Goal: Task Accomplishment & Management: Manage account settings

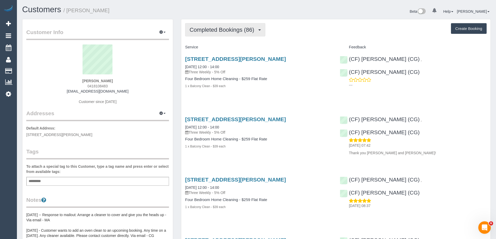
click at [226, 26] on button "Completed Bookings (86)" at bounding box center [225, 29] width 80 height 13
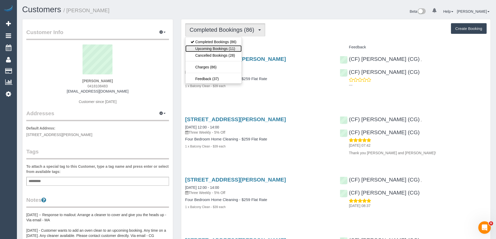
click at [226, 49] on link "Upcoming Bookings (11)" at bounding box center [213, 48] width 56 height 7
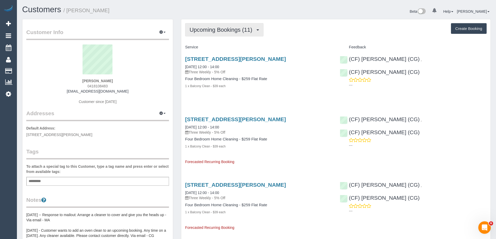
click at [208, 26] on button "Upcoming Bookings (11)" at bounding box center [224, 29] width 78 height 13
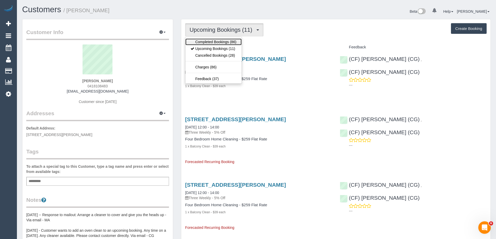
click at [208, 40] on link "Completed Bookings (86)" at bounding box center [213, 42] width 56 height 7
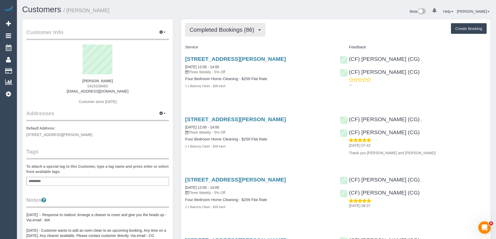
click at [210, 31] on span "Completed Bookings (86)" at bounding box center [223, 30] width 67 height 7
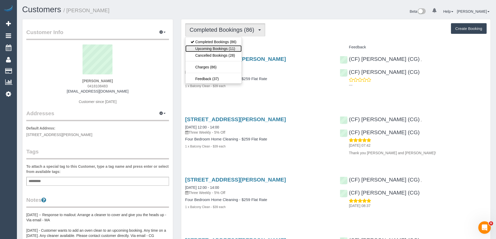
click at [209, 51] on link "Upcoming Bookings (11)" at bounding box center [213, 48] width 56 height 7
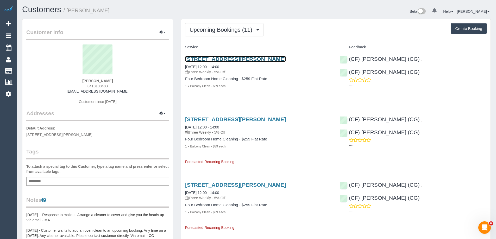
click at [247, 57] on link "47 Somers Ave, Malvern, VIC 3144" at bounding box center [235, 59] width 101 height 6
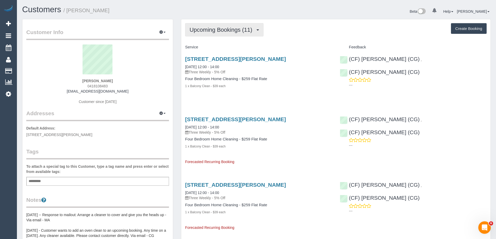
click at [231, 29] on span "Upcoming Bookings (11)" at bounding box center [222, 30] width 65 height 7
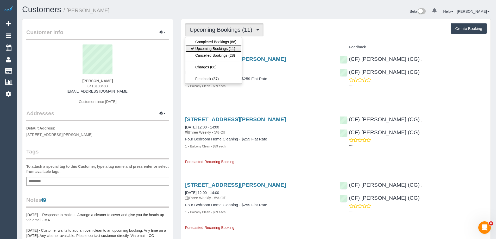
click at [224, 48] on link "Upcoming Bookings (11)" at bounding box center [213, 48] width 56 height 7
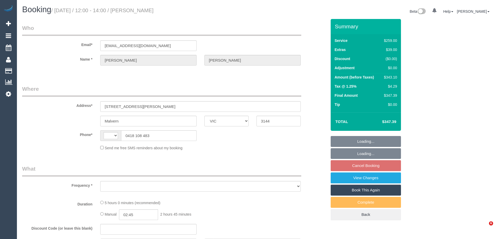
select select "VIC"
select select "string:AU"
select select "object:285"
select select "string:stripe-pm_1NYO1u2GScqysDRV33Xbo4gl"
select select "number:28"
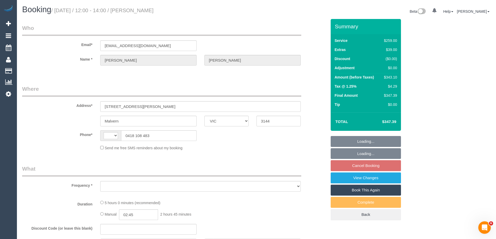
select select "number:14"
select select "number:19"
select select "number:24"
select select "number:34"
select select "number:12"
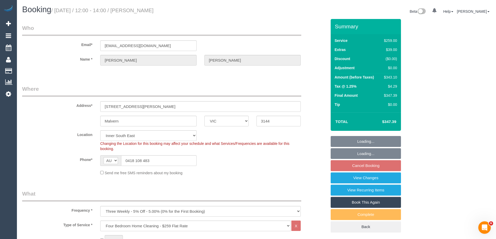
select select "object:1413"
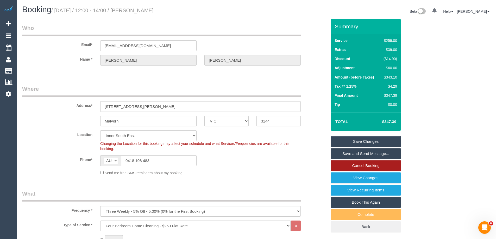
click at [351, 167] on link "Cancel Booking" at bounding box center [366, 165] width 70 height 11
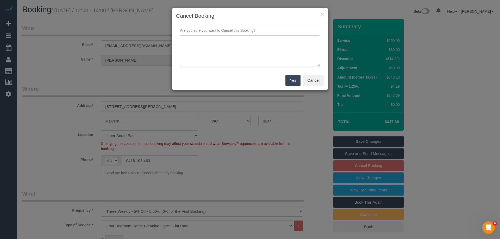
click at [238, 55] on textarea at bounding box center [250, 51] width 140 height 32
type textarea "Not required. Via email - ED"
click at [290, 81] on button "Yes" at bounding box center [292, 80] width 15 height 11
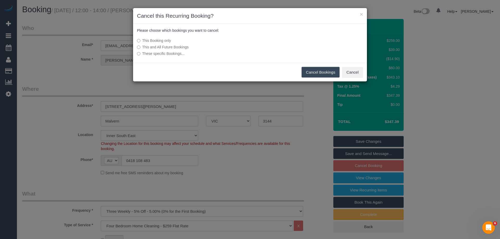
click at [313, 72] on button "Cancel Bookings" at bounding box center [321, 72] width 38 height 11
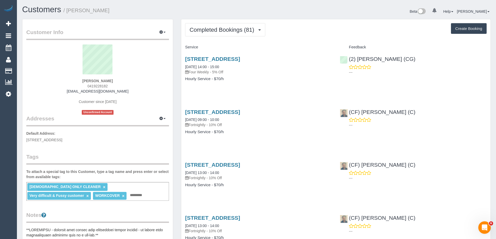
click at [254, 11] on div "Customers / [PERSON_NAME]" at bounding box center [137, 10] width 238 height 11
click at [237, 30] on span "Completed Bookings (81)" at bounding box center [223, 30] width 67 height 7
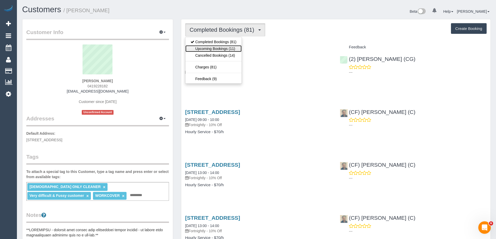
click at [228, 47] on link "Upcoming Bookings (11)" at bounding box center [213, 48] width 56 height 7
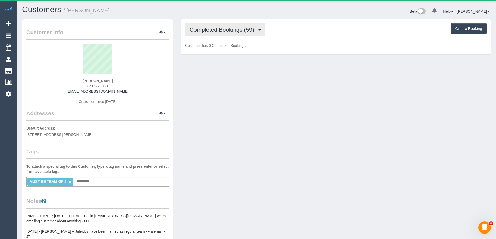
click at [204, 28] on span "Completed Bookings (59)" at bounding box center [223, 30] width 67 height 7
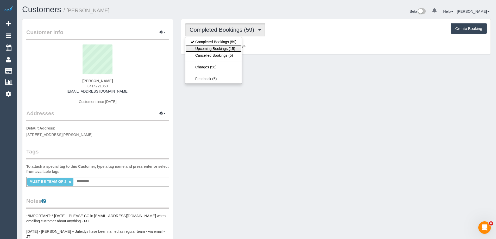
click at [212, 46] on link "Upcoming Bookings (15)" at bounding box center [213, 48] width 56 height 7
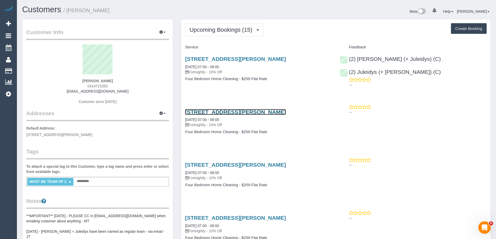
click at [219, 112] on link "44 Turner Rd, Highett, VIC 3190" at bounding box center [235, 112] width 101 height 6
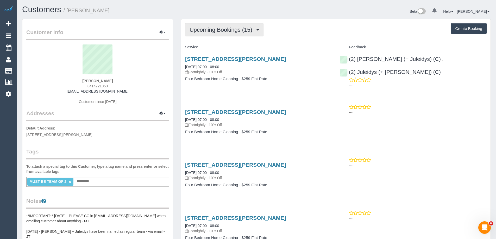
click at [212, 28] on span "Upcoming Bookings (15)" at bounding box center [222, 30] width 65 height 7
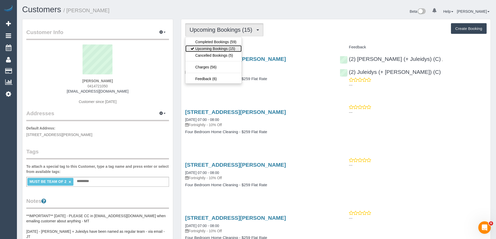
click at [212, 51] on link "Upcoming Bookings (15)" at bounding box center [213, 48] width 56 height 7
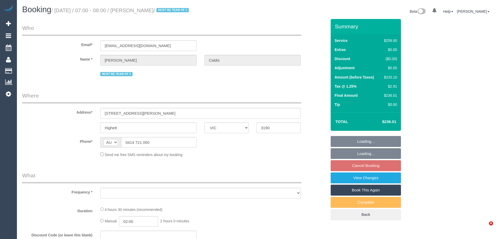
select select "VIC"
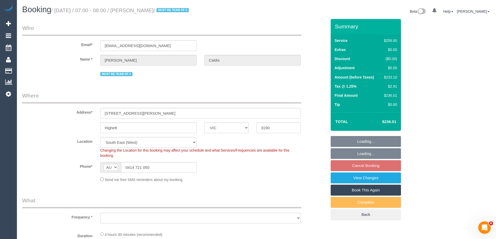
select select "object:554"
select select "number:28"
select select "number:14"
select select "number:19"
select select "number:36"
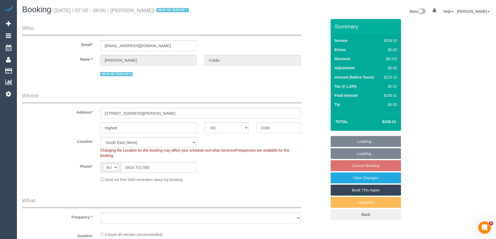
select select "number:35"
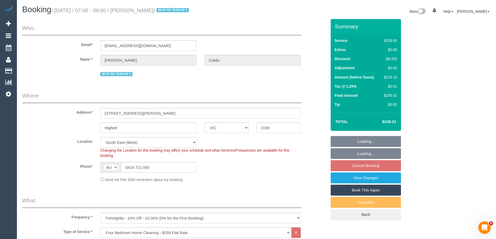
select select "string:stripe-pm_1OKfCA2GScqysDRVk3QOHVkQ"
select select "object:807"
select select "spot1"
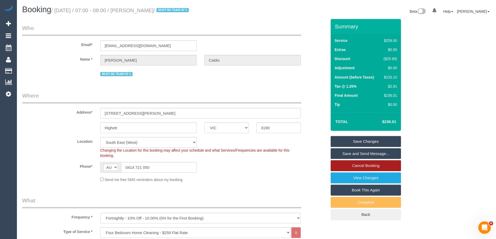
click at [373, 167] on link "Cancel Booking" at bounding box center [366, 165] width 70 height 11
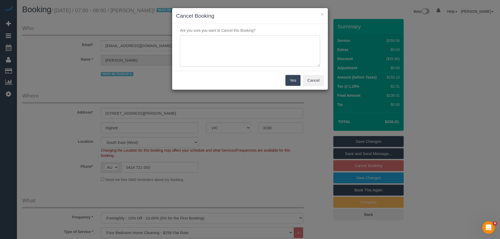
click at [211, 61] on textarea at bounding box center [250, 51] width 140 height 32
type textarea "Not required. Via email - ED"
click at [295, 78] on button "Yes" at bounding box center [292, 80] width 15 height 11
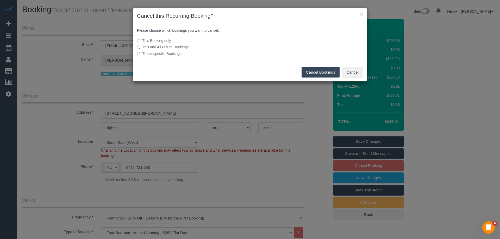
click at [316, 72] on button "Cancel Bookings" at bounding box center [321, 72] width 38 height 11
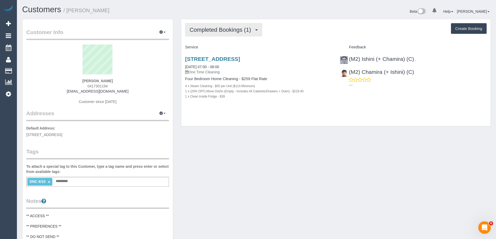
click at [218, 34] on button "Completed Bookings (1)" at bounding box center [223, 29] width 77 height 13
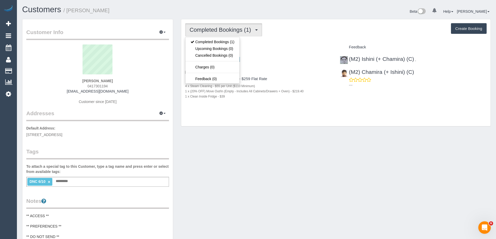
click at [318, 36] on div "Completed Bookings (1) Completed Bookings (1) Upcoming Bookings (0) Cancelled B…" at bounding box center [336, 29] width 302 height 13
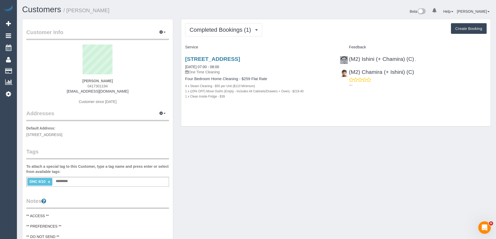
copy div "Four Bedroom Home Cleaning - $259 Flat Rate 4 x Steam Cleaning - $55 per Unit (…"
drag, startPoint x: 234, startPoint y: 104, endPoint x: 183, endPoint y: 85, distance: 54.0
click at [183, 85] on div "13 Dalgetty Road Vic Beaumaris 3193, Beaumaris, VIC 3193 06/10/2025 07:00 - 08:…" at bounding box center [258, 81] width 155 height 58
click at [83, 181] on div "DNC 6/10 × Add a tag" at bounding box center [97, 182] width 143 height 10
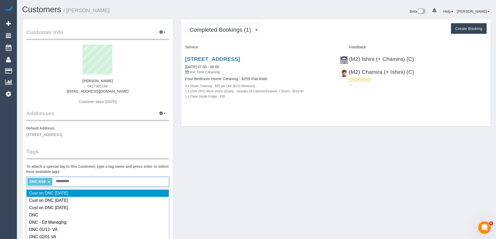
type input "**********"
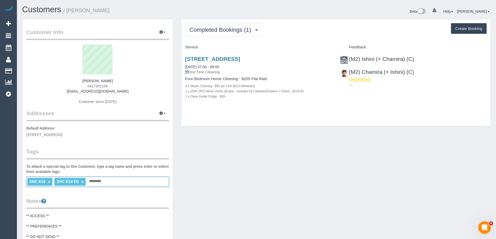
click at [49, 183] on link "×" at bounding box center [49, 182] width 2 height 4
copy small "Belinda Worrell"
drag, startPoint x: 100, startPoint y: 11, endPoint x: 68, endPoint y: 13, distance: 31.3
click at [68, 13] on h1 "Customers / Belinda Worrell" at bounding box center [137, 9] width 230 height 9
copy div "(M2) Ishini (+ Chamira) (C) , (M2) Chamira (+ Ishini) (C)"
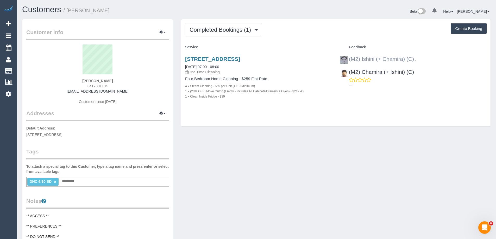
drag, startPoint x: 421, startPoint y: 73, endPoint x: 349, endPoint y: 57, distance: 73.3
click at [349, 57] on div "(M2) Ishini (+ Chamira) (C) , (M2) Chamira (+ Ishini) (C) ---" at bounding box center [413, 71] width 155 height 39
click at [223, 59] on link "13 Dalgetty Road Vic Beaumaris 3193, Beaumaris, VIC 3193" at bounding box center [212, 59] width 55 height 6
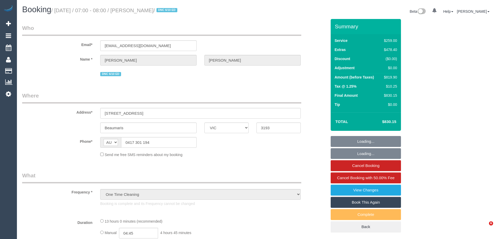
select select "VIC"
select select "string:stripe-pm_1S5xAE2GScqysDRVEWALdEL2"
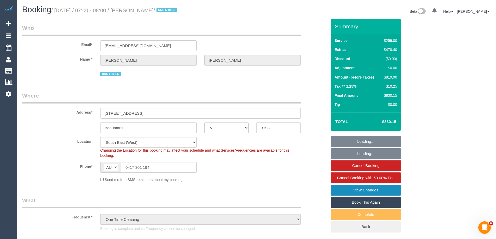
select select "object:1301"
select select "number:27"
select select "number:16"
select select "number:18"
select select "number:24"
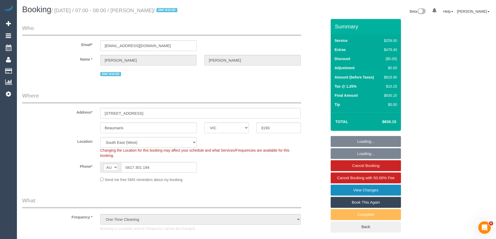
select select "number:12"
click at [362, 190] on link "View Changes" at bounding box center [366, 190] width 70 height 11
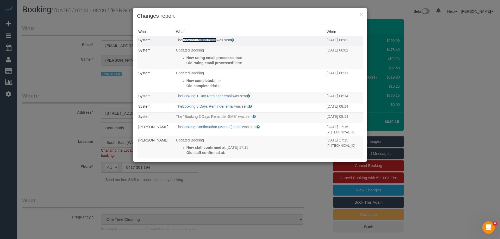
click at [205, 41] on link "Booking Rating email" at bounding box center [199, 40] width 34 height 4
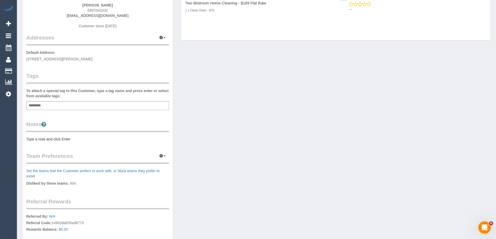
scroll to position [78, 0]
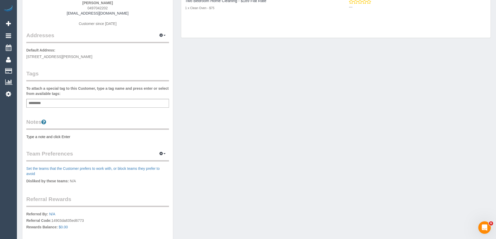
click at [66, 139] on pre "Type a note and click Enter" at bounding box center [97, 136] width 143 height 5
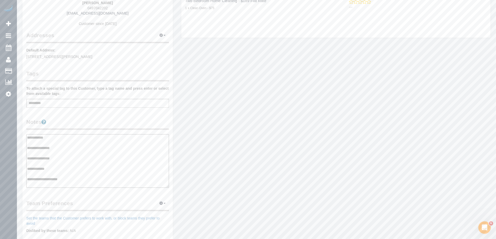
type textarea "**********"
click at [86, 123] on legend "Notes" at bounding box center [97, 124] width 143 height 12
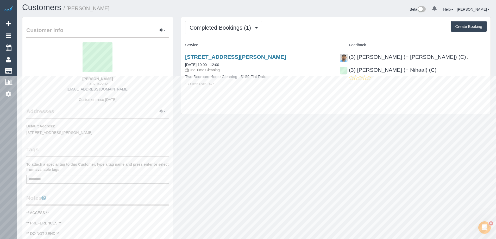
scroll to position [0, 0]
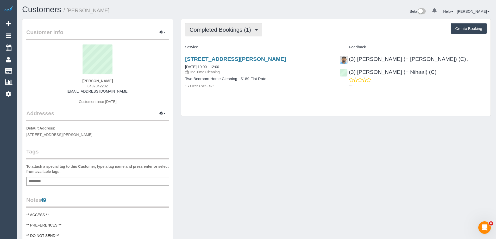
click at [227, 35] on button "Completed Bookings (1)" at bounding box center [223, 29] width 77 height 13
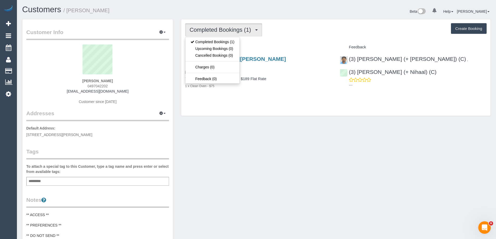
click at [296, 37] on div "Completed Bookings (1) Completed Bookings (1) Upcoming Bookings (0) Cancelled B…" at bounding box center [335, 67] width 309 height 97
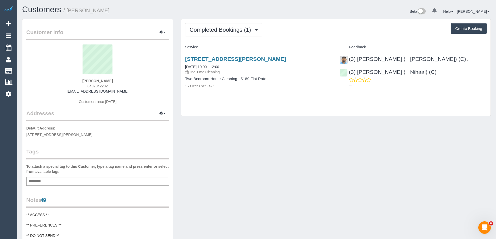
drag, startPoint x: 100, startPoint y: 11, endPoint x: 68, endPoint y: 11, distance: 31.8
click at [68, 11] on h1 "Customers / [PERSON_NAME]" at bounding box center [137, 9] width 230 height 9
copy small "[PERSON_NAME]"
click at [197, 13] on h1 "Customers / [PERSON_NAME]" at bounding box center [137, 9] width 230 height 9
drag, startPoint x: 103, startPoint y: 7, endPoint x: 104, endPoint y: 11, distance: 3.5
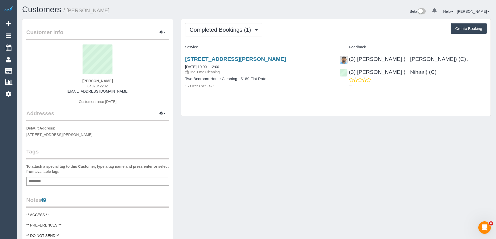
click at [103, 7] on h1 "Customers / [PERSON_NAME]" at bounding box center [137, 9] width 230 height 9
copy small "[PERSON_NAME]"
drag, startPoint x: 104, startPoint y: 11, endPoint x: 68, endPoint y: 12, distance: 36.0
click at [68, 12] on h1 "Customers / [PERSON_NAME]" at bounding box center [137, 9] width 230 height 9
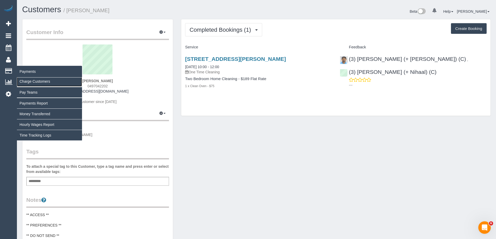
click at [31, 80] on link "Charge Customers" at bounding box center [49, 81] width 65 height 10
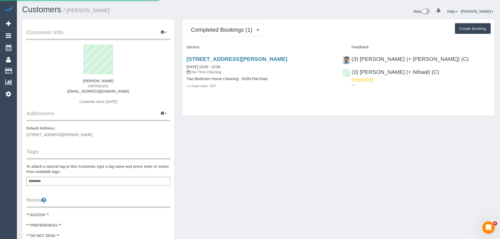
select select
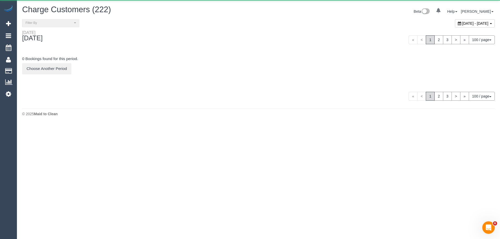
click at [462, 23] on span "[DATE] - [DATE]" at bounding box center [475, 23] width 26 height 4
type input "**********"
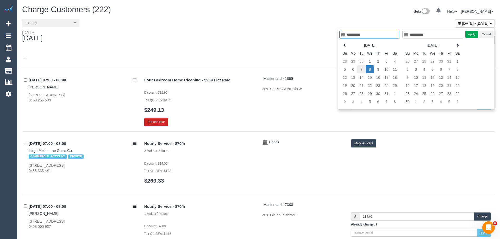
type input "**********"
click at [357, 70] on td "7" at bounding box center [357, 69] width 8 height 8
type input "**********"
click at [357, 70] on td "7" at bounding box center [357, 69] width 8 height 8
type input "**********"
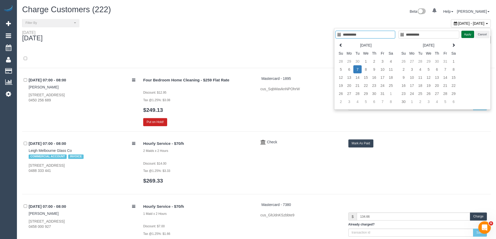
click at [466, 34] on button "Apply" at bounding box center [467, 35] width 13 height 8
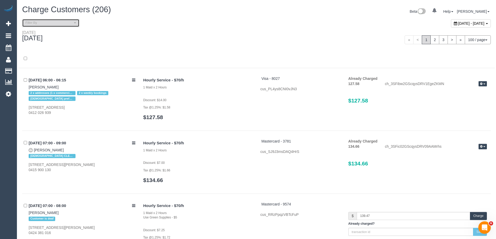
click at [51, 24] on span "Filter By" at bounding box center [49, 23] width 47 height 4
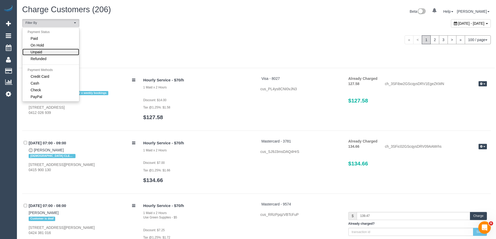
click at [49, 50] on link "Unpaid" at bounding box center [50, 52] width 57 height 7
select select "******"
click at [168, 48] on div "Tuesday October 07, 2025 « < 1 2 3 > » 100 / page 10 / page 20 / page 30 / page…" at bounding box center [256, 39] width 476 height 19
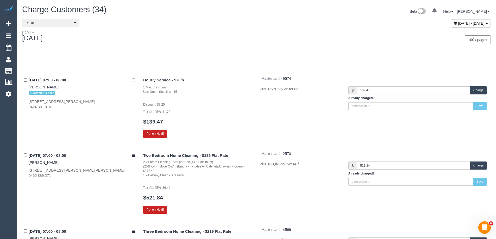
scroll to position [1521, 0]
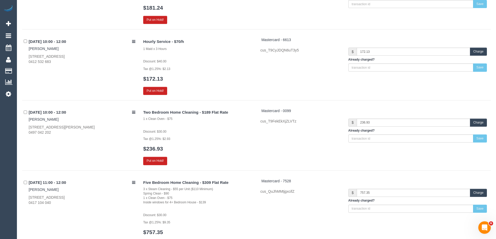
click at [475, 123] on button "Charge" at bounding box center [478, 123] width 17 height 8
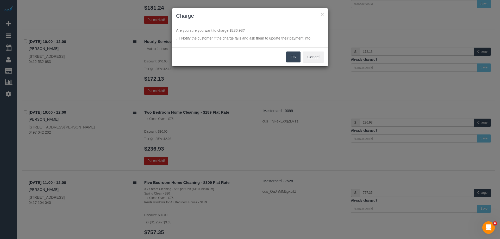
click at [290, 57] on button "OK" at bounding box center [293, 57] width 15 height 11
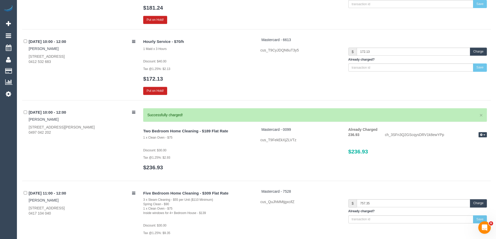
drag, startPoint x: 52, startPoint y: 120, endPoint x: 24, endPoint y: 120, distance: 27.1
click at [24, 120] on div "07/10/2025 10:00 - 12:00 Eden Downs 20 Napier Street, 308, Essendon, VIC 3040 0…" at bounding box center [80, 121] width 117 height 27
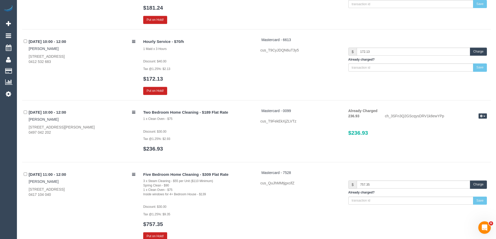
copy link "Eden Downs"
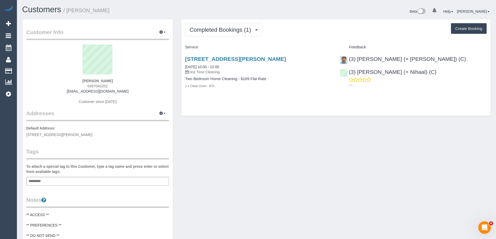
drag, startPoint x: 122, startPoint y: 92, endPoint x: 72, endPoint y: 92, distance: 50.0
click at [72, 92] on div "[PERSON_NAME] 0497042202 [EMAIL_ADDRESS][DOMAIN_NAME] Customer since [DATE]" at bounding box center [97, 77] width 143 height 65
copy link "[EMAIL_ADDRESS][DOMAIN_NAME]"
click at [236, 27] on span "Completed Bookings (1)" at bounding box center [222, 30] width 64 height 7
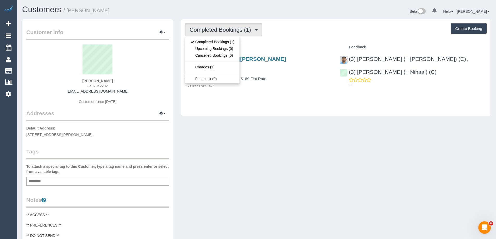
click at [317, 21] on div "Completed Bookings (1) Completed Bookings (1) Upcoming Bookings (0) Cancelled B…" at bounding box center [335, 67] width 309 height 97
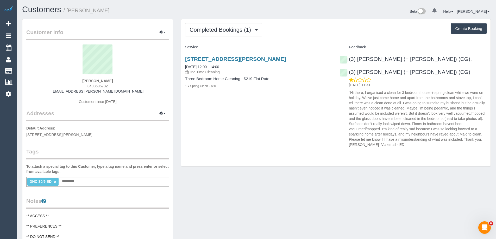
copy small "[PERSON_NAME]"
drag, startPoint x: 114, startPoint y: 13, endPoint x: 67, endPoint y: 12, distance: 46.9
click at [67, 12] on h1 "Customers / [PERSON_NAME]" at bounding box center [137, 9] width 230 height 9
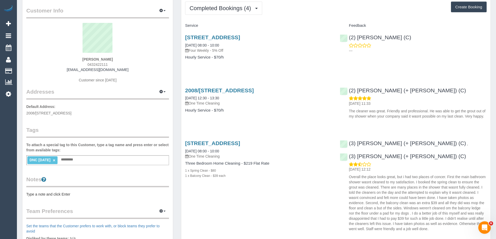
scroll to position [52, 0]
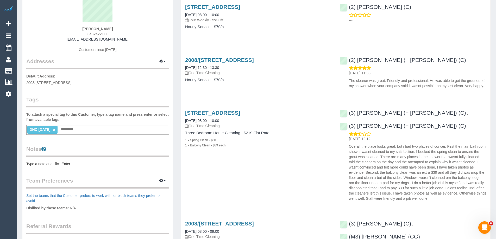
click at [49, 164] on pre "Type a note and click Enter" at bounding box center [97, 163] width 143 height 5
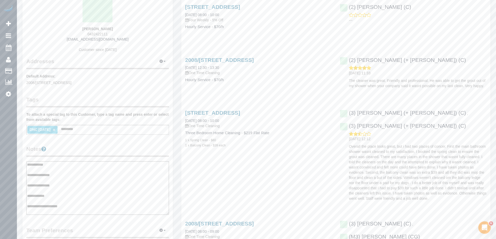
type textarea "**********"
click at [76, 152] on legend "Notes" at bounding box center [97, 151] width 143 height 12
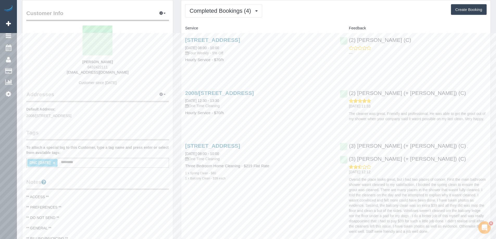
scroll to position [0, 0]
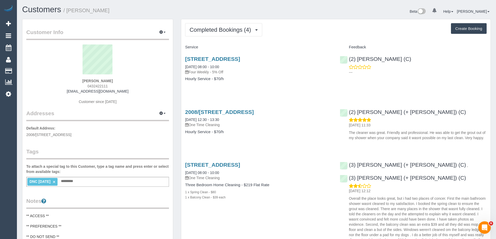
click at [97, 181] on div "DNC 7/10/25 × Add a tag" at bounding box center [97, 182] width 143 height 10
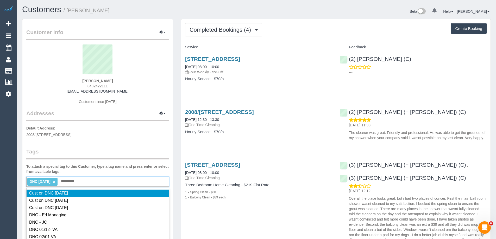
type input "**********"
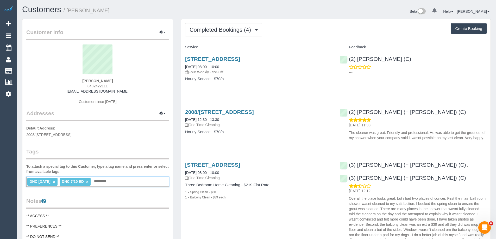
click at [54, 182] on link "×" at bounding box center [54, 182] width 2 height 4
drag, startPoint x: 106, startPoint y: 11, endPoint x: 68, endPoint y: 11, distance: 37.8
click at [68, 11] on h1 "Customers / Kimberly Canning" at bounding box center [137, 9] width 230 height 9
copy small "Kimberly Canning"
copy link "(2) Dinitha Gunawardana (C)"
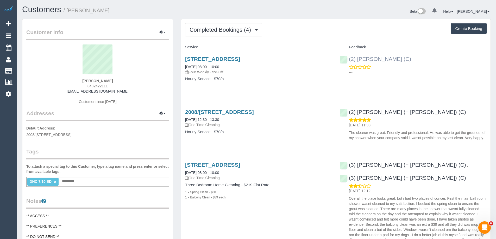
drag, startPoint x: 425, startPoint y: 61, endPoint x: 349, endPoint y: 61, distance: 75.2
click at [349, 61] on div "(2) Dinitha Gunawardana (C) ---" at bounding box center [413, 65] width 155 height 26
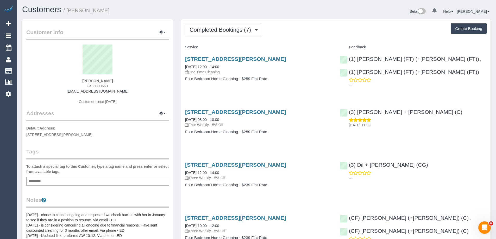
copy small "Sally Brooks"
drag, startPoint x: 105, startPoint y: 11, endPoint x: 68, endPoint y: 11, distance: 37.0
click at [68, 11] on h1 "Customers / Sally Brooks" at bounding box center [137, 9] width 230 height 9
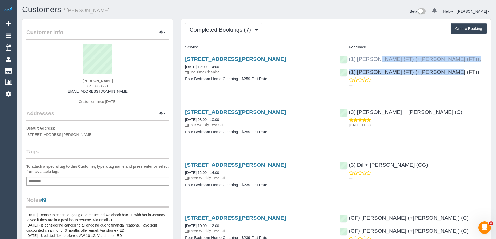
copy div "(1) Tina (FT) (+Tony (FT)) , (1) Tony (FT) (+Tina (FT))"
click at [347, 59] on div "(1) Tina (FT) (+Tony (FT)) , (1) Tony (FT) (+Tina (FT)) ---" at bounding box center [413, 71] width 155 height 39
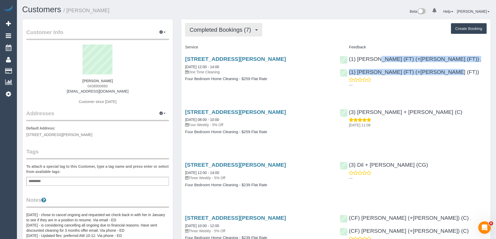
click at [214, 31] on span "Completed Bookings (7)" at bounding box center [222, 30] width 64 height 7
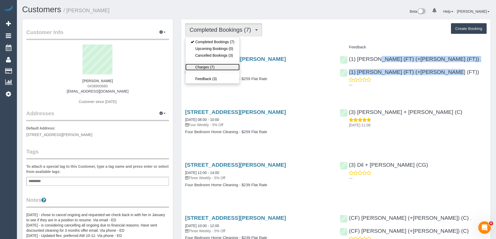
click at [209, 67] on link "Charges (7)" at bounding box center [212, 67] width 54 height 7
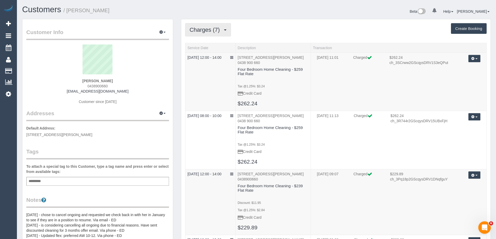
click at [207, 30] on span "Charges (7)" at bounding box center [206, 30] width 33 height 7
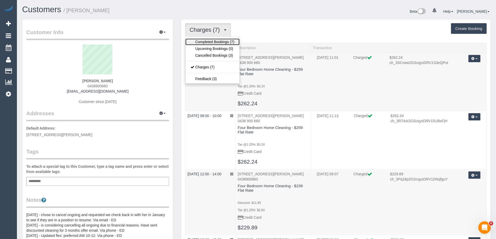
click at [206, 40] on link "Completed Bookings (7)" at bounding box center [212, 42] width 54 height 7
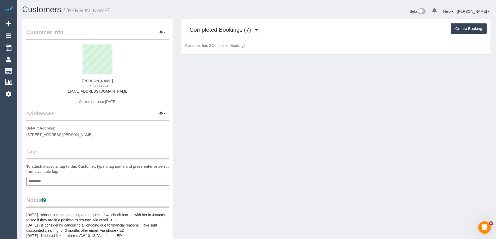
click at [123, 181] on div "Add a tag" at bounding box center [97, 181] width 143 height 9
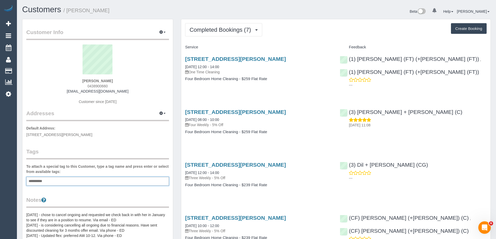
type input "**********"
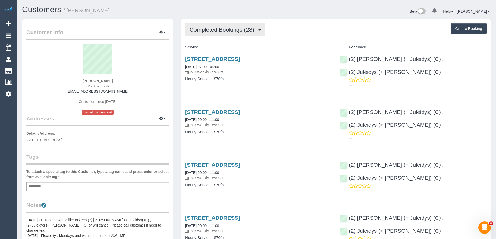
click at [216, 29] on span "Completed Bookings (28)" at bounding box center [223, 30] width 67 height 7
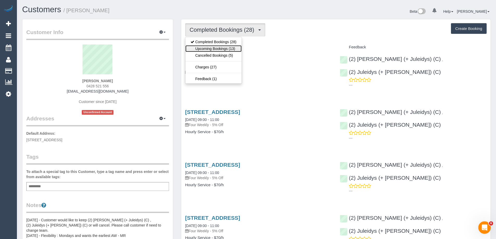
click at [217, 48] on link "Upcoming Bookings (13)" at bounding box center [213, 48] width 56 height 7
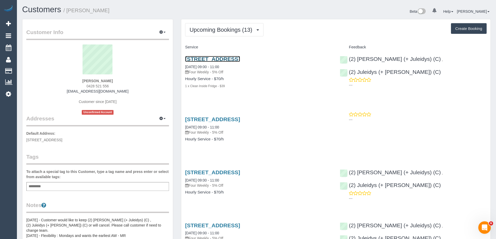
click at [218, 59] on link "39 Park Street, 1101, South Melbourne, VIC 3205" at bounding box center [212, 59] width 55 height 6
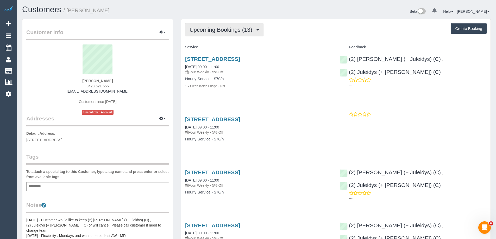
click at [201, 30] on span "Upcoming Bookings (13)" at bounding box center [222, 30] width 65 height 7
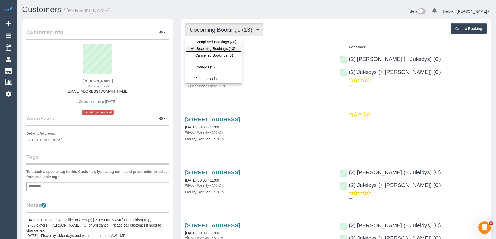
click at [203, 47] on link "Upcoming Bookings (13)" at bounding box center [213, 48] width 56 height 7
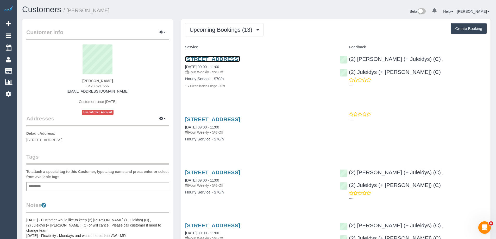
click at [240, 60] on link "39 Park Street, 1101, South Melbourne, VIC 3205" at bounding box center [212, 59] width 55 height 6
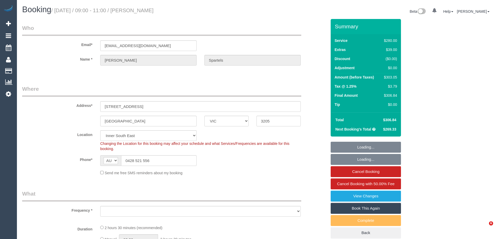
select select "VIC"
select select "string:stripe-pm_1QUbqK2GScqysDRVK9rELM3R"
select select "object:1358"
select select "2"
select select "number:28"
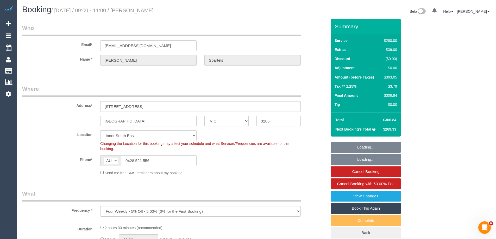
select select "number:14"
select select "number:20"
select select "number:36"
select select "number:33"
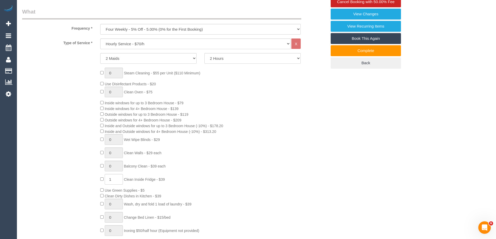
scroll to position [338, 0]
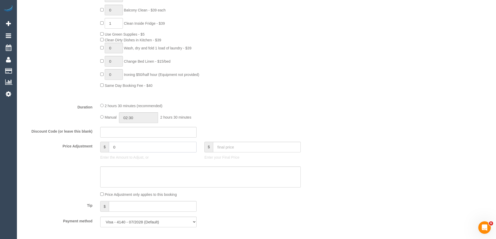
click at [144, 150] on input "0" at bounding box center [153, 147] width 88 height 11
type input "13.14"
click at [137, 172] on textarea at bounding box center [200, 177] width 200 height 21
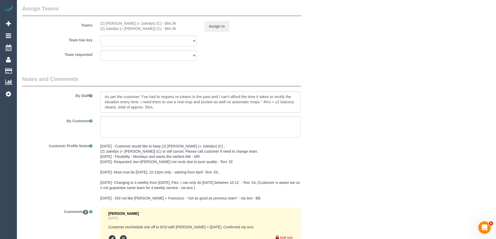
scroll to position [807, 0]
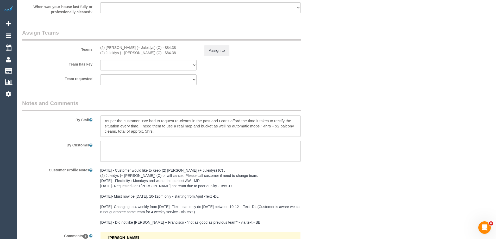
type textarea "$13.14 added for parking - ED"
click at [222, 50] on button "Assign to" at bounding box center [216, 50] width 25 height 11
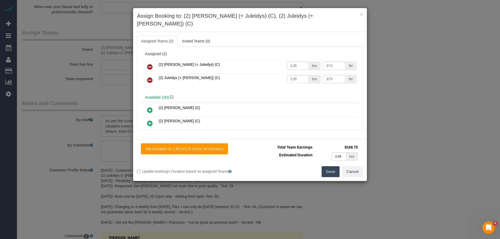
click at [331, 75] on input "37.5" at bounding box center [334, 79] width 22 height 8
click at [299, 75] on input "2.25" at bounding box center [298, 79] width 22 height 8
type input "1"
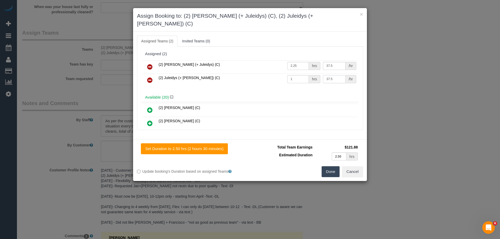
click at [329, 75] on input "37.5" at bounding box center [334, 79] width 22 height 8
paste input "97.52"
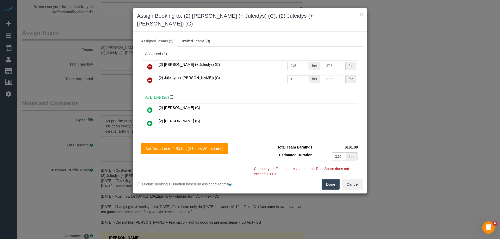
type input "97.52"
click at [331, 179] on button "Done" at bounding box center [331, 184] width 18 height 11
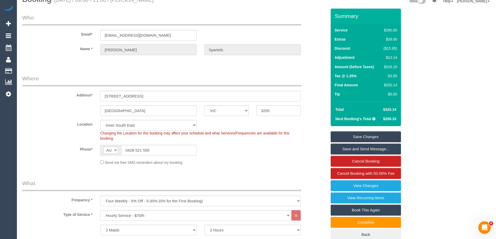
scroll to position [0, 0]
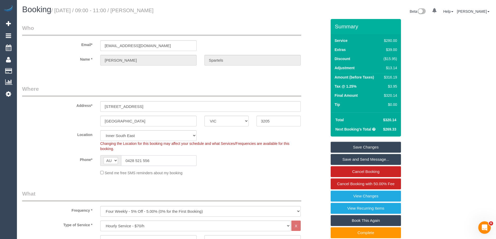
click at [164, 160] on input "0428 521 556" at bounding box center [159, 160] width 76 height 11
click at [350, 145] on link "Save Changes" at bounding box center [366, 147] width 70 height 11
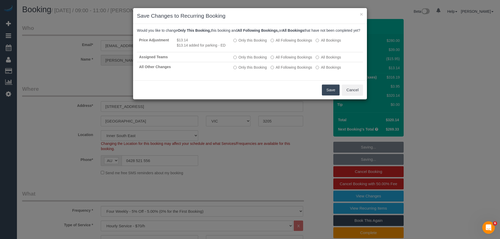
click at [337, 93] on button "Save" at bounding box center [331, 90] width 18 height 11
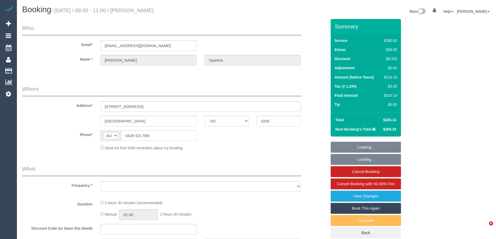
select select "VIC"
select select "object:578"
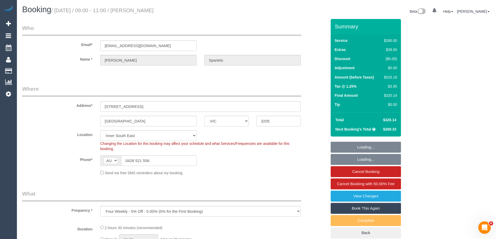
select select "string:stripe-pm_1QUbqK2GScqysDRVK9rELM3R"
select select "2"
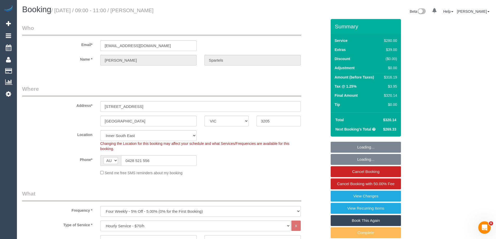
select select "object:777"
select select "number:28"
select select "number:14"
select select "number:20"
select select "number:36"
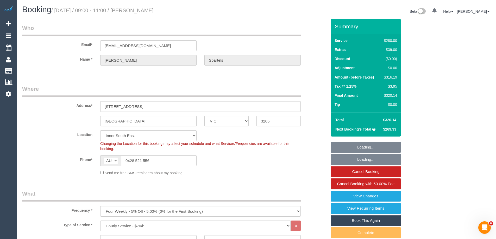
select select "number:33"
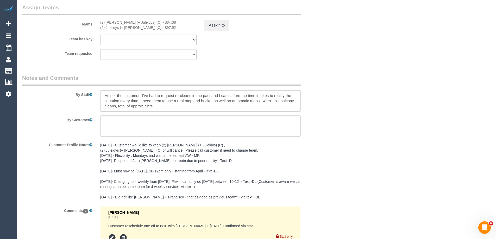
scroll to position [729, 0]
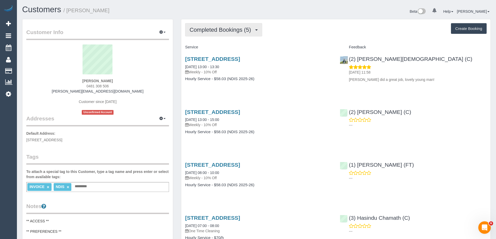
click at [235, 26] on button "Completed Bookings (5)" at bounding box center [223, 29] width 77 height 13
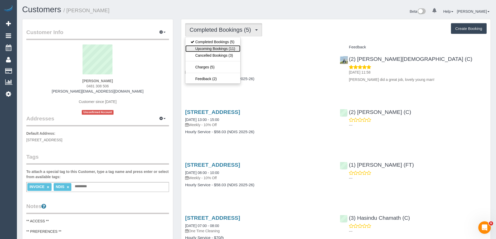
click at [230, 48] on link "Upcoming Bookings (11)" at bounding box center [212, 48] width 55 height 7
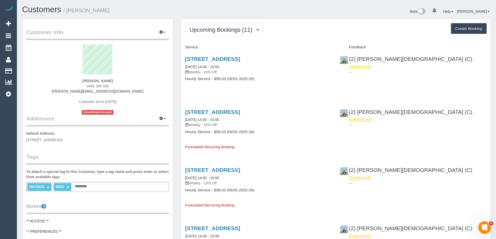
drag, startPoint x: 119, startPoint y: 13, endPoint x: 68, endPoint y: 12, distance: 51.3
click at [68, 12] on h1 "Customers / [PERSON_NAME]" at bounding box center [137, 9] width 230 height 9
copy small "[PERSON_NAME]"
click at [102, 87] on span "0481 308 506" at bounding box center [97, 86] width 22 height 4
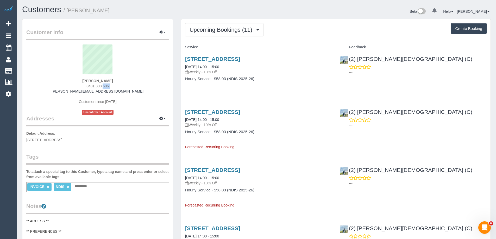
click at [102, 87] on span "0481 308 506" at bounding box center [97, 86] width 22 height 4
copy div "0481 308 506"
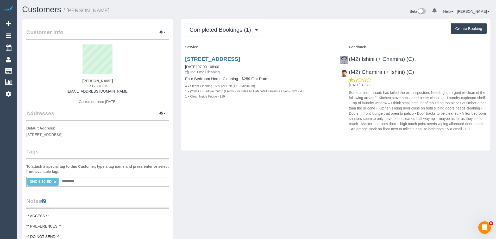
click at [97, 85] on span "0417301194" at bounding box center [97, 86] width 20 height 4
copy span "0417301194"
click at [101, 87] on span "0417301194" at bounding box center [97, 86] width 20 height 4
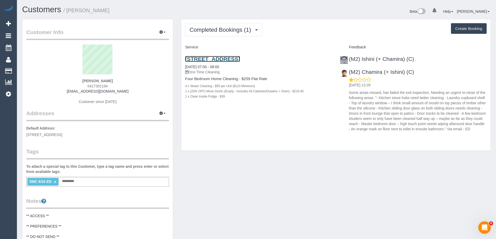
drag, startPoint x: 231, startPoint y: 58, endPoint x: 243, endPoint y: 60, distance: 12.3
click at [240, 60] on link "[STREET_ADDRESS]" at bounding box center [212, 59] width 55 height 6
drag, startPoint x: 129, startPoint y: 92, endPoint x: 66, endPoint y: 90, distance: 63.1
click at [66, 90] on div "Belinda Worrell 0417301194 belindamwo@outlook.com Customer since 2025" at bounding box center [97, 77] width 143 height 65
copy link "[EMAIL_ADDRESS][DOMAIN_NAME]"
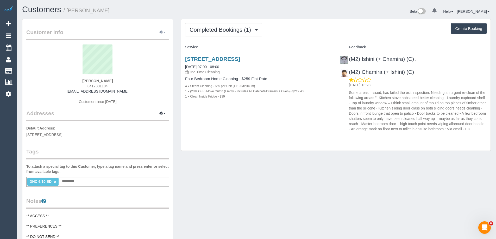
click at [164, 32] on span "button" at bounding box center [165, 32] width 2 height 1
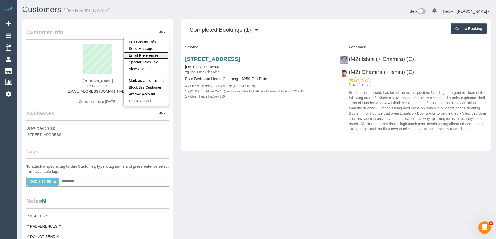
click at [152, 54] on link "Email Preferences" at bounding box center [146, 55] width 45 height 7
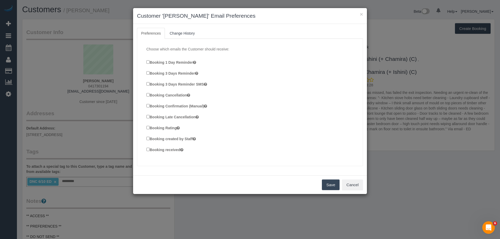
click at [178, 105] on label "Booking Confirmation (Manual)" at bounding box center [176, 106] width 61 height 6
click at [178, 138] on label "Booking created by Staff" at bounding box center [170, 139] width 49 height 6
click at [169, 153] on div "Booking received" at bounding box center [251, 150] width 211 height 7
click at [155, 149] on label "Booking received" at bounding box center [164, 150] width 37 height 6
click at [334, 184] on button "Save" at bounding box center [331, 185] width 18 height 11
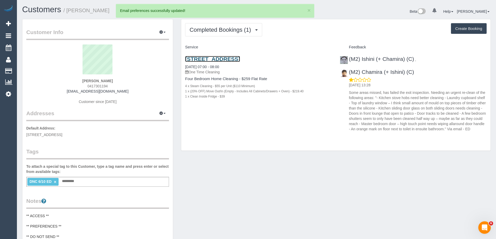
click at [240, 59] on link "13 Dalgetty Road Vic Beaumaris 3193, Beaumaris, VIC 3193" at bounding box center [212, 59] width 55 height 6
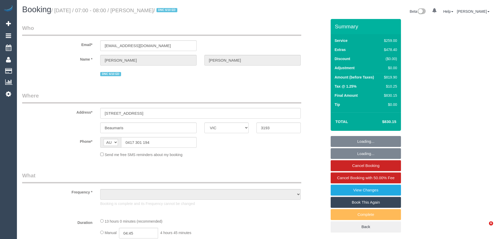
select select "VIC"
select select "object:696"
select select "string:stripe-pm_1S5xAE2GScqysDRVEWALdEL2"
select select "number:27"
select select "number:16"
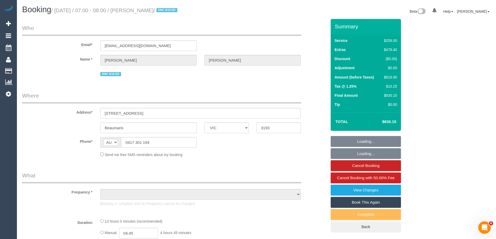
select select "number:18"
select select "number:24"
select select "number:12"
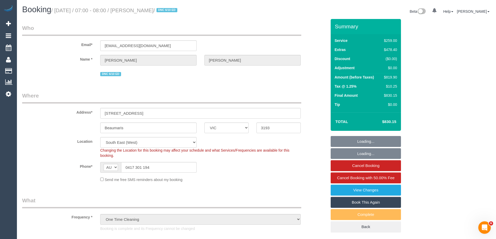
select select "object:847"
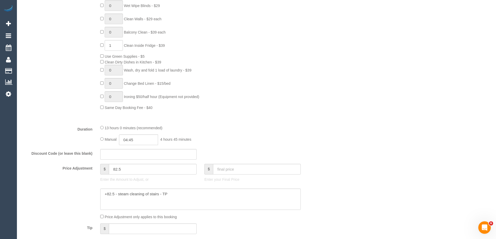
scroll to position [162, 0]
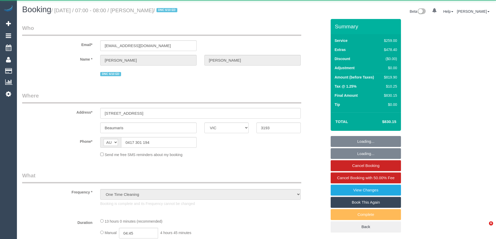
select select "VIC"
select select "string:stripe-pm_1S5xAE2GScqysDRVEWALdEL2"
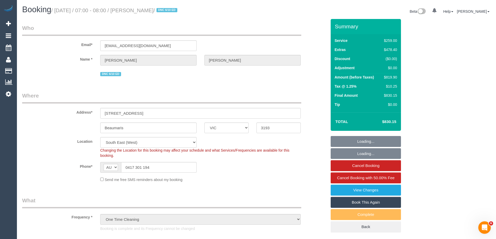
select select "number:27"
select select "number:16"
select select "number:18"
select select "number:24"
select select "number:12"
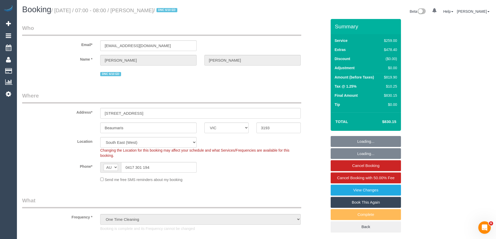
click at [365, 202] on link "Book This Again" at bounding box center [366, 202] width 70 height 11
select select "object:863"
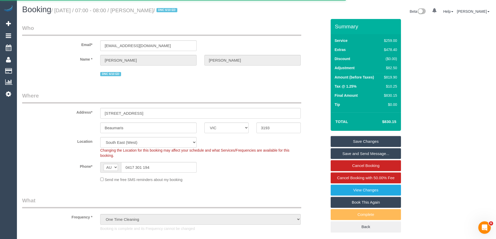
select select "VIC"
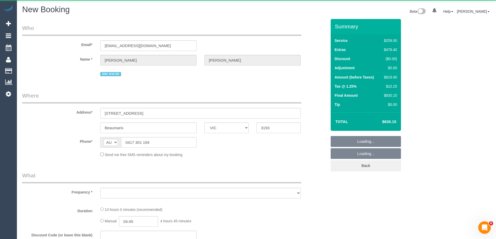
select select "object:2121"
select select "string:stripe-pm_1S5xAE2GScqysDRVEWALdEL2"
select select "number:27"
select select "number:16"
select select "number:18"
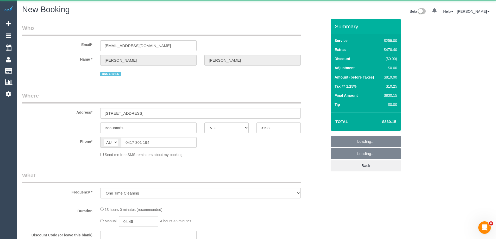
select select "number:24"
select select "number:12"
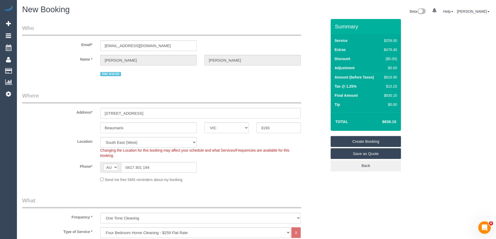
select select "object:2922"
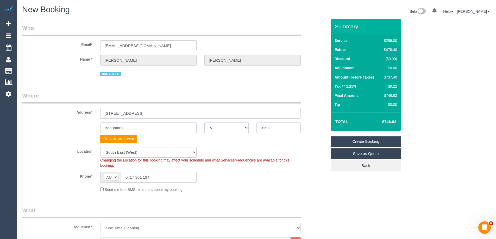
click at [112, 114] on input "[STREET_ADDRESS]" at bounding box center [200, 113] width 200 height 11
click at [160, 112] on input "[STREET_ADDRESS]" at bounding box center [200, 113] width 200 height 11
click at [178, 113] on input "[STREET_ADDRESS][PERSON_NAME][PERSON_NAME]" at bounding box center [200, 113] width 200 height 11
type input "[STREET_ADDRESS][PERSON_NAME]"
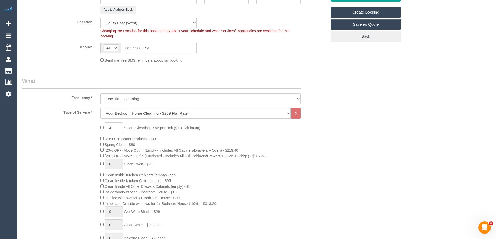
scroll to position [130, 0]
click at [128, 24] on select "Office [GEOGRAPHIC_DATA] (North) East (South) [GEOGRAPHIC_DATA] (East) [GEOGRAP…" at bounding box center [148, 22] width 96 height 11
select select "50"
click at [100, 17] on select "Office [GEOGRAPHIC_DATA] (North) East (South) [GEOGRAPHIC_DATA] (East) [GEOGRAP…" at bounding box center [148, 22] width 96 height 11
select select "object:2931"
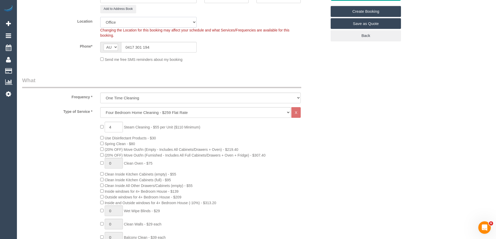
scroll to position [182, 0]
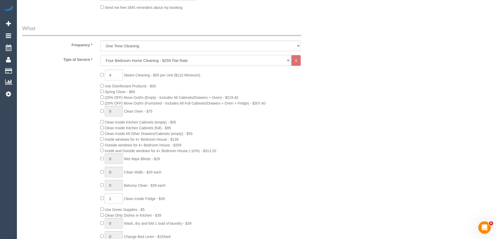
click at [117, 62] on select "Hourly Service - $70/h Hourly Service - $65/h Hourly Service - $60/h Hourly Ser…" at bounding box center [195, 60] width 190 height 11
select select "28"
click at [100, 55] on select "Hourly Service - $70/h Hourly Service - $65/h Hourly Service - $60/h Hourly Ser…" at bounding box center [195, 60] width 190 height 11
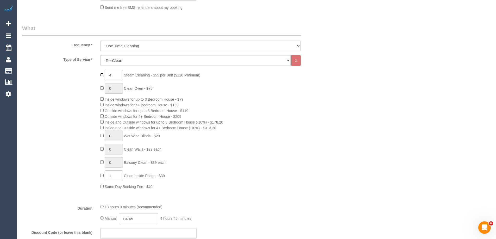
type input "0"
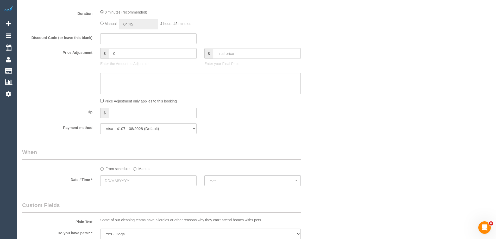
scroll to position [417, 0]
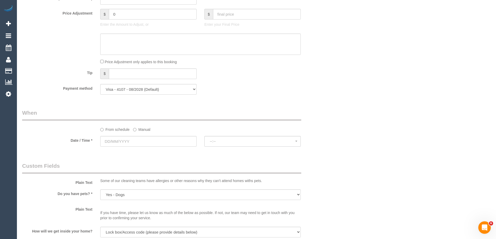
click at [144, 130] on label "Manual" at bounding box center [141, 128] width 17 height 7
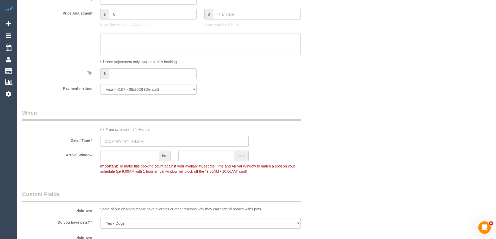
click at [132, 143] on input "text" at bounding box center [174, 141] width 148 height 11
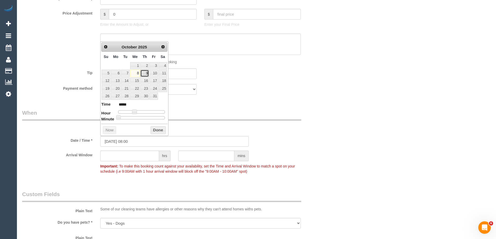
click at [144, 73] on link "9" at bounding box center [144, 73] width 9 height 7
type input "09/10/2025 06:00"
type input "*****"
drag, startPoint x: 136, startPoint y: 111, endPoint x: 132, endPoint y: 111, distance: 3.9
click at [132, 111] on span at bounding box center [130, 112] width 5 height 5
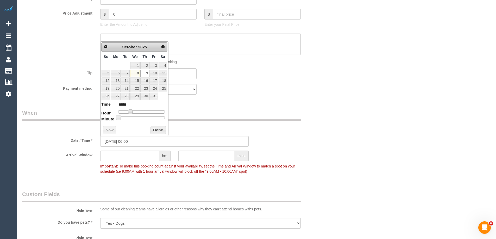
type input "09/10/2025 07:00"
type input "*****"
click at [134, 111] on span at bounding box center [132, 112] width 5 height 5
click at [155, 130] on button "Done" at bounding box center [157, 130] width 15 height 8
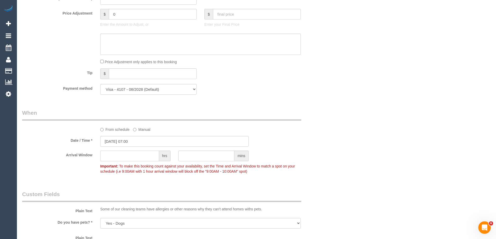
click at [120, 155] on input "text" at bounding box center [129, 156] width 59 height 11
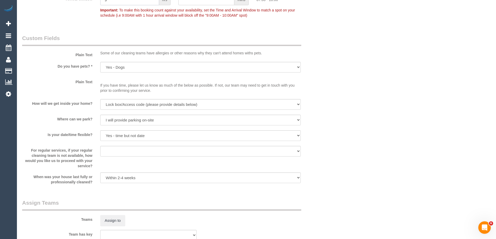
scroll to position [729, 0]
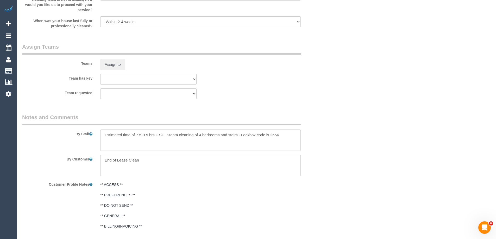
type input "9"
click at [135, 138] on textarea at bounding box center [200, 140] width 200 height 21
click at [182, 138] on textarea at bounding box center [200, 140] width 200 height 21
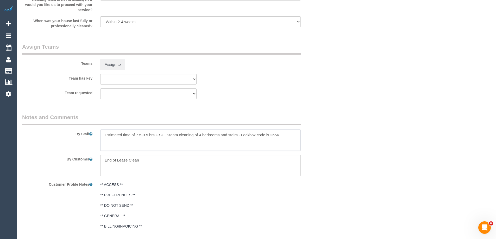
drag, startPoint x: 241, startPoint y: 134, endPoint x: 283, endPoint y: 134, distance: 42.4
click at [283, 134] on textarea at bounding box center [200, 140] width 200 height 21
click at [284, 134] on textarea at bounding box center [200, 140] width 200 height 21
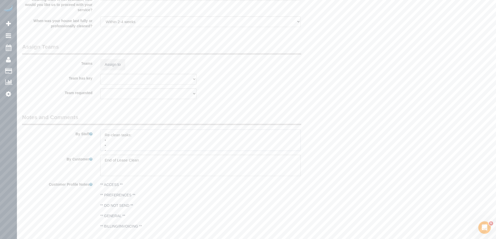
type textarea "Re-clean tasks: • • • Estimated time: Access information: Name of person managi…"
click at [212, 162] on textarea at bounding box center [200, 165] width 200 height 21
paste textarea "Lockbox code is 2554"
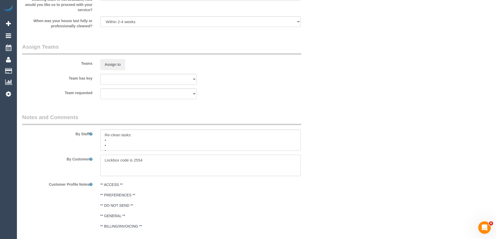
type textarea "Lockbox code is 2554"
click at [103, 133] on textarea at bounding box center [200, 140] width 200 height 21
click at [144, 135] on textarea at bounding box center [200, 140] width 200 height 21
click at [109, 145] on textarea at bounding box center [200, 140] width 200 height 21
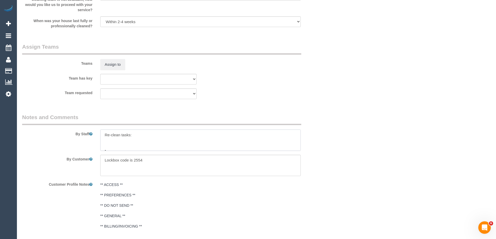
paste textarea "Lounge room: - Doors (in front lounge that open to patio)"
click at [300, 131] on textarea at bounding box center [200, 140] width 200 height 21
click at [128, 142] on textarea at bounding box center [200, 140] width 200 height 21
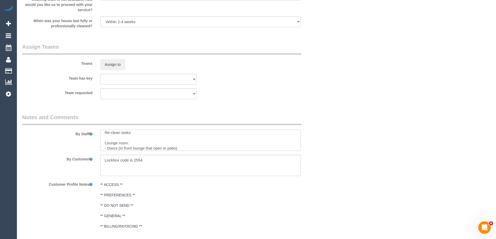
click at [128, 142] on textarea at bounding box center [200, 140] width 200 height 21
click at [185, 142] on textarea at bounding box center [200, 140] width 200 height 21
click at [144, 140] on textarea at bounding box center [200, 140] width 200 height 21
click at [130, 148] on textarea at bounding box center [200, 140] width 200 height 21
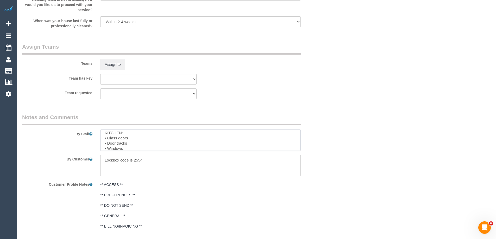
scroll to position [39, 0]
click at [126, 142] on textarea at bounding box center [200, 140] width 200 height 21
type textarea "** Please ensure to bring a step-ladder and extendable dusting pole. Re-clean t…"
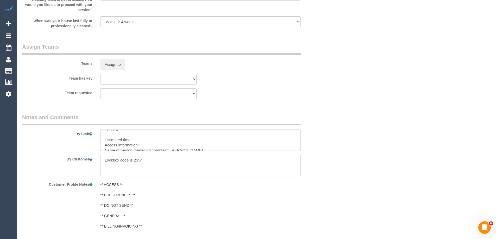
click at [128, 159] on textarea at bounding box center [200, 165] width 200 height 21
click at [144, 145] on textarea at bounding box center [200, 140] width 200 height 21
paste textarea "Lockbox code is 2554"
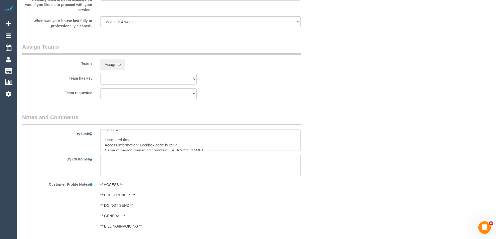
scroll to position [104, 0]
click at [151, 144] on textarea at bounding box center [200, 140] width 200 height 21
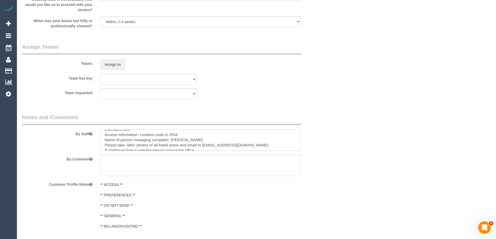
scroll to position [94, 0]
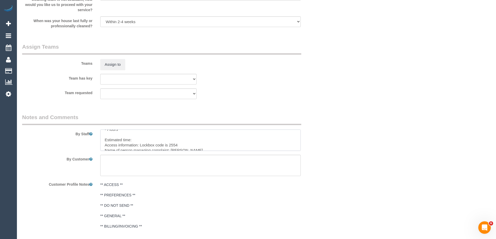
click at [161, 140] on textarea at bounding box center [200, 140] width 200 height 21
click at [187, 136] on textarea at bounding box center [200, 140] width 200 height 21
click at [147, 133] on textarea at bounding box center [200, 140] width 200 height 21
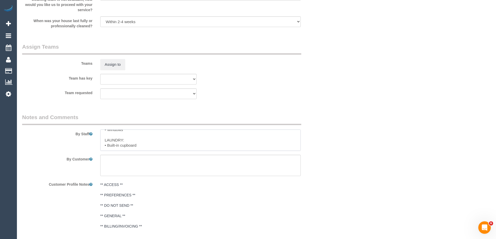
scroll to position [54, 0]
click at [214, 146] on textarea at bounding box center [200, 140] width 200 height 21
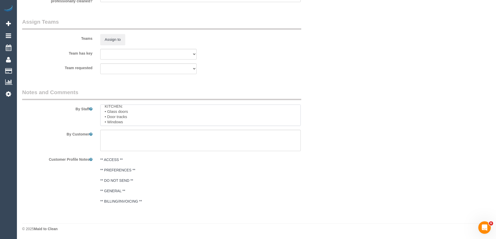
scroll to position [31, 0]
click at [148, 113] on textarea at bounding box center [200, 115] width 200 height 21
paste textarea "Kitchen sliding door glass on both sliding doors needs cleaning :white_check_ma…"
click at [137, 112] on textarea at bounding box center [200, 115] width 200 height 21
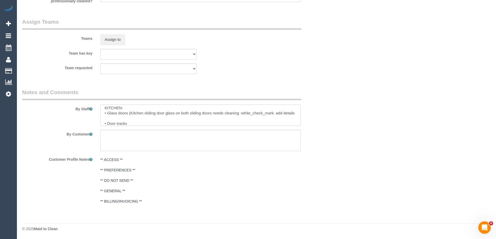
click at [137, 112] on textarea at bounding box center [200, 115] width 200 height 21
drag, startPoint x: 225, startPoint y: 113, endPoint x: 226, endPoint y: 116, distance: 3.4
click at [226, 116] on textarea at bounding box center [200, 115] width 200 height 21
click at [129, 113] on textarea at bounding box center [200, 115] width 200 height 21
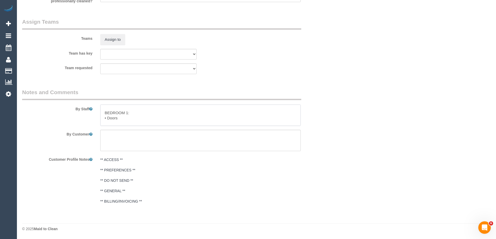
click at [132, 116] on textarea at bounding box center [200, 115] width 200 height 21
click at [133, 114] on textarea at bounding box center [200, 115] width 200 height 21
paste textarea "seem to only have been cleaned half way up"
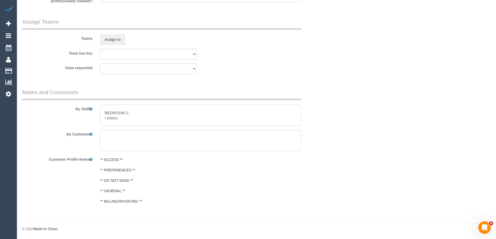
click at [134, 118] on textarea at bounding box center [200, 115] width 200 height 21
paste textarea "high touch point needs wiping allaround door handle"
click at [117, 117] on textarea at bounding box center [200, 115] width 200 height 21
click at [214, 117] on textarea at bounding box center [200, 115] width 200 height 21
drag, startPoint x: 117, startPoint y: 117, endPoint x: 147, endPoint y: 116, distance: 29.2
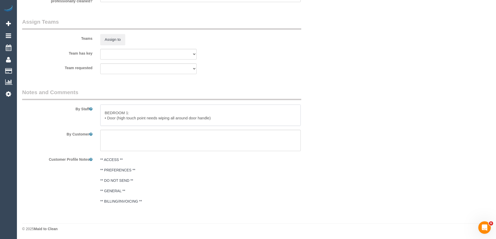
click at [147, 116] on textarea at bounding box center [200, 115] width 200 height 21
click at [196, 117] on textarea at bounding box center [200, 115] width 200 height 21
click at [131, 118] on textarea at bounding box center [200, 115] width 200 height 21
paste textarea "orange mark on floor next to toilet"
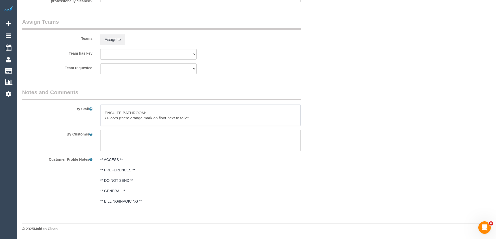
click at [132, 117] on textarea at bounding box center [200, 115] width 200 height 21
click at [167, 116] on textarea at bounding box center [200, 115] width 200 height 21
click at [195, 116] on textarea at bounding box center [200, 115] width 200 height 21
click at [223, 116] on textarea at bounding box center [200, 115] width 200 height 21
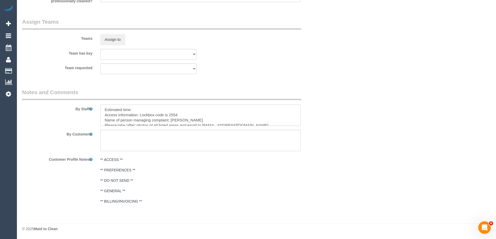
click at [147, 108] on textarea at bounding box center [200, 115] width 200 height 21
click at [187, 115] on textarea at bounding box center [200, 115] width 200 height 21
click at [225, 113] on textarea at bounding box center [200, 115] width 200 height 21
click at [224, 116] on textarea at bounding box center [200, 115] width 200 height 21
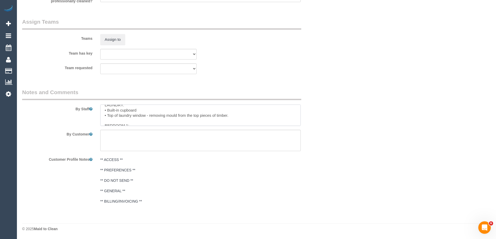
click at [178, 114] on textarea at bounding box center [200, 115] width 200 height 21
click at [277, 114] on textarea at bounding box center [200, 115] width 200 height 21
click at [140, 113] on textarea at bounding box center [200, 115] width 200 height 21
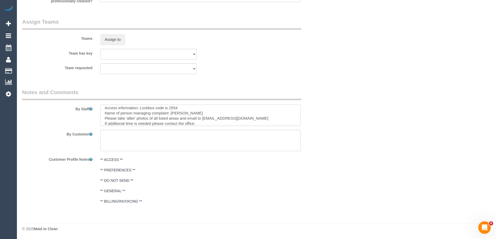
type textarea "** Please ensure to bring a step-ladder and extendable dusting pole. Re-clean t…"
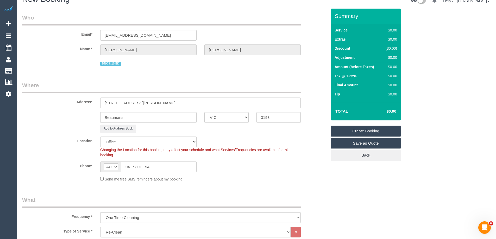
scroll to position [0, 0]
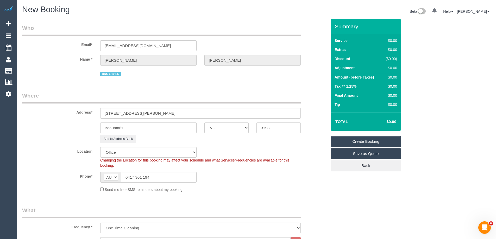
click at [371, 141] on link "Create Booking" at bounding box center [366, 141] width 70 height 11
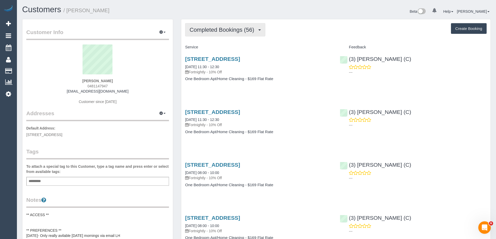
click at [217, 27] on span "Completed Bookings (56)" at bounding box center [223, 30] width 67 height 7
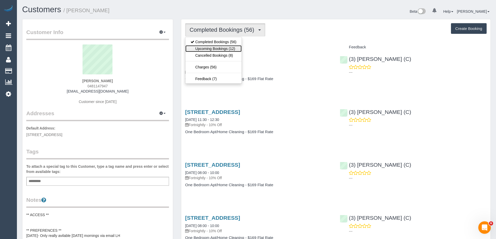
click at [217, 52] on link "Upcoming Bookings (12)" at bounding box center [213, 48] width 56 height 7
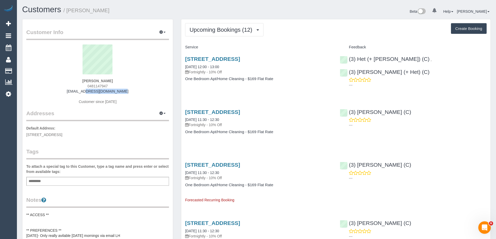
drag, startPoint x: 124, startPoint y: 91, endPoint x: 71, endPoint y: 92, distance: 53.4
click at [71, 92] on div "Annabel Mactier 0481147947 amactier@gmail.com Customer since 2016" at bounding box center [97, 77] width 143 height 65
copy link "amactier@gmail.com"
click at [240, 58] on link "400 St Kilda Rd, 405, Melbourne, VIC 3004" at bounding box center [212, 59] width 55 height 6
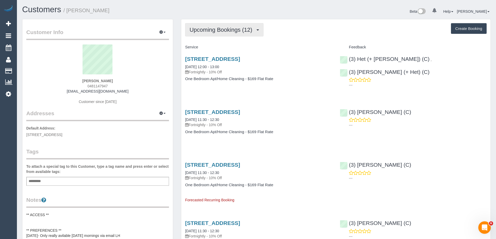
click at [221, 31] on span "Upcoming Bookings (12)" at bounding box center [222, 30] width 65 height 7
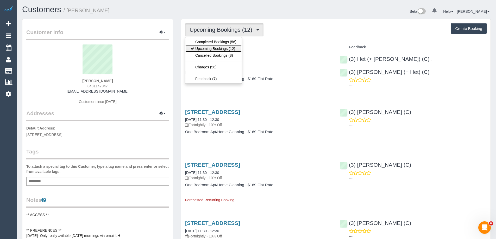
click at [217, 49] on link "Upcoming Bookings (12)" at bounding box center [213, 48] width 56 height 7
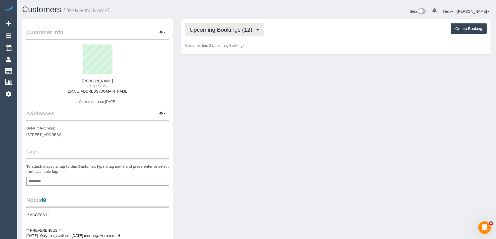
drag, startPoint x: 230, startPoint y: 30, endPoint x: 225, endPoint y: 38, distance: 9.3
click at [230, 30] on span "Upcoming Bookings (12)" at bounding box center [222, 30] width 65 height 7
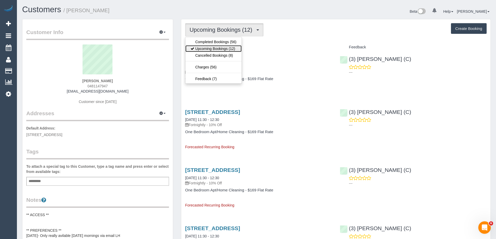
click at [223, 50] on link "Upcoming Bookings (12)" at bounding box center [213, 48] width 56 height 7
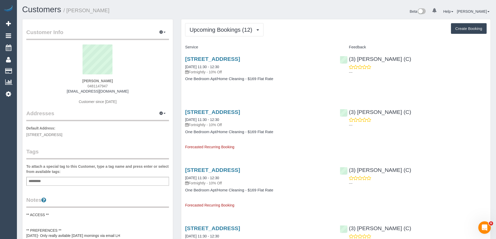
click at [125, 181] on div "Add a tag" at bounding box center [97, 181] width 143 height 9
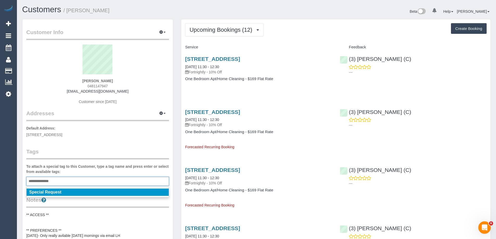
type input "**********"
click at [68, 193] on li "Special Request" at bounding box center [98, 192] width 142 height 7
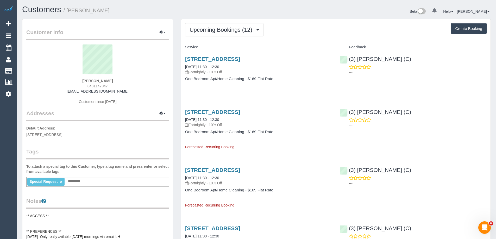
copy small "Annabel Mactier"
drag, startPoint x: 91, startPoint y: 12, endPoint x: 67, endPoint y: 11, distance: 23.7
click at [67, 11] on h1 "Customers / Annabel Mactier" at bounding box center [137, 9] width 230 height 9
copy link "(3) Lara Mendes (C)"
click at [347, 56] on div "(3) Lara Mendes (C) ---" at bounding box center [413, 65] width 155 height 26
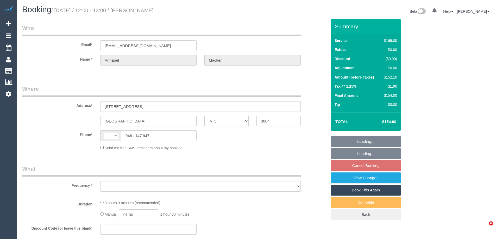
select select "VIC"
select select "string:stripe-pm_1RqjJO2GScqysDRVUqMsaxGD"
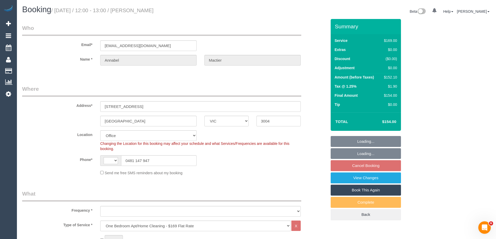
select select "string:AU"
select select "object:829"
select select "number:27"
select select "number:14"
select select "number:19"
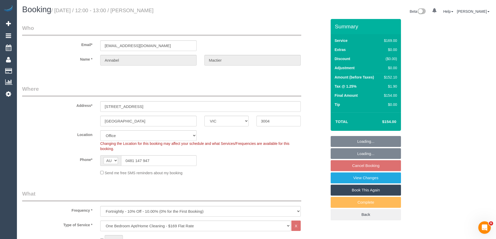
select select "number:22"
select select "number:35"
select select "number:26"
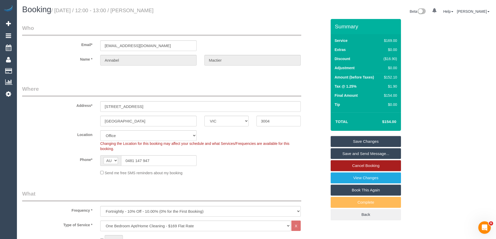
click at [373, 165] on link "Cancel Booking" at bounding box center [366, 165] width 70 height 11
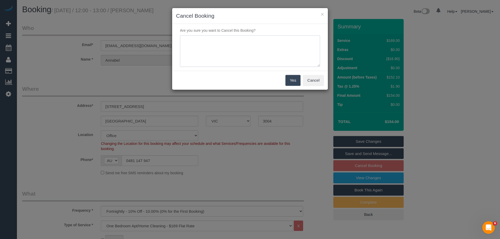
click at [246, 58] on textarea at bounding box center [250, 51] width 140 height 32
type textarea "Can't have the service at this time [DATE]. Via phone - ED"
click at [298, 80] on button "Yes" at bounding box center [292, 80] width 15 height 11
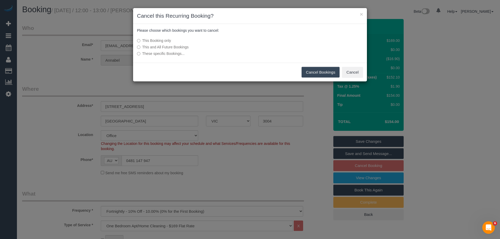
click at [329, 70] on button "Cancel Bookings" at bounding box center [321, 72] width 38 height 11
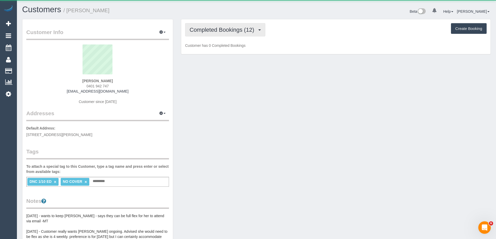
click at [214, 29] on span "Completed Bookings (12)" at bounding box center [223, 30] width 67 height 7
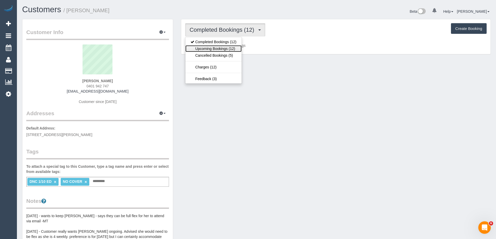
click at [216, 47] on link "Upcoming Bookings (12)" at bounding box center [213, 48] width 56 height 7
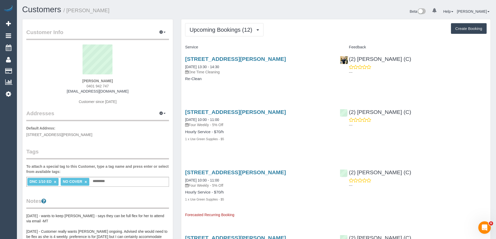
click at [101, 85] on span "0401 942 747" at bounding box center [97, 86] width 22 height 4
copy div "0401 942 747"
click at [95, 85] on span "0401 942 747" at bounding box center [97, 86] width 22 height 4
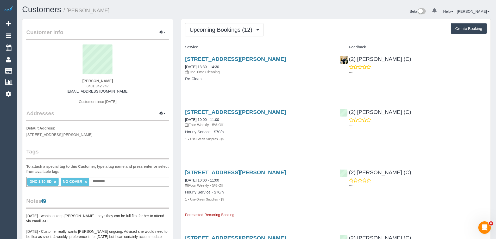
click at [95, 85] on span "0401 942 747" at bounding box center [97, 86] width 22 height 4
click at [244, 58] on link "4/5 Jepson Street, Yarraville, VIC 3013" at bounding box center [235, 59] width 101 height 6
click at [104, 86] on span "0401 942 747" at bounding box center [97, 86] width 22 height 4
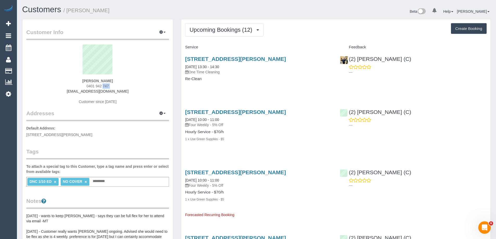
click at [104, 86] on span "0401 942 747" at bounding box center [97, 86] width 22 height 4
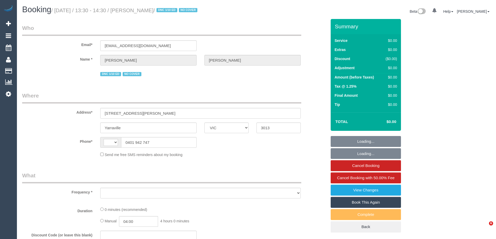
select select "VIC"
select select "string:stripe-pm_1Q6Ued2GScqysDRVN6pIIr3A"
select select "string:AU"
select select "object:637"
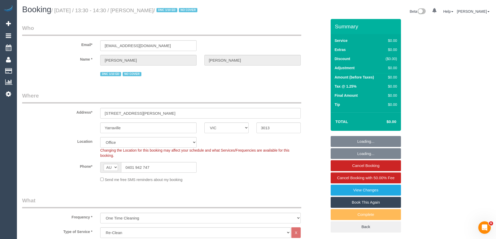
select select "number:28"
select select "number:14"
select select "number:19"
select select "number:22"
select select "number:34"
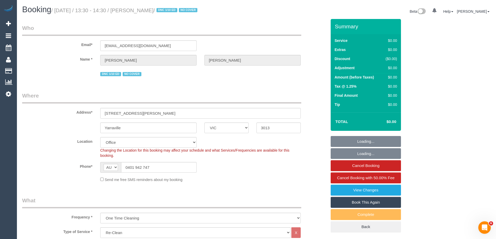
select select "number:12"
select select "object:788"
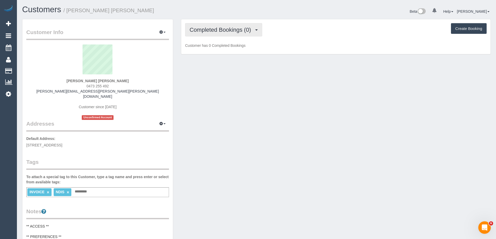
click at [225, 28] on span "Completed Bookings (0)" at bounding box center [222, 30] width 64 height 7
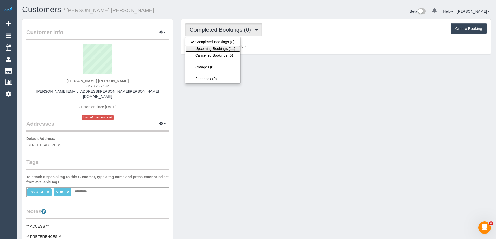
click at [223, 48] on link "Upcoming Bookings (11)" at bounding box center [212, 48] width 55 height 7
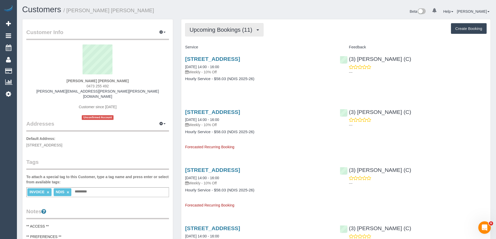
click at [219, 31] on span "Upcoming Bookings (11)" at bounding box center [222, 30] width 65 height 7
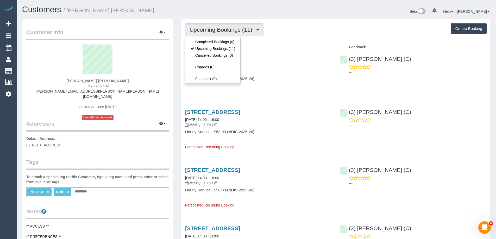
click at [324, 28] on div "Upcoming Bookings (11) Completed Bookings (0) Upcoming Bookings (11) Cancelled …" at bounding box center [336, 29] width 302 height 13
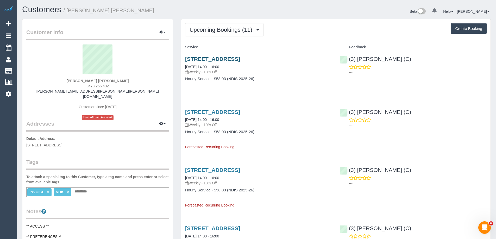
copy link "Unit 16/160 Grange Road, Carnegie, VIC 3163"
drag, startPoint x: 316, startPoint y: 57, endPoint x: 186, endPoint y: 57, distance: 130.4
click at [186, 57] on h3 "Unit 16/160 Grange Road, Carnegie, VIC 3163" at bounding box center [258, 59] width 147 height 6
click at [162, 33] on icon "button" at bounding box center [161, 31] width 4 height 3
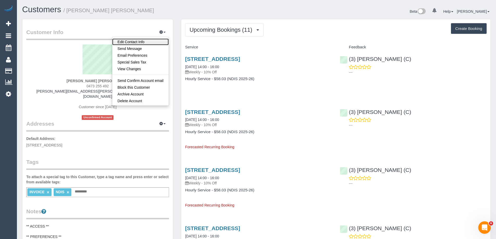
click at [155, 40] on link "Edit Contact Info" at bounding box center [140, 42] width 56 height 7
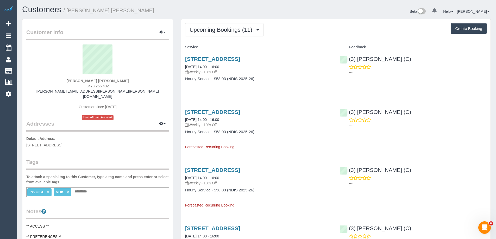
select select "VIC"
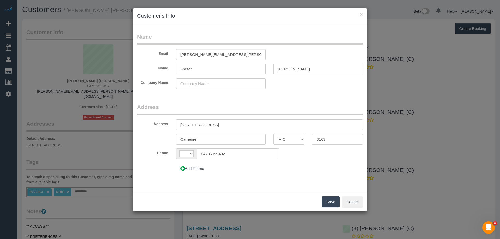
select select "string:AU"
click at [186, 169] on button "Add Phone" at bounding box center [192, 168] width 33 height 11
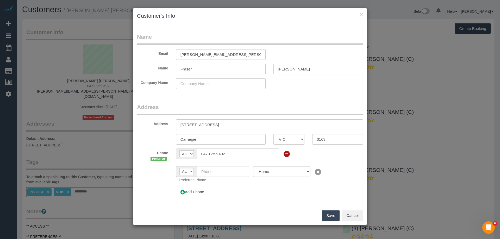
click at [219, 171] on input "text" at bounding box center [223, 171] width 53 height 11
paste input "61 419 845 240"
drag, startPoint x: 206, startPoint y: 170, endPoint x: 181, endPoint y: 169, distance: 25.3
click at [181, 170] on div "AF AL DZ AD AO AI AQ AG AR AM AW AU AT AZ BS BH BD BB BY BE BZ BJ BM BT BO BA B…" at bounding box center [212, 171] width 73 height 11
type input "0419 845 240"
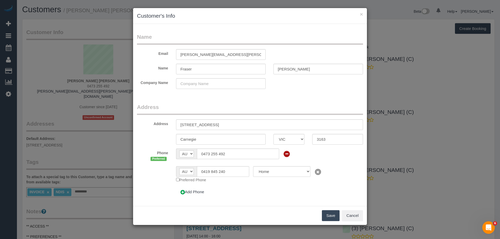
click at [332, 215] on button "Save" at bounding box center [331, 215] width 18 height 11
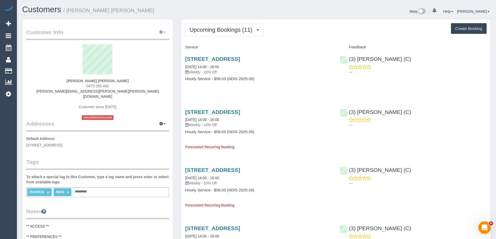
click at [163, 32] on icon "button" at bounding box center [161, 31] width 4 height 3
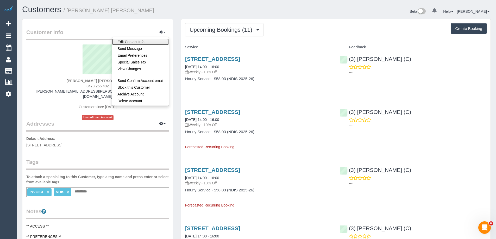
click at [158, 39] on link "Edit Contact Info" at bounding box center [140, 42] width 56 height 7
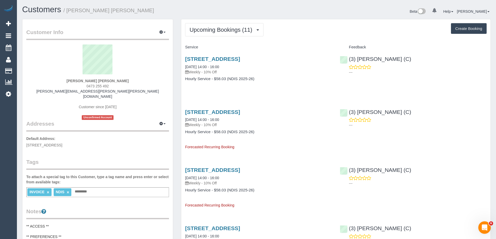
select select "VIC"
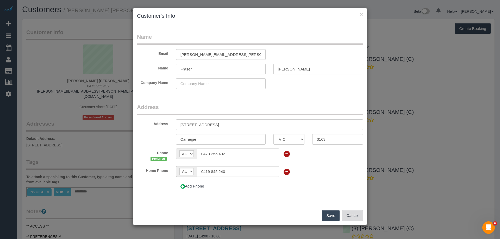
click at [347, 212] on button "Cancel" at bounding box center [352, 215] width 21 height 11
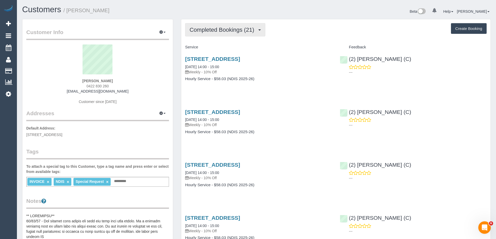
drag, startPoint x: 215, startPoint y: 33, endPoint x: 214, endPoint y: 38, distance: 5.3
click at [215, 33] on span "Completed Bookings (21)" at bounding box center [223, 30] width 67 height 7
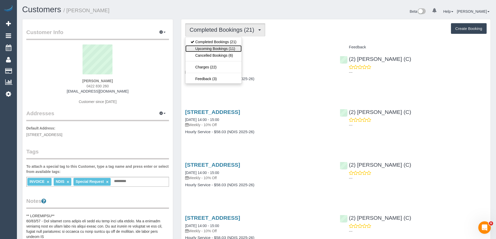
click at [214, 48] on link "Upcoming Bookings (11)" at bounding box center [213, 48] width 56 height 7
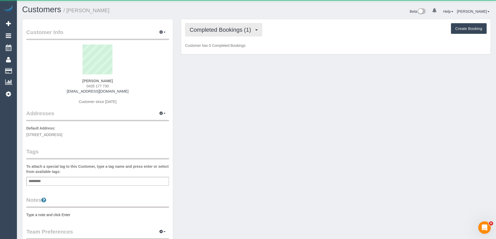
click at [221, 30] on span "Completed Bookings (1)" at bounding box center [222, 30] width 64 height 7
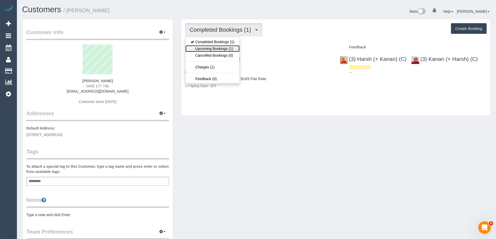
click at [221, 49] on link "Upcoming Bookings (1)" at bounding box center [212, 48] width 54 height 7
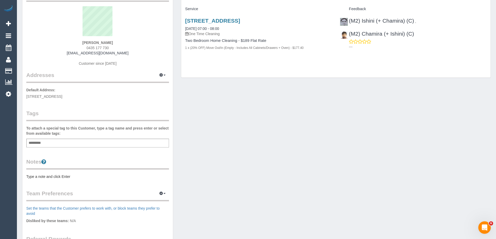
scroll to position [52, 0]
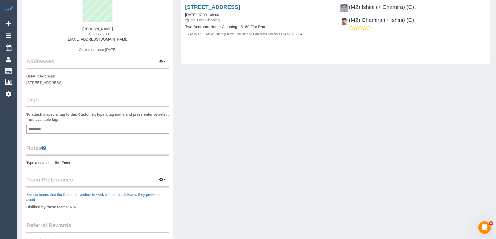
click at [71, 164] on pre "Type a note and click Enter" at bounding box center [97, 162] width 143 height 5
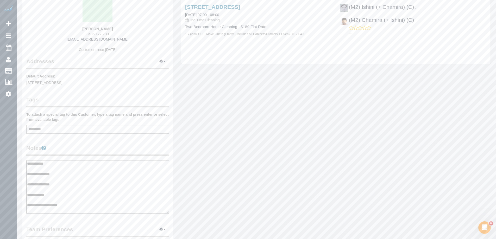
type textarea "**********"
click at [114, 142] on div "Customer Info Edit Contact Info Send Message Email Preferences Special Sales Ta…" at bounding box center [97, 161] width 150 height 388
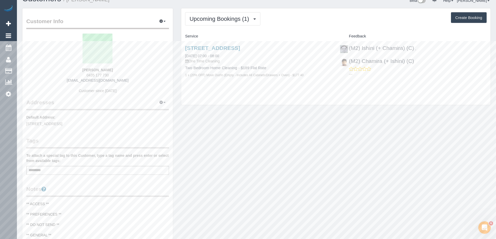
scroll to position [0, 0]
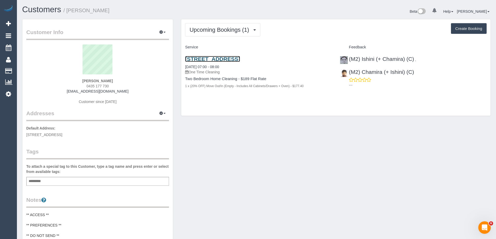
click at [240, 60] on link "[STREET_ADDRESS]" at bounding box center [212, 59] width 55 height 6
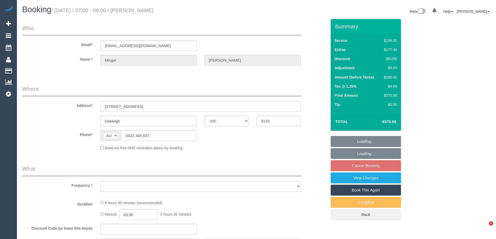
select select "VIC"
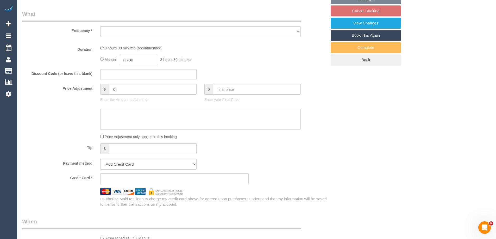
select select "string:stripe-pm_1S9jqG2GScqysDRVReJ0QZx2"
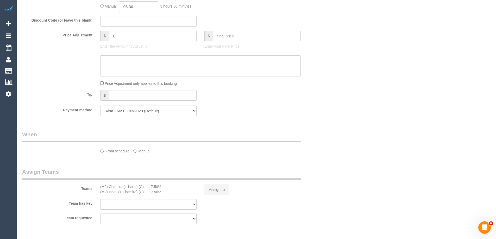
select select "object:676"
select select "number:29"
select select "number:14"
select select "number:18"
select select "number:23"
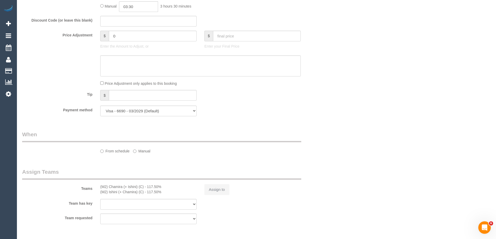
select select "number:26"
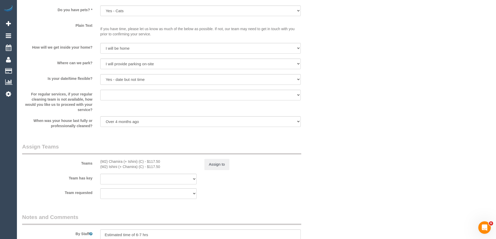
scroll to position [869, 0]
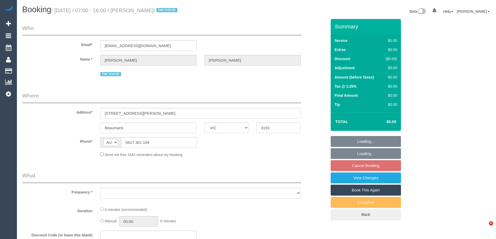
select select "VIC"
select select "string:stripe-pm_1S5xAE2GScqysDRVEWALdEL2"
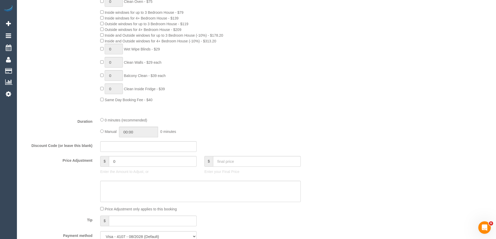
select select "object:600"
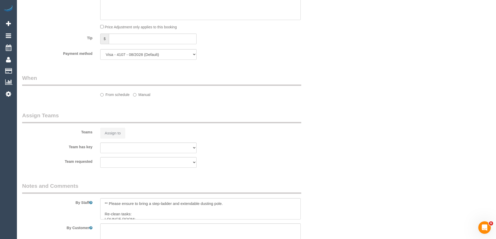
select select "number:27"
select select "number:16"
select select "number:18"
select select "number:24"
select select "number:12"
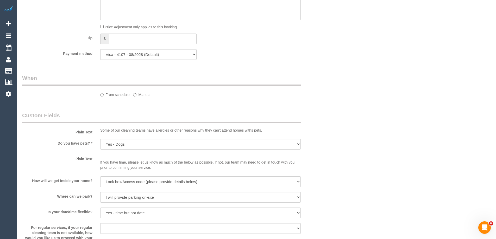
select select "object:753"
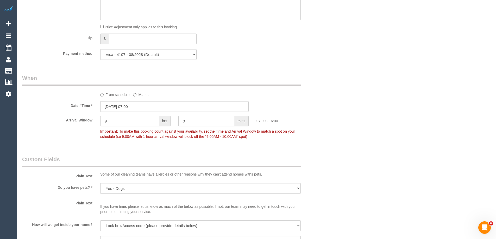
scroll to position [694, 0]
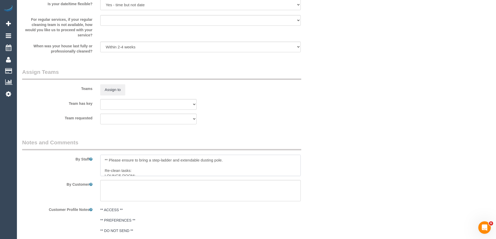
click at [145, 157] on textarea at bounding box center [200, 165] width 200 height 21
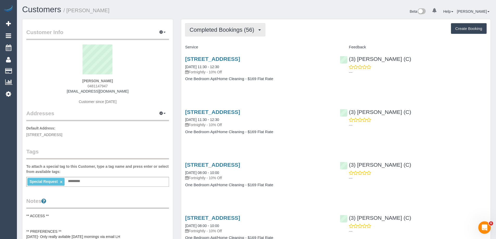
click at [223, 32] on span "Completed Bookings (56)" at bounding box center [223, 30] width 67 height 7
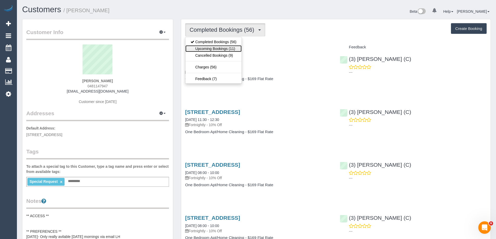
click at [219, 47] on link "Upcoming Bookings (11)" at bounding box center [213, 48] width 56 height 7
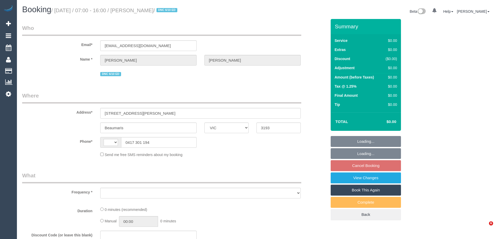
select select "VIC"
select select "string:stripe-pm_1S5xAE2GScqysDRVEWALdEL2"
select select "string:AU"
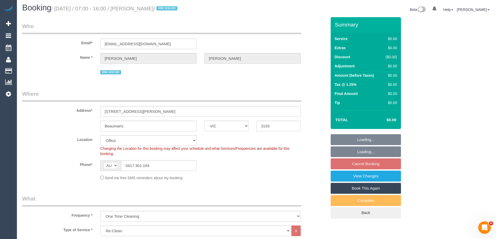
select select "object:1892"
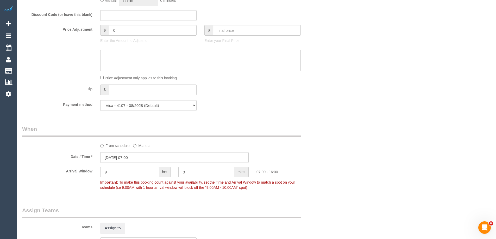
select select "number:27"
select select "number:16"
select select "number:18"
select select "number:24"
select select "number:12"
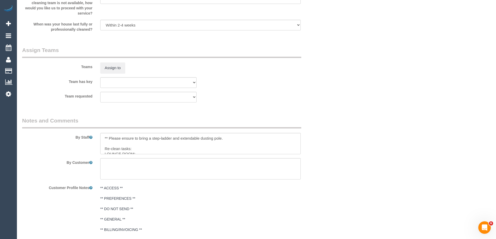
scroll to position [778, 0]
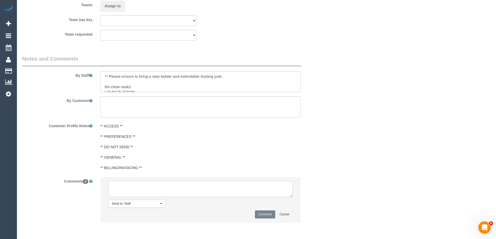
click at [220, 188] on textarea at bounding box center [200, 189] width 184 height 16
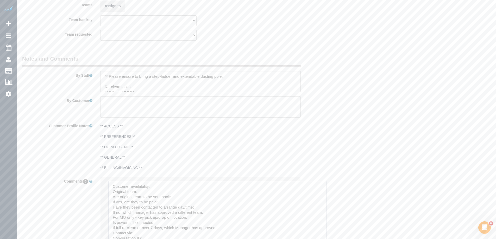
drag, startPoint x: 290, startPoint y: 195, endPoint x: 305, endPoint y: 157, distance: 40.8
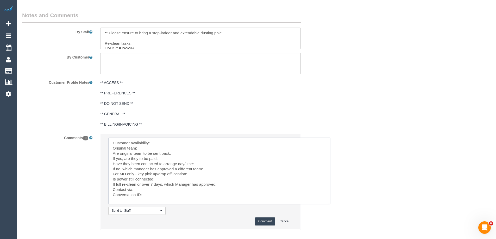
scroll to position [850, 0]
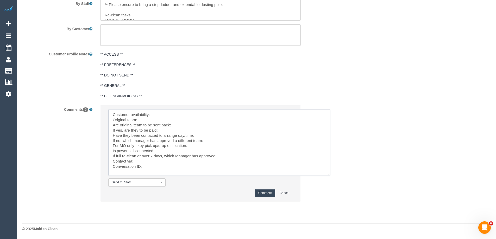
click at [179, 115] on textarea at bounding box center [219, 142] width 222 height 67
click at [177, 124] on textarea at bounding box center [219, 142] width 222 height 67
click at [170, 120] on textarea at bounding box center [219, 142] width 222 height 67
click at [158, 167] on textarea at bounding box center [219, 142] width 222 height 67
click at [180, 123] on textarea at bounding box center [219, 142] width 222 height 67
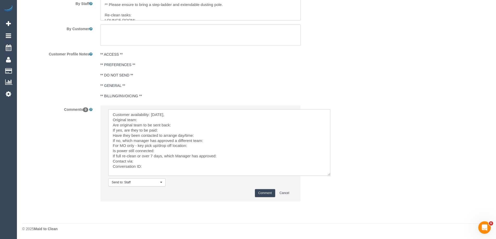
click at [152, 121] on textarea at bounding box center [219, 142] width 222 height 67
paste textarea "(M2) Ishini (+ Chamira) (C)(M2) Ishini (+ Chamira) (C) , (M2) Chamira (+ Ishini…"
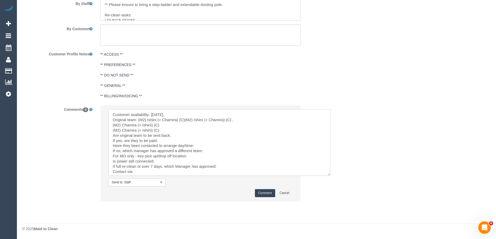
click at [185, 120] on textarea at bounding box center [219, 142] width 222 height 67
drag, startPoint x: 234, startPoint y: 119, endPoint x: 233, endPoint y: 129, distance: 9.7
click at [233, 129] on textarea at bounding box center [219, 142] width 222 height 67
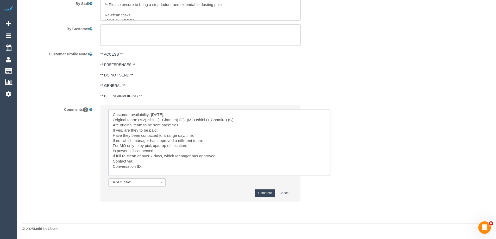
click at [174, 130] on textarea at bounding box center [219, 142] width 222 height 67
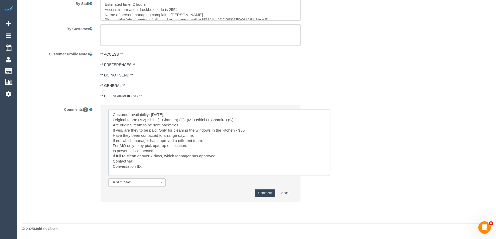
click at [254, 129] on textarea at bounding box center [219, 142] width 222 height 67
paste textarea "17.5"
click at [211, 135] on textarea at bounding box center [219, 142] width 222 height 67
click at [211, 140] on textarea at bounding box center [219, 142] width 222 height 67
click at [230, 155] on textarea at bounding box center [219, 142] width 222 height 67
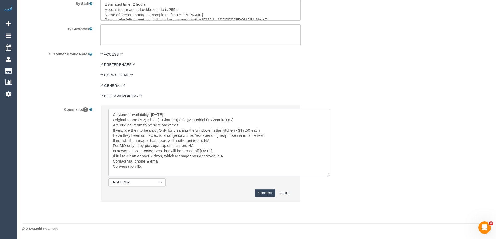
click at [160, 168] on textarea at bounding box center [219, 142] width 222 height 67
paste textarea "cnv_1fjgl13s"
type textarea "Customer availability: Thu 9/10, Original team: (M2) Ishini (+ Chamira) (C), (M…"
click at [202, 163] on textarea at bounding box center [219, 142] width 222 height 67
click at [193, 168] on textarea at bounding box center [219, 142] width 222 height 67
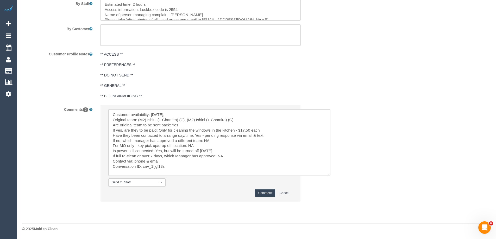
click at [266, 194] on button "Comment" at bounding box center [265, 193] width 20 height 8
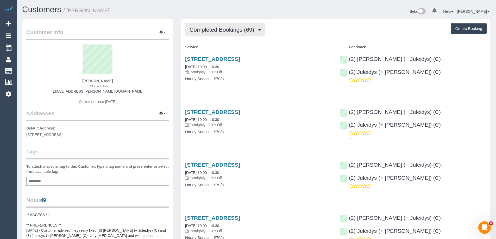
click at [238, 28] on span "Completed Bookings (69)" at bounding box center [223, 30] width 67 height 7
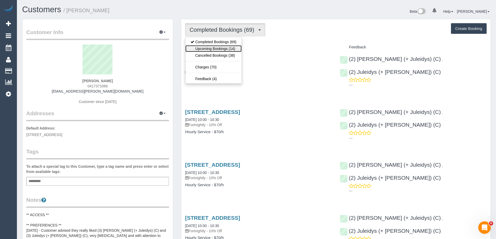
click at [230, 47] on link "Upcoming Bookings (14)" at bounding box center [213, 48] width 56 height 7
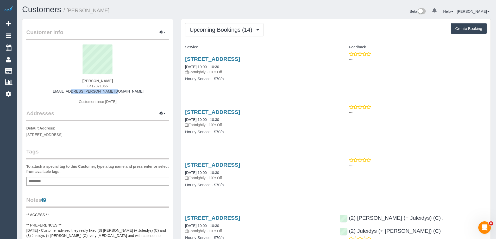
drag, startPoint x: 74, startPoint y: 92, endPoint x: 54, endPoint y: 91, distance: 19.8
click at [54, 91] on div "[PERSON_NAME] 0417371066 [EMAIL_ADDRESS][PERSON_NAME][DOMAIN_NAME] Customer sin…" at bounding box center [97, 77] width 143 height 65
copy link "[EMAIL_ADDRESS][PERSON_NAME][DOMAIN_NAME]"
drag, startPoint x: 112, startPoint y: 9, endPoint x: 68, endPoint y: 7, distance: 43.5
click at [68, 7] on h1 "Customers / [PERSON_NAME]" at bounding box center [137, 9] width 230 height 9
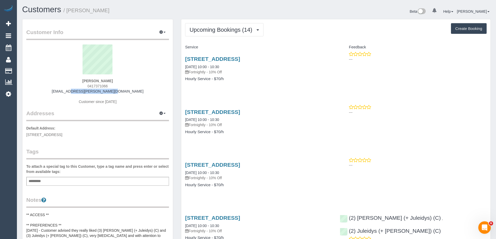
copy small "[PERSON_NAME]"
click at [291, 7] on div "Beta 0 Your Notifications You have 0 alerts Help Help Docs Take a Tour Contact …" at bounding box center [375, 12] width 238 height 14
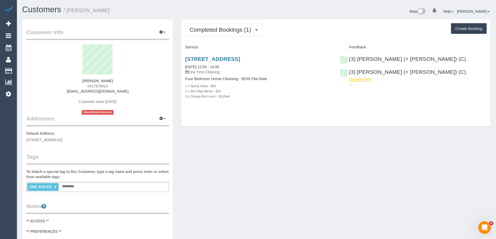
click at [303, 34] on div "Completed Bookings (1) Completed Bookings (1) Upcoming Bookings (0) Cancelled B…" at bounding box center [336, 29] width 302 height 13
click at [227, 30] on span "Completed Bookings (1)" at bounding box center [222, 30] width 64 height 7
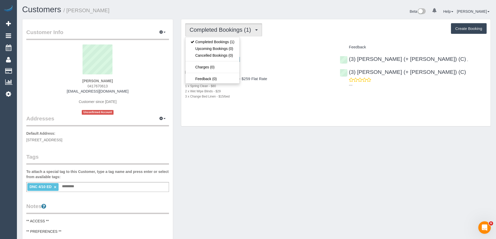
click at [297, 32] on div "Completed Bookings (1) Completed Bookings (1) Upcoming Bookings (0) Cancelled B…" at bounding box center [336, 29] width 302 height 13
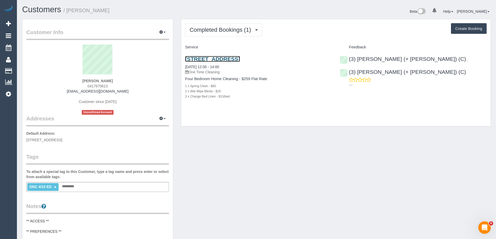
click at [240, 57] on link "[STREET_ADDRESS]" at bounding box center [212, 59] width 55 height 6
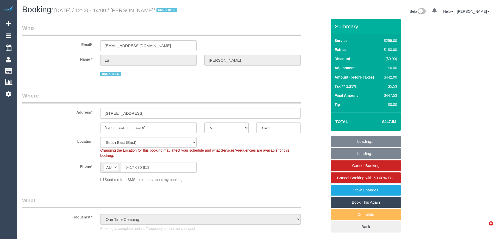
select select "VIC"
select select "number:28"
select select "number:14"
select select "number:19"
select select "number:25"
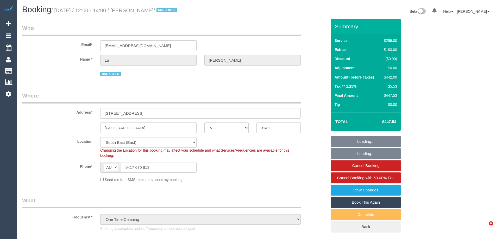
select select "number:13"
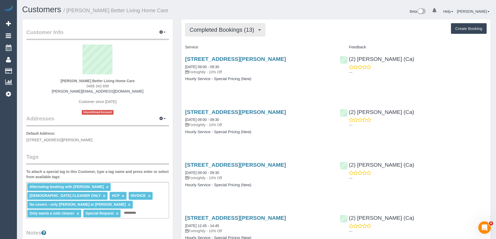
click at [230, 26] on button "Completed Bookings (13)" at bounding box center [225, 29] width 80 height 13
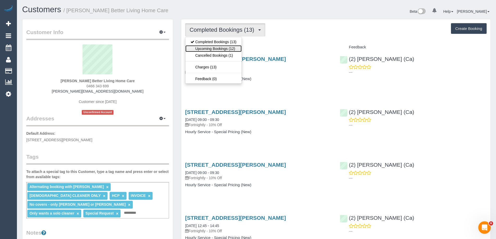
click at [225, 49] on link "Upcoming Bookings (12)" at bounding box center [213, 48] width 56 height 7
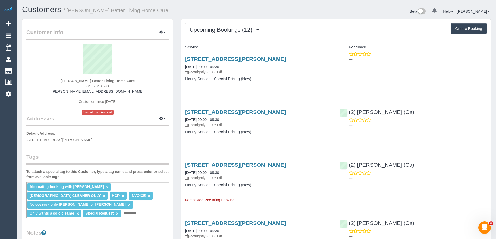
copy small "[PERSON_NAME] Better Living Home Care"
drag, startPoint x: 196, startPoint y: 10, endPoint x: 69, endPoint y: 10, distance: 127.1
click at [69, 10] on h1 "Customers / [PERSON_NAME] Better Living Home Care" at bounding box center [137, 9] width 230 height 9
drag, startPoint x: 174, startPoint y: 116, endPoint x: 187, endPoint y: 116, distance: 13.5
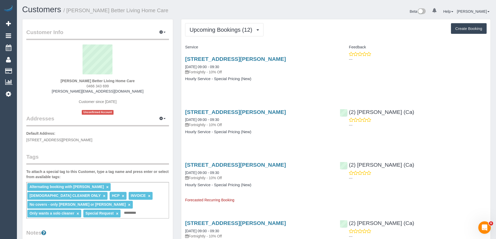
click at [246, 31] on span "Upcoming Bookings (12)" at bounding box center [222, 30] width 65 height 7
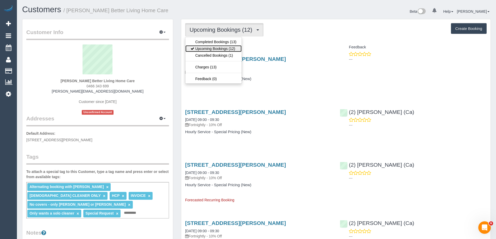
click at [240, 47] on link "Upcoming Bookings (12)" at bounding box center [213, 48] width 56 height 7
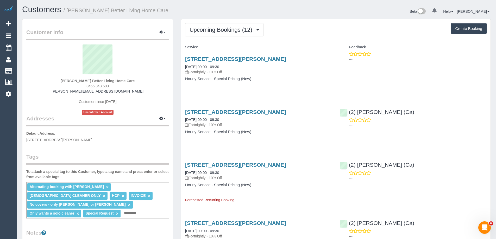
click at [247, 6] on h1 "Customers / Mr Chinniah Ragunathan Better Living Home Care" at bounding box center [137, 9] width 230 height 9
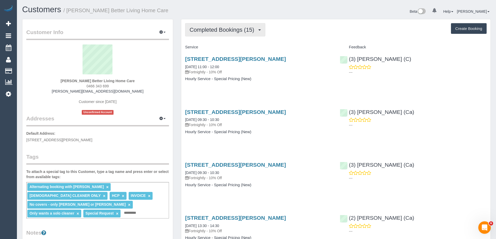
click at [254, 28] on span "Completed Bookings (15)" at bounding box center [223, 30] width 67 height 7
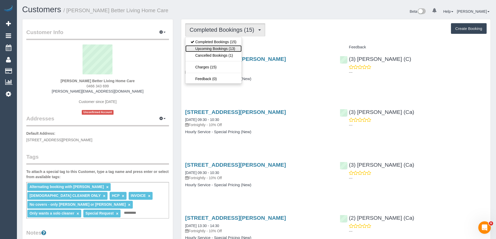
click at [241, 49] on link "Upcoming Bookings (13)" at bounding box center [213, 48] width 56 height 7
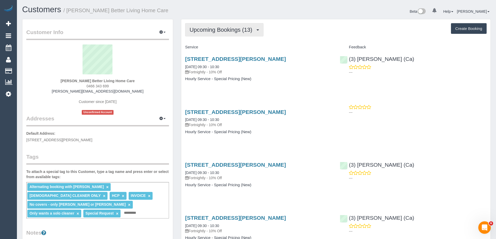
drag, startPoint x: 223, startPoint y: 33, endPoint x: 221, endPoint y: 39, distance: 5.7
click at [223, 33] on button "Upcoming Bookings (13)" at bounding box center [224, 29] width 78 height 13
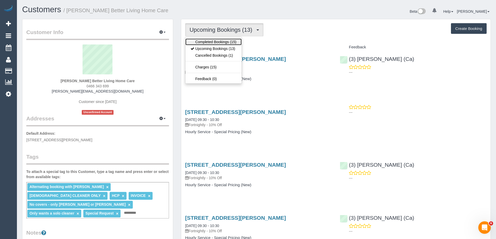
click at [217, 45] on link "Completed Bookings (15)" at bounding box center [213, 42] width 56 height 7
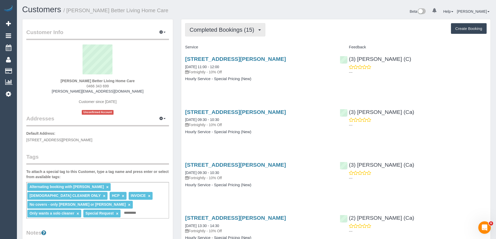
click at [228, 30] on span "Completed Bookings (15)" at bounding box center [223, 30] width 67 height 7
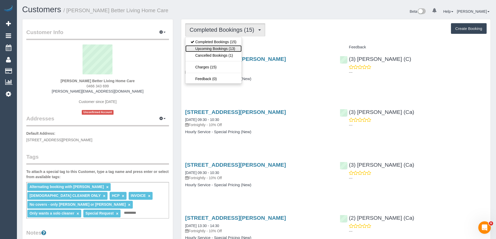
click at [223, 46] on link "Upcoming Bookings (13)" at bounding box center [213, 48] width 56 height 7
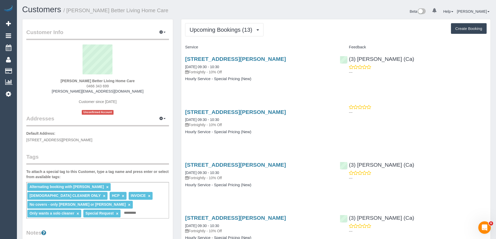
copy small "Mrs Vasantha Ragunathan Better Living Home Care"
drag, startPoint x: 194, startPoint y: 10, endPoint x: 70, endPoint y: 12, distance: 124.2
click at [70, 12] on h1 "Customers / Mrs Vasantha Ragunathan Better Living Home Care" at bounding box center [137, 9] width 230 height 9
click at [167, 11] on small "/ Mrs Vasantha Ragunathan Better Living Home Care" at bounding box center [116, 11] width 105 height 6
copy small "Mrs Vasantha Ragunathan Better Living Home Care"
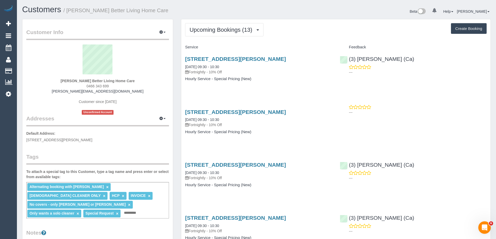
drag, startPoint x: 67, startPoint y: 8, endPoint x: 210, endPoint y: 8, distance: 142.4
click at [210, 8] on h1 "Customers / Mrs Vasantha Ragunathan Better Living Home Care" at bounding box center [137, 9] width 230 height 9
click at [233, 34] on button "Upcoming Bookings (13)" at bounding box center [224, 29] width 78 height 13
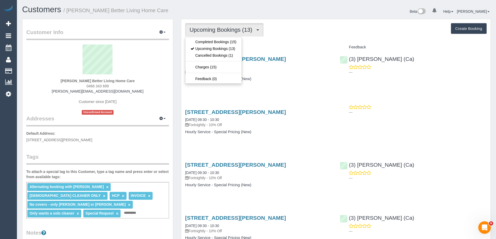
click at [340, 16] on div "Beta 0 Your Notifications You have 0 alerts Help Help Docs Take a Tour Contact …" at bounding box center [375, 12] width 238 height 14
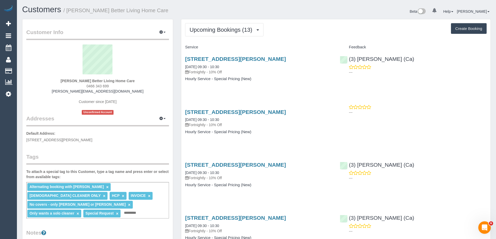
click at [385, 18] on div "Beta 0 Your Notifications You have 0 alerts Help Help Docs Take a Tour Contact …" at bounding box center [375, 12] width 238 height 14
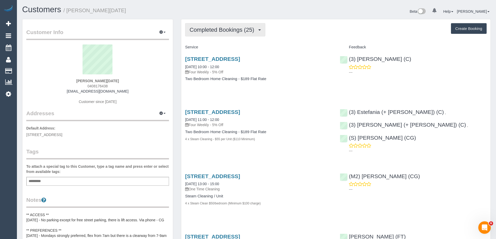
click at [235, 23] on button "Completed Bookings (25)" at bounding box center [225, 29] width 80 height 13
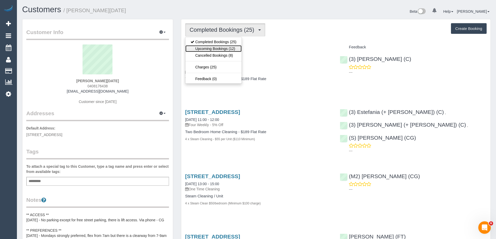
click at [232, 47] on link "Upcoming Bookings (12)" at bounding box center [213, 48] width 56 height 7
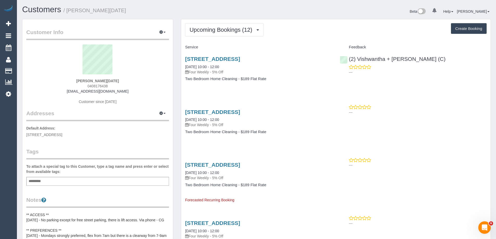
click at [307, 43] on div "Service" at bounding box center [258, 47] width 155 height 9
click at [234, 28] on span "Upcoming Bookings (12)" at bounding box center [222, 30] width 65 height 7
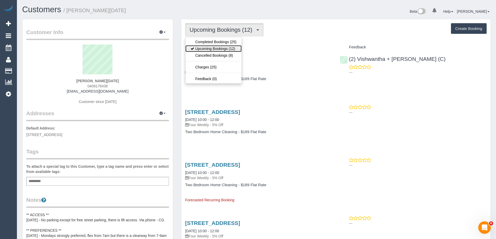
click at [225, 48] on link "Upcoming Bookings (12)" at bounding box center [213, 48] width 56 height 7
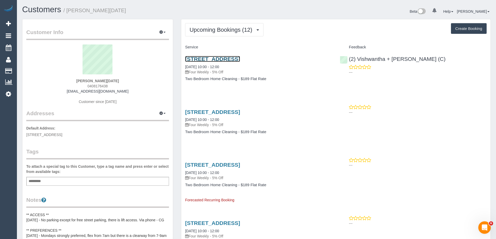
click at [240, 58] on link "[STREET_ADDRESS]" at bounding box center [212, 59] width 55 height 6
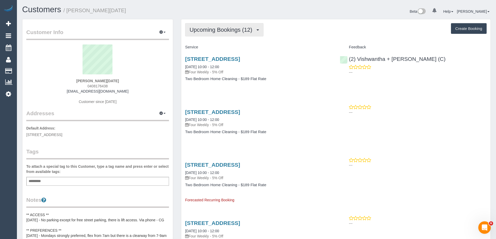
click at [208, 28] on span "Upcoming Bookings (12)" at bounding box center [222, 30] width 65 height 7
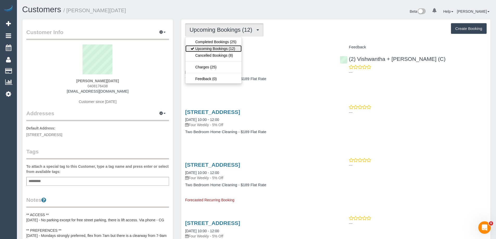
click at [210, 48] on link "Upcoming Bookings (12)" at bounding box center [213, 48] width 56 height 7
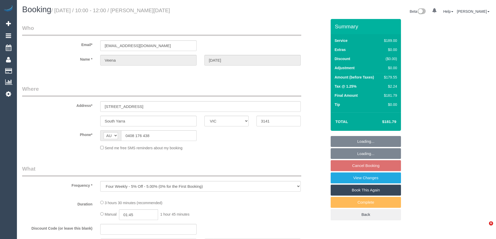
select select "VIC"
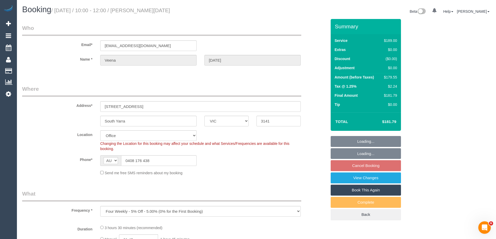
select select "object:783"
select select "number:28"
select select "number:14"
select select "number:19"
select select "number:24"
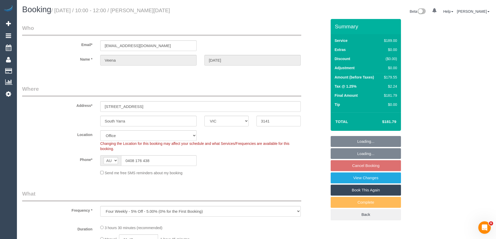
select select "number:34"
select select "string:stripe-pm_1Pyl1t2GScqysDRVOfVRwhV9"
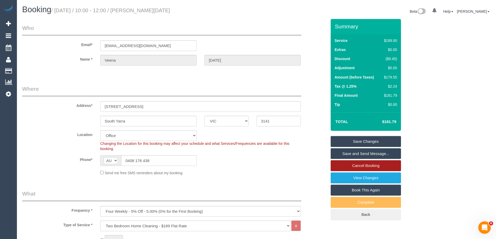
click at [368, 166] on link "Cancel Booking" at bounding box center [366, 165] width 70 height 11
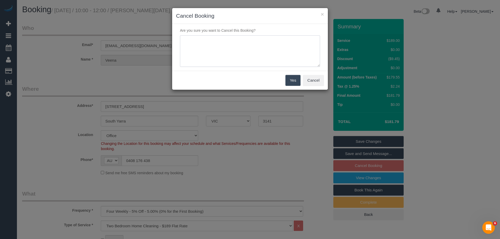
click at [221, 51] on textarea at bounding box center [250, 51] width 140 height 32
click at [291, 38] on textarea at bounding box center [250, 51] width 140 height 32
click at [316, 40] on textarea at bounding box center [250, 51] width 140 height 32
type textarea "Customer requested to cancel all services. Reason requested. Via email - ED"
click at [291, 81] on button "Yes" at bounding box center [292, 80] width 15 height 11
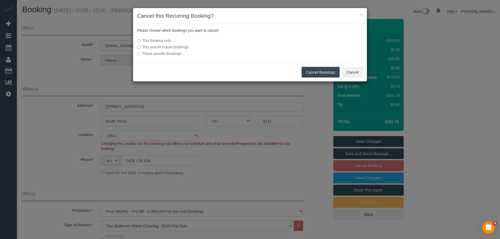
click at [175, 47] on label "This and All Future Bookings" at bounding box center [211, 47] width 148 height 5
click at [315, 71] on button "Cancel Bookings" at bounding box center [321, 72] width 38 height 11
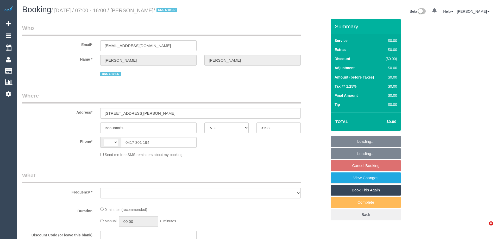
select select "VIC"
select select "string:AU"
select select "object:552"
select select "string:stripe-pm_1S5xAE2GScqysDRVEWALdEL2"
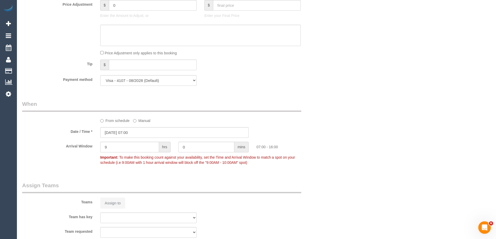
select select "number:27"
select select "number:16"
select select "number:18"
select select "number:24"
select select "number:12"
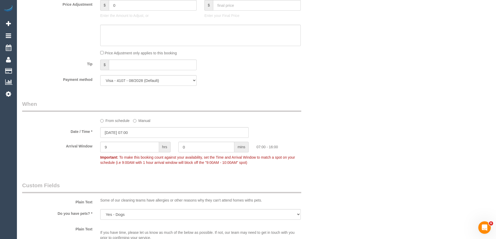
select select "object:2059"
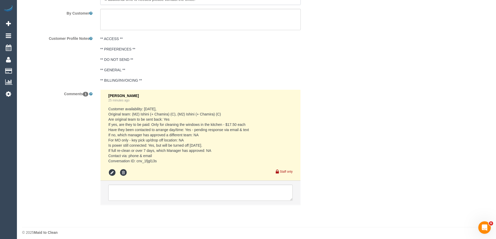
scroll to position [869, 0]
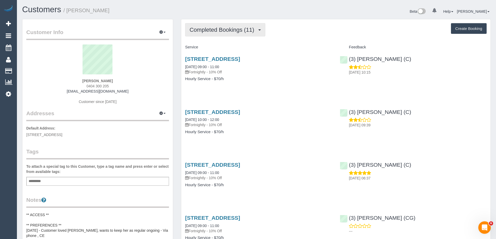
click at [220, 31] on span "Completed Bookings (11)" at bounding box center [223, 30] width 67 height 7
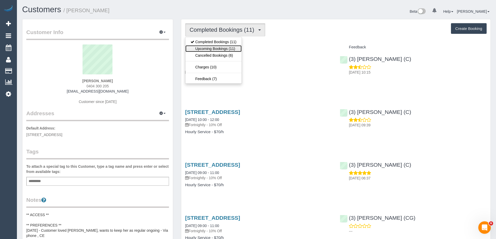
click at [219, 48] on link "Upcoming Bookings (11)" at bounding box center [213, 48] width 56 height 7
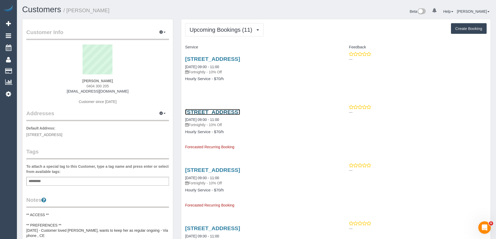
click at [234, 113] on link "[STREET_ADDRESS]" at bounding box center [212, 112] width 55 height 6
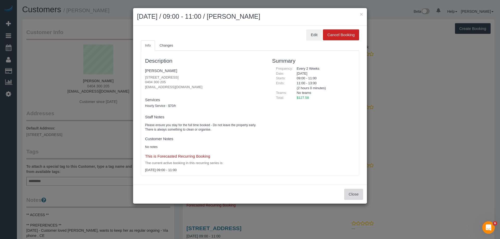
click at [351, 193] on button "Close" at bounding box center [353, 194] width 19 height 11
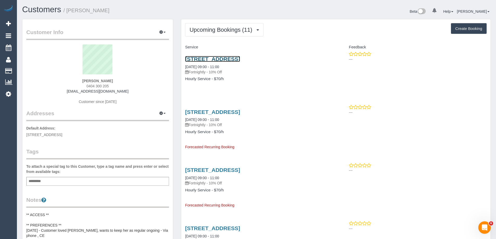
click at [217, 59] on link "[STREET_ADDRESS]" at bounding box center [212, 59] width 55 height 6
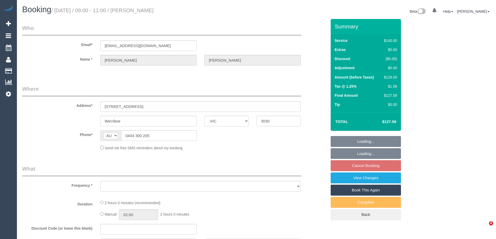
select select "VIC"
select select "object:543"
select select "string:stripe-pm_1Qz4Kv2GScqysDRVWCzsC0w2"
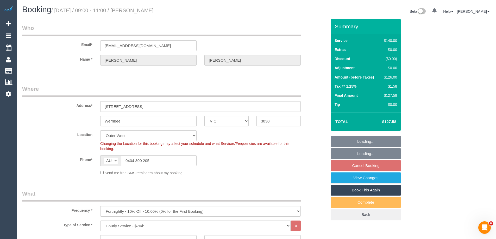
select select "number:32"
select select "number:14"
select select "number:18"
select select "number:25"
select select "number:35"
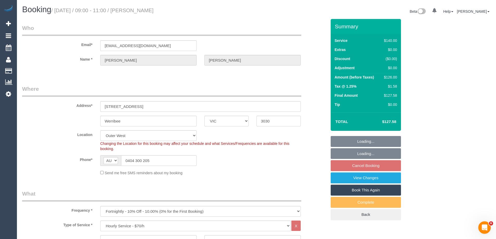
select select "number:12"
select select "object:872"
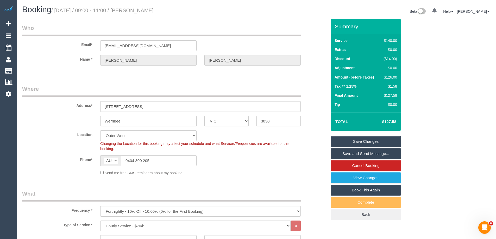
click at [374, 190] on link "Book This Again" at bounding box center [366, 190] width 70 height 11
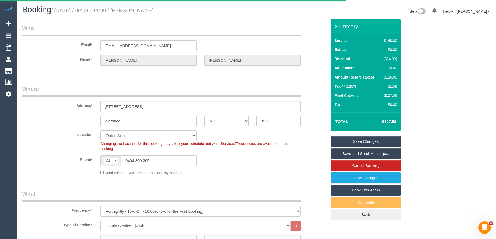
select select "VIC"
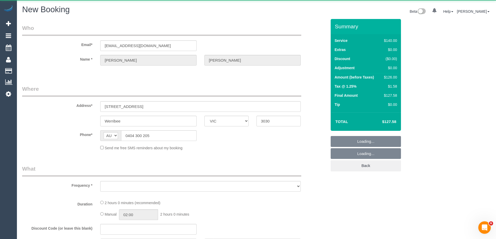
select select "string:stripe-pm_1Qz4Kv2GScqysDRVWCzsC0w2"
select select "number:32"
select select "number:14"
select select "number:18"
select select "number:25"
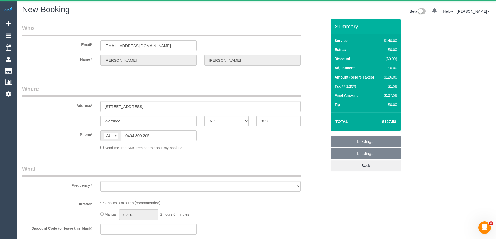
select select "number:35"
select select "number:12"
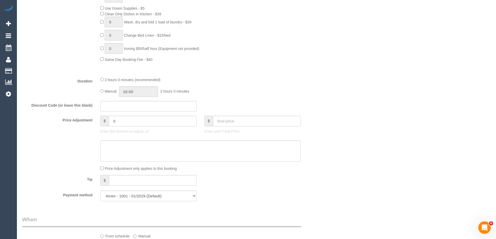
select select "object:2567"
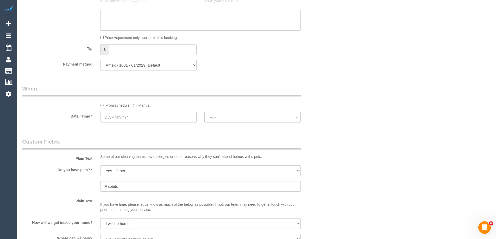
scroll to position [531, 0]
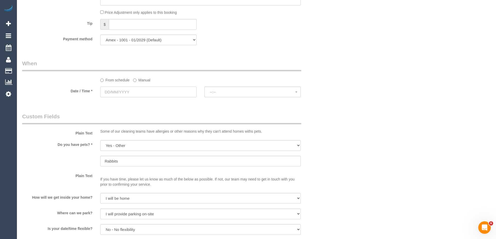
click at [123, 93] on input "text" at bounding box center [148, 92] width 96 height 11
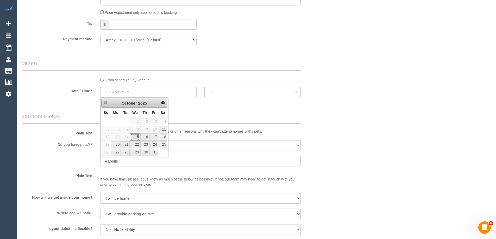
click at [135, 136] on link "15" at bounding box center [135, 137] width 10 height 7
type input "15/10/2025"
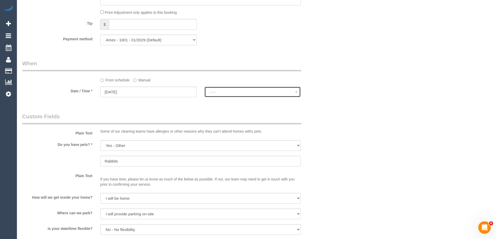
click at [249, 91] on span "--:--" at bounding box center [252, 92] width 85 height 4
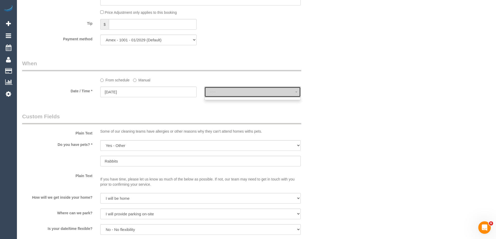
select select "spot22"
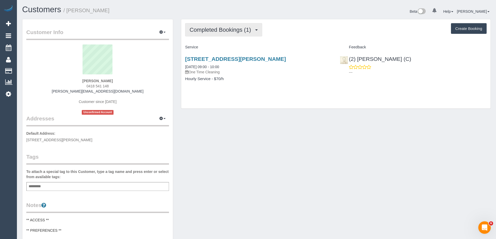
click at [242, 27] on span "Completed Bookings (1)" at bounding box center [222, 30] width 64 height 7
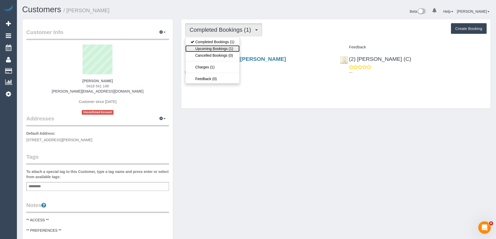
click at [231, 48] on link "Upcoming Bookings (1)" at bounding box center [212, 48] width 54 height 7
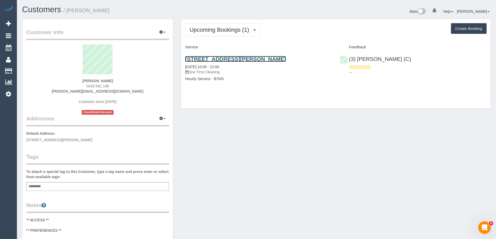
click at [245, 60] on link "[STREET_ADDRESS][PERSON_NAME]" at bounding box center [235, 59] width 101 height 6
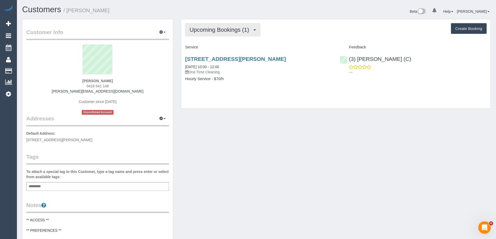
click at [224, 32] on span "Upcoming Bookings (1)" at bounding box center [221, 30] width 62 height 7
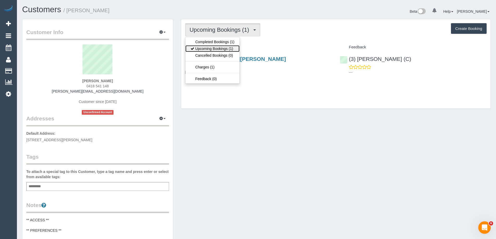
click at [218, 48] on link "Upcoming Bookings (1)" at bounding box center [212, 48] width 54 height 7
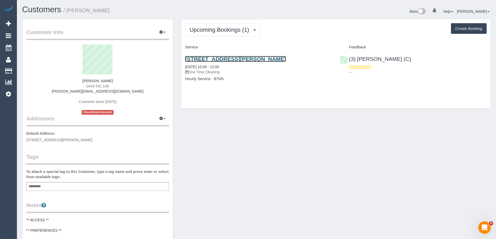
click at [215, 60] on link "[STREET_ADDRESS][PERSON_NAME]" at bounding box center [235, 59] width 101 height 6
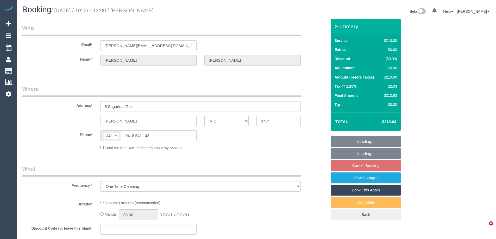
select select "VIC"
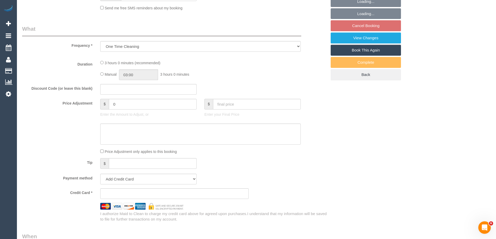
select select "number:27"
select select "number:14"
select select "number:19"
select select "number:36"
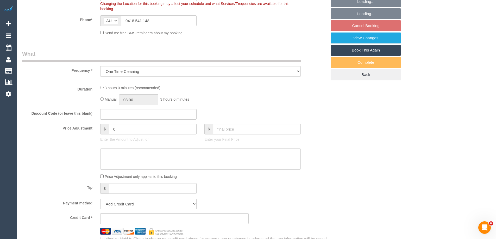
select select "object:681"
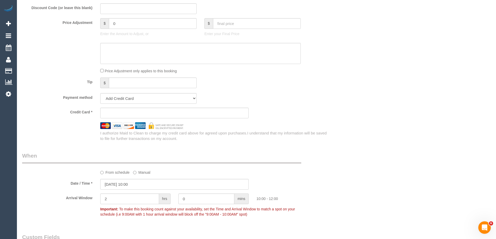
select select "string:stripe-pm_1S3ndw2GScqysDRVo8NArwwU"
select select "180"
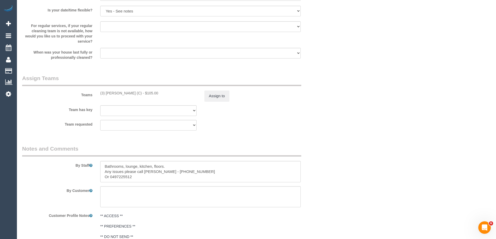
scroll to position [867, 0]
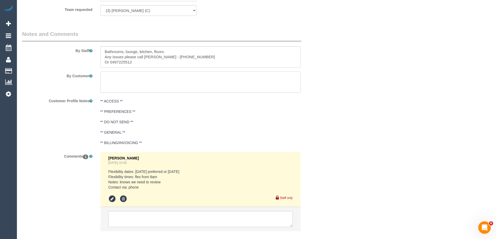
click at [141, 82] on textarea at bounding box center [200, 82] width 200 height 21
paste textarea "Please bring own vacuum Ours is not working Thank you"
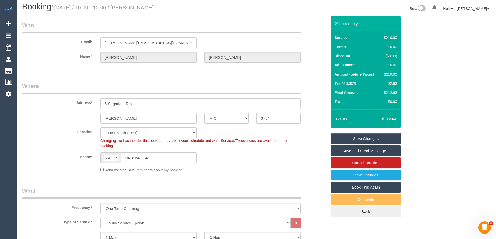
scroll to position [0, 0]
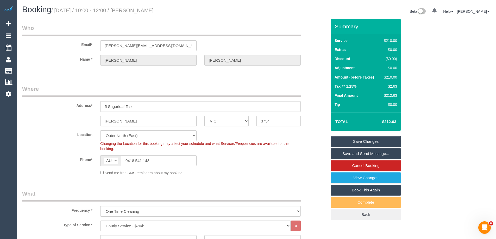
type textarea "Please bring own vacuum Ours is not working Thank you"
click at [363, 141] on link "Save Changes" at bounding box center [366, 141] width 70 height 11
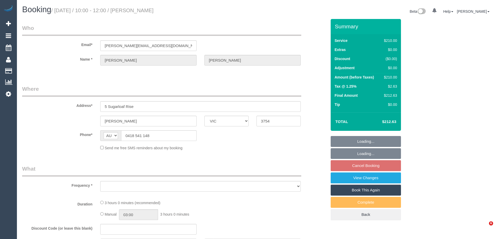
select select "VIC"
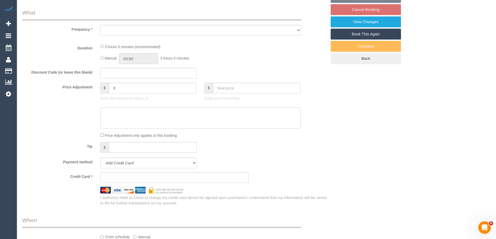
select select "object:549"
select select "string:stripe-pm_1S3ndw2GScqysDRVo8NArwwU"
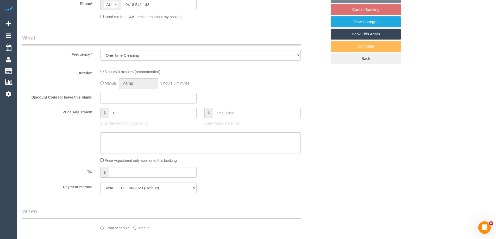
scroll to position [186, 0]
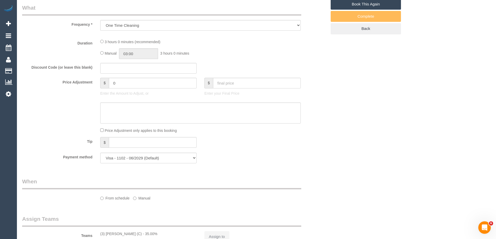
select select "180"
select select "number:27"
select select "number:14"
select select "number:19"
select select "number:36"
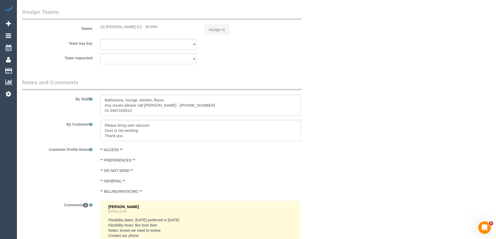
select select "object:878"
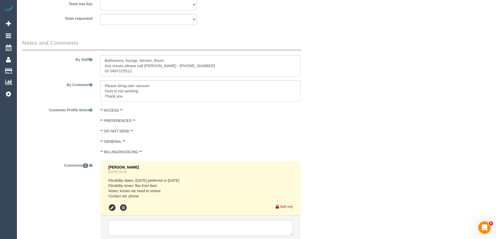
scroll to position [858, 0]
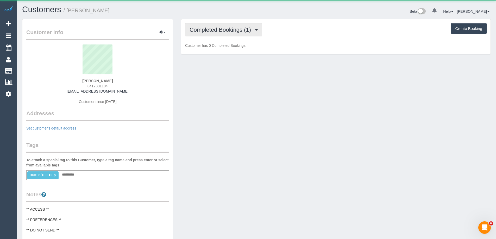
click at [210, 33] on span "Completed Bookings (1)" at bounding box center [222, 30] width 64 height 7
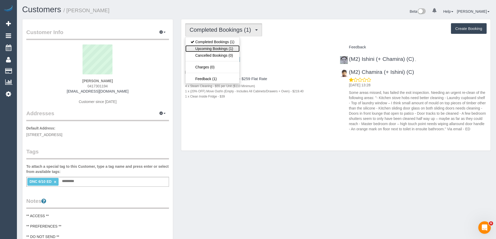
click at [210, 51] on link "Upcoming Bookings (1)" at bounding box center [212, 48] width 54 height 7
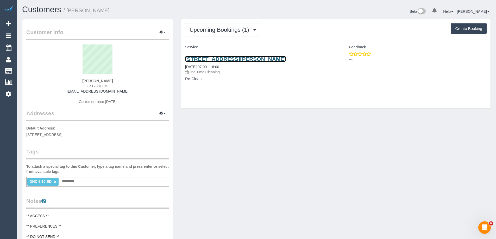
click at [225, 61] on link "13 Dalgetty Rd, Beaumaris, VIC 3193" at bounding box center [235, 59] width 101 height 6
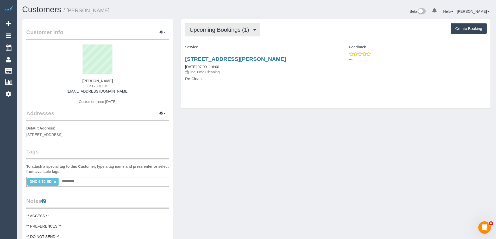
click at [207, 33] on button "Upcoming Bookings (1)" at bounding box center [222, 29] width 75 height 13
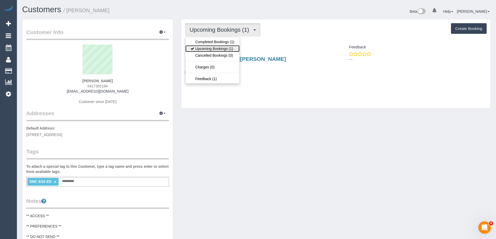
click at [206, 51] on link "Upcoming Bookings (1)" at bounding box center [212, 48] width 54 height 7
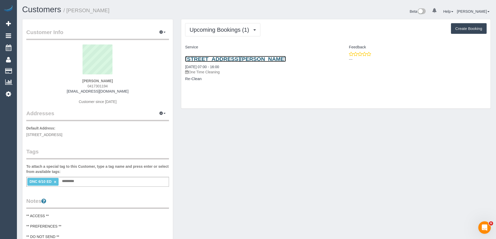
click at [242, 61] on link "13 Dalgetty Rd, Beaumaris, VIC 3193" at bounding box center [235, 59] width 101 height 6
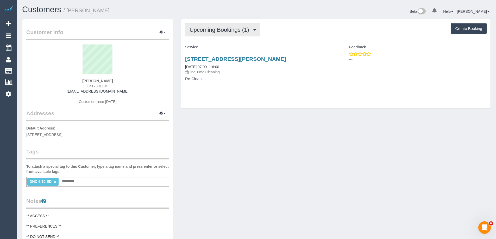
click at [229, 29] on span "Upcoming Bookings (1)" at bounding box center [221, 30] width 62 height 7
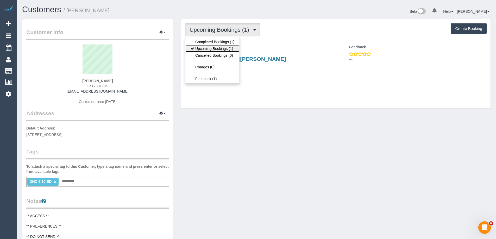
click at [225, 47] on link "Upcoming Bookings (1)" at bounding box center [212, 48] width 54 height 7
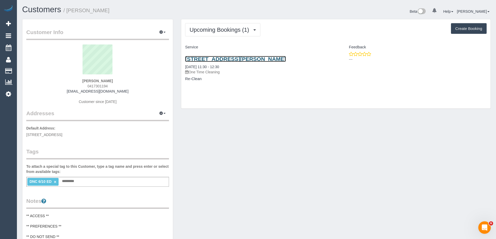
click at [219, 59] on link "13 Dalgetty Rd, Beaumaris, VIC 3193" at bounding box center [235, 59] width 101 height 6
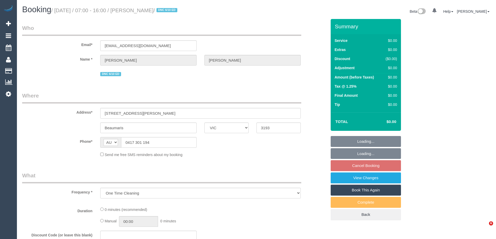
select select "VIC"
select select "string:stripe-pm_1S5xAE2GScqysDRVEWALdEL2"
select select "number:27"
select select "number:16"
select select "number:18"
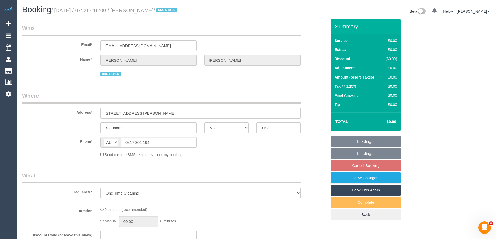
select select "number:24"
select select "number:12"
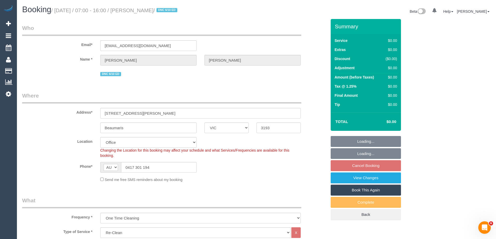
select select "object:774"
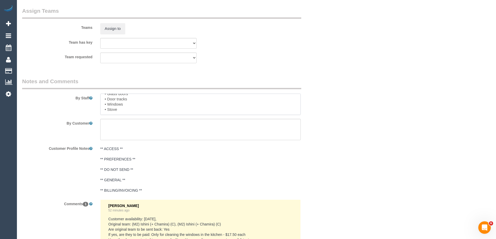
scroll to position [31, 0]
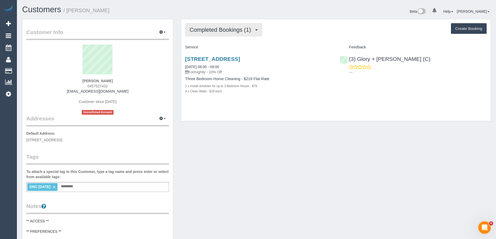
click at [225, 31] on span "Completed Bookings (1)" at bounding box center [222, 30] width 64 height 7
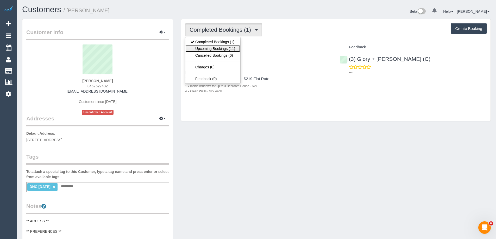
click at [232, 46] on link "Upcoming Bookings (11)" at bounding box center [212, 48] width 55 height 7
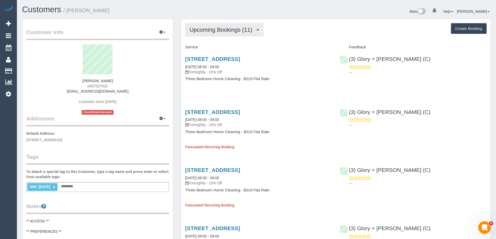
click at [220, 31] on span "Upcoming Bookings (11)" at bounding box center [222, 30] width 65 height 7
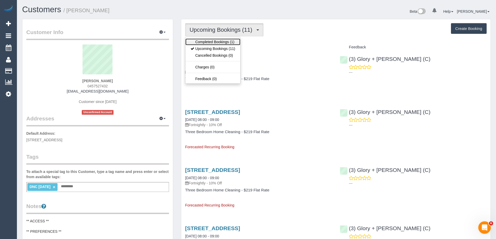
click at [218, 44] on link "Completed Bookings (1)" at bounding box center [212, 42] width 55 height 7
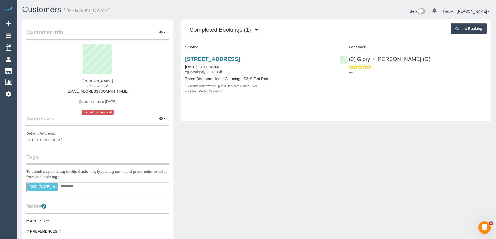
click at [104, 188] on div "DNC 6/10/25 × Add a tag" at bounding box center [97, 187] width 143 height 10
type input "**********"
click at [53, 186] on link "×" at bounding box center [54, 187] width 2 height 4
copy small "Anissy Wassef"
drag, startPoint x: 105, startPoint y: 10, endPoint x: 69, endPoint y: 10, distance: 36.2
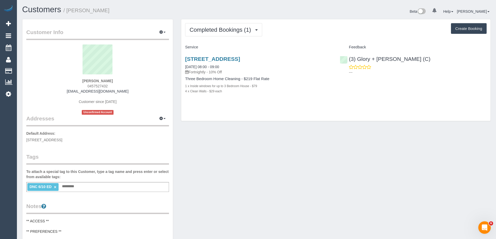
click at [69, 10] on h1 "Customers / Anissy Wassef" at bounding box center [137, 9] width 230 height 9
copy link "(3) Glory + Mary (C)"
drag, startPoint x: 392, startPoint y: 61, endPoint x: 349, endPoint y: 61, distance: 42.7
click at [349, 61] on div "(3) Glory + Mary (C) ---" at bounding box center [413, 65] width 155 height 26
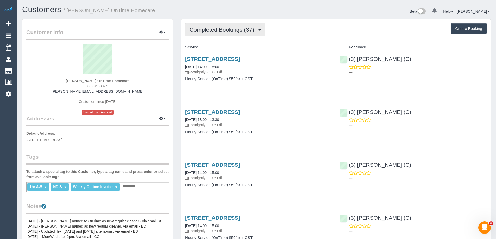
click at [220, 32] on span "Completed Bookings (37)" at bounding box center [223, 30] width 67 height 7
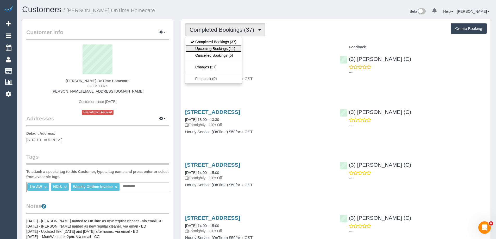
click at [221, 49] on link "Upcoming Bookings (11)" at bounding box center [213, 48] width 56 height 7
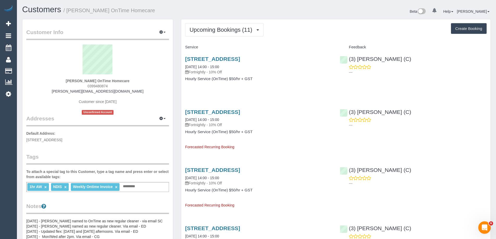
click at [205, 28] on span "Upcoming Bookings (11)" at bounding box center [222, 30] width 65 height 7
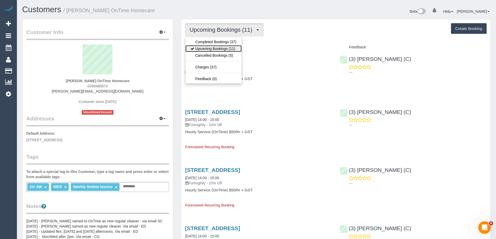
click at [211, 47] on link "Upcoming Bookings (11)" at bounding box center [213, 48] width 56 height 7
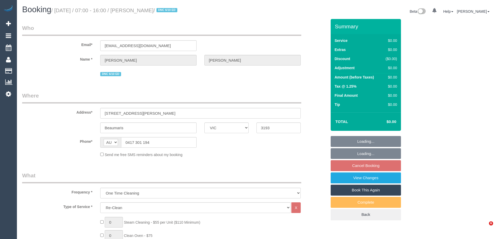
select select "VIC"
select select "string:stripe-pm_1S5xAE2GScqysDRVEWALdEL2"
select select "number:27"
select select "number:16"
select select "number:18"
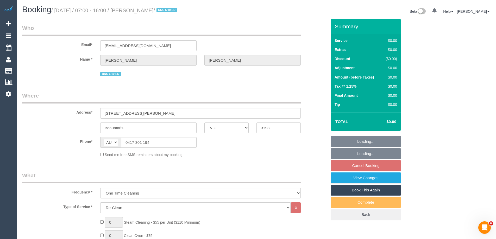
select select "number:24"
select select "number:12"
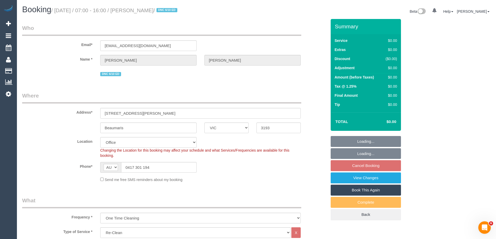
select select "object:774"
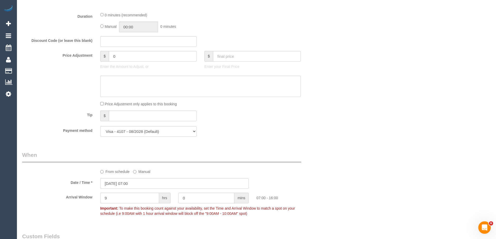
scroll to position [443, 0]
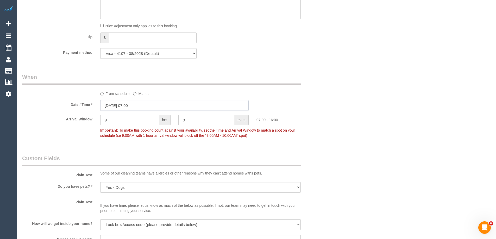
click at [135, 108] on input "09/10/2025 07:00" at bounding box center [174, 105] width 148 height 11
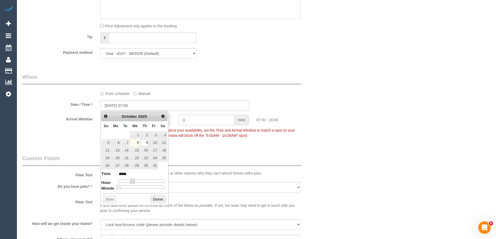
type input "09/10/2025 08:00"
type input "*****"
type input "09/10/2025 09:00"
type input "*****"
type input "09/10/2025 10:00"
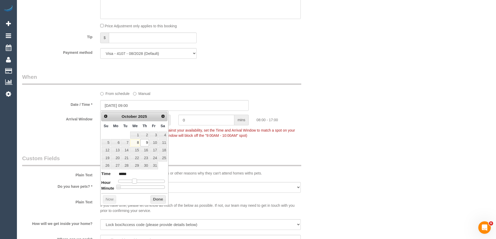
type input "*****"
type input "09/10/2025 11:00"
type input "*****"
drag, startPoint x: 131, startPoint y: 180, endPoint x: 140, endPoint y: 181, distance: 8.1
click at [140, 181] on span at bounding box center [140, 181] width 5 height 5
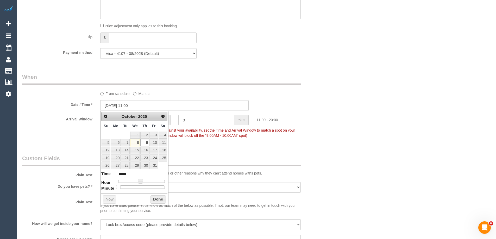
type input "09/10/2025 11:05"
type input "*****"
type input "09/10/2025 11:10"
type input "*****"
type input "09/10/2025 11:15"
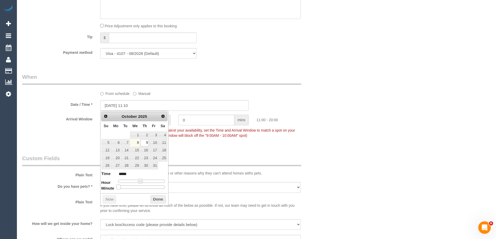
type input "*****"
type input "09/10/2025 11:20"
type input "*****"
type input "09/10/2025 11:25"
type input "*****"
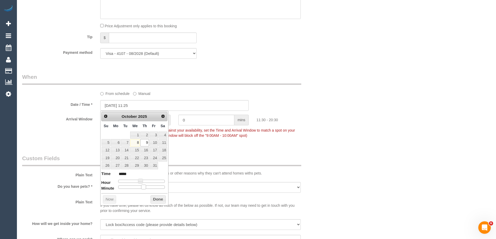
type input "09/10/2025 11:30"
type input "*****"
drag, startPoint x: 119, startPoint y: 187, endPoint x: 145, endPoint y: 188, distance: 26.0
click at [145, 188] on span at bounding box center [143, 187] width 5 height 5
click at [153, 199] on button "Done" at bounding box center [157, 200] width 15 height 8
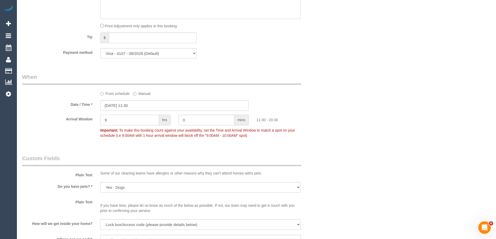
click at [126, 122] on input "9" at bounding box center [129, 120] width 59 height 11
type input "1"
click at [73, 149] on div "Who Email* belindamwo@outlook.com Name * Belinda Worrell DNC 6/10 ED Where Addr…" at bounding box center [174, 111] width 312 height 1071
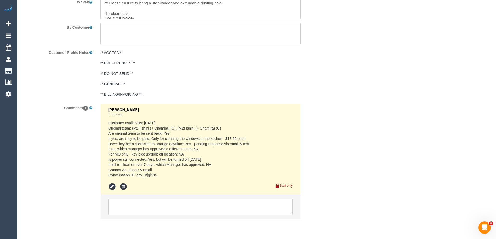
scroll to position [869, 0]
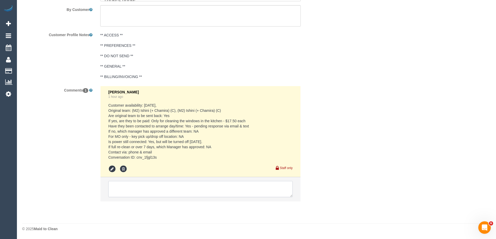
click at [129, 185] on textarea at bounding box center [200, 189] width 184 height 16
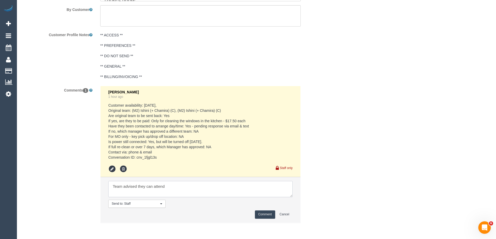
click at [181, 184] on textarea at bounding box center [200, 189] width 184 height 16
paste textarea "any time after around 11:30 am, once we’ve finished the Oakleigh job."
type textarea "Team advised they can attend "any time after around 11:30 am, once we’ve finish…"
click at [273, 216] on button "Comment" at bounding box center [265, 215] width 20 height 8
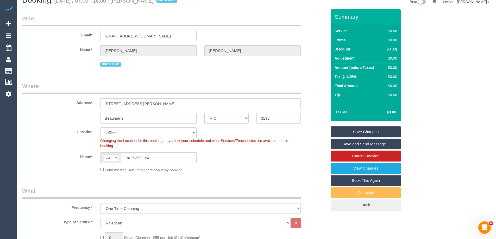
scroll to position [0, 0]
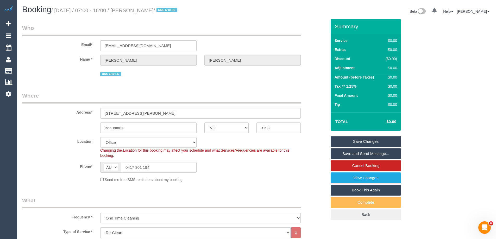
click at [372, 141] on link "Save Changes" at bounding box center [366, 141] width 70 height 11
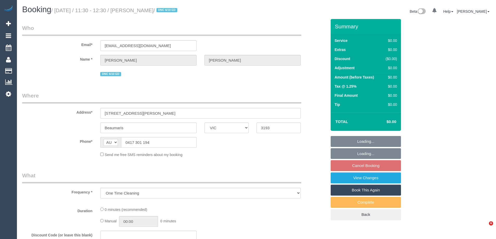
select select "VIC"
select select "string:stripe-pm_1S5xAE2GScqysDRVEWALdEL2"
select select "number:27"
select select "number:16"
select select "number:18"
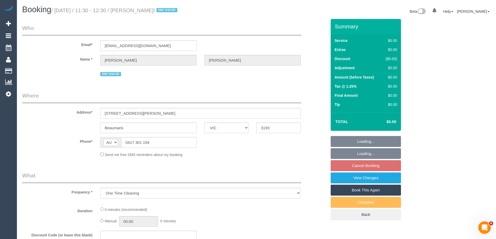
select select "number:24"
select select "number:12"
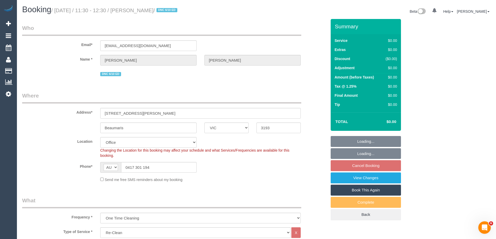
select select "object:792"
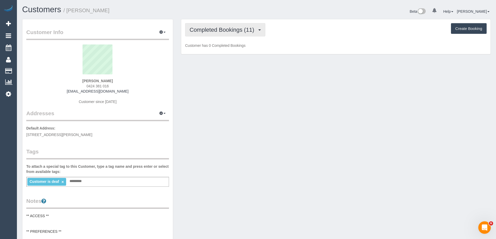
click at [221, 31] on span "Completed Bookings (11)" at bounding box center [223, 30] width 67 height 7
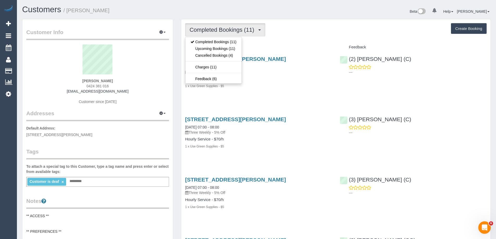
click at [322, 45] on h4 "Service" at bounding box center [258, 47] width 147 height 4
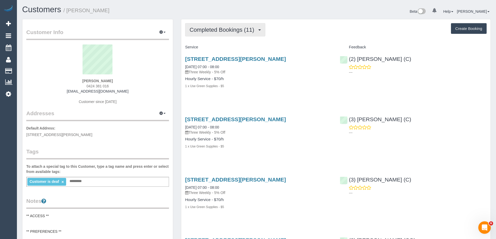
click at [230, 28] on span "Completed Bookings (11)" at bounding box center [223, 30] width 67 height 7
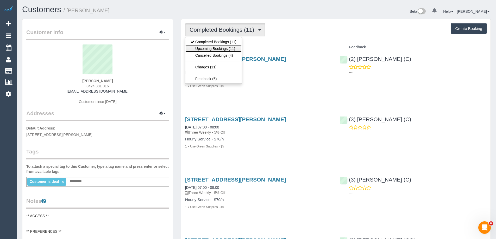
click at [223, 47] on link "Upcoming Bookings (11)" at bounding box center [213, 48] width 56 height 7
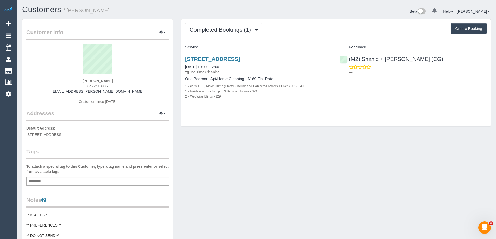
click at [104, 180] on div "Add a tag" at bounding box center [97, 181] width 143 height 9
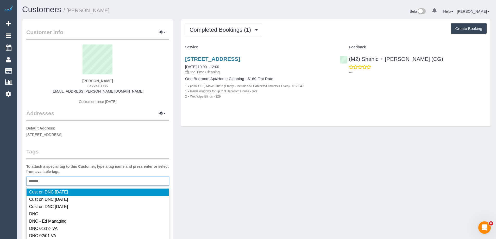
type input "********"
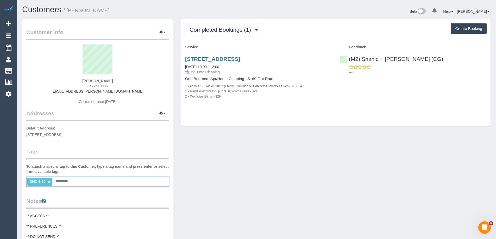
click at [97, 181] on div "DNC 6/10 × Add a tag" at bounding box center [97, 182] width 143 height 10
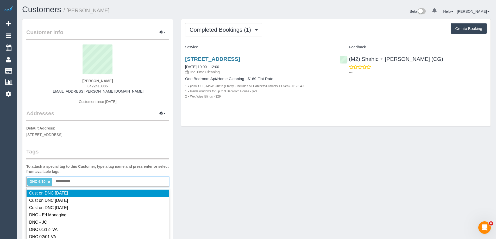
type input "**********"
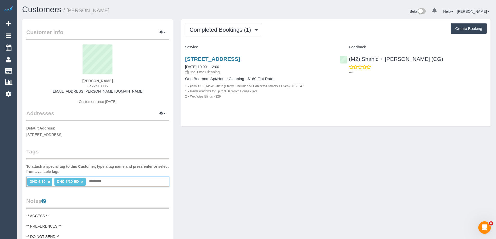
click at [49, 182] on link "×" at bounding box center [49, 182] width 2 height 4
copy small "[PERSON_NAME]"
drag, startPoint x: 131, startPoint y: 11, endPoint x: 69, endPoint y: 11, distance: 61.7
click at [69, 11] on h1 "Customers / [PERSON_NAME]" at bounding box center [137, 9] width 230 height 9
copy link "(M2) Shahiq + [PERSON_NAME] (CG)"
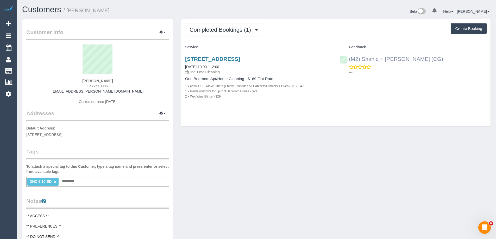
drag, startPoint x: 442, startPoint y: 62, endPoint x: 348, endPoint y: 61, distance: 94.5
click at [348, 61] on div "(M2) Shahiq + Muhammad (CG) ---" at bounding box center [413, 65] width 155 height 26
click at [293, 27] on div "Completed Bookings (1) Completed Bookings (1) Upcoming Bookings (0) Cancelled B…" at bounding box center [336, 29] width 302 height 13
copy div "One Bedroom Apt/Home Cleaning - $169 Flat Rate 1 x (20% OFF) Move Out/In (Empty…"
drag, startPoint x: 230, startPoint y: 97, endPoint x: 183, endPoint y: 77, distance: 51.0
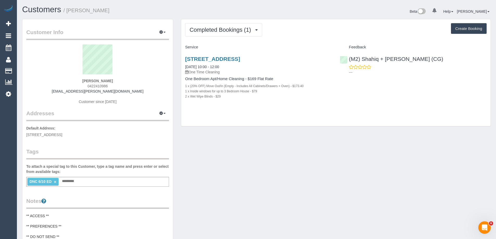
click at [183, 77] on div "3614/70 Southbank Boulevard, Southbank, VIC 3006 06/10/2025 10:00 - 12:00 One T…" at bounding box center [258, 81] width 155 height 58
click at [222, 59] on link "3614/70 Southbank Boulevard, Southbank, VIC 3006" at bounding box center [212, 59] width 55 height 6
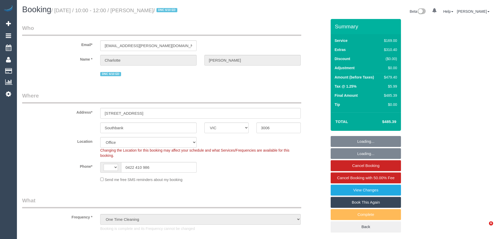
select select "VIC"
select select "object:715"
select select "string:AU"
select select "string:stripe-pm_1S2oQ12GScqysDRVZVMjUjnf"
select select "number:28"
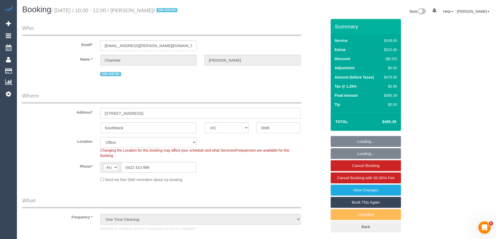
select select "number:14"
select select "number:20"
select select "number:24"
select select "number:12"
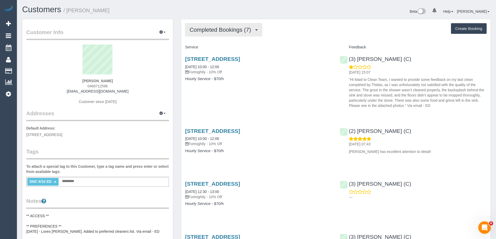
click at [213, 30] on span "Completed Bookings (7)" at bounding box center [222, 30] width 64 height 7
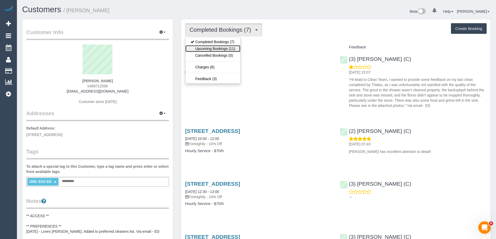
click at [209, 49] on link "Upcoming Bookings (11)" at bounding box center [212, 48] width 55 height 7
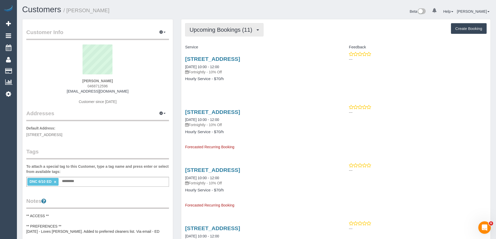
click at [222, 26] on button "Upcoming Bookings (11)" at bounding box center [224, 29] width 78 height 13
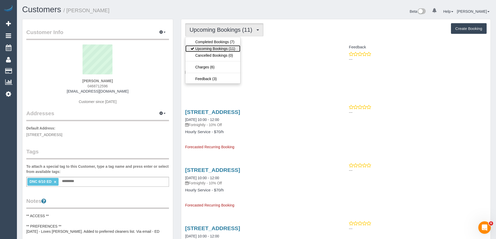
click at [213, 47] on link "Upcoming Bookings (11)" at bounding box center [212, 48] width 55 height 7
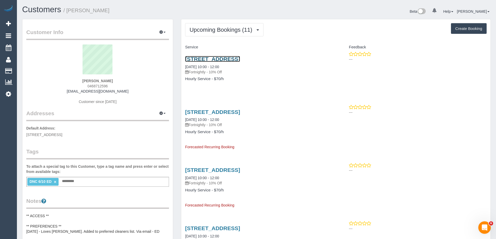
click at [240, 58] on link "[STREET_ADDRESS]" at bounding box center [212, 59] width 55 height 6
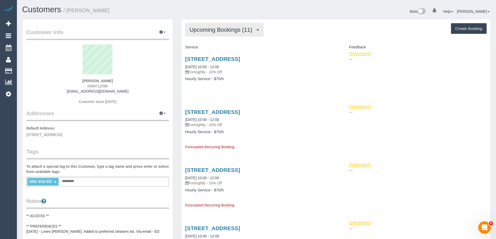
click at [206, 34] on button "Upcoming Bookings (11)" at bounding box center [224, 29] width 78 height 13
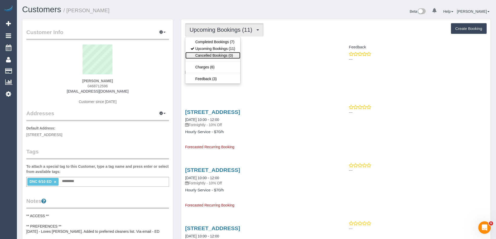
click at [205, 55] on link "Cancelled Bookings (0)" at bounding box center [212, 55] width 55 height 7
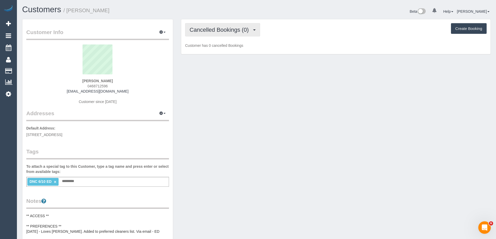
click at [211, 31] on span "Cancelled Bookings (0)" at bounding box center [221, 30] width 62 height 7
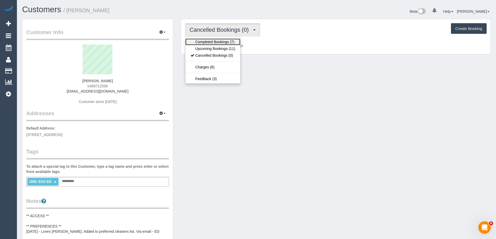
click at [212, 43] on link "Completed Bookings (7)" at bounding box center [212, 42] width 55 height 7
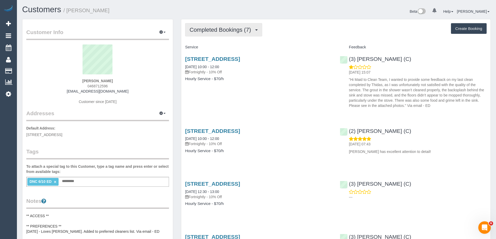
click at [225, 35] on button "Completed Bookings (7)" at bounding box center [223, 29] width 77 height 13
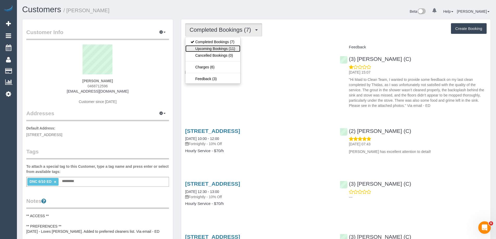
click at [218, 51] on link "Upcoming Bookings (11)" at bounding box center [212, 48] width 55 height 7
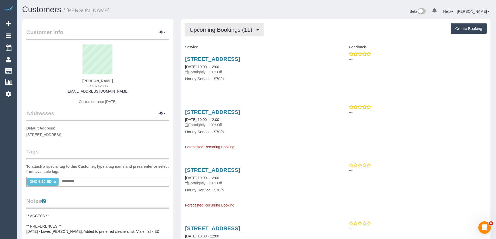
click at [220, 29] on span "Upcoming Bookings (11)" at bounding box center [222, 30] width 65 height 7
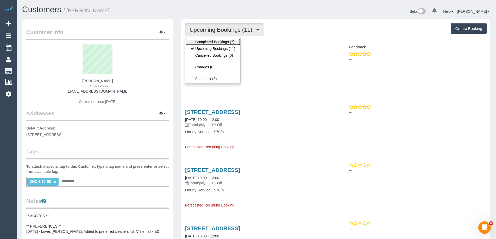
click at [215, 41] on link "Completed Bookings (7)" at bounding box center [212, 42] width 55 height 7
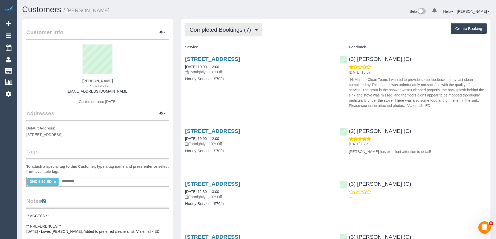
click at [216, 30] on span "Completed Bookings (7)" at bounding box center [222, 30] width 64 height 7
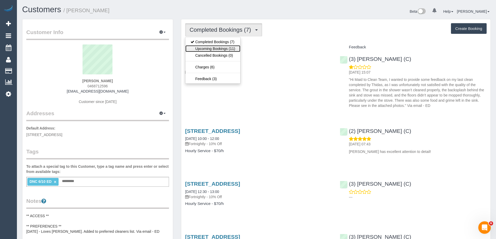
click at [213, 48] on link "Upcoming Bookings (11)" at bounding box center [212, 48] width 55 height 7
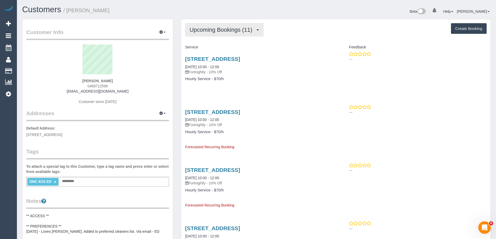
click at [217, 32] on span "Upcoming Bookings (11)" at bounding box center [222, 30] width 65 height 7
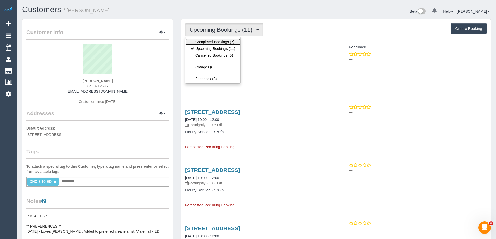
click at [215, 41] on link "Completed Bookings (7)" at bounding box center [212, 42] width 55 height 7
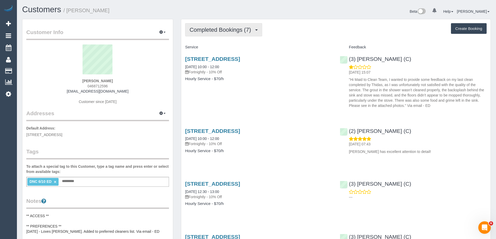
click at [231, 31] on span "Completed Bookings (7)" at bounding box center [222, 30] width 64 height 7
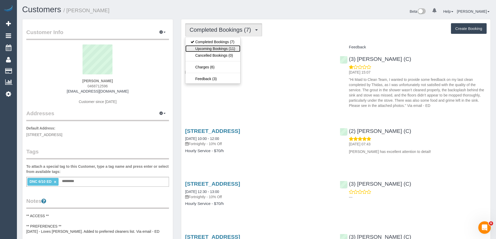
click at [225, 48] on link "Upcoming Bookings (11)" at bounding box center [212, 48] width 55 height 7
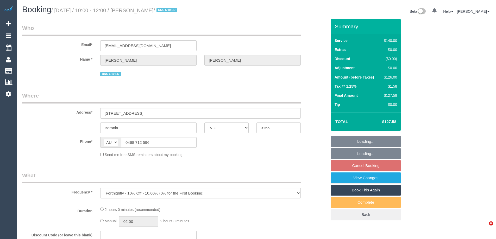
select select "VIC"
select select "string:stripe-pm_1Rvydx2GScqysDRVk2VPIqjE"
select select "number:28"
select select "number:14"
select select "number:19"
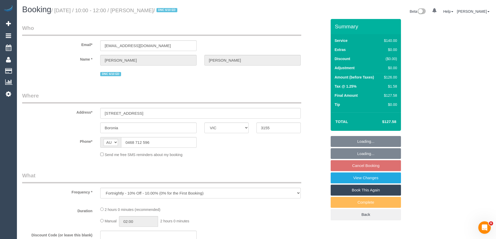
select select "number:22"
select select "number:34"
select select "number:12"
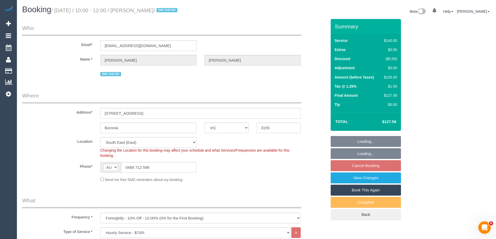
select select "object:881"
select select "spot3"
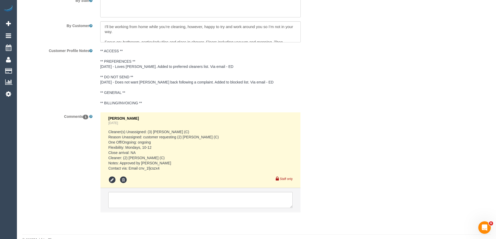
scroll to position [907, 0]
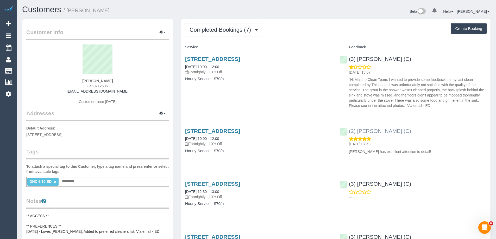
copy link "[PERSON_NAME] (C)"
drag, startPoint x: 391, startPoint y: 131, endPoint x: 359, endPoint y: 130, distance: 31.8
click at [359, 130] on div "(2) [PERSON_NAME] (C) [DATE] 07:43 [PERSON_NAME] has excellent attention to det…" at bounding box center [413, 140] width 155 height 33
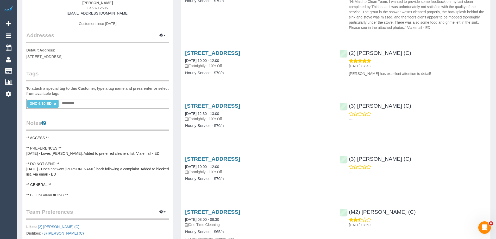
click at [76, 151] on pre "** ACCESS ** ** PREFERENCES ** [DATE] - Loves [PERSON_NAME]. Added to preferred…" at bounding box center [97, 166] width 143 height 62
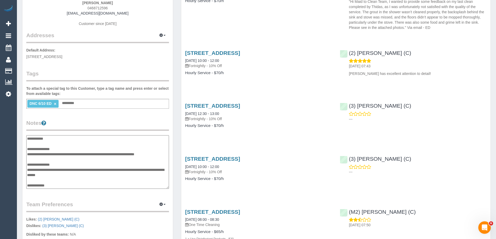
scroll to position [10, 0]
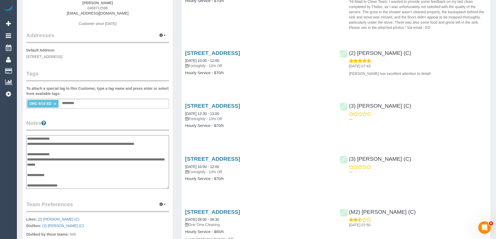
click at [52, 177] on textarea "**********" at bounding box center [97, 162] width 143 height 54
click at [55, 179] on textarea "**********" at bounding box center [97, 162] width 143 height 54
type textarea "**********"
click at [101, 115] on div "Customer Info Edit Contact Info Send Message Email Preferences Special Sales Ta…" at bounding box center [97, 142] width 150 height 402
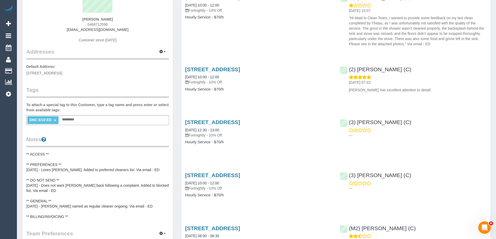
scroll to position [0, 0]
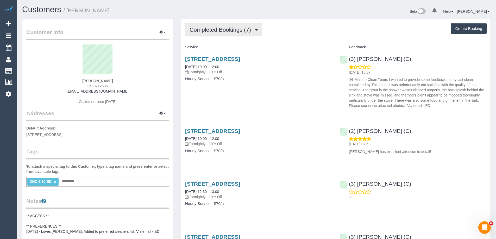
click at [225, 32] on span "Completed Bookings (7)" at bounding box center [222, 30] width 64 height 7
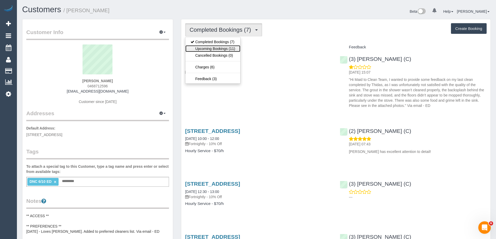
click at [222, 51] on link "Upcoming Bookings (11)" at bounding box center [212, 48] width 55 height 7
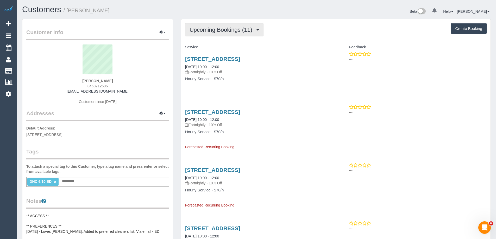
click at [227, 33] on span "Upcoming Bookings (11)" at bounding box center [222, 30] width 65 height 7
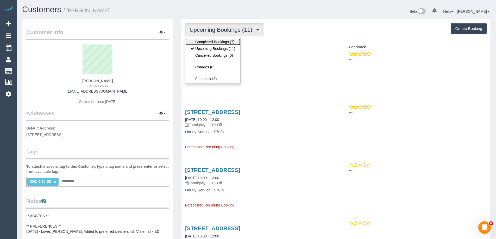
click at [222, 42] on link "Completed Bookings (7)" at bounding box center [212, 42] width 55 height 7
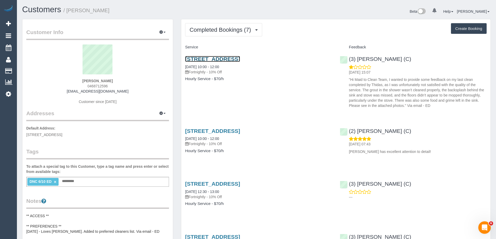
click at [225, 61] on link "8 Bambury Street, 5, Boronia, VIC 3155" at bounding box center [212, 59] width 55 height 6
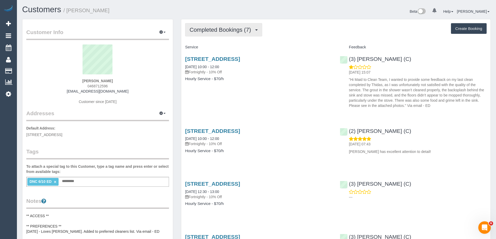
click at [218, 28] on span "Completed Bookings (7)" at bounding box center [222, 30] width 64 height 7
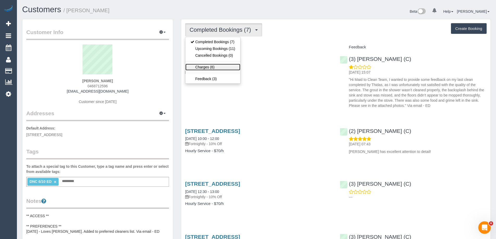
click at [216, 67] on link "Charges (6)" at bounding box center [212, 67] width 55 height 7
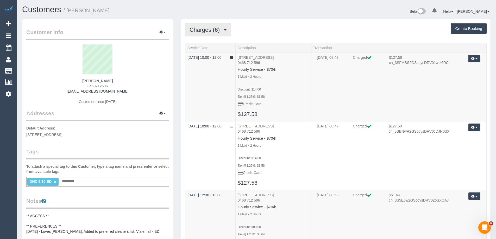
click at [207, 28] on span "Charges (6)" at bounding box center [206, 30] width 33 height 7
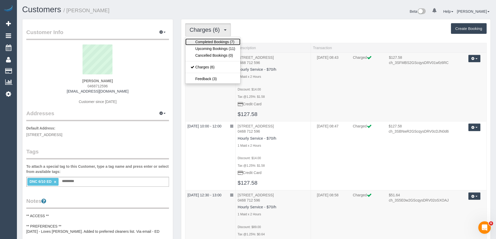
click at [202, 42] on link "Completed Bookings (7)" at bounding box center [212, 42] width 55 height 7
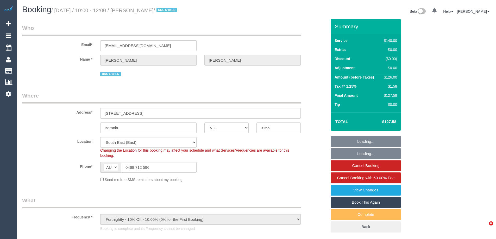
select select "VIC"
select select "string:stripe-pm_1Rvydx2GScqysDRVk2VPIqjE"
select select "number:28"
select select "number:14"
select select "number:19"
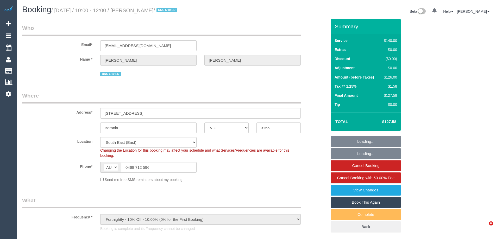
select select "number:22"
select select "number:34"
select select "number:12"
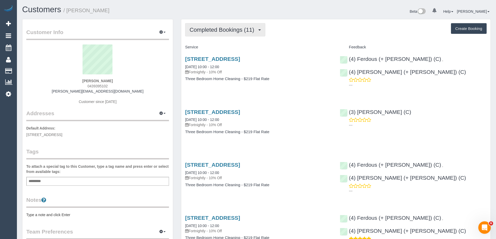
click at [221, 30] on span "Completed Bookings (11)" at bounding box center [223, 30] width 67 height 7
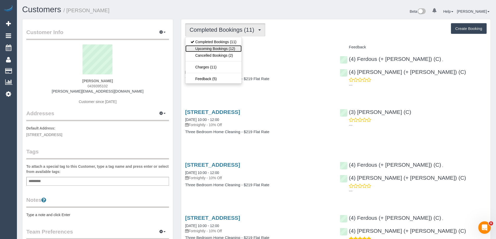
click at [220, 47] on link "Upcoming Bookings (12)" at bounding box center [213, 48] width 56 height 7
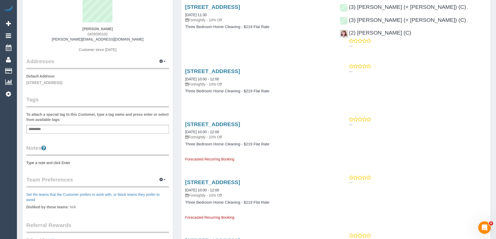
scroll to position [130, 0]
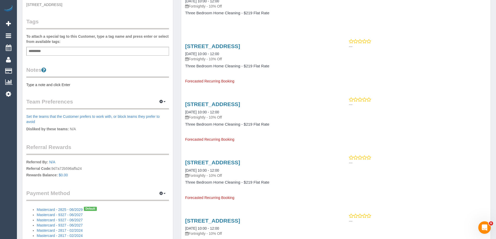
click at [57, 84] on pre "Type a note and click Enter" at bounding box center [97, 84] width 143 height 5
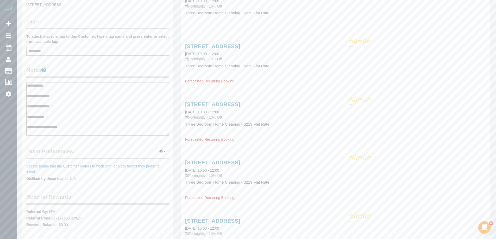
click at [56, 91] on textarea "**********" at bounding box center [97, 109] width 143 height 54
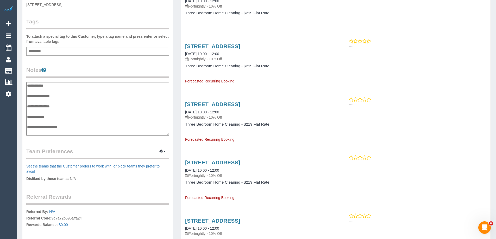
click at [49, 101] on textarea "**********" at bounding box center [97, 109] width 143 height 54
drag, startPoint x: 36, startPoint y: 101, endPoint x: 46, endPoint y: 96, distance: 11.1
click at [36, 101] on textarea "**********" at bounding box center [97, 109] width 143 height 54
click at [117, 108] on textarea "**********" at bounding box center [97, 109] width 143 height 54
type textarea "**********"
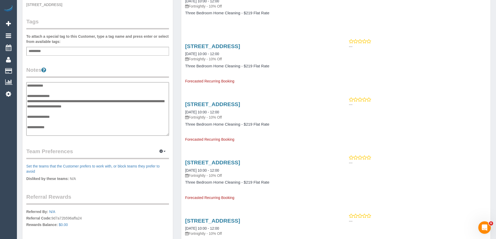
click at [101, 66] on div "Customer Info Edit Contact Info Send Message Email Preferences Special Sales Ta…" at bounding box center [97, 96] width 150 height 414
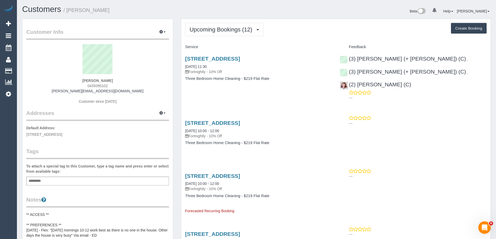
scroll to position [0, 0]
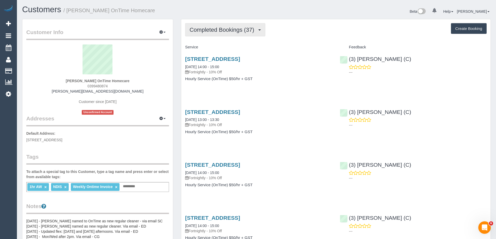
click at [225, 30] on span "Completed Bookings (37)" at bounding box center [223, 30] width 67 height 7
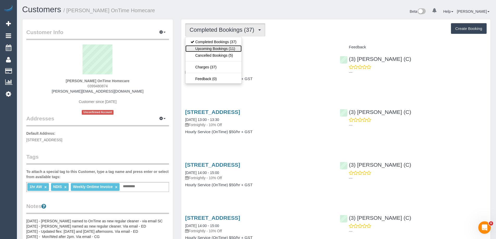
click at [225, 47] on link "Upcoming Bookings (11)" at bounding box center [213, 48] width 56 height 7
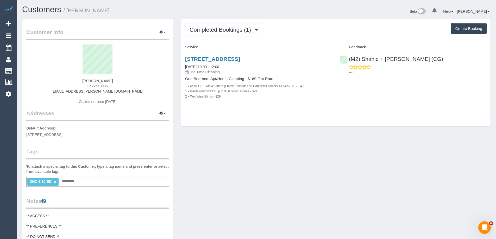
click at [101, 86] on span "0422410986" at bounding box center [97, 86] width 20 height 4
copy span "0422410986"
click at [96, 87] on span "0422410986" at bounding box center [97, 86] width 20 height 4
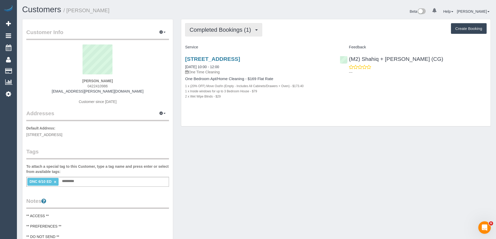
click at [201, 32] on span "Completed Bookings (1)" at bounding box center [222, 30] width 64 height 7
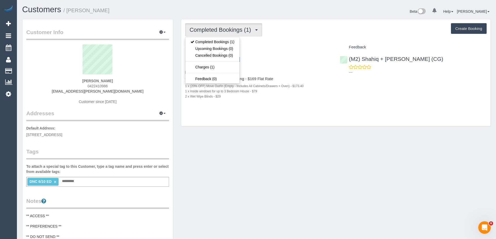
click at [295, 17] on div "Beta 0 Your Notifications You have 0 alerts Help Help Docs Take a Tour Contact …" at bounding box center [375, 12] width 238 height 14
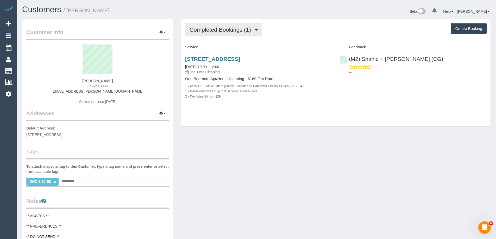
click at [217, 27] on span "Completed Bookings (1)" at bounding box center [222, 30] width 64 height 7
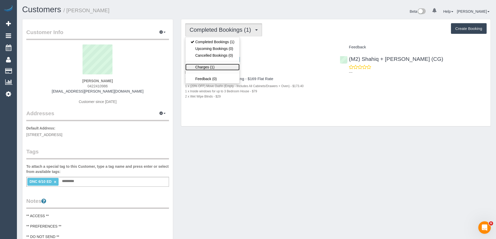
click at [212, 67] on link "Charges (1)" at bounding box center [212, 67] width 54 height 7
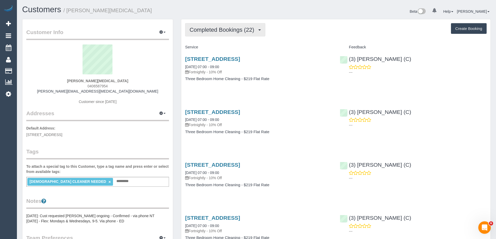
click at [243, 30] on span "Completed Bookings (22)" at bounding box center [223, 30] width 67 height 7
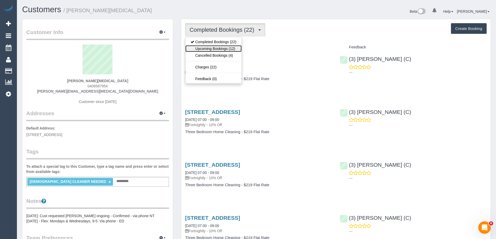
click at [236, 48] on link "Upcoming Bookings (12)" at bounding box center [213, 48] width 56 height 7
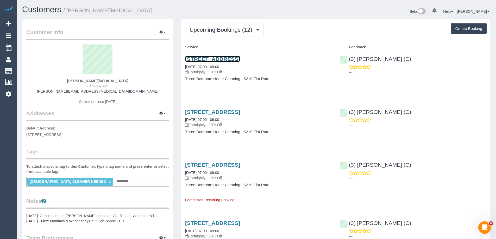
click at [237, 58] on link "142 Park Street, 401, South Melbourne, VIC 3205" at bounding box center [212, 59] width 55 height 6
click at [96, 86] on span "0406587954" at bounding box center [97, 86] width 20 height 4
copy span "0406587954"
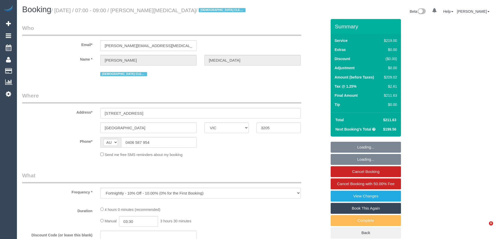
select select "VIC"
select select "string:stripe-pm_1Q0wGj2GScqysDRV8UswOcr5"
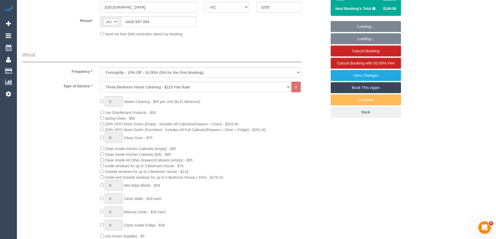
select select "number:28"
select select "number:14"
select select "number:19"
select select "number:22"
select select "number:35"
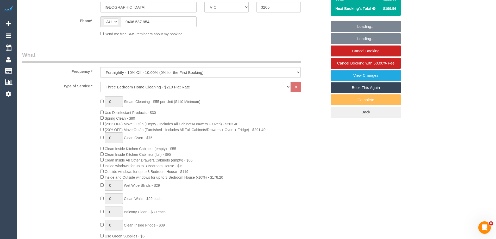
select select "number:12"
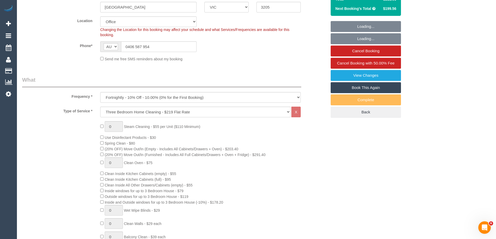
scroll to position [416, 0]
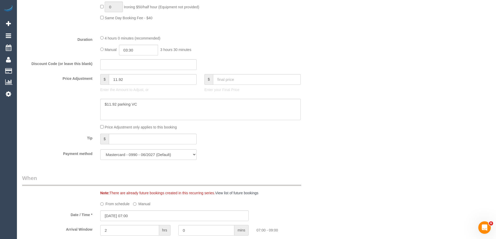
select select "object:2110"
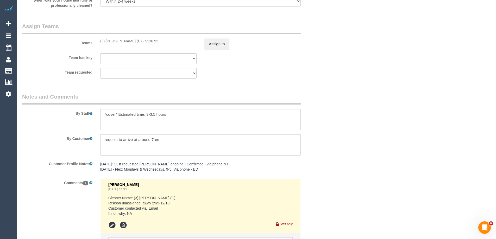
scroll to position [879, 0]
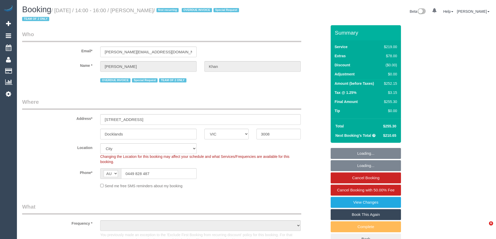
select select "VIC"
select select "string:stripe-pm_1S3trh2GScqysDRV6kx8eRz0"
select select "object:576"
select select "number:28"
select select "number:14"
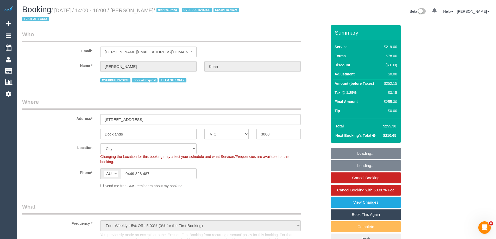
select select "number:19"
select select "number:23"
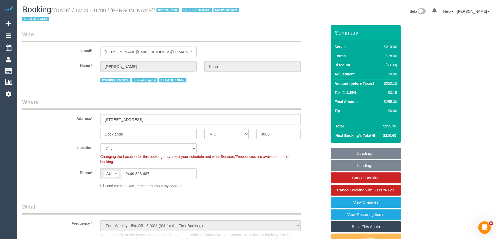
select select "object:1239"
click at [244, 34] on legend "Who" at bounding box center [161, 36] width 279 height 12
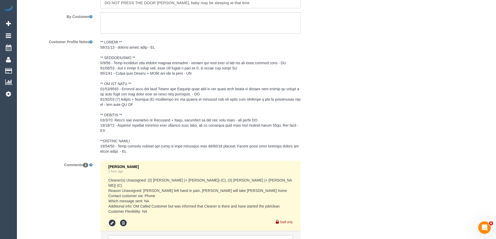
scroll to position [1022, 0]
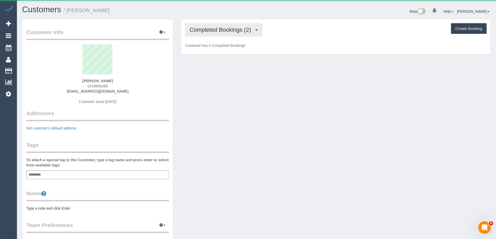
scroll to position [351, 496]
click at [212, 30] on span "Completed Bookings (2)" at bounding box center [222, 30] width 64 height 7
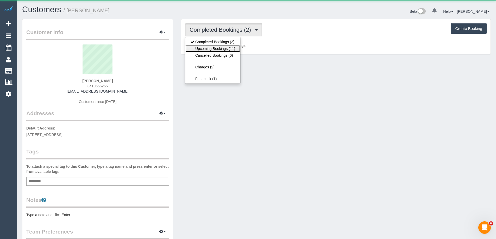
click at [214, 48] on link "Upcoming Bookings (11)" at bounding box center [212, 48] width 55 height 7
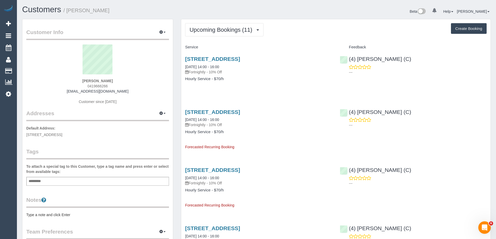
scroll to position [714, 496]
click at [69, 215] on pre "Type a note and click Enter" at bounding box center [97, 214] width 143 height 5
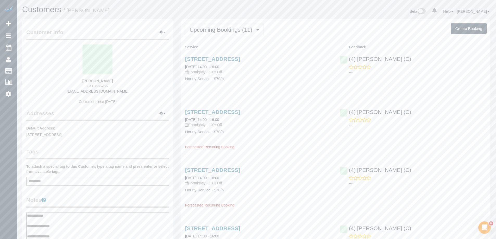
type textarea "**********"
click at [90, 193] on div "Customer Info Edit Contact Info Send Message Email Preferences Special Sales Ta…" at bounding box center [97, 213] width 150 height 388
click at [219, 28] on span "Upcoming Bookings (11)" at bounding box center [222, 30] width 65 height 7
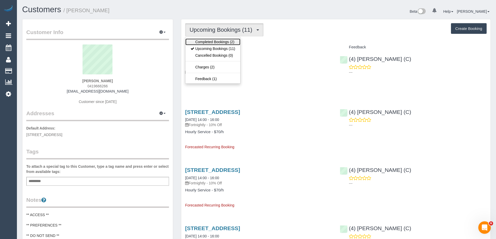
click at [219, 39] on link "Completed Bookings (2)" at bounding box center [212, 42] width 55 height 7
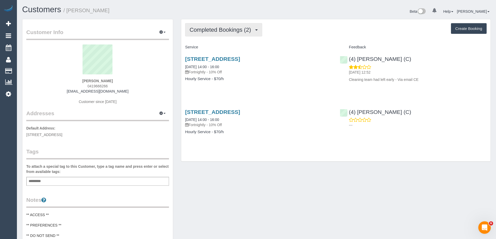
click at [228, 29] on span "Completed Bookings (2)" at bounding box center [222, 30] width 64 height 7
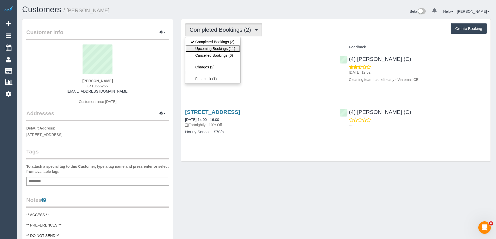
click at [225, 47] on link "Upcoming Bookings (11)" at bounding box center [212, 48] width 55 height 7
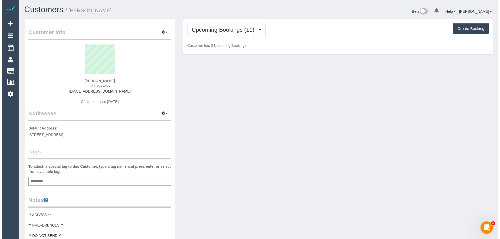
scroll to position [714, 496]
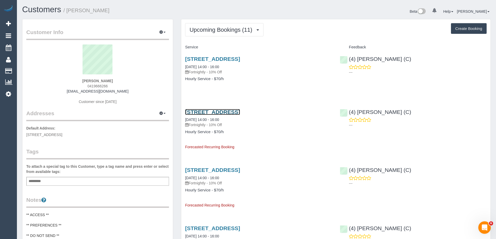
click at [240, 110] on link "85 York Street, Prahran, VIC 3181" at bounding box center [212, 112] width 55 height 6
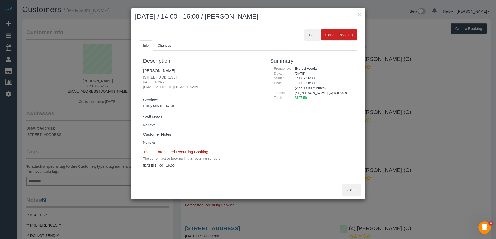
scroll to position [714, 500]
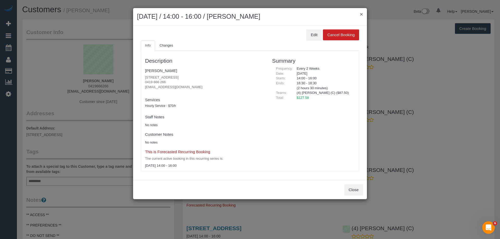
click at [362, 14] on button "×" at bounding box center [361, 13] width 3 height 5
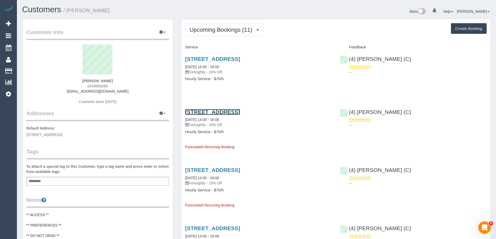
scroll to position [25322, 25540]
click at [240, 58] on link "85 York Street, Prahran, VIC 3181" at bounding box center [212, 59] width 55 height 6
click at [240, 114] on link "85 York Street, Prahran, VIC 3181" at bounding box center [212, 112] width 55 height 6
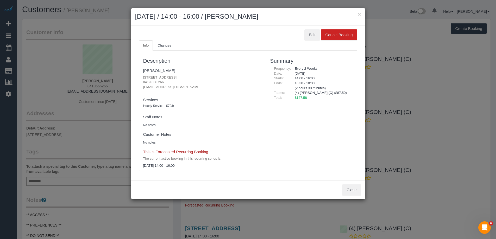
scroll to position [714, 500]
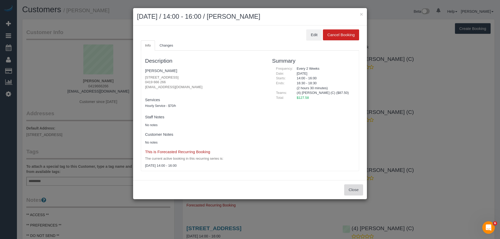
click at [354, 186] on button "Close" at bounding box center [353, 190] width 19 height 11
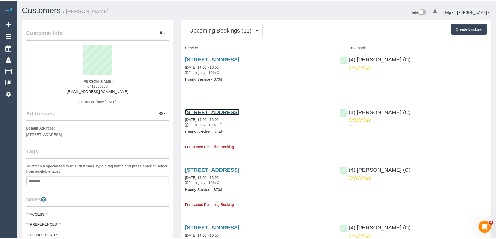
scroll to position [25322, 25540]
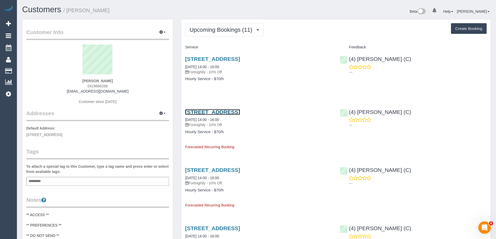
click at [240, 111] on link "85 York Street, Prahran, VIC 3181" at bounding box center [212, 112] width 55 height 6
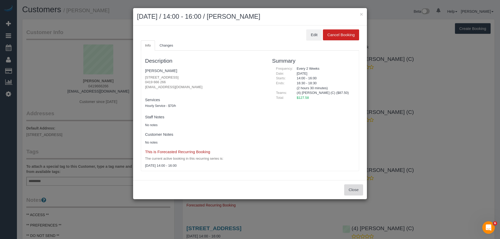
click at [356, 187] on button "Close" at bounding box center [353, 190] width 19 height 11
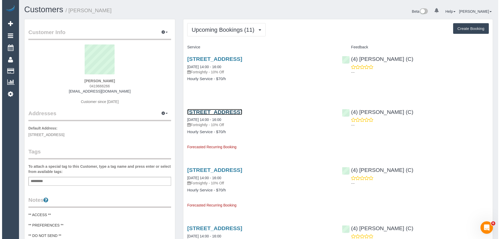
scroll to position [25322, 25540]
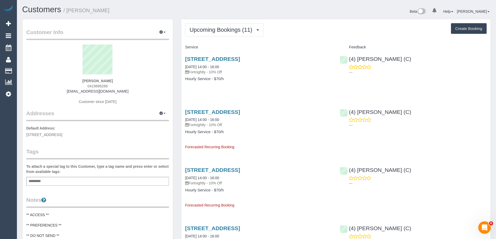
click at [285, 46] on h4 "Service" at bounding box center [258, 47] width 147 height 4
click at [240, 112] on link "85 York Street, Prahran, VIC 3181" at bounding box center [212, 112] width 55 height 6
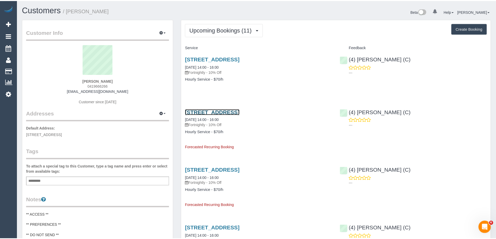
scroll to position [714, 500]
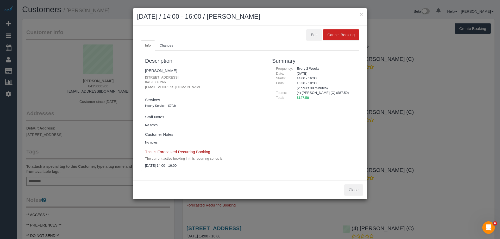
click at [312, 29] on div "Edit Cancel Booking Info Changes Description Damien Burgess 85 York Street, Pra…" at bounding box center [250, 103] width 234 height 155
click at [312, 34] on button "Edit" at bounding box center [314, 34] width 16 height 11
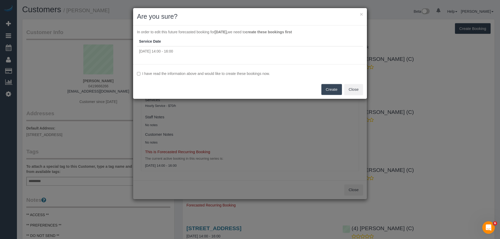
click at [232, 74] on label "I have read the information above and would like to create these bookings now." at bounding box center [250, 73] width 226 height 5
click at [335, 88] on button "Create" at bounding box center [331, 89] width 21 height 11
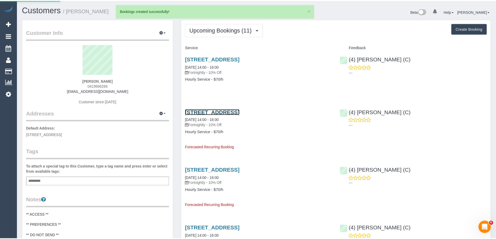
scroll to position [714, 496]
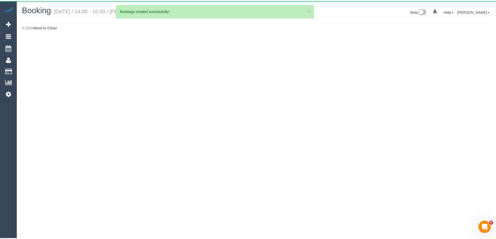
scroll to position [37, 500]
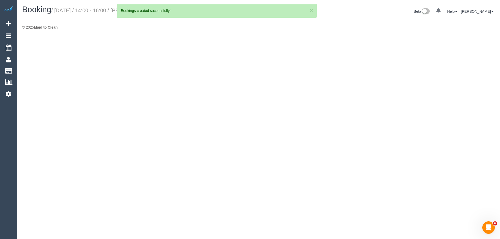
select select "VIC"
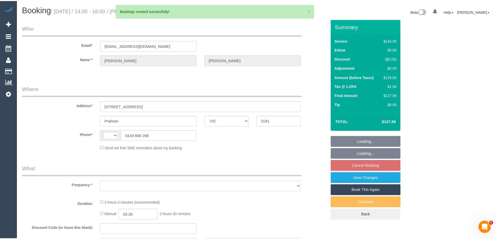
scroll to position [665, 496]
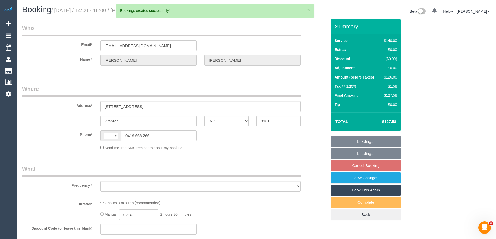
select select "string:AU"
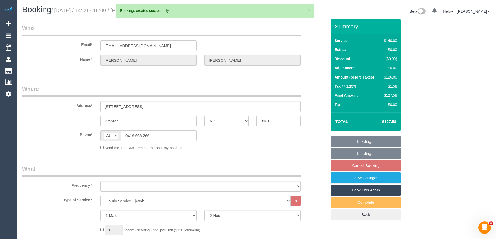
scroll to position [25155, 25540]
select select "object:3466"
select select "string:stripe-pm_1RzxHd2GScqysDRVIXLl5oHx"
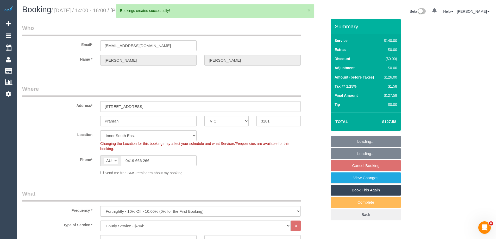
select select "number:29"
select select "number:14"
select select "number:19"
select select "number:22"
select select "number:35"
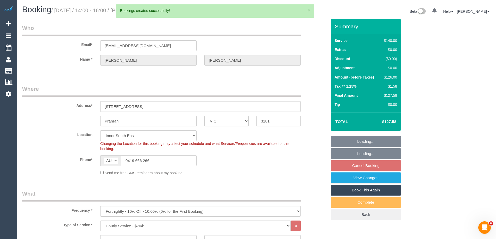
select select "number:13"
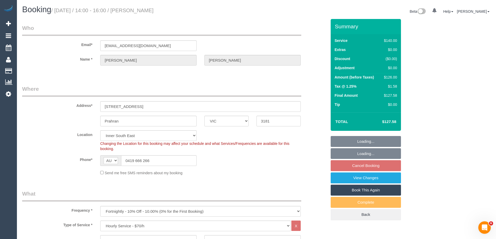
select select "object:4227"
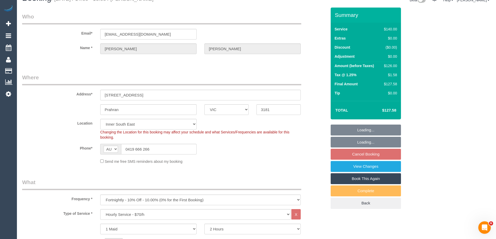
select select "spot5"
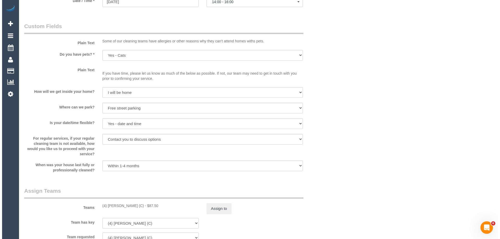
scroll to position [755, 0]
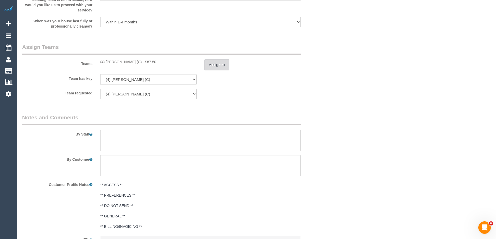
click at [224, 69] on button "Assign to" at bounding box center [216, 64] width 25 height 11
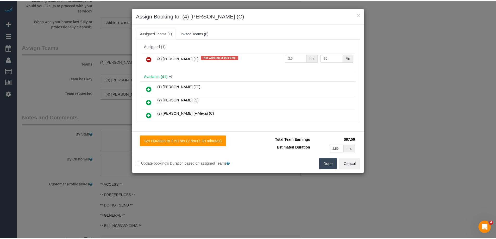
scroll to position [1053, 500]
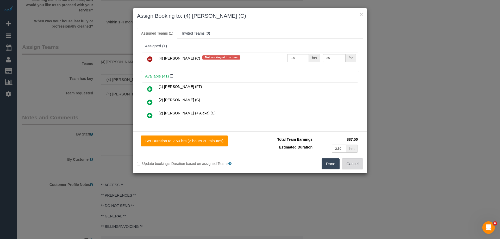
click at [356, 165] on button "Cancel" at bounding box center [352, 164] width 21 height 11
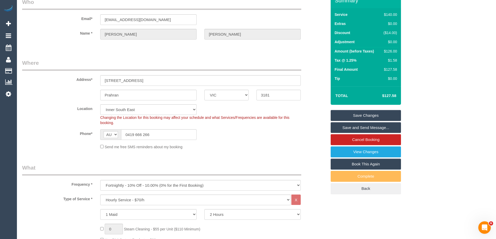
scroll to position [0, 0]
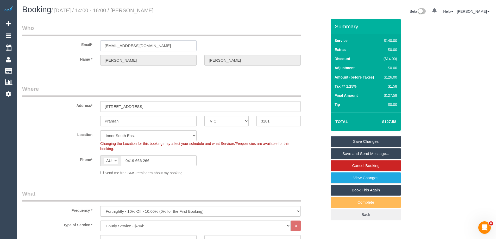
click at [163, 42] on input "[EMAIL_ADDRESS][DOMAIN_NAME]" at bounding box center [148, 45] width 96 height 11
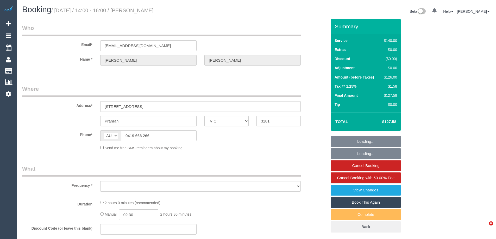
select select "VIC"
select select "object:861"
select select "string:stripe-pm_1RzxHd2GScqysDRVIXLl5oHx"
select select "number:29"
select select "number:14"
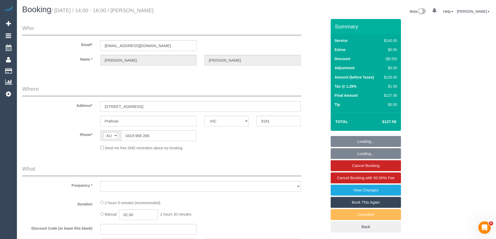
select select "number:19"
select select "number:22"
select select "number:35"
select select "number:13"
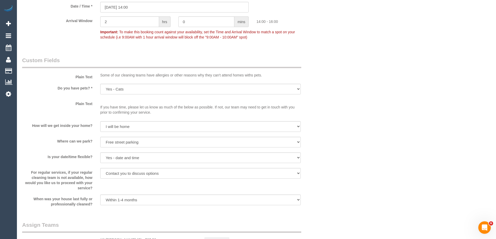
scroll to position [807, 0]
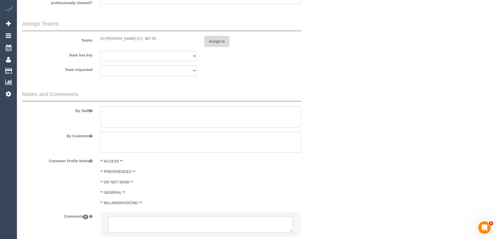
click at [212, 40] on button "Assign to" at bounding box center [216, 41] width 25 height 11
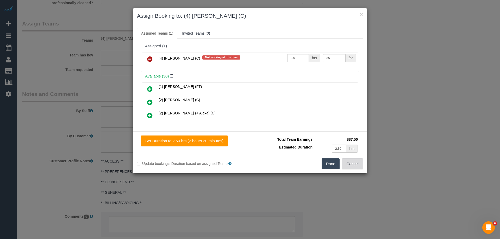
click at [357, 165] on button "Cancel" at bounding box center [352, 164] width 21 height 11
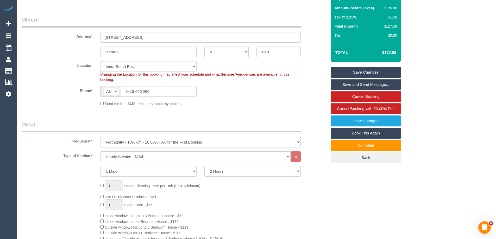
scroll to position [0, 0]
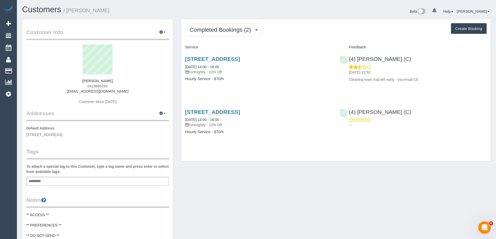
drag, startPoint x: 221, startPoint y: 61, endPoint x: 283, endPoint y: 48, distance: 63.0
click at [284, 48] on h4 "Service" at bounding box center [258, 47] width 147 height 4
click at [235, 35] on button "Completed Bookings (2)" at bounding box center [223, 29] width 77 height 13
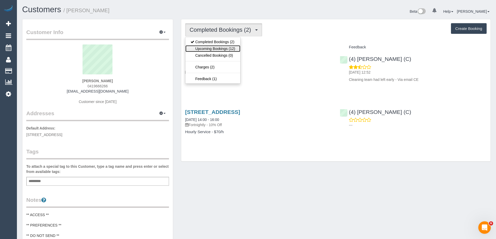
click at [228, 50] on link "Upcoming Bookings (12)" at bounding box center [212, 48] width 55 height 7
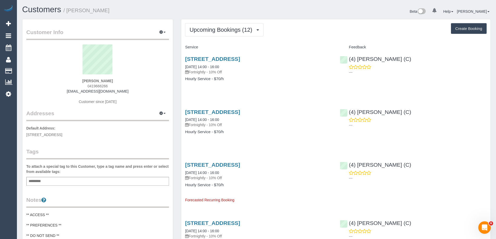
click at [103, 85] on span "0419666266" at bounding box center [97, 86] width 20 height 4
copy span "0419666266"
click at [104, 84] on span "0419666266" at bounding box center [97, 86] width 20 height 4
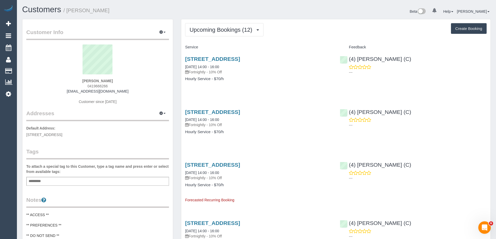
click at [236, 58] on link "85 York Street, Prahran, VIC 3181" at bounding box center [212, 59] width 55 height 6
click at [212, 28] on span "Upcoming Bookings (12)" at bounding box center [222, 30] width 65 height 7
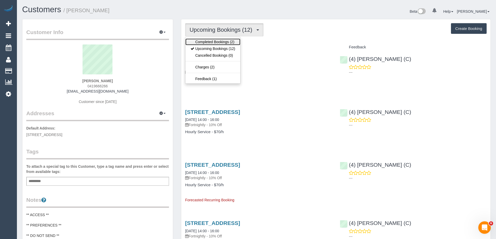
click at [208, 39] on link "Completed Bookings (2)" at bounding box center [212, 42] width 55 height 7
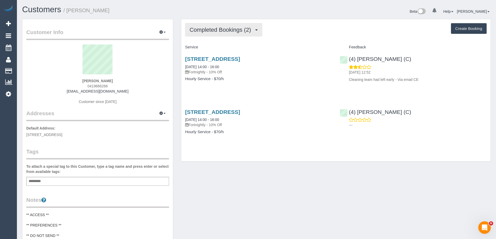
click at [227, 26] on button "Completed Bookings (2)" at bounding box center [223, 29] width 77 height 13
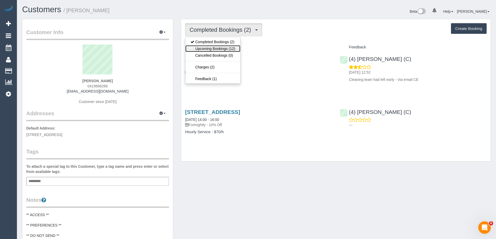
click at [214, 46] on link "Upcoming Bookings (12)" at bounding box center [212, 48] width 55 height 7
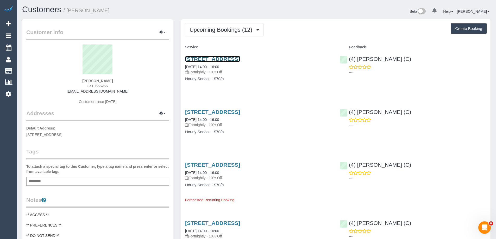
click at [216, 60] on link "85 York Street, Prahran, VIC 3181" at bounding box center [212, 59] width 55 height 6
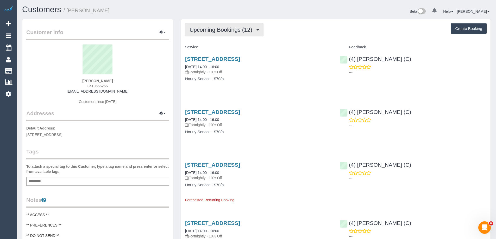
click at [225, 27] on span "Upcoming Bookings (12)" at bounding box center [222, 30] width 65 height 7
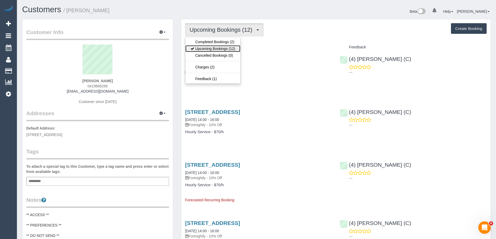
click at [221, 48] on link "Upcoming Bookings (12)" at bounding box center [212, 48] width 55 height 7
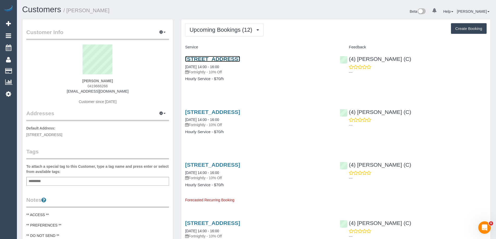
click at [238, 59] on link "85 York Street, Prahran, VIC 3181" at bounding box center [212, 59] width 55 height 6
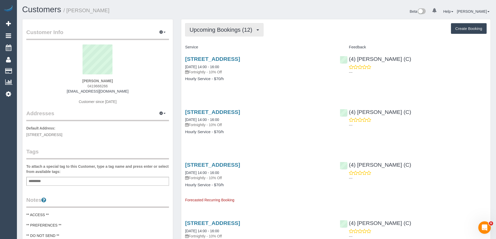
click at [221, 32] on span "Upcoming Bookings (12)" at bounding box center [222, 30] width 65 height 7
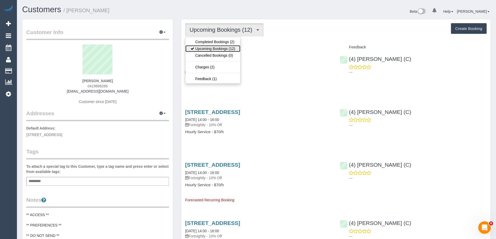
click at [218, 49] on link "Upcoming Bookings (12)" at bounding box center [212, 48] width 55 height 7
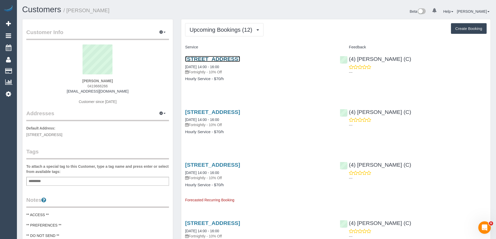
click at [233, 58] on link "85 York Street, Prahran, VIC 3181" at bounding box center [212, 59] width 55 height 6
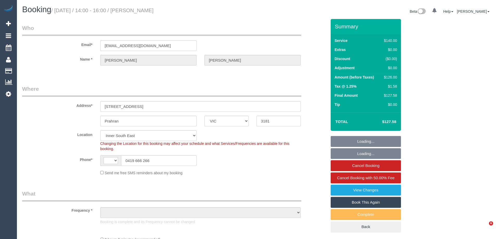
select select "VIC"
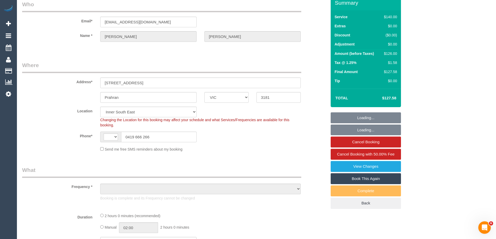
select select "string:AU"
select select "string:stripe-pm_1RzxHd2GScqysDRVIXLl5oHx"
select select "spot1"
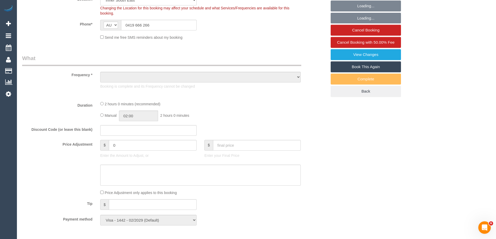
scroll to position [156, 0]
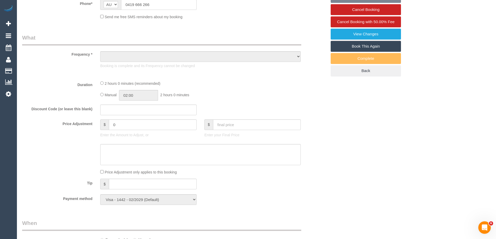
select select "object:1341"
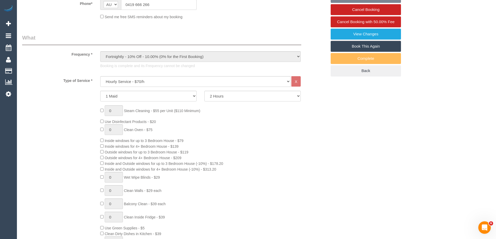
select select "number:29"
select select "number:14"
select select "number:19"
select select "number:22"
select select "number:35"
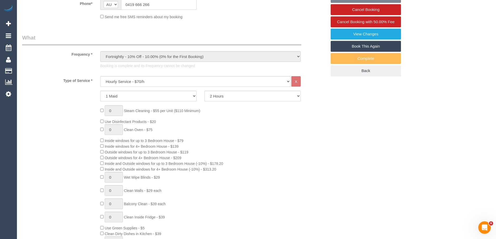
select select "number:13"
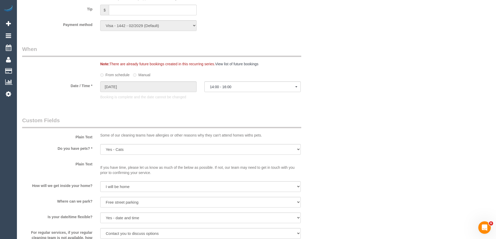
scroll to position [755, 0]
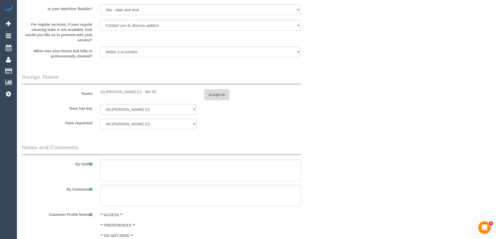
click at [222, 95] on button "Assign to" at bounding box center [216, 94] width 25 height 11
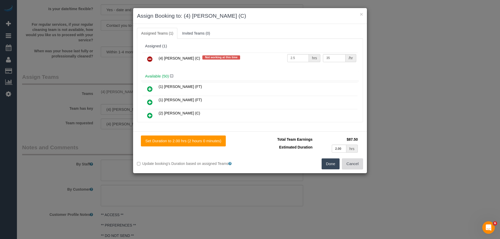
click at [357, 165] on button "Cancel" at bounding box center [352, 164] width 21 height 11
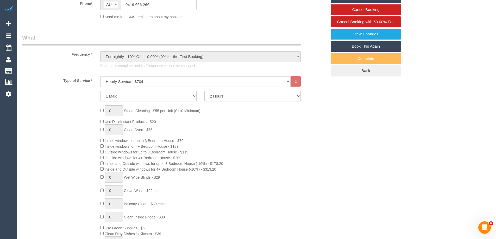
scroll to position [0, 0]
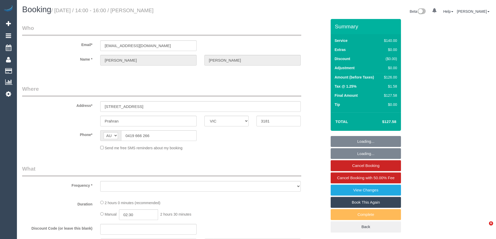
select select "VIC"
select select "object:532"
select select "string:stripe-pm_1RzxHd2GScqysDRVIXLl5oHx"
select select "number:29"
select select "number:14"
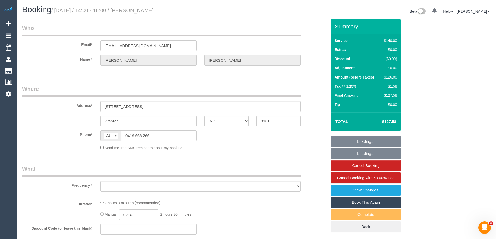
select select "number:19"
select select "number:22"
select select "number:35"
select select "number:13"
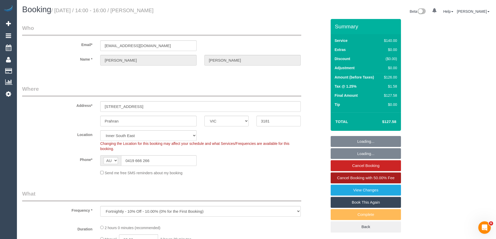
select select "object:861"
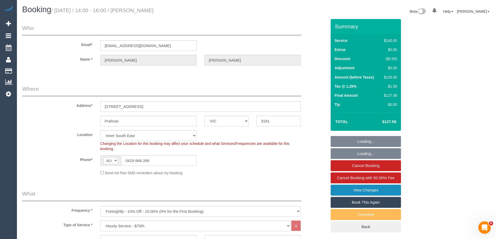
click at [373, 189] on link "View Changes" at bounding box center [366, 190] width 70 height 11
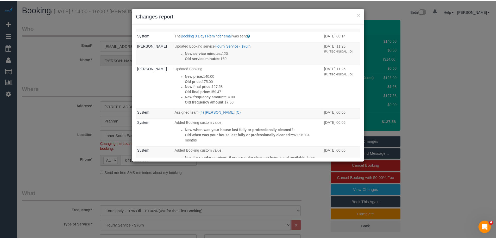
scroll to position [52, 0]
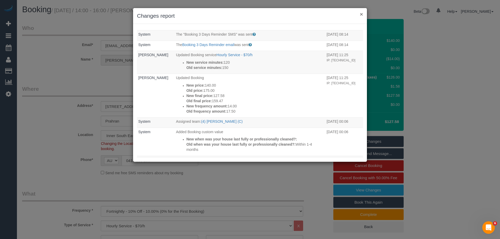
click at [361, 13] on button "×" at bounding box center [361, 13] width 3 height 5
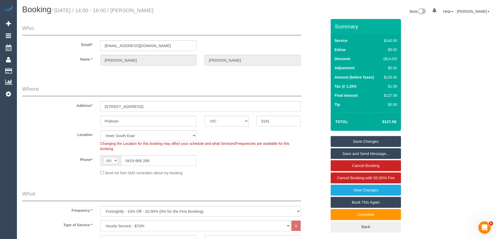
drag, startPoint x: 182, startPoint y: 9, endPoint x: 137, endPoint y: 8, distance: 45.6
click at [137, 8] on h1 "Booking / October 08, 2025 / 14:00 - 16:00 / Damien Burgess" at bounding box center [137, 9] width 230 height 9
copy small "Damien Burgess"
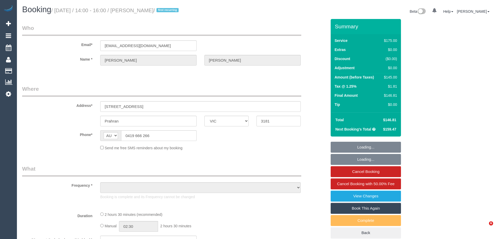
select select "VIC"
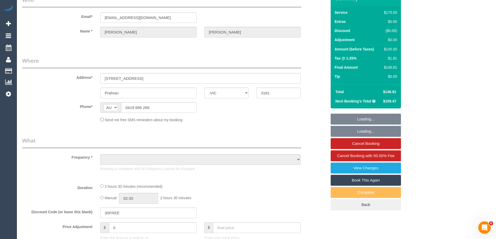
select select "string:stripe-pm_1RzxHd2GScqysDRVIXLl5oHx"
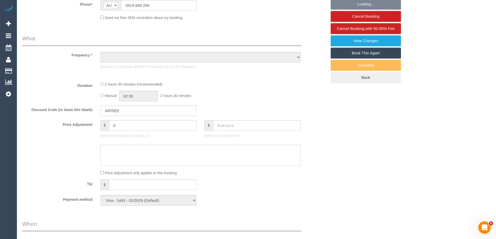
select select "object:546"
select select "number:29"
select select "number:14"
select select "number:19"
select select "number:22"
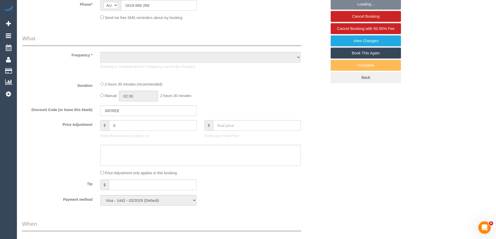
select select "number:35"
select select "number:13"
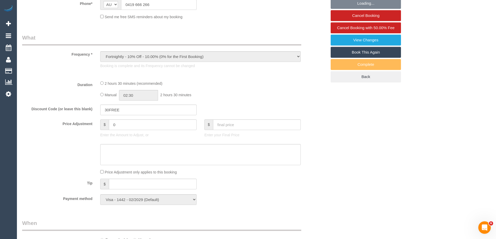
select select "object:700"
select select "150"
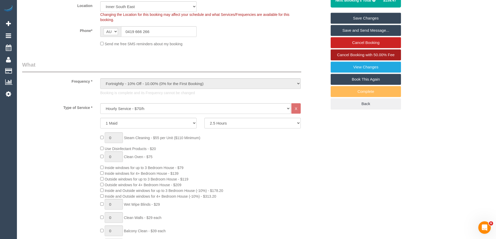
scroll to position [0, 0]
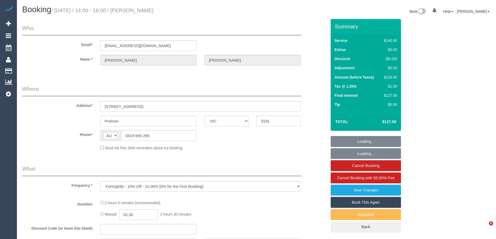
select select "VIC"
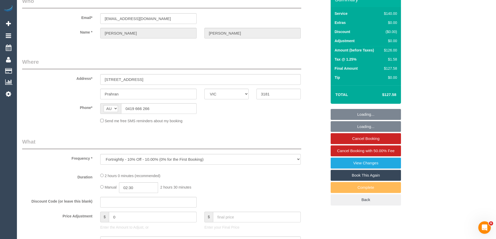
select select "string:stripe-pm_1RzxHd2GScqysDRVIXLl5oHx"
select select "number:29"
select select "number:14"
select select "number:19"
select select "number:22"
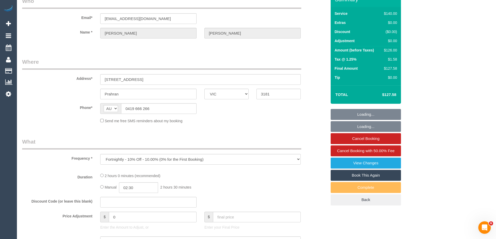
select select "number:35"
select select "number:13"
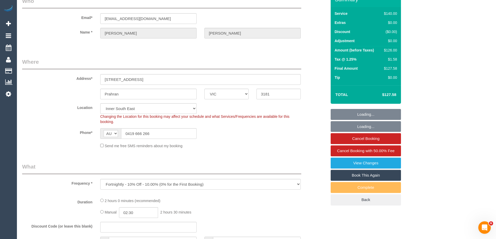
select select "object:685"
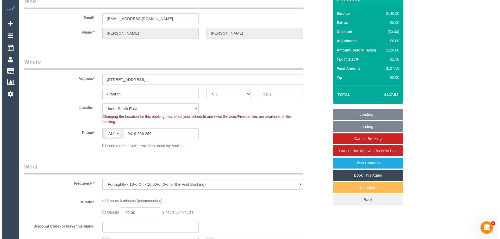
scroll to position [130, 0]
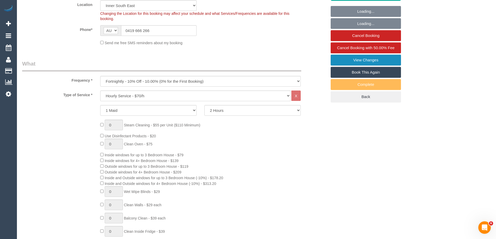
click at [362, 59] on link "View Changes" at bounding box center [366, 60] width 70 height 11
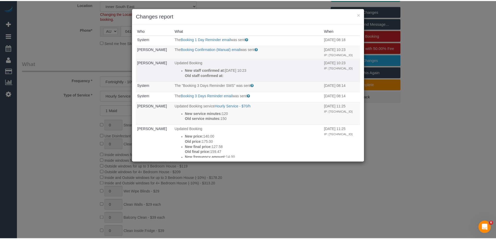
scroll to position [0, 0]
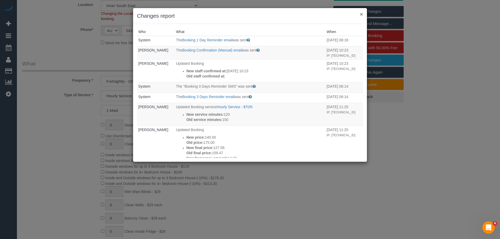
click at [361, 15] on button "×" at bounding box center [361, 13] width 3 height 5
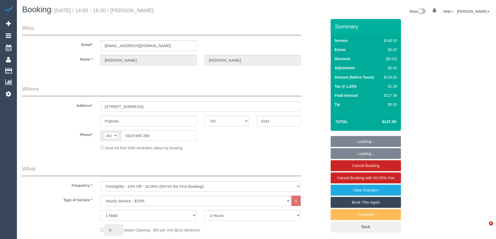
select select "VIC"
select select "string:stripe-pm_1RzxHd2GScqysDRVIXLl5oHx"
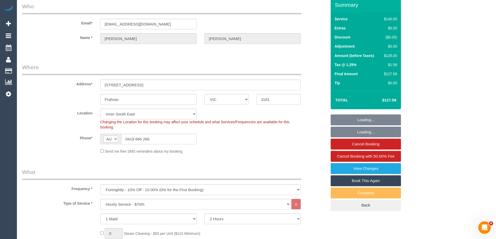
select select "object:715"
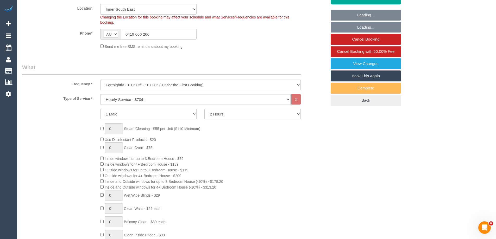
select select "number:29"
select select "number:14"
select select "number:19"
select select "number:22"
select select "number:35"
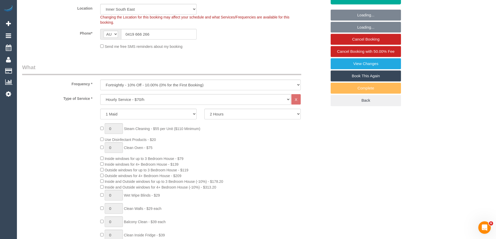
select select "number:13"
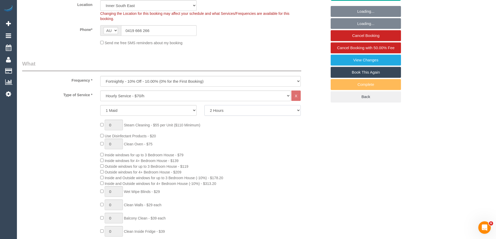
click at [231, 111] on select "2 Hours 2.5 Hours 3 Hours 3.5 Hours 4 Hours 4.5 Hours 5 Hours 5.5 Hours 6 Hours…" at bounding box center [252, 110] width 96 height 11
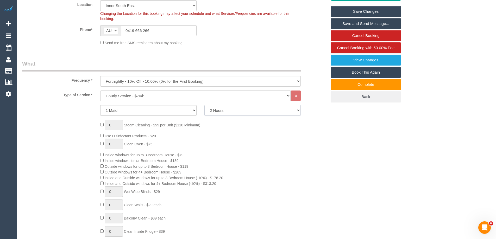
select select "180"
click at [204, 105] on select "2 Hours 2.5 Hours 3 Hours 3.5 Hours 4 Hours 4.5 Hours 5 Hours 5.5 Hours 6 Hours…" at bounding box center [252, 110] width 96 height 11
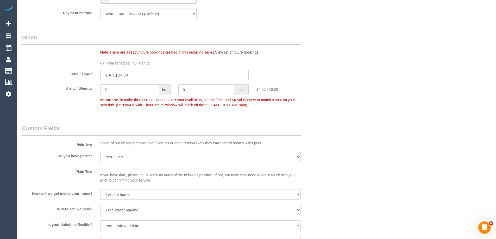
scroll to position [365, 0]
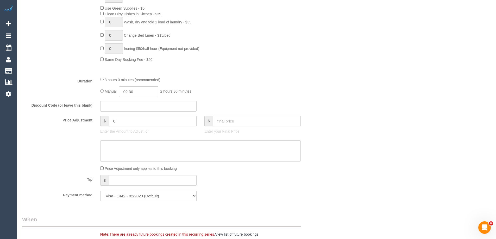
click at [120, 80] on span "3 hours 0 minutes (recommended)" at bounding box center [133, 80] width 56 height 4
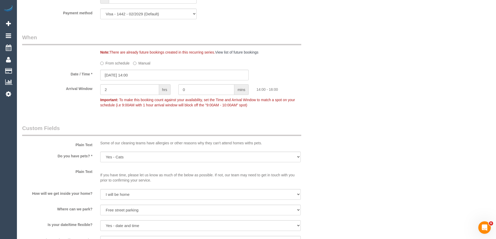
scroll to position [729, 0]
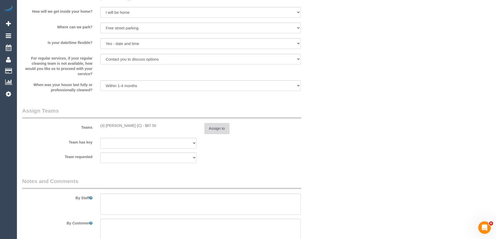
click at [215, 130] on button "Assign to" at bounding box center [216, 128] width 25 height 11
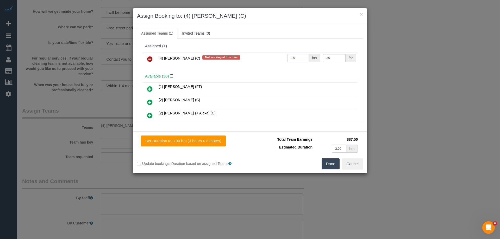
click at [293, 60] on input "2.5" at bounding box center [298, 58] width 22 height 8
type input "3"
click at [329, 162] on button "Done" at bounding box center [331, 164] width 18 height 11
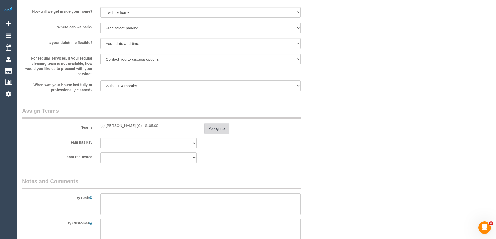
scroll to position [851, 0]
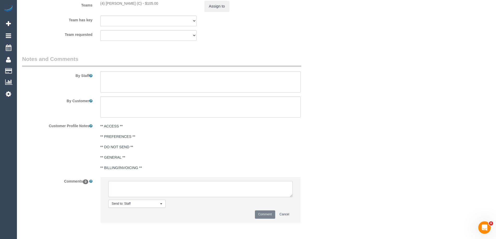
click at [192, 185] on textarea at bounding box center [200, 189] width 184 height 16
click at [180, 185] on textarea at bounding box center [200, 189] width 184 height 16
type textarea "Imanuil requested additional 30 mins - via phone Customer approved - via text B…"
click at [259, 213] on button "Comment" at bounding box center [265, 215] width 20 height 8
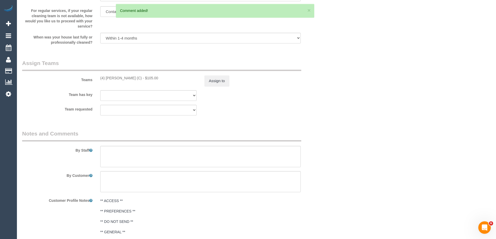
scroll to position [669, 0]
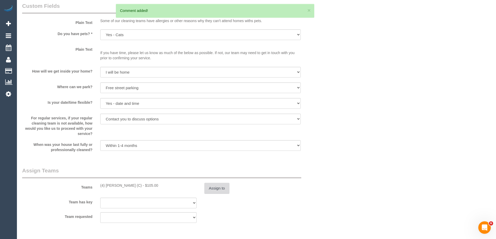
click at [211, 188] on button "Assign to" at bounding box center [216, 188] width 25 height 11
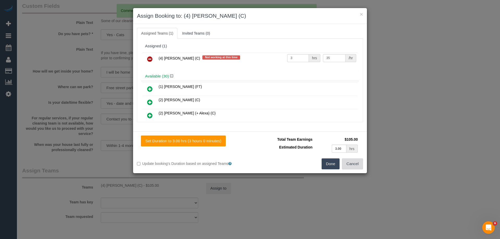
click at [357, 161] on button "Cancel" at bounding box center [352, 164] width 21 height 11
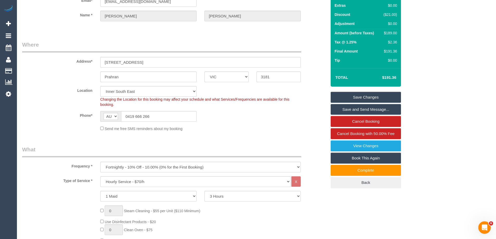
scroll to position [0, 0]
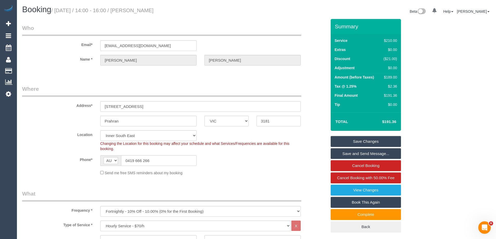
click at [359, 141] on link "Save Changes" at bounding box center [366, 141] width 70 height 11
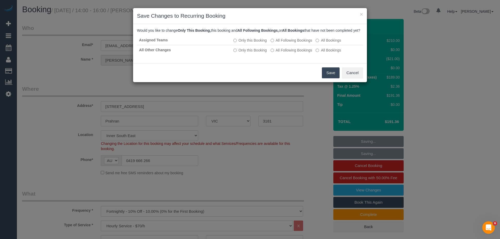
click at [325, 77] on button "Save" at bounding box center [331, 72] width 18 height 11
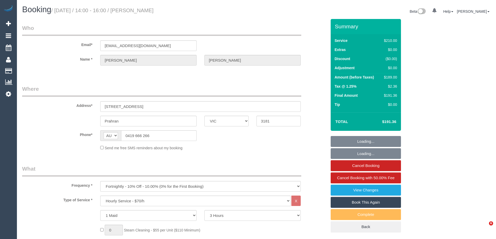
select select "VIC"
select select "180"
select select "string:stripe-pm_1RzxHd2GScqysDRVIXLl5oHx"
select select "number:29"
select select "number:14"
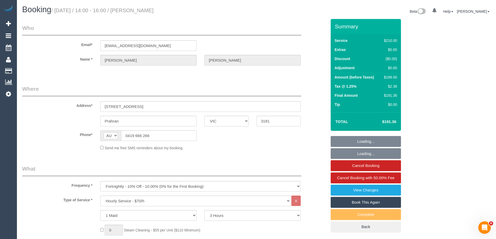
select select "number:19"
select select "number:22"
select select "number:35"
select select "number:13"
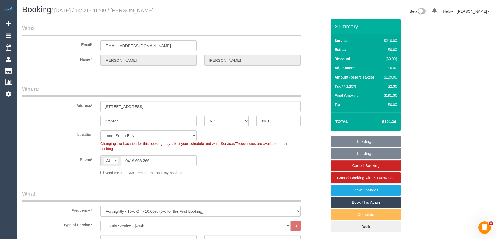
select select "object:882"
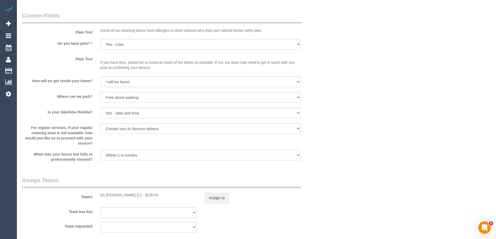
scroll to position [703, 0]
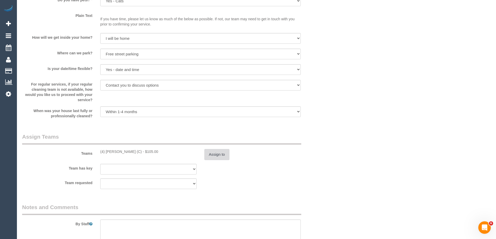
click at [219, 155] on button "Assign to" at bounding box center [216, 154] width 25 height 11
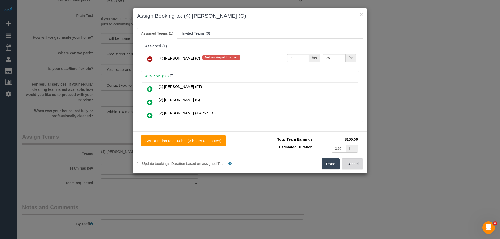
click at [354, 164] on button "Cancel" at bounding box center [352, 164] width 21 height 11
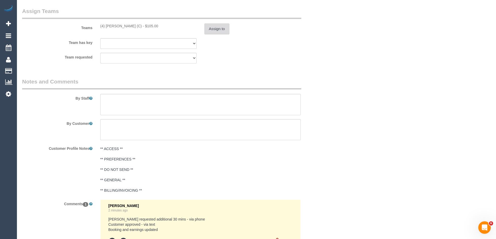
scroll to position [885, 0]
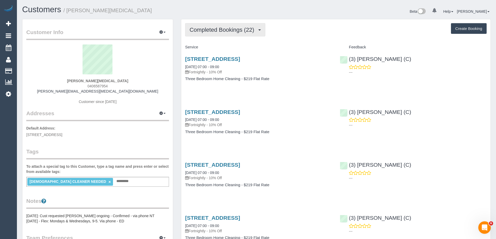
click at [231, 27] on span "Completed Bookings (22)" at bounding box center [223, 30] width 67 height 7
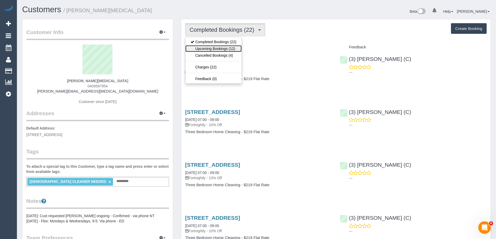
click at [226, 50] on link "Upcoming Bookings (12)" at bounding box center [213, 48] width 56 height 7
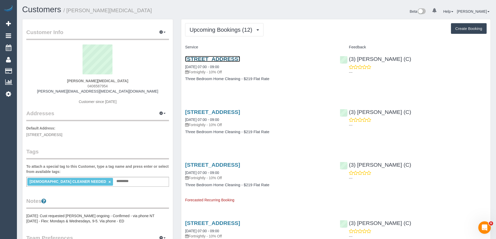
click at [240, 61] on link "[STREET_ADDRESS]" at bounding box center [212, 59] width 55 height 6
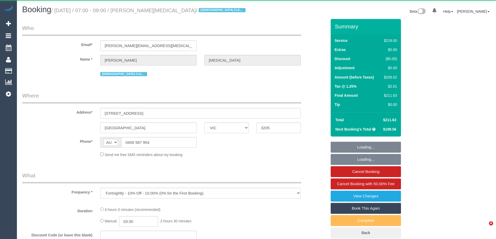
select select "VIC"
select select "string:stripe-pm_1Q0wGj2GScqysDRV8UswOcr5"
select select "number:28"
select select "number:14"
select select "number:19"
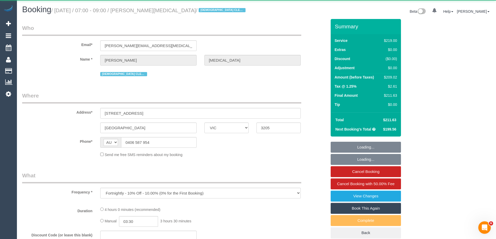
select select "number:22"
select select "number:35"
select select "number:12"
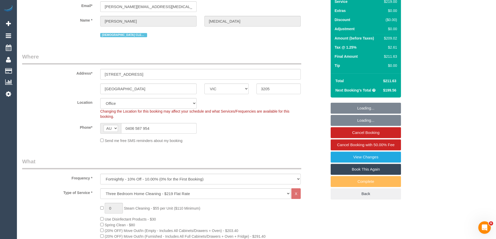
select select "object:834"
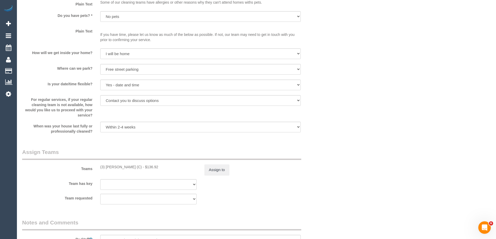
scroll to position [463, 0]
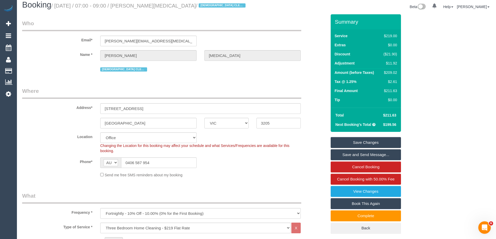
scroll to position [0, 0]
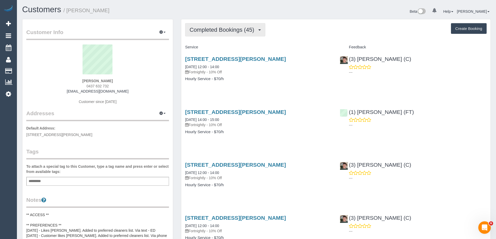
click at [238, 27] on span "Completed Bookings (45)" at bounding box center [223, 30] width 67 height 7
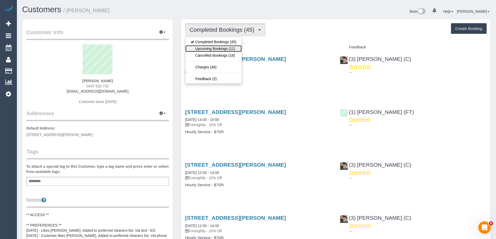
click at [223, 49] on link "Upcoming Bookings (11)" at bounding box center [213, 48] width 56 height 7
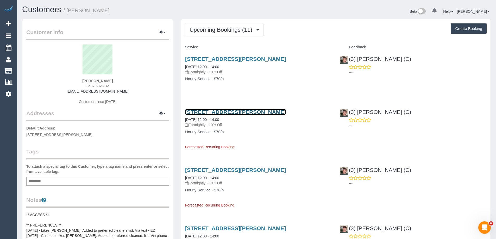
click at [231, 110] on link "1/48 Danin Street, Pascoe Vale, VIC 3044" at bounding box center [235, 112] width 101 height 6
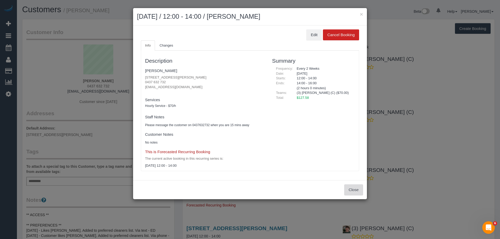
click at [359, 186] on button "Close" at bounding box center [353, 190] width 19 height 11
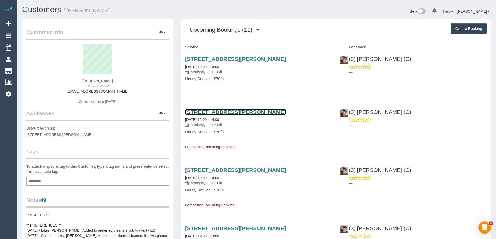
click at [258, 113] on link "1/48 Danin Street, Pascoe Vale, VIC 3044" at bounding box center [235, 112] width 101 height 6
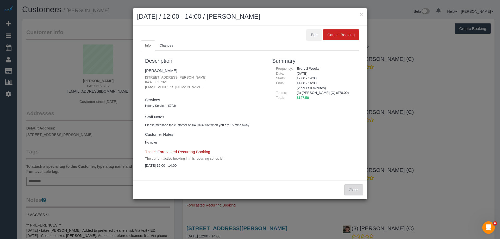
click at [360, 193] on button "Close" at bounding box center [353, 190] width 19 height 11
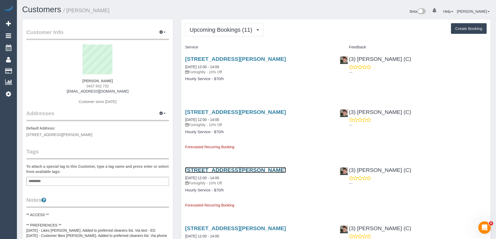
click at [227, 170] on link "1/48 Danin Street, Pascoe Vale, VIC 3044" at bounding box center [235, 170] width 101 height 6
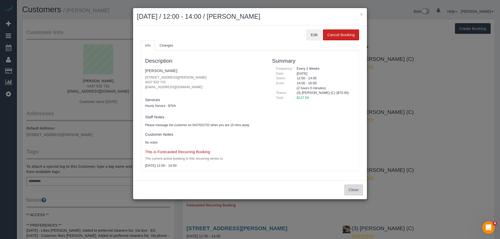
click at [354, 189] on button "Close" at bounding box center [353, 190] width 19 height 11
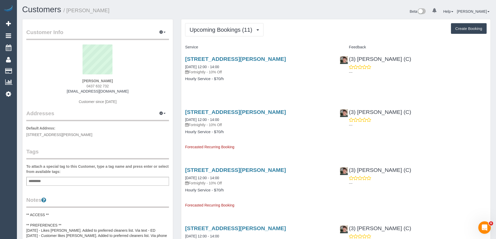
drag, startPoint x: 114, startPoint y: 13, endPoint x: 195, endPoint y: 39, distance: 85.5
click at [68, 13] on h1 "Customers / Clayton Bennett" at bounding box center [137, 9] width 230 height 9
copy small "Clayton Bennett"
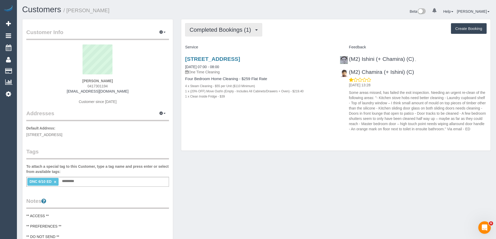
click at [218, 35] on button "Completed Bookings (1)" at bounding box center [223, 29] width 77 height 13
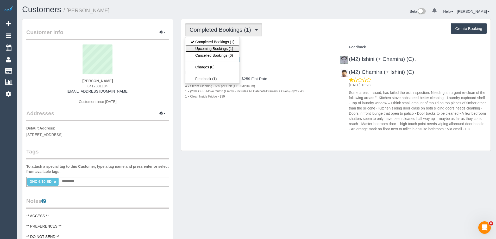
click at [222, 51] on link "Upcoming Bookings (1)" at bounding box center [212, 48] width 54 height 7
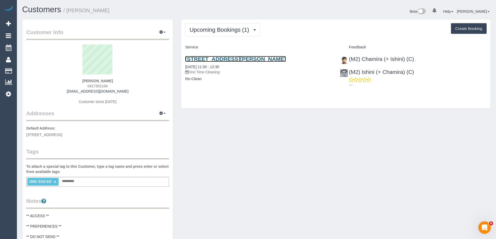
click at [259, 62] on link "13 Dalgetty Rd, Beaumaris, VIC 3193" at bounding box center [235, 59] width 101 height 6
click at [225, 60] on link "13 Dalgetty Rd, Beaumaris, VIC 3193" at bounding box center [235, 59] width 101 height 6
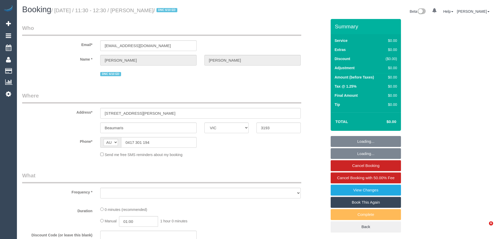
select select "VIC"
select select "string:stripe-pm_1S5xAE2GScqysDRVEWALdEL2"
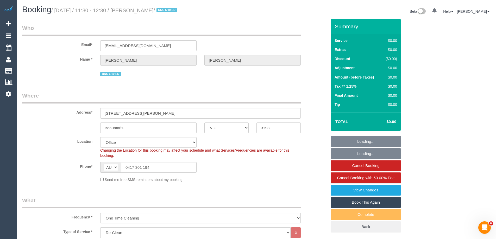
select select "object:806"
select select "number:27"
select select "number:16"
select select "number:18"
select select "number:24"
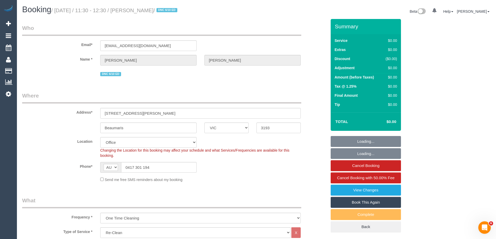
select select "number:12"
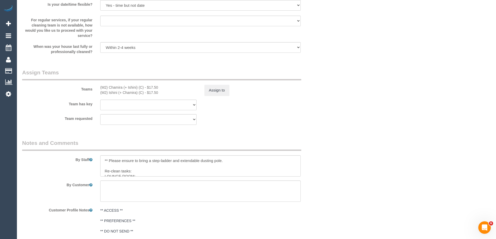
scroll to position [684, 0]
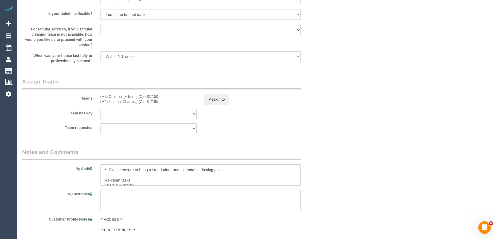
drag, startPoint x: 113, startPoint y: 175, endPoint x: 122, endPoint y: 175, distance: 8.3
click at [113, 175] on textarea at bounding box center [200, 175] width 200 height 21
drag, startPoint x: 164, startPoint y: 171, endPoint x: 206, endPoint y: 174, distance: 42.5
click at [164, 171] on textarea at bounding box center [200, 175] width 200 height 21
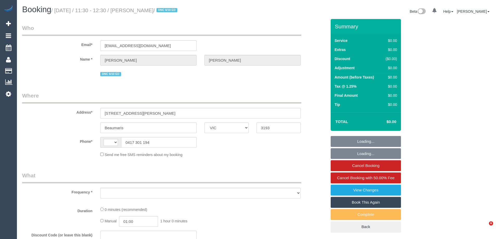
select select "VIC"
select select "string:stripe-pm_1S5xAE2GScqysDRVEWALdEL2"
select select "number:27"
select select "number:16"
select select "number:18"
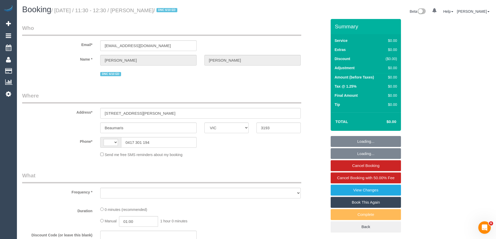
select select "number:24"
select select "number:12"
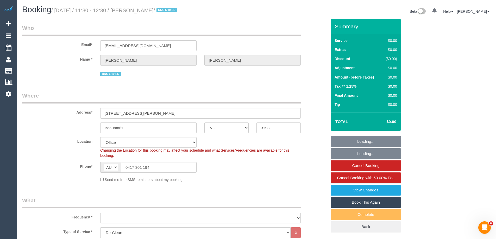
select select "string:AU"
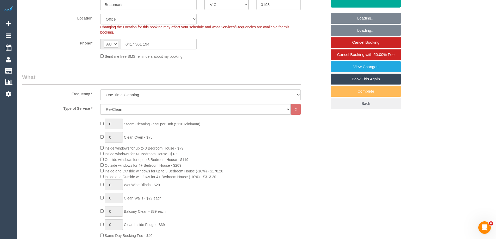
select select "object:806"
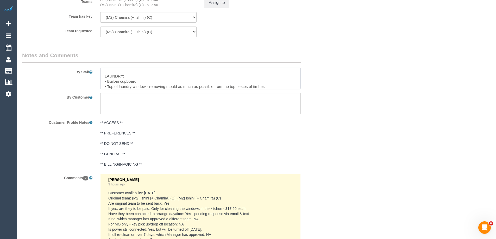
scroll to position [62, 0]
click at [166, 80] on textarea at bounding box center [200, 78] width 200 height 21
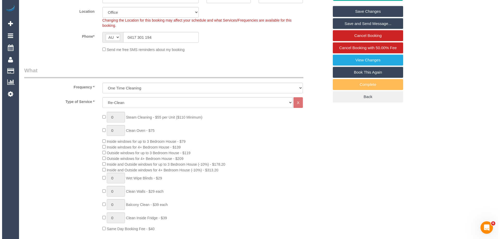
scroll to position [0, 0]
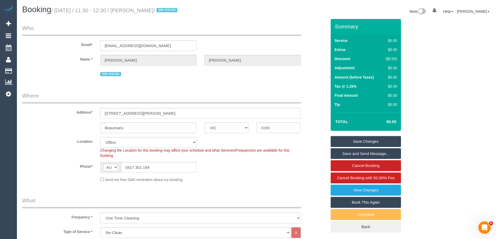
type textarea "** Please ensure to bring a step-ladder and extendable dusting pole. Re-clean t…"
click at [362, 139] on link "Save Changes" at bounding box center [366, 141] width 70 height 11
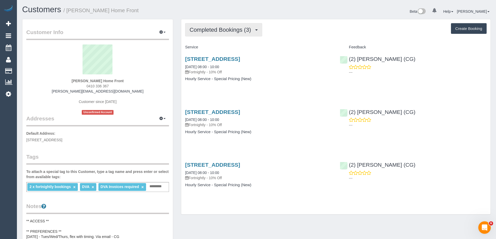
click at [222, 33] on span "Completed Bookings (3)" at bounding box center [222, 30] width 64 height 7
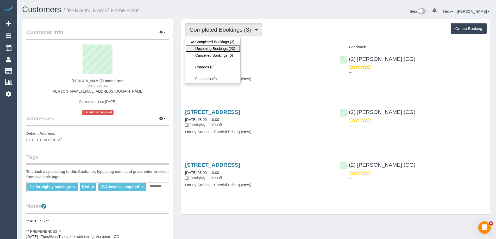
click at [221, 50] on link "Upcoming Bookings (23)" at bounding box center [212, 48] width 55 height 7
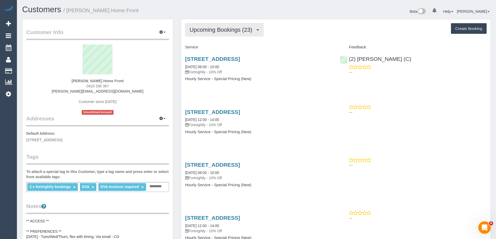
click at [218, 31] on span "Upcoming Bookings (23)" at bounding box center [222, 30] width 65 height 7
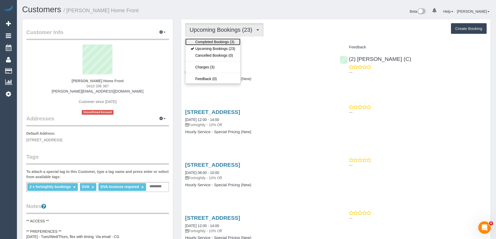
click at [217, 41] on link "Completed Bookings (3)" at bounding box center [212, 42] width 55 height 7
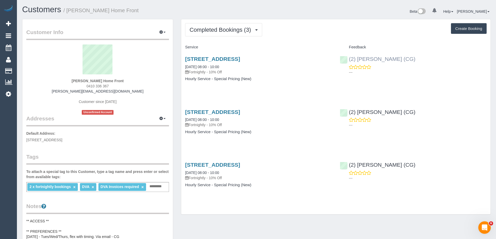
copy link "(2) Binoy Adheesha (CG)"
click at [348, 59] on div "(2) Binoy Adheesha (CG) ---" at bounding box center [413, 65] width 155 height 26
click at [207, 29] on span "Completed Bookings (3)" at bounding box center [222, 30] width 64 height 7
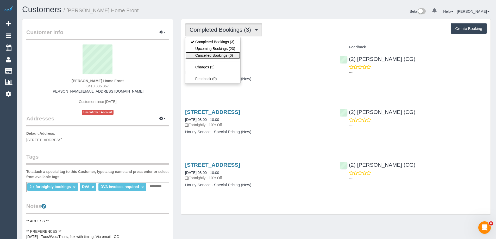
click at [211, 52] on link "Cancelled Bookings (0)" at bounding box center [212, 55] width 55 height 7
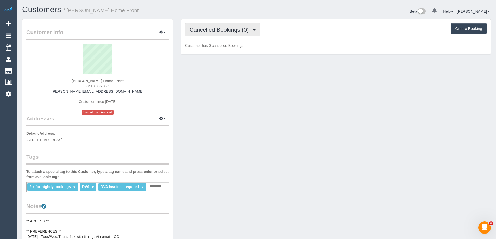
click at [214, 29] on span "Cancelled Bookings (0)" at bounding box center [221, 30] width 62 height 7
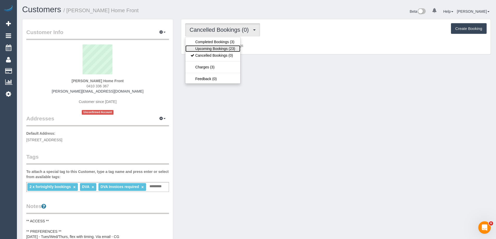
click at [214, 48] on link "Upcoming Bookings (23)" at bounding box center [212, 48] width 55 height 7
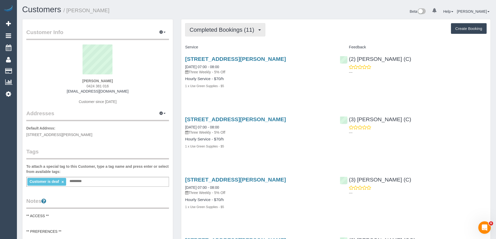
click at [233, 33] on span "Completed Bookings (11)" at bounding box center [223, 30] width 67 height 7
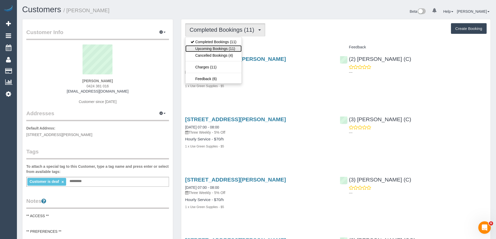
click at [230, 49] on link "Upcoming Bookings (11)" at bounding box center [213, 48] width 56 height 7
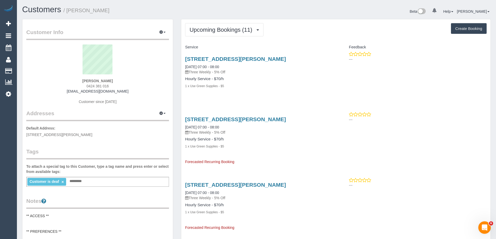
click at [255, 11] on div "Customers / [PERSON_NAME]" at bounding box center [137, 10] width 238 height 11
click at [209, 32] on span "Upcoming Bookings (11)" at bounding box center [222, 30] width 65 height 7
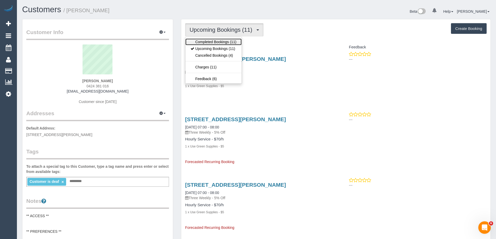
click at [209, 42] on link "Completed Bookings (11)" at bounding box center [213, 42] width 56 height 7
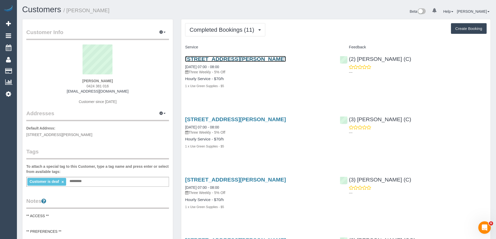
click at [255, 60] on link "[STREET_ADDRESS][PERSON_NAME]" at bounding box center [235, 59] width 101 height 6
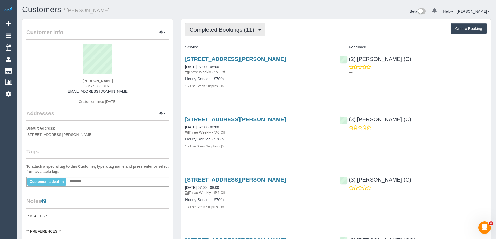
click at [215, 26] on button "Completed Bookings (11)" at bounding box center [225, 29] width 80 height 13
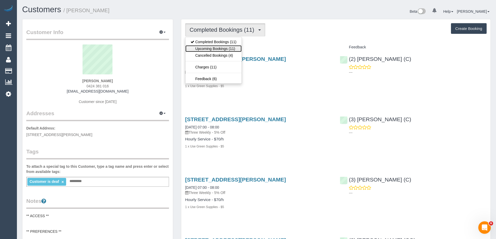
click at [216, 48] on link "Upcoming Bookings (11)" at bounding box center [213, 48] width 56 height 7
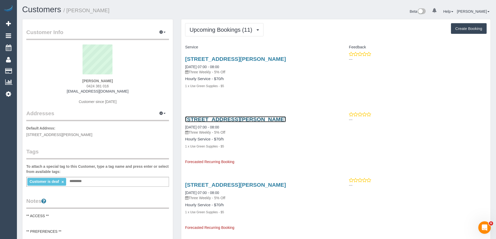
click at [244, 119] on link "Unit 4/64 Glen Orme Avenue, Ormond, VIC 3204" at bounding box center [235, 119] width 101 height 6
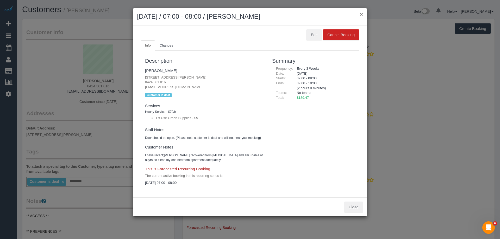
click at [361, 14] on button "×" at bounding box center [361, 13] width 3 height 5
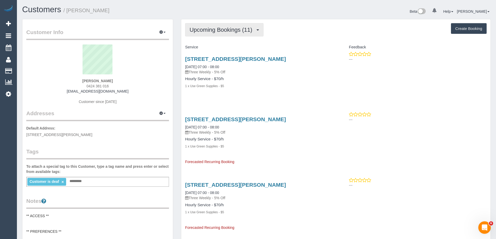
click at [221, 31] on span "Upcoming Bookings (11)" at bounding box center [222, 30] width 65 height 7
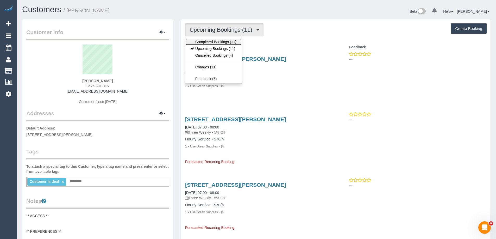
click at [221, 39] on link "Completed Bookings (11)" at bounding box center [213, 42] width 56 height 7
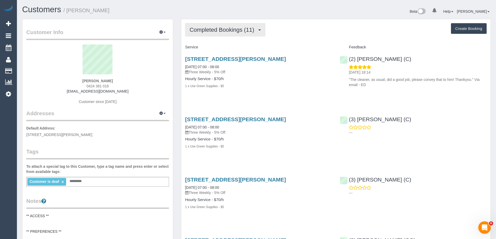
click at [228, 29] on span "Completed Bookings (11)" at bounding box center [223, 30] width 67 height 7
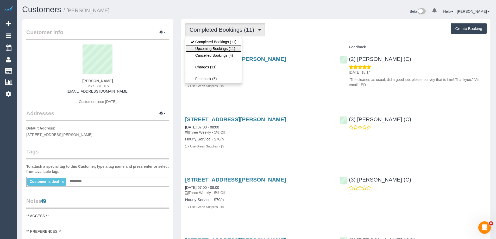
click at [228, 47] on link "Upcoming Bookings (11)" at bounding box center [213, 48] width 56 height 7
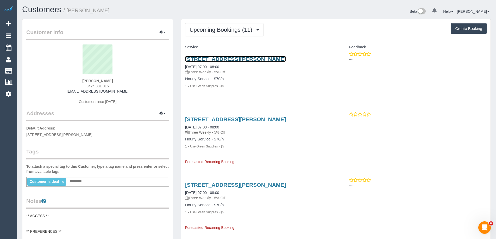
click at [220, 58] on link "Unit 4/64 Glen Orme Avenue, Ormond, VIC 3204" at bounding box center [235, 59] width 101 height 6
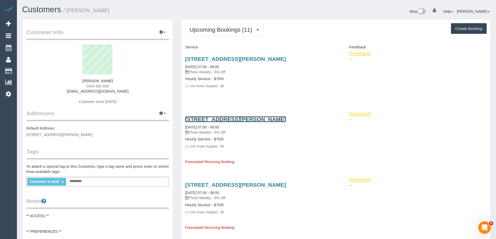
click at [227, 118] on link "Unit 4/64 Glen Orme Avenue, Ormond, VIC 3204" at bounding box center [235, 119] width 101 height 6
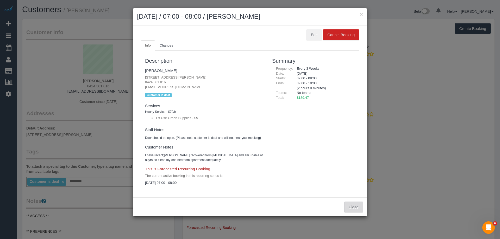
click at [357, 208] on button "Close" at bounding box center [353, 207] width 19 height 11
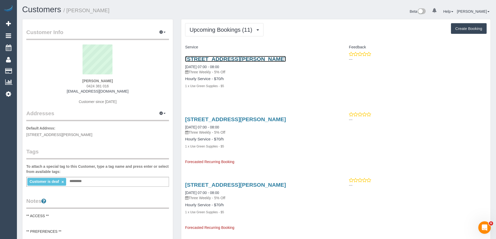
click at [259, 57] on link "Unit 4/64 Glen Orme Avenue, Ormond, VIC 3204" at bounding box center [235, 59] width 101 height 6
click at [99, 87] on span "0424 381 016" at bounding box center [97, 86] width 22 height 4
copy div "0424 381 016"
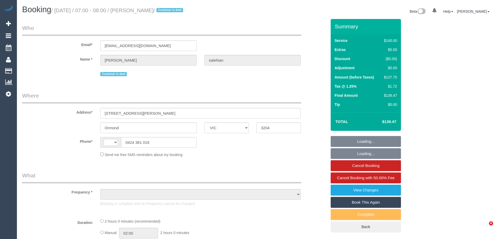
select select "VIC"
select select "string:stripe-pm_1QZ5Qn2GScqysDRVFihk4EHb"
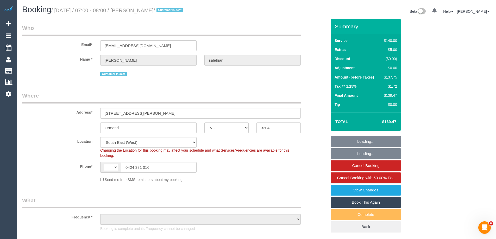
select select "string:AU"
select select "object:757"
select select "number:28"
select select "number:14"
select select "number:18"
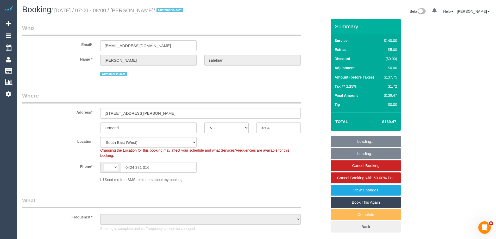
select select "number:22"
select select "number:34"
select select "number:13"
select select "object:762"
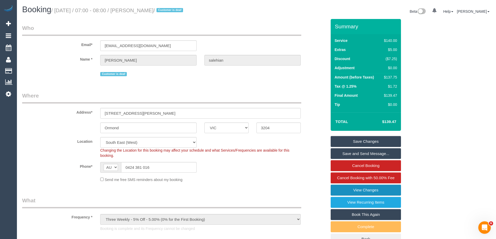
click at [372, 189] on link "View Changes" at bounding box center [366, 190] width 70 height 11
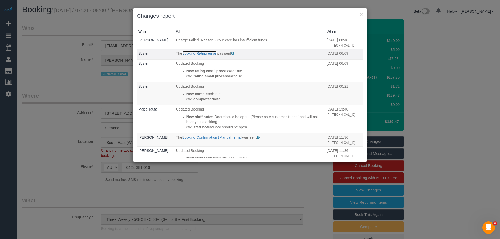
click at [196, 55] on link "Booking Rating email" at bounding box center [199, 53] width 34 height 4
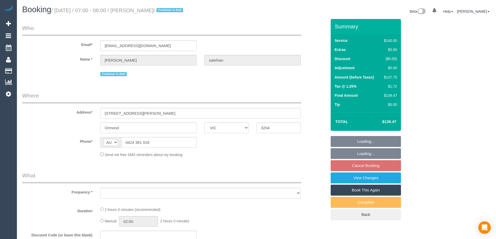
select select "VIC"
select select "string:stripe-pm_1QZ5Qn2GScqysDRVFihk4EHb"
select select "number:28"
select select "number:14"
select select "number:18"
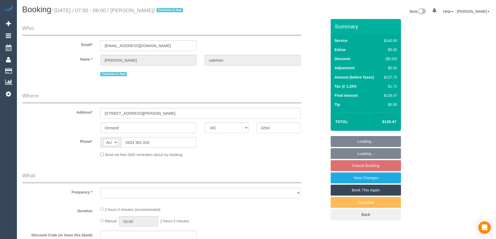
select select "number:22"
select select "number:34"
select select "number:13"
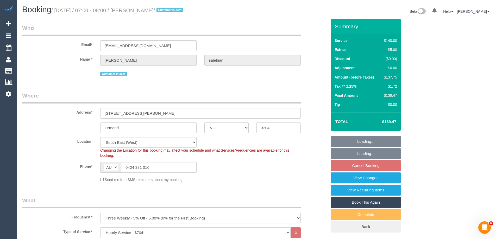
select select "object:862"
select select "spot1"
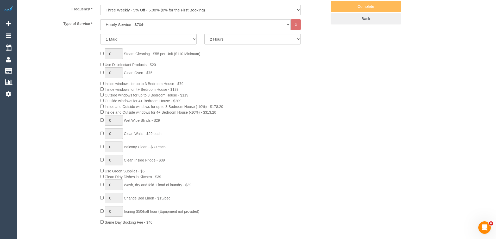
scroll to position [443, 0]
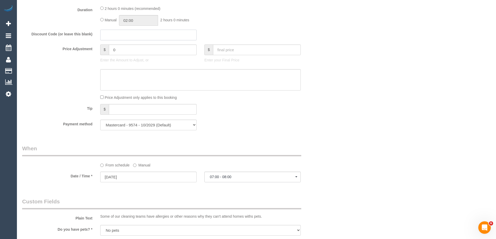
click at [130, 36] on input "text" at bounding box center [148, 35] width 96 height 11
type input "SENIOR40"
click at [138, 75] on textarea at bounding box center [200, 79] width 200 height 21
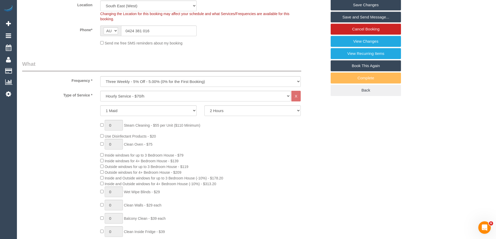
scroll to position [0, 0]
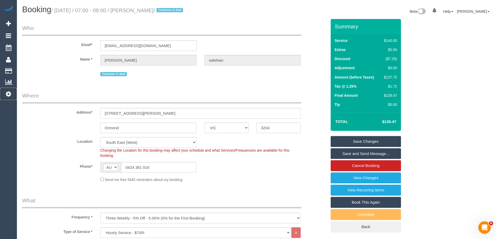
click at [10, 92] on icon at bounding box center [8, 94] width 5 height 6
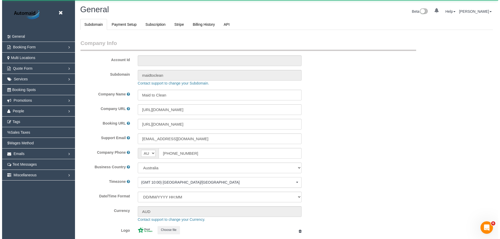
scroll to position [1180, 496]
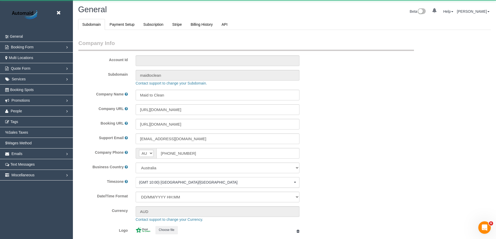
select select "1"
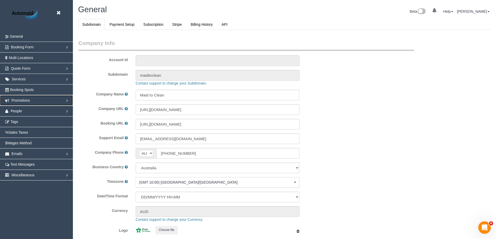
click at [29, 99] on span "Promotions" at bounding box center [20, 100] width 18 height 4
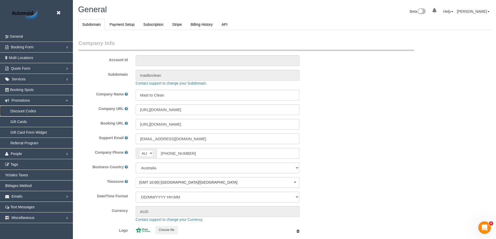
click at [24, 112] on link "Discount Codes" at bounding box center [36, 111] width 73 height 10
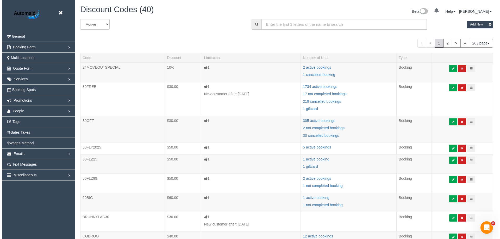
scroll to position [537, 496]
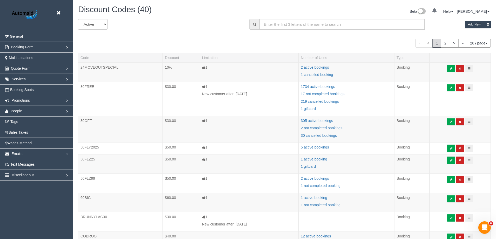
click at [279, 26] on input "text" at bounding box center [341, 24] width 165 height 11
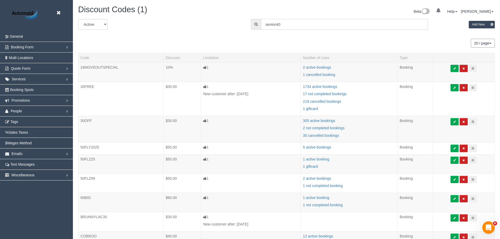
scroll to position [25910, 25536]
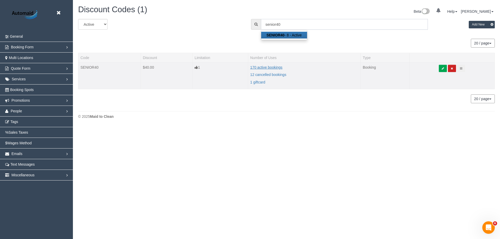
type input "senior40"
click at [264, 68] on ng-pluralize "170 active bookings" at bounding box center [266, 67] width 32 height 4
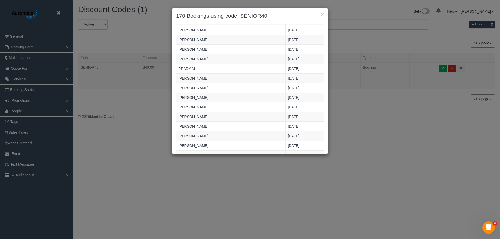
scroll to position [0, 0]
click at [322, 15] on button "×" at bounding box center [322, 13] width 3 height 5
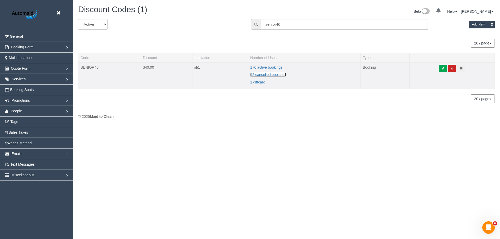
click at [263, 75] on ng-pluralize "12 cancelled bookings" at bounding box center [268, 75] width 36 height 4
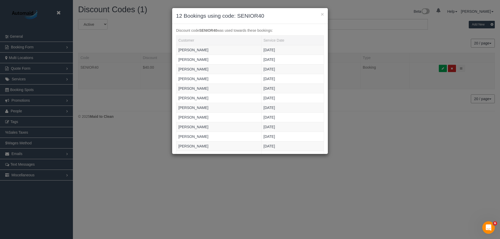
click at [285, 30] on p "Discount code SENIOR40 was used towards these bookings:" at bounding box center [250, 30] width 148 height 5
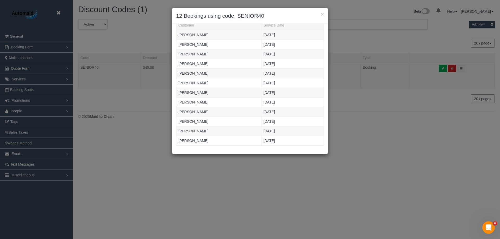
click at [360, 47] on div "× 12 Bookings using code: SENIOR40 Discount code SENIOR40 was used towards thes…" at bounding box center [250, 119] width 500 height 239
click at [322, 14] on button "×" at bounding box center [322, 13] width 3 height 5
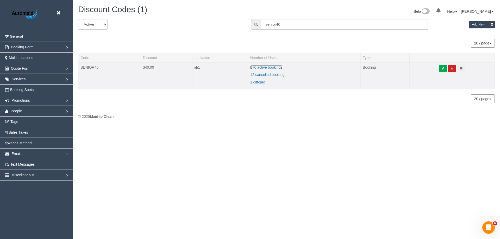
click at [266, 68] on ng-pluralize "170 active bookings" at bounding box center [266, 67] width 32 height 4
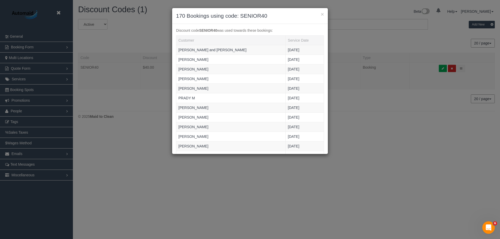
click at [279, 30] on p "Discount code SENIOR40 was used towards these bookings:" at bounding box center [250, 30] width 148 height 5
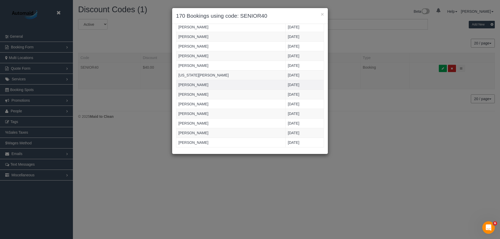
scroll to position [285, 0]
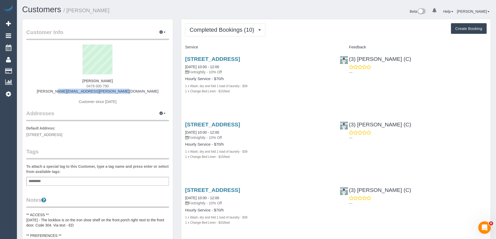
drag, startPoint x: 136, startPoint y: 92, endPoint x: 63, endPoint y: 90, distance: 73.2
click at [63, 90] on div "[PERSON_NAME] 0478 000 790 [PERSON_NAME][EMAIL_ADDRESS][PERSON_NAME][DOMAIN_NAM…" at bounding box center [97, 77] width 143 height 65
copy link "[PERSON_NAME][EMAIL_ADDRESS][PERSON_NAME][DOMAIN_NAME]"
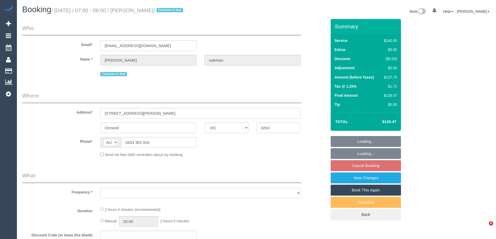
select select "VIC"
select select "string:stripe-pm_1QZ5Qn2GScqysDRVFihk4EHb"
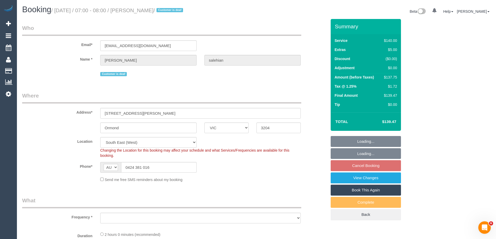
select select "object:679"
select select "number:28"
select select "number:14"
select select "number:18"
select select "number:22"
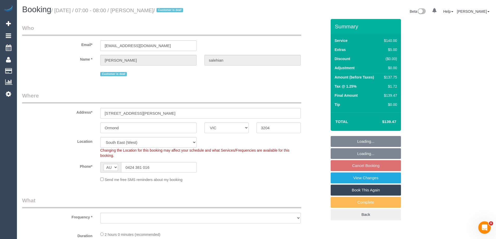
select select "number:34"
select select "number:13"
select select "object:1398"
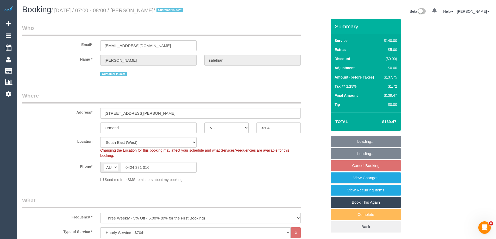
select select "spot1"
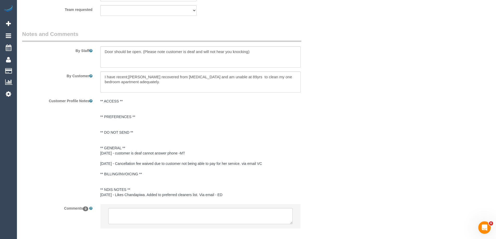
scroll to position [873, 0]
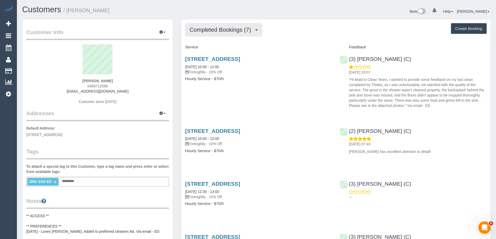
click at [199, 30] on span "Completed Bookings (7)" at bounding box center [222, 30] width 64 height 7
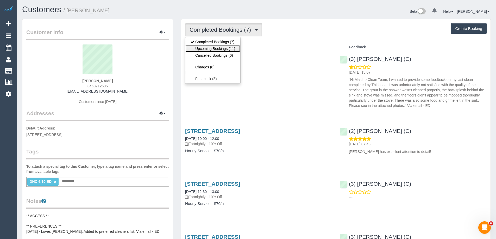
click at [215, 47] on link "Upcoming Bookings (11)" at bounding box center [212, 48] width 55 height 7
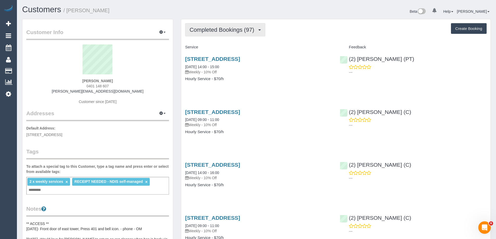
click at [213, 29] on span "Completed Bookings (97)" at bounding box center [223, 30] width 67 height 7
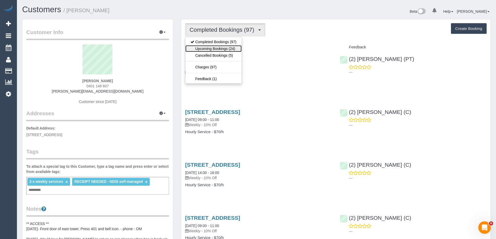
click at [215, 48] on link "Upcoming Bookings (24)" at bounding box center [213, 48] width 56 height 7
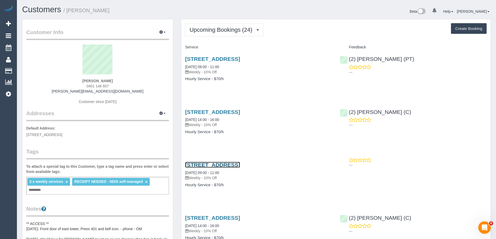
click at [240, 167] on link "401/250 St Kilda Road, Southbank, VIC 3006" at bounding box center [212, 165] width 55 height 6
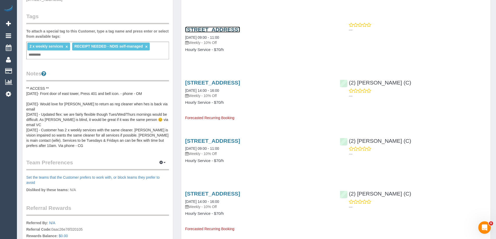
scroll to position [156, 0]
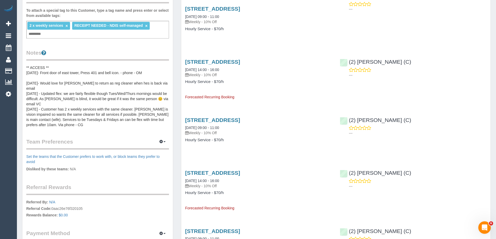
click at [53, 85] on pre "** ACCESS ** 29/07/25- Front door of east tower, Press 401 and bell icon. - pho…" at bounding box center [97, 96] width 143 height 62
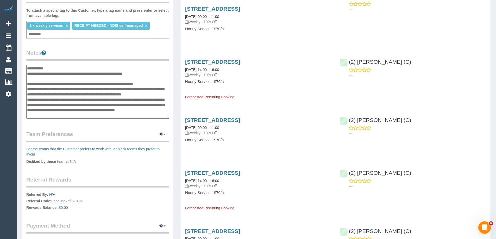
scroll to position [0, 0]
click at [27, 68] on textarea "**********" at bounding box center [97, 92] width 143 height 54
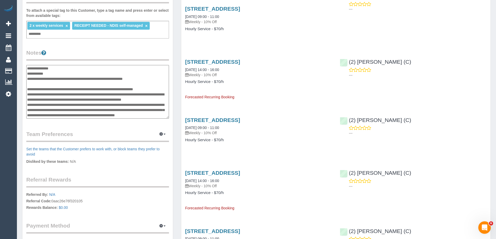
scroll to position [36, 0]
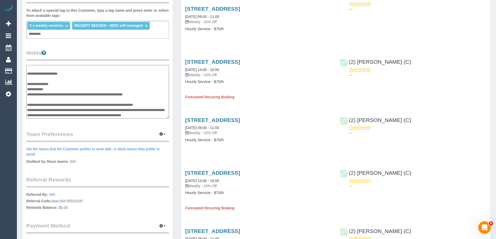
click at [49, 95] on textarea "**********" at bounding box center [97, 92] width 143 height 54
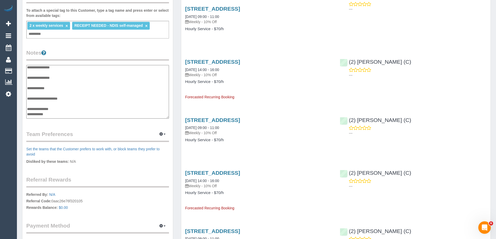
scroll to position [0, 0]
click at [45, 72] on textarea "**********" at bounding box center [97, 92] width 143 height 54
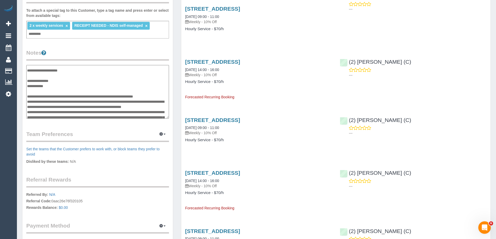
scroll to position [36, 0]
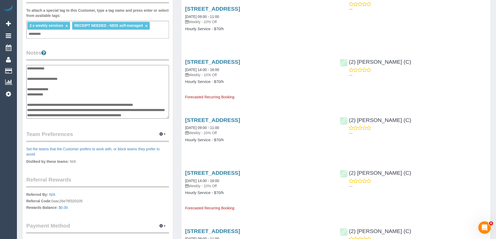
click at [49, 95] on textarea "**********" at bounding box center [97, 92] width 143 height 54
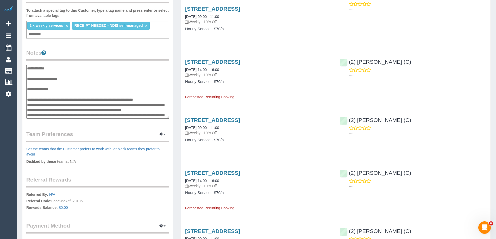
click at [54, 99] on textarea "**********" at bounding box center [97, 92] width 143 height 54
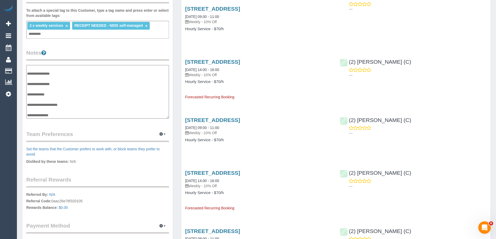
click at [45, 78] on textarea "**********" at bounding box center [97, 92] width 143 height 54
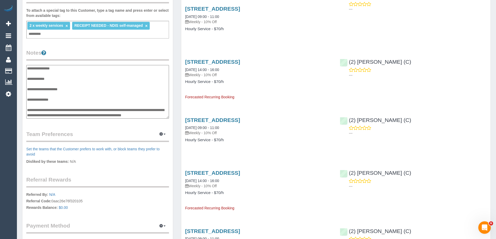
scroll to position [57, 0]
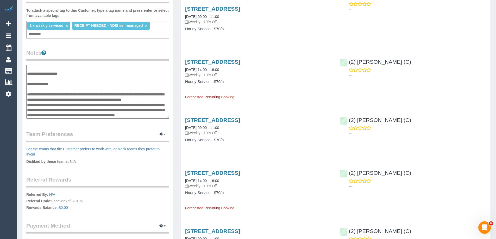
click at [56, 85] on textarea "**********" at bounding box center [97, 92] width 143 height 54
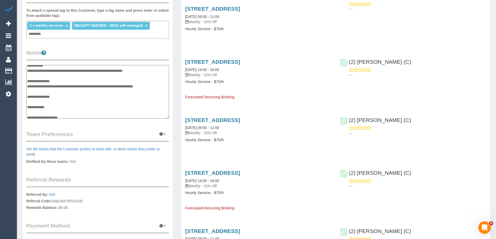
scroll to position [0, 0]
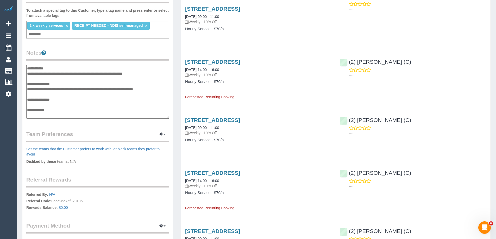
click at [47, 94] on textarea "**********" at bounding box center [97, 92] width 143 height 54
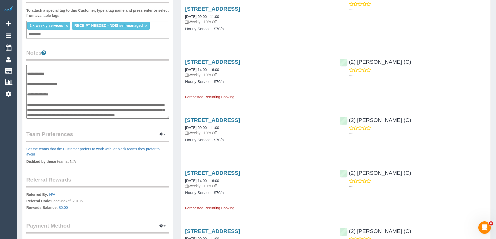
scroll to position [57, 0]
click at [51, 100] on textarea "**********" at bounding box center [97, 92] width 143 height 54
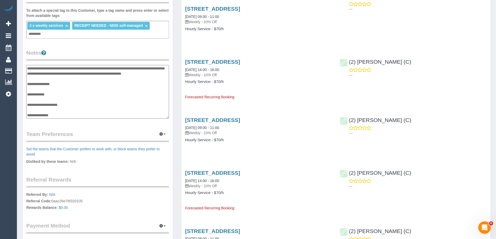
scroll to position [31, 0]
click at [47, 80] on textarea "**********" at bounding box center [97, 92] width 143 height 54
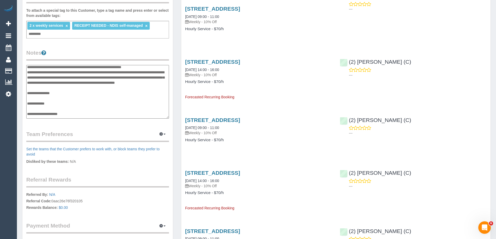
scroll to position [0, 0]
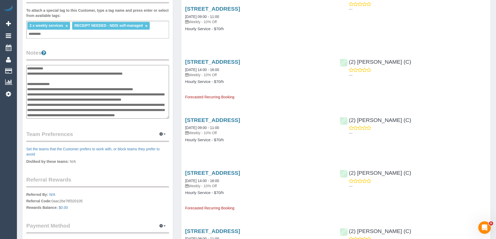
click at [70, 84] on textarea "**********" at bounding box center [97, 92] width 143 height 54
type textarea "**********"
click at [176, 131] on div "Customer Info Edit Contact Info Send Message Email Preferences Special Sales Ta…" at bounding box center [97, 64] width 159 height 402
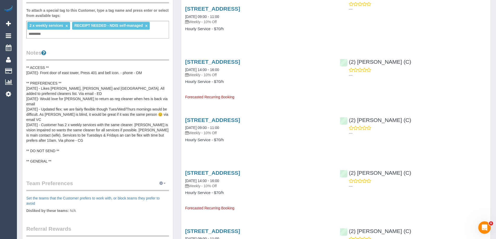
click at [162, 183] on icon "button" at bounding box center [161, 183] width 4 height 3
click at [147, 191] on link "Manage Preferences" at bounding box center [146, 193] width 44 height 7
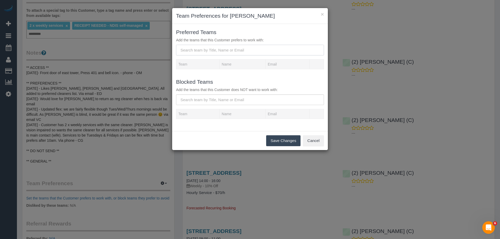
click at [207, 47] on input "text" at bounding box center [250, 50] width 148 height 11
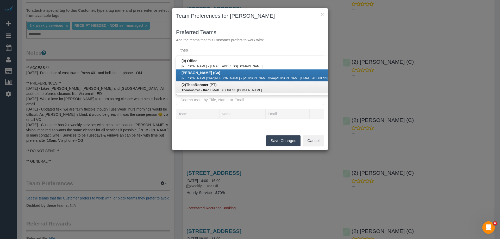
type input "theo"
click at [206, 85] on b "(2) Theo Rohmer (PT)" at bounding box center [198, 85] width 35 height 4
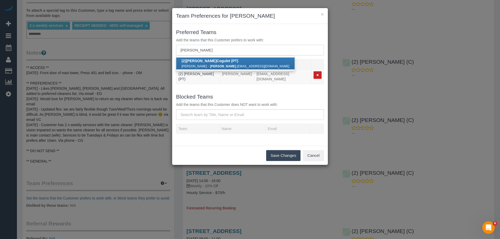
type input "reggy"
click at [208, 63] on link "(2) Reggy Cogulet (PT) Gregory Cogulet - reggy .co@outlook.co.nz" at bounding box center [235, 64] width 118 height 12
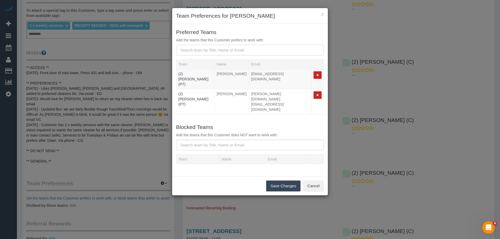
click at [217, 51] on input "text" at bounding box center [250, 50] width 148 height 11
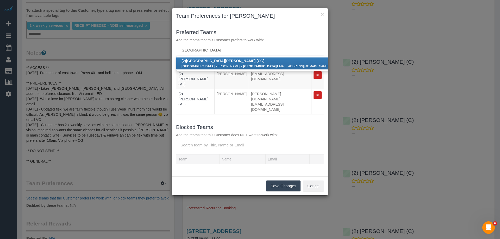
type input "paris"
click at [208, 60] on b "(2) Paris Webb (CG)" at bounding box center [222, 61] width 83 height 4
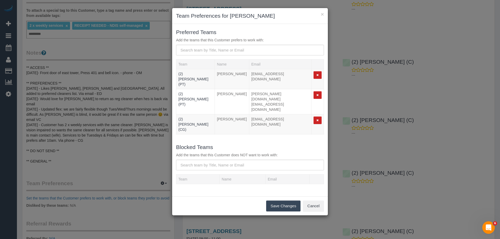
click at [276, 201] on button "Save Changes" at bounding box center [283, 206] width 34 height 11
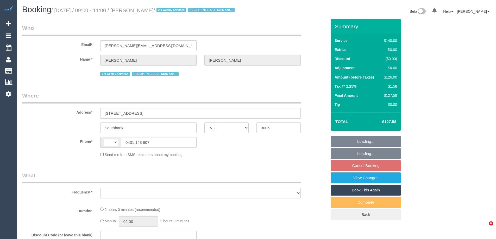
select select "VIC"
select select "string:AU"
select select "object:288"
select select "string:stripe-pm_1QS3QX2GScqysDRVhVdclKCJ"
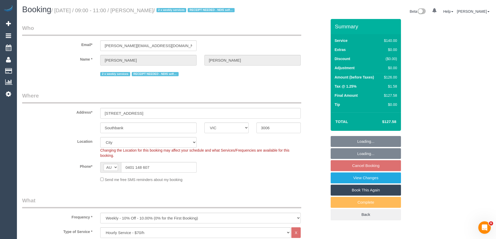
select select "object:739"
select select "number:28"
select select "number:14"
select select "number:20"
select select "number:24"
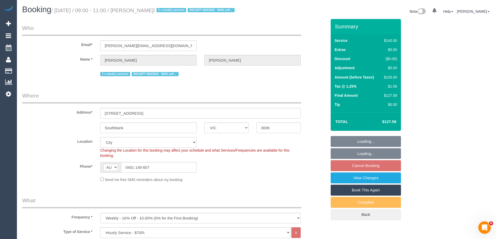
select select "number:35"
select select "number:11"
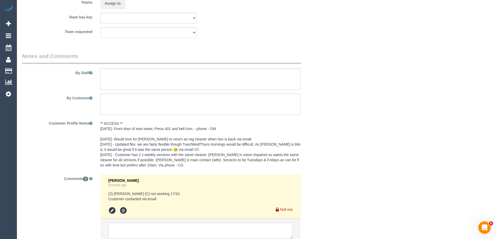
scroll to position [903, 0]
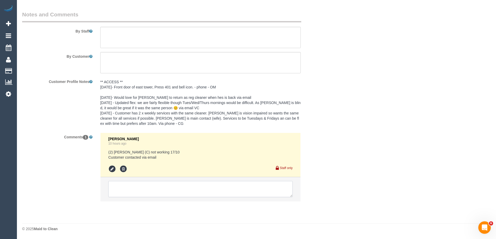
click at [210, 187] on textarea at bounding box center [200, 189] width 184 height 16
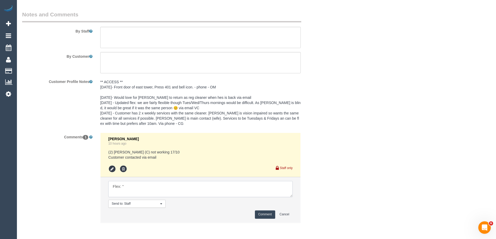
paste textarea "We are flexible with time on 17/10 and would love to have Theo if he is availab…"
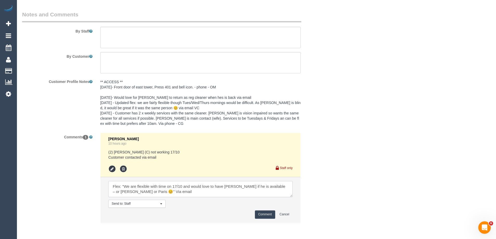
type textarea "Flex: "We are flexible with time on 17/10 and would love to have [PERSON_NAME] …"
click at [261, 213] on button "Comment" at bounding box center [265, 215] width 20 height 8
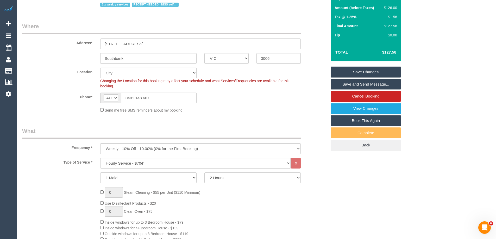
scroll to position [0, 0]
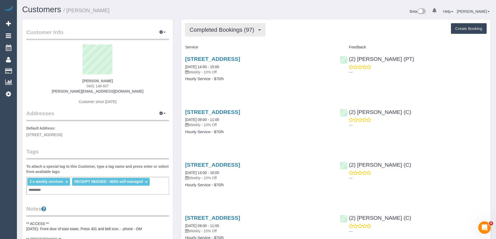
click at [209, 31] on span "Completed Bookings (97)" at bounding box center [223, 30] width 67 height 7
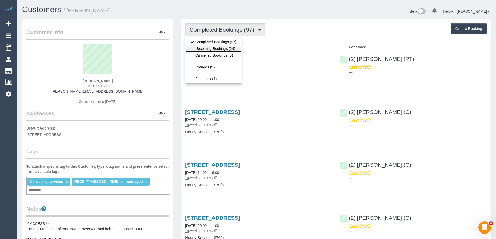
click at [212, 47] on link "Upcoming Bookings (24)" at bounding box center [213, 48] width 56 height 7
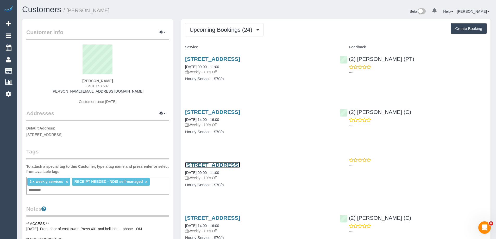
click at [240, 166] on link "401/250 St Kilda Road, Southbank, VIC 3006" at bounding box center [212, 165] width 55 height 6
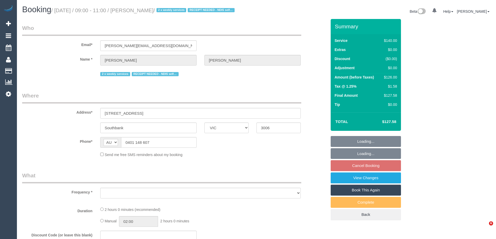
select select "VIC"
select select "object:574"
select select "string:stripe-pm_1QS3QX2GScqysDRVhVdclKCJ"
select select "number:28"
select select "number:14"
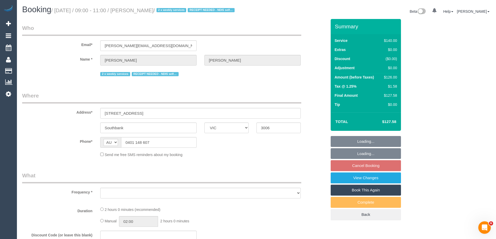
select select "number:20"
select select "number:24"
select select "number:35"
select select "number:11"
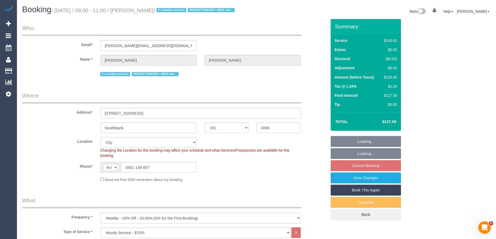
select select "object:903"
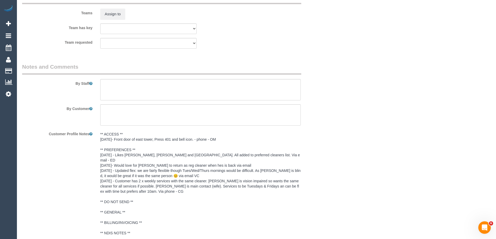
scroll to position [963, 0]
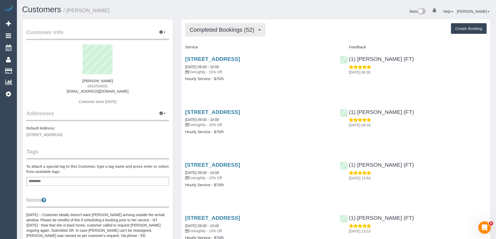
click at [221, 31] on span "Completed Bookings (52)" at bounding box center [223, 30] width 67 height 7
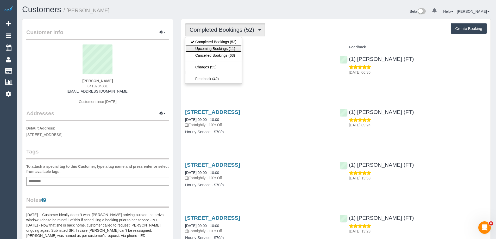
click at [218, 47] on link "Upcoming Bookings (11)" at bounding box center [213, 48] width 56 height 7
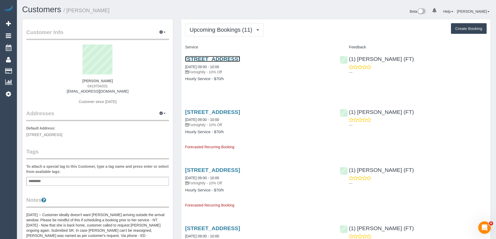
click at [214, 60] on link "Unit 31, 121 Rathdowne St, Carlton, VIC 3053" at bounding box center [212, 59] width 55 height 6
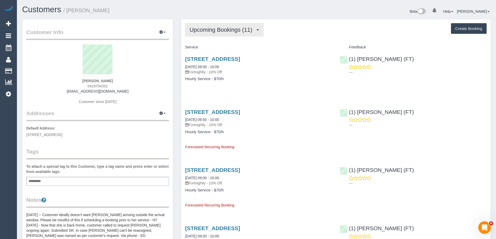
click at [225, 29] on span "Upcoming Bookings (11)" at bounding box center [222, 30] width 65 height 7
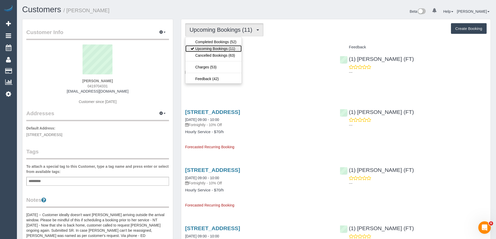
click at [216, 50] on link "Upcoming Bookings (11)" at bounding box center [213, 48] width 56 height 7
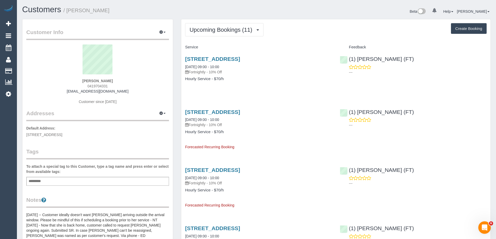
click at [353, 30] on div "Upcoming Bookings (11) Completed Bookings (52) Upcoming Bookings (11) Cancelled…" at bounding box center [336, 29] width 302 height 13
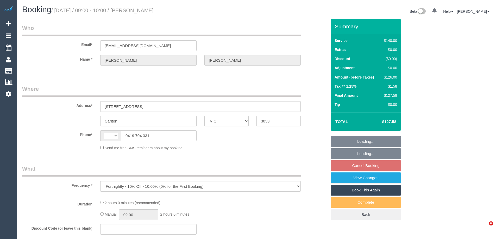
select select "VIC"
select select "string:AU"
select select "string:stripe-pm_1O8Y8M2GScqysDRVrhwzRP3e"
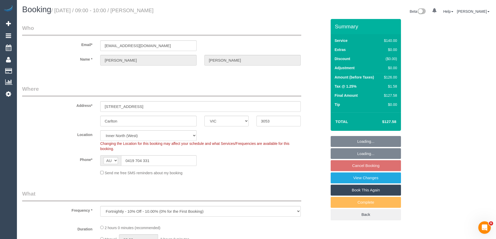
select select "object:535"
select select "number:28"
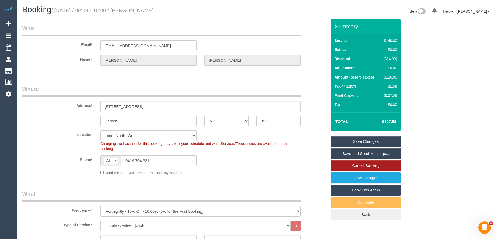
click at [367, 165] on link "Cancel Booking" at bounding box center [366, 165] width 70 height 11
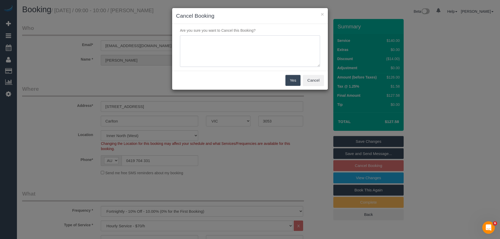
click at [279, 62] on textarea at bounding box center [250, 51] width 140 height 32
type textarea "Not required. Via email - ED"
click at [287, 76] on button "Yes" at bounding box center [292, 80] width 15 height 11
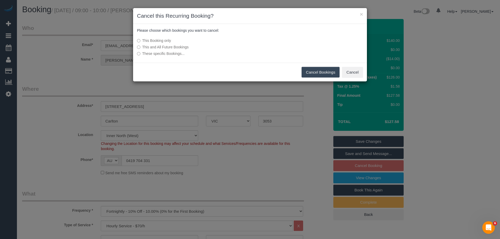
click at [326, 72] on button "Cancel Bookings" at bounding box center [321, 72] width 38 height 11
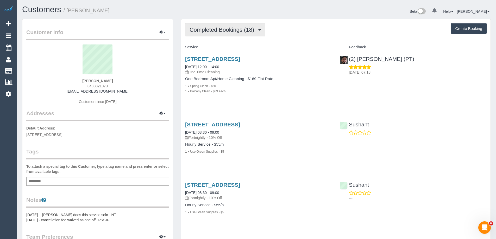
click at [218, 29] on span "Completed Bookings (18)" at bounding box center [223, 30] width 67 height 7
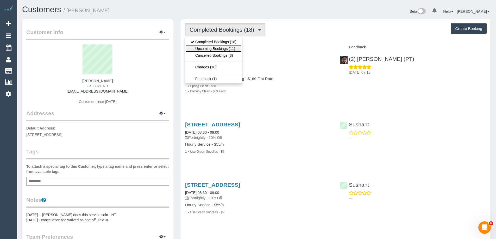
click at [217, 47] on link "Upcoming Bookings (11)" at bounding box center [213, 48] width 56 height 7
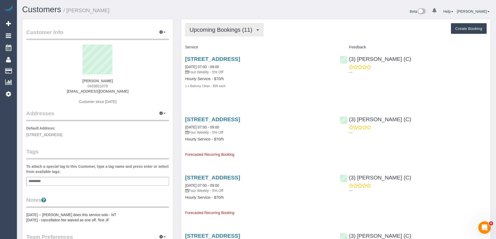
click at [217, 28] on span "Upcoming Bookings (11)" at bounding box center [222, 30] width 65 height 7
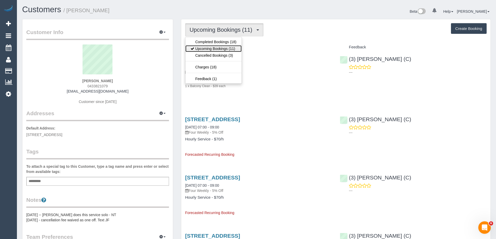
click at [216, 48] on link "Upcoming Bookings (11)" at bounding box center [213, 48] width 56 height 7
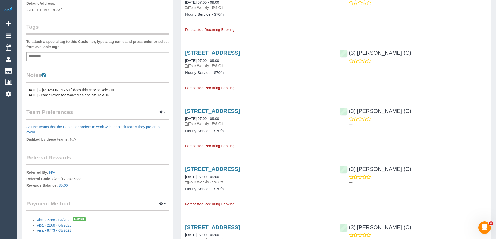
scroll to position [130, 0]
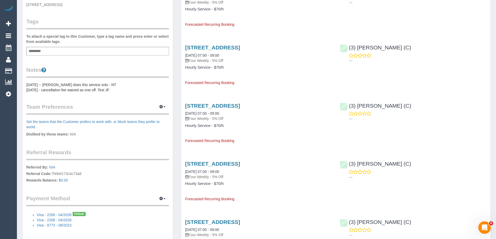
click at [39, 91] on pre "10/10/20 -- Vickey does this service solo - NT 29/06/20 - cancellation fee waiv…" at bounding box center [97, 87] width 143 height 10
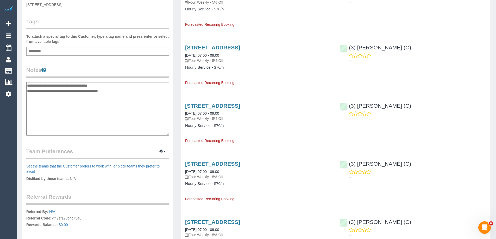
click at [27, 85] on textarea "**********" at bounding box center [97, 109] width 143 height 54
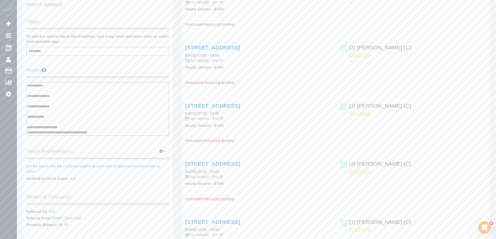
scroll to position [5, 0]
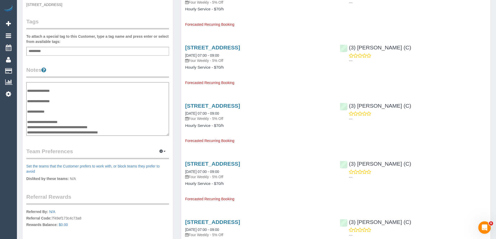
drag, startPoint x: 119, startPoint y: 133, endPoint x: 27, endPoint y: 126, distance: 93.0
click at [27, 126] on textarea "**********" at bounding box center [97, 109] width 143 height 54
click at [63, 121] on textarea "**********" at bounding box center [97, 109] width 143 height 54
type textarea "**********"
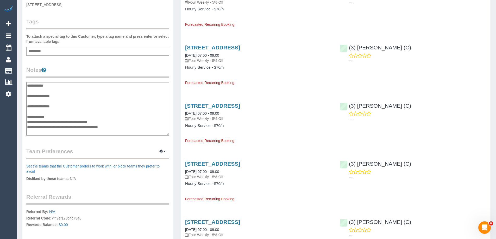
click at [94, 71] on legend "Notes" at bounding box center [97, 72] width 143 height 12
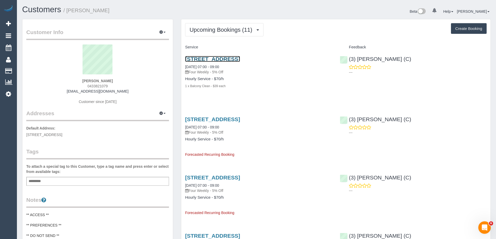
click at [234, 59] on link "310, 212-214 Albion Street, Brunswick, VIC 3056" at bounding box center [212, 59] width 55 height 6
click at [240, 116] on link "310, 212-214 Albion Street, Brunswick, VIC 3056" at bounding box center [212, 119] width 55 height 6
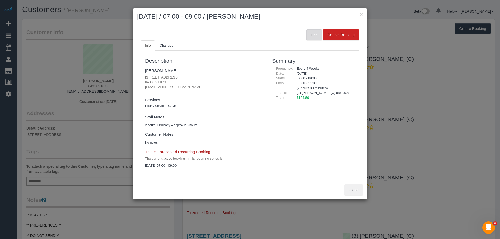
click at [310, 32] on button "Edit" at bounding box center [314, 34] width 16 height 11
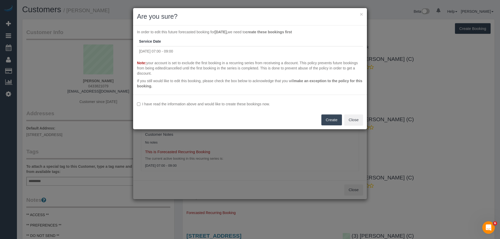
click at [231, 102] on label "I have read the information above and would like to create these bookings now." at bounding box center [250, 104] width 226 height 5
click at [329, 115] on button "Create" at bounding box center [331, 120] width 21 height 11
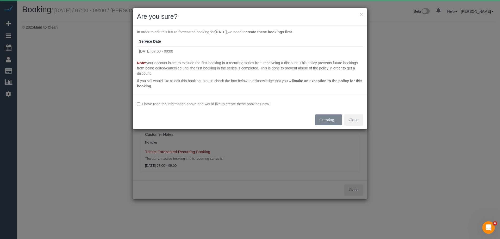
select select "VIC"
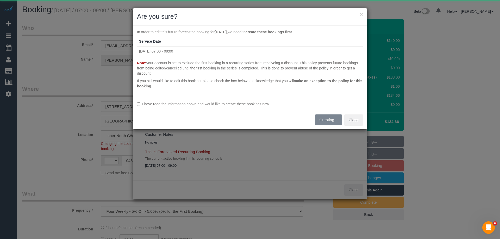
select select "object:2292"
select select "string:AU"
select select "string:stripe-pm_1SCeIp2GScqysDRVohceSSN0"
select select "number:27"
select select "number:14"
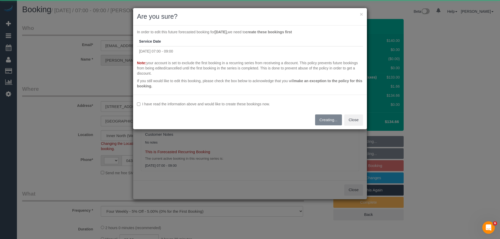
select select "number:19"
select select "number:23"
select select "number:34"
select select "number:26"
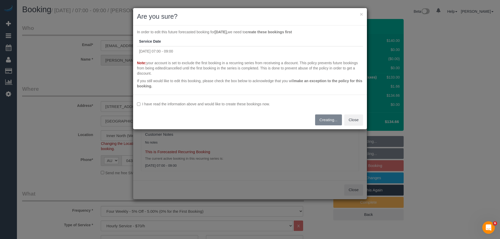
select select "spot1"
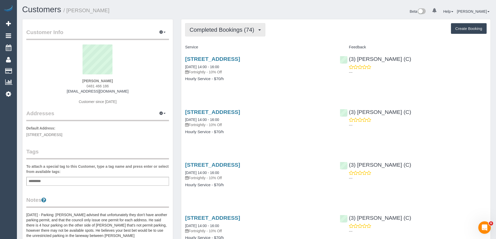
click at [212, 29] on span "Completed Bookings (74)" at bounding box center [223, 30] width 67 height 7
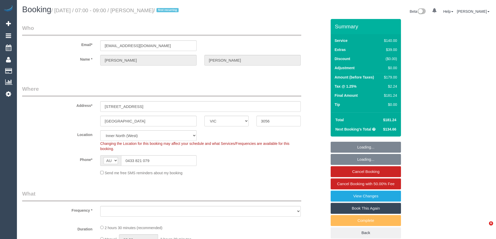
select select "VIC"
select select "string:stripe-pm_1SCeIp2GScqysDRVohceSSN0"
select select "number:27"
select select "number:14"
select select "number:19"
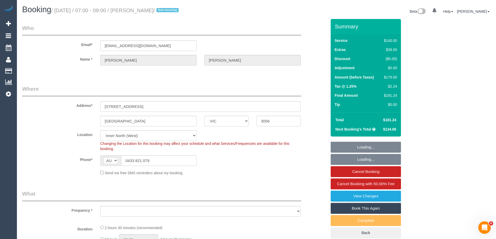
select select "number:23"
select select "number:34"
select select "number:26"
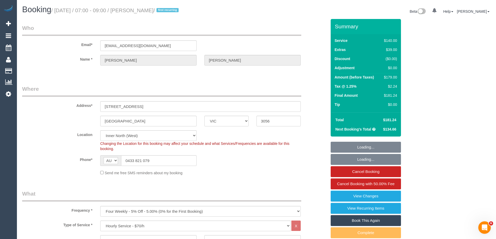
select select "object:1693"
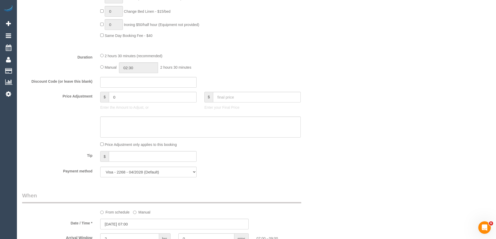
scroll to position [391, 0]
click at [122, 94] on input "0" at bounding box center [153, 95] width 88 height 11
type input "13"
click at [118, 118] on textarea at bounding box center [200, 125] width 200 height 21
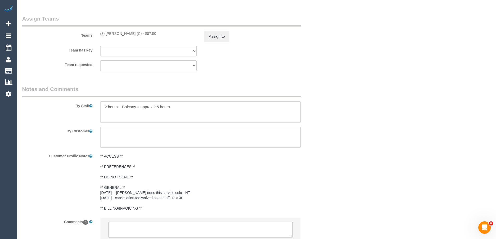
scroll to position [781, 0]
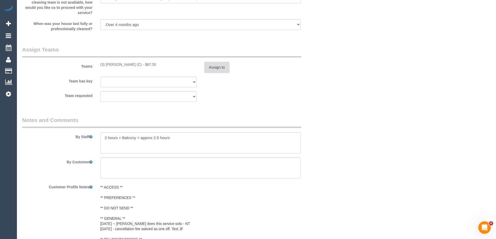
type textarea "$13 added for parking - ED"
click at [224, 69] on button "Assign to" at bounding box center [216, 67] width 25 height 11
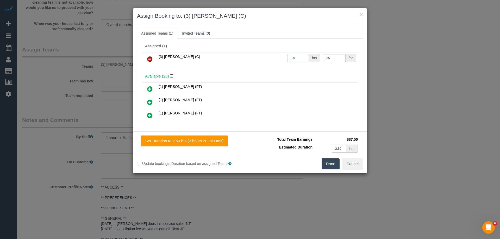
click at [298, 58] on input "2.5" at bounding box center [298, 58] width 22 height 8
type input "1"
click at [331, 56] on input "35" at bounding box center [334, 58] width 22 height 8
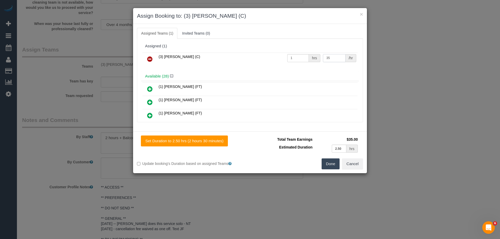
paste input "100."
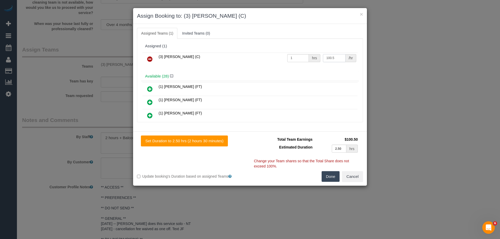
type input "100.5"
click at [332, 177] on button "Done" at bounding box center [331, 176] width 18 height 11
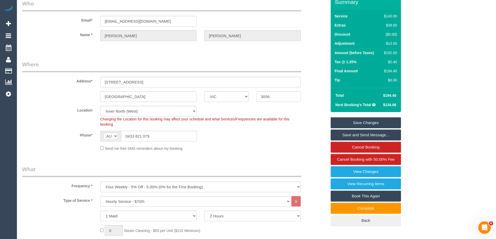
scroll to position [20, 0]
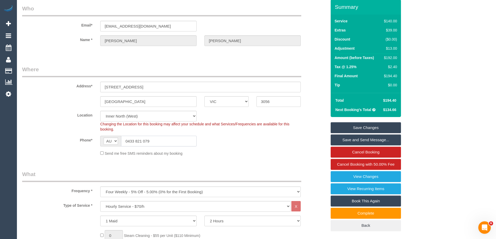
click at [161, 141] on input "0433 821 079" at bounding box center [159, 141] width 76 height 11
click at [361, 127] on link "Save Changes" at bounding box center [366, 127] width 70 height 11
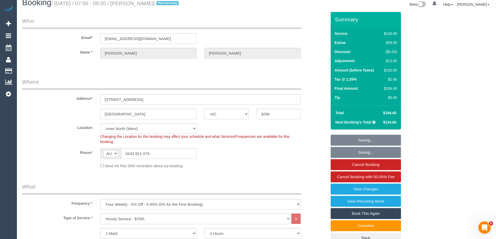
scroll to position [0, 0]
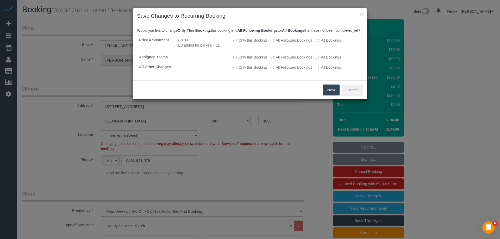
click at [324, 92] on button "Next" at bounding box center [331, 90] width 17 height 11
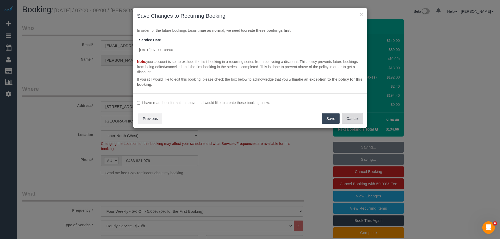
click at [355, 118] on button "Cancel" at bounding box center [352, 118] width 21 height 11
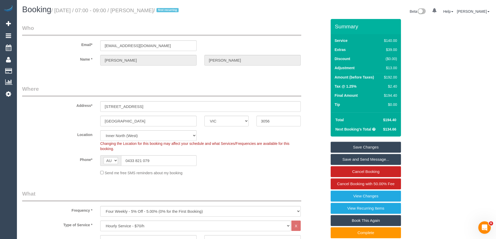
click at [364, 147] on link "Save Changes" at bounding box center [366, 147] width 70 height 11
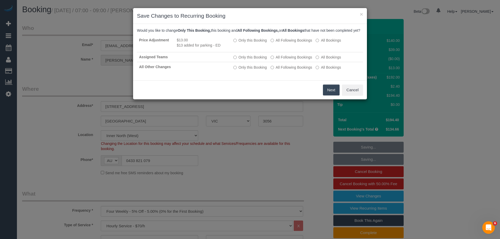
click at [330, 96] on button "Next" at bounding box center [331, 90] width 17 height 11
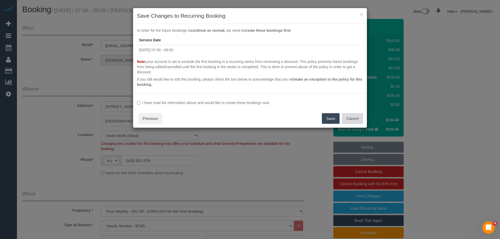
click at [354, 120] on button "Cancel" at bounding box center [352, 118] width 21 height 11
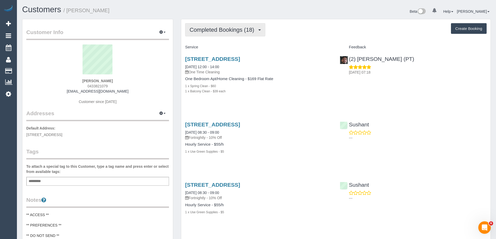
click at [231, 30] on span "Completed Bookings (18)" at bounding box center [223, 30] width 67 height 7
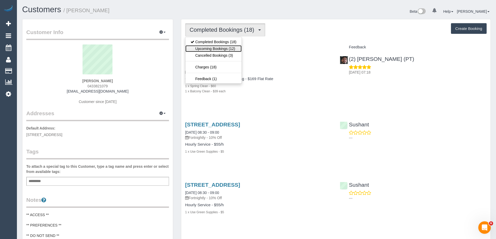
click at [222, 46] on link "Upcoming Bookings (12)" at bounding box center [213, 48] width 56 height 7
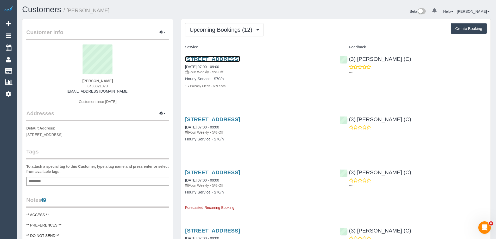
click at [240, 59] on link "[STREET_ADDRESS]" at bounding box center [212, 59] width 55 height 6
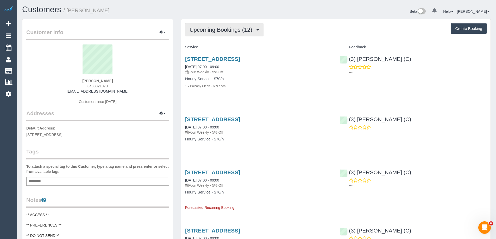
click at [231, 29] on span "Upcoming Bookings (12)" at bounding box center [222, 30] width 65 height 7
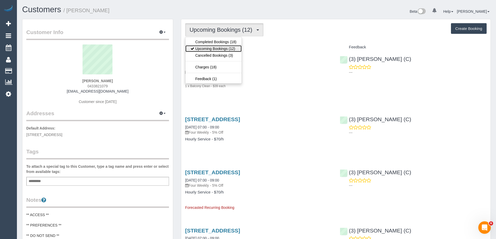
click at [225, 49] on link "Upcoming Bookings (12)" at bounding box center [213, 48] width 56 height 7
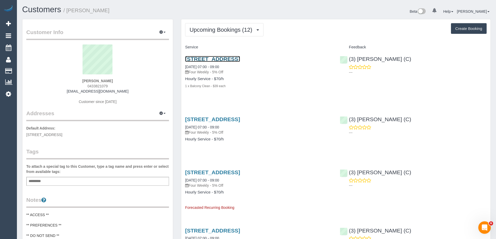
click at [225, 60] on link "[STREET_ADDRESS]" at bounding box center [212, 59] width 55 height 6
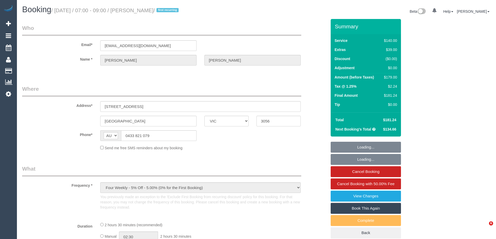
select select "VIC"
select select "string:stripe-pm_1SCeIp2GScqysDRVohceSSN0"
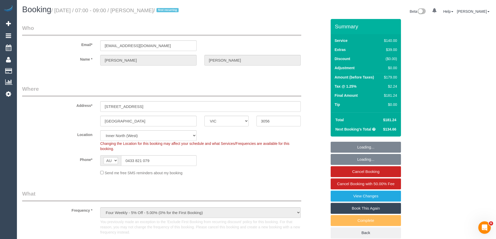
select select "object:551"
select select "number:27"
select select "number:14"
select select "number:19"
select select "number:23"
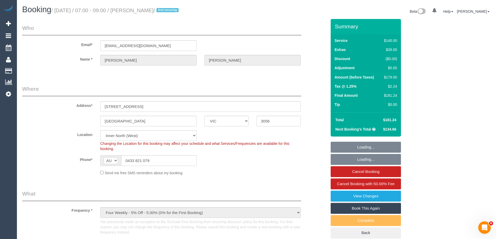
select select "number:34"
select select "number:26"
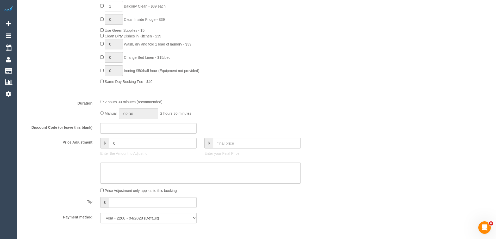
scroll to position [443, 0]
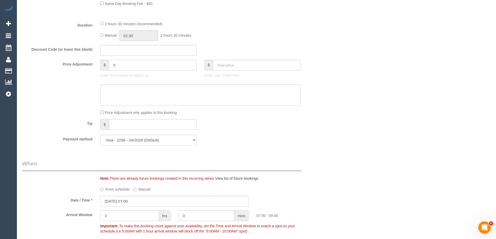
click at [140, 64] on input "0" at bounding box center [153, 65] width 88 height 11
type input "13"
click at [139, 102] on textarea at bounding box center [200, 95] width 200 height 21
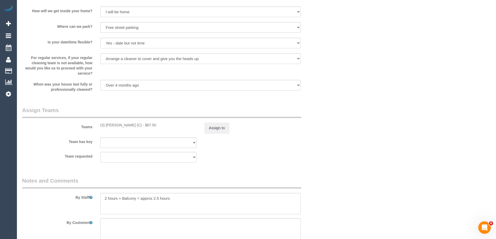
scroll to position [833, 0]
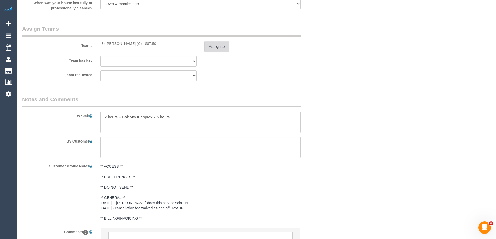
type textarea "$13 added for parking - ED"
click at [216, 46] on button "Assign to" at bounding box center [216, 46] width 25 height 11
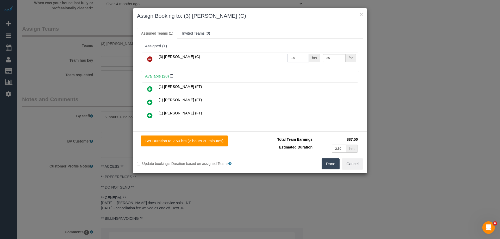
click at [293, 59] on input "2.5" at bounding box center [298, 58] width 22 height 8
type input "1"
click at [331, 58] on input "35" at bounding box center [334, 58] width 22 height 8
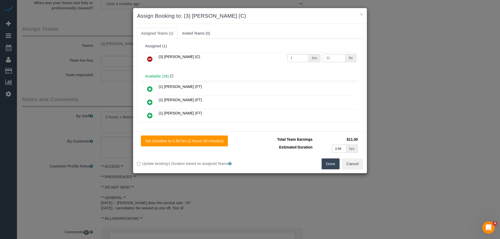
type input "1"
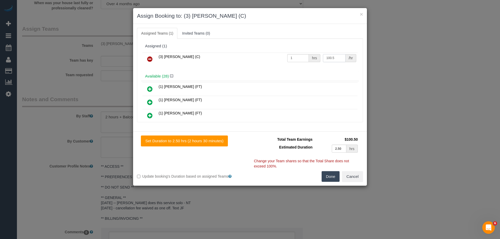
type input "100.5"
click at [328, 175] on button "Done" at bounding box center [331, 176] width 18 height 11
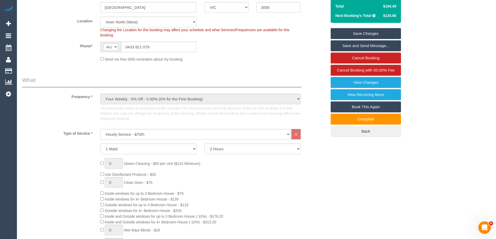
scroll to position [26, 0]
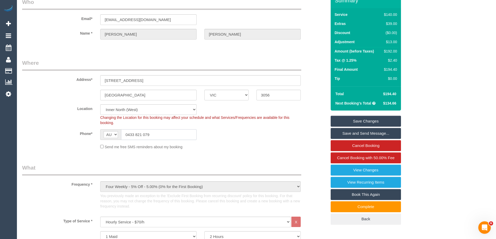
click at [164, 134] on input "0433 821 079" at bounding box center [159, 134] width 76 height 11
click at [368, 115] on div "Summary Service $140.00 Extras $39.00 Discount ($0.00) Adjustment $13.00 Amount…" at bounding box center [366, 109] width 70 height 232
click at [369, 119] on link "Save Changes" at bounding box center [366, 121] width 70 height 11
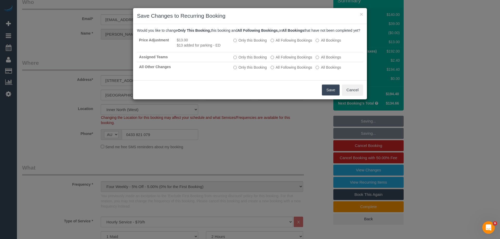
click at [335, 94] on button "Save" at bounding box center [331, 90] width 18 height 11
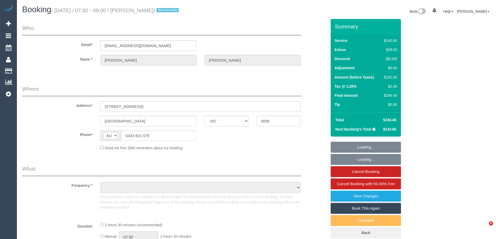
select select "VIC"
select select "object:544"
select select "string:stripe-pm_1SCeIp2GScqysDRVohceSSN0"
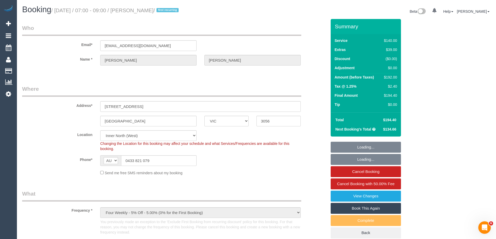
select select "number:27"
select select "number:14"
select select "number:19"
select select "number:23"
select select "number:34"
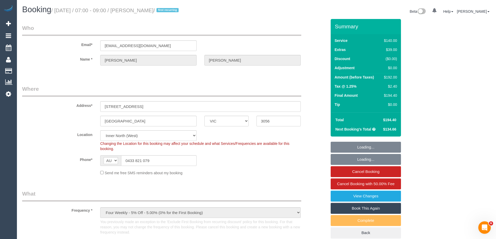
select select "number:26"
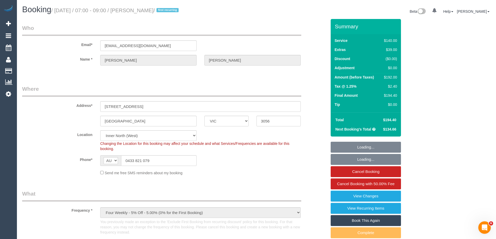
select select "object:875"
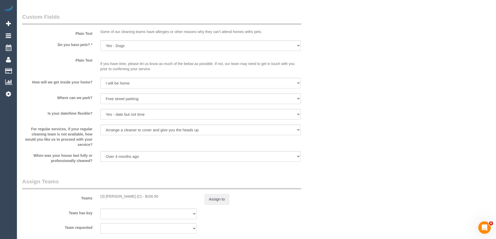
scroll to position [781, 0]
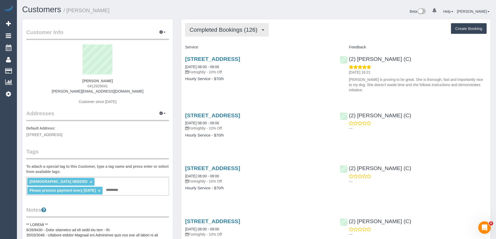
click at [207, 30] on span "Completed Bookings (126)" at bounding box center [225, 30] width 70 height 7
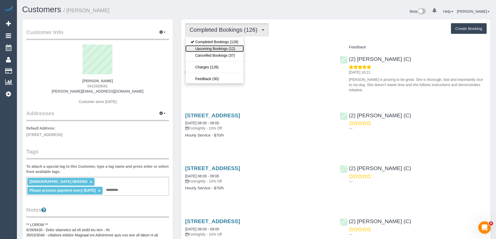
click at [215, 49] on link "Upcoming Bookings (12)" at bounding box center [214, 48] width 58 height 7
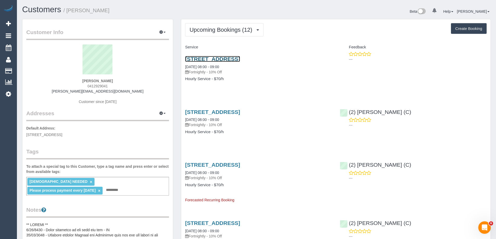
click at [214, 58] on link "[STREET_ADDRESS]" at bounding box center [212, 59] width 55 height 6
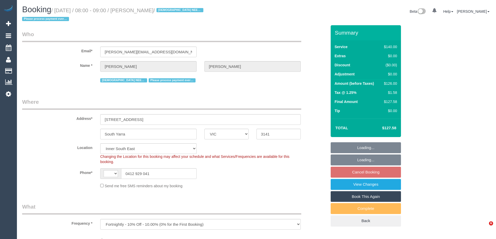
select select "VIC"
select select "object:497"
select select "string:stripe-pm_1RcxVW2GScqysDRVayQ06MlS"
select select "string:AU"
select select "88144"
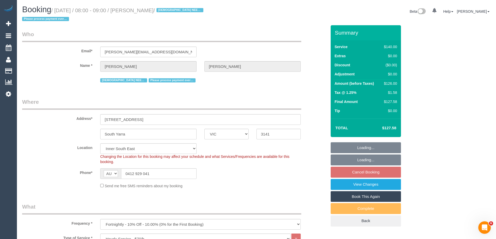
select select "number:29"
select select "number:14"
select select "number:21"
select select "number:36"
select select "number:35"
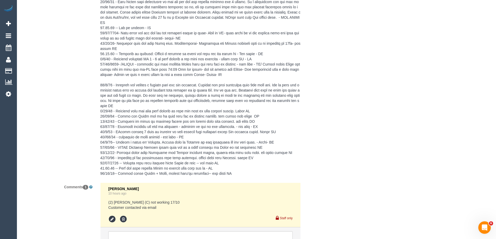
scroll to position [1185, 0]
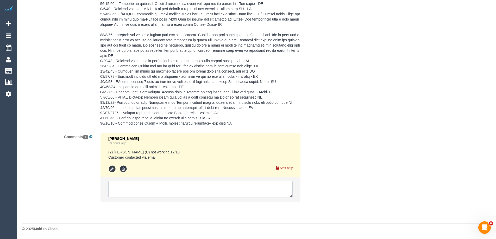
click at [198, 183] on textarea at bounding box center [200, 189] width 184 height 16
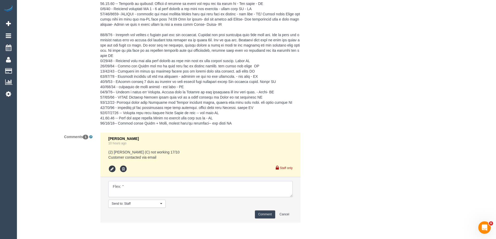
paste textarea "[DATE] or [DATE] are fine."
type textarea "Flex: "[DATE] or [DATE] are fine." Via email"
click at [265, 216] on button "Comment" at bounding box center [265, 215] width 20 height 8
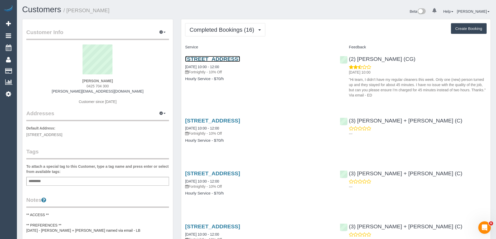
click at [240, 59] on link "[STREET_ADDRESS]" at bounding box center [212, 59] width 55 height 6
copy link "(2) [PERSON_NAME] (CG)"
drag, startPoint x: 420, startPoint y: 60, endPoint x: 495, endPoint y: 32, distance: 79.7
click at [348, 58] on div "(2) [PERSON_NAME] (CG) [DATE] 10:00 "Hi team, I didn’t have my regular cleaners…" at bounding box center [413, 76] width 155 height 49
drag, startPoint x: 109, startPoint y: 10, endPoint x: 69, endPoint y: 11, distance: 39.6
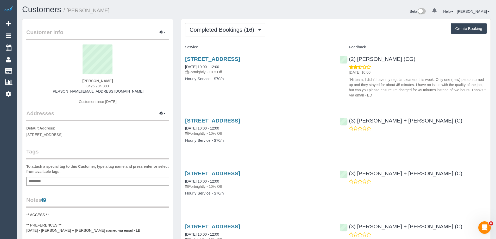
click at [69, 11] on h1 "Customers / Andrew Stevens" at bounding box center [137, 9] width 230 height 9
copy small "Andrew Stevens"
drag, startPoint x: 303, startPoint y: 58, endPoint x: 184, endPoint y: 60, distance: 119.3
click at [184, 60] on div "383 Brunswick Rd, Brunswick, VIC 3056 02/10/2025 10:00 - 12:00 Fortnightly - 10…" at bounding box center [258, 72] width 155 height 40
copy link "383 Brunswick Rd, Brunswick, VIC 3056"
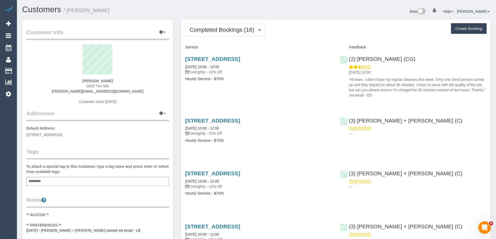
click at [173, 54] on div "Customer Info Edit Contact Info Send Message Email Preferences Special Sales Ta…" at bounding box center [97, 214] width 159 height 391
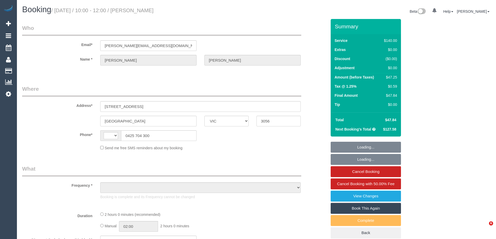
select select "VIC"
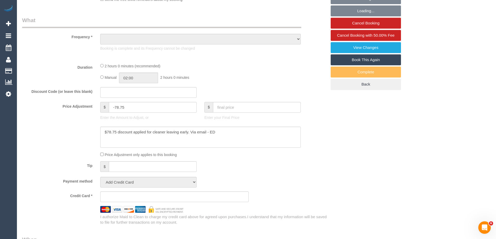
select select "string:stripe-pm_1Qe1oI2GScqysDRVeQJS7noP"
select select "number:28"
select select "number:17"
select select "number:19"
select select "number:22"
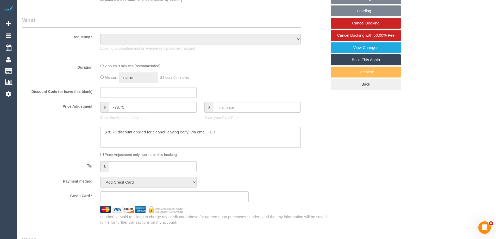
select select "number:35"
select select "number:26"
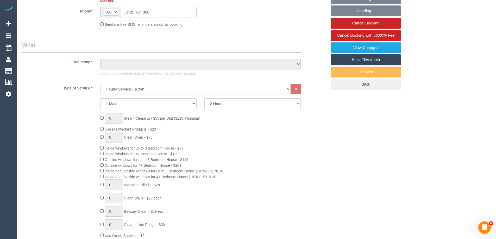
select select "string:AU"
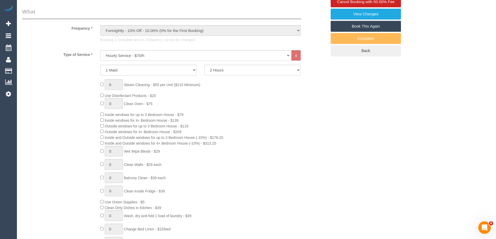
select select "object:1753"
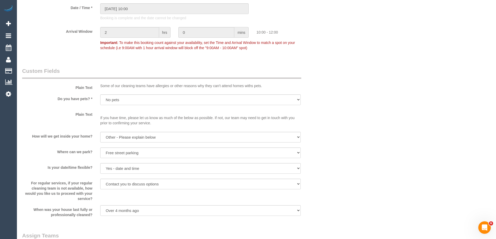
scroll to position [417, 0]
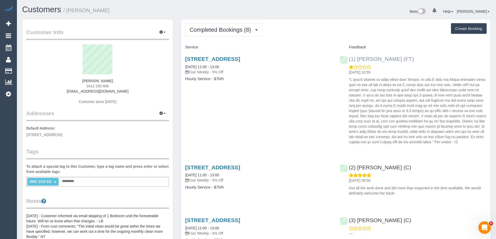
drag, startPoint x: 414, startPoint y: 60, endPoint x: 358, endPoint y: 61, distance: 56.5
click at [358, 61] on div "(1) [PERSON_NAME] (FT) [DATE] 10:55" at bounding box center [413, 100] width 155 height 96
copy link "[PERSON_NAME] (FT)"
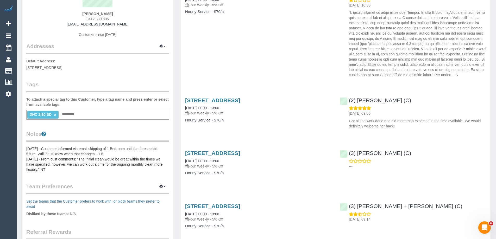
scroll to position [156, 0]
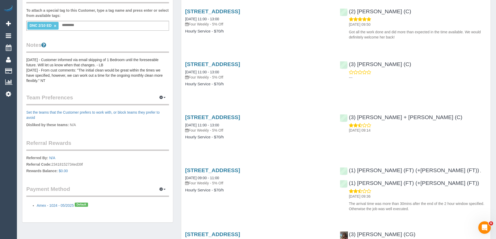
click at [55, 76] on pre "12/05/25 - Customer informed via email skipping of 1 Bedroom until the foreseea…" at bounding box center [97, 70] width 143 height 26
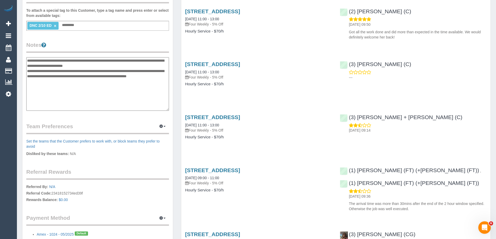
click at [28, 60] on textarea "**********" at bounding box center [97, 84] width 143 height 54
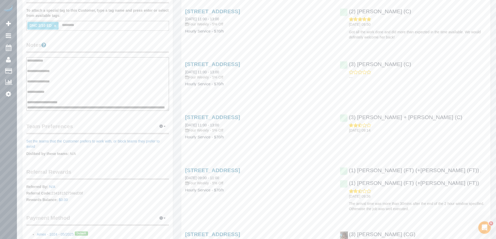
click at [47, 85] on textarea "**********" at bounding box center [97, 84] width 143 height 54
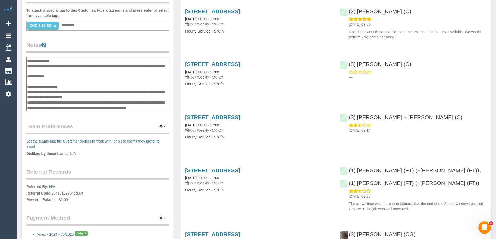
scroll to position [31, 0]
click at [70, 87] on textarea "**********" at bounding box center [97, 84] width 143 height 54
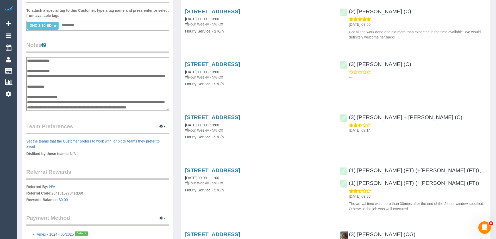
scroll to position [21, 0]
click at [64, 86] on textarea "**********" at bounding box center [97, 84] width 143 height 54
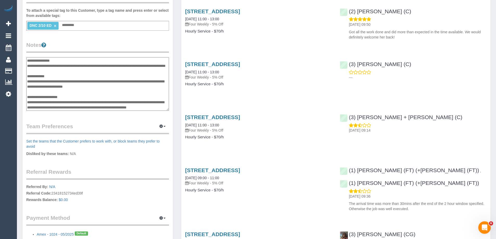
scroll to position [31, 0]
click at [71, 99] on textarea "**********" at bounding box center [97, 84] width 143 height 54
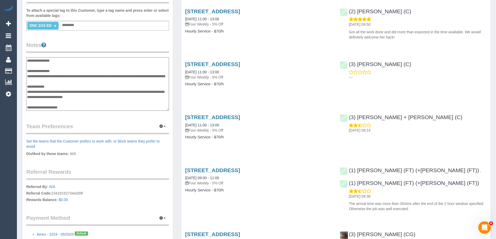
scroll to position [0, 0]
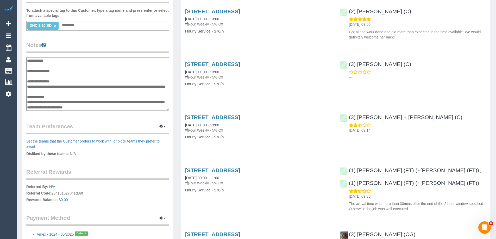
click at [52, 74] on textarea "**********" at bounding box center [97, 84] width 143 height 54
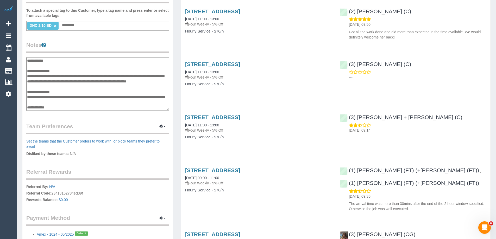
type textarea "**********"
click at [67, 45] on legend "Notes" at bounding box center [97, 47] width 143 height 12
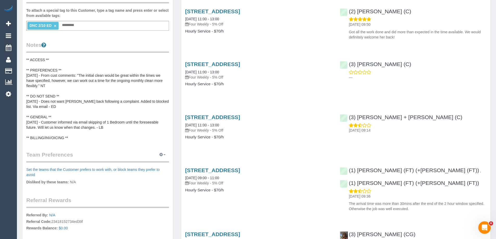
click at [164, 153] on button "button" at bounding box center [162, 155] width 13 height 8
click at [159, 164] on link "Manage Preferences" at bounding box center [146, 164] width 44 height 7
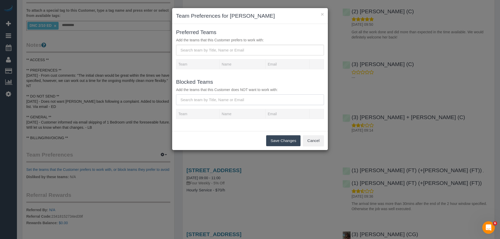
click at [197, 99] on input "text" at bounding box center [250, 100] width 148 height 11
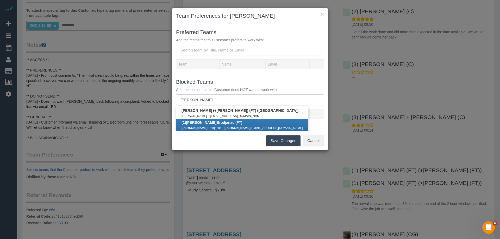
type input "debbie"
click at [201, 122] on b "(1) Debbie Brodjanac (FT)" at bounding box center [211, 123] width 61 height 4
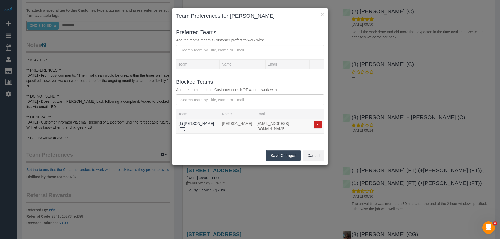
click at [278, 152] on button "Save Changes" at bounding box center [283, 155] width 34 height 11
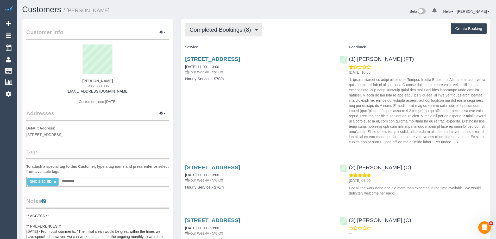
click at [218, 29] on span "Completed Bookings (8)" at bounding box center [222, 30] width 64 height 7
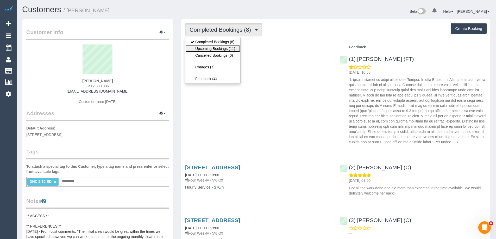
click at [219, 48] on link "Upcoming Bookings (11)" at bounding box center [212, 48] width 55 height 7
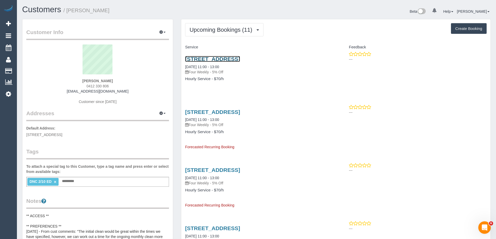
click at [205, 59] on link "35 Glenlyon Road, Brunswick, VIC 3056" at bounding box center [212, 59] width 55 height 6
click at [237, 111] on link "35 Glenlyon Road, Brunswick, VIC 3056" at bounding box center [212, 112] width 55 height 6
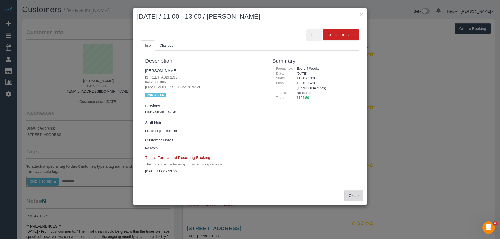
click at [352, 195] on button "Close" at bounding box center [353, 195] width 19 height 11
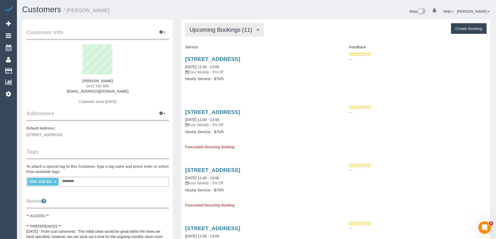
click at [234, 30] on span "Upcoming Bookings (11)" at bounding box center [222, 30] width 65 height 7
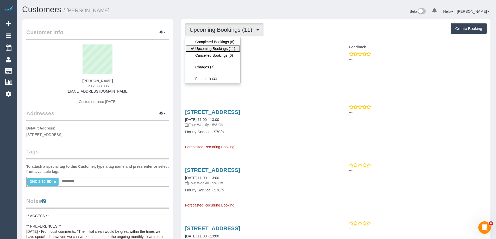
click at [232, 49] on link "Upcoming Bookings (11)" at bounding box center [212, 48] width 55 height 7
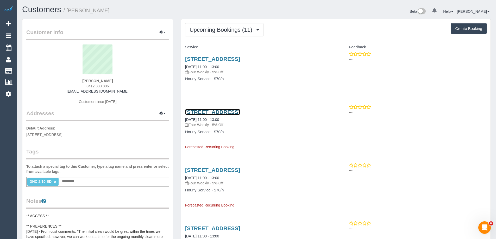
click at [240, 115] on link "35 Glenlyon Road, Brunswick, VIC 3056" at bounding box center [212, 112] width 55 height 6
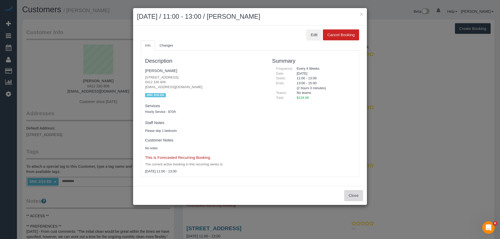
click at [348, 193] on button "Close" at bounding box center [353, 195] width 19 height 11
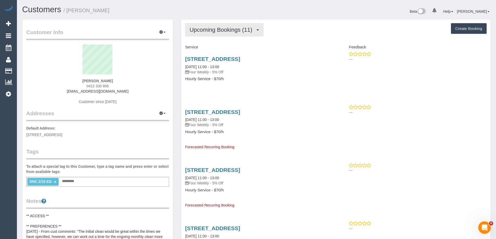
click at [223, 30] on span "Upcoming Bookings (11)" at bounding box center [222, 30] width 65 height 7
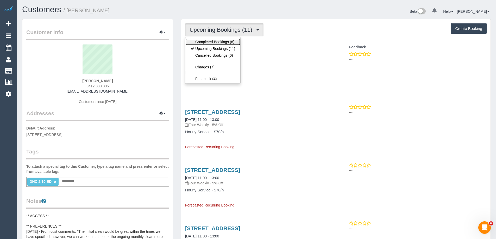
click at [221, 40] on link "Completed Bookings (8)" at bounding box center [212, 42] width 55 height 7
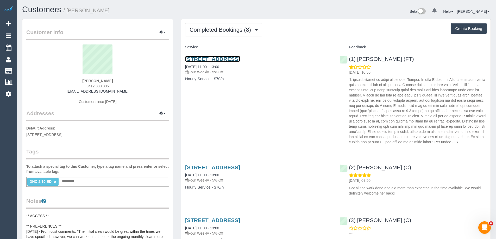
click at [215, 61] on link "35 Glenlyon Road, Brunswick, VIC 3056" at bounding box center [212, 59] width 55 height 6
click at [54, 183] on link "×" at bounding box center [55, 182] width 2 height 4
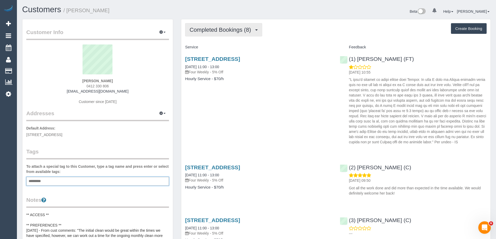
click at [215, 25] on button "Completed Bookings (8)" at bounding box center [223, 29] width 77 height 13
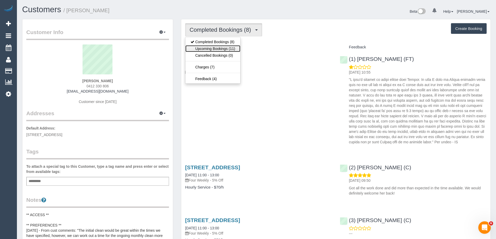
click at [214, 49] on link "Upcoming Bookings (11)" at bounding box center [212, 48] width 55 height 7
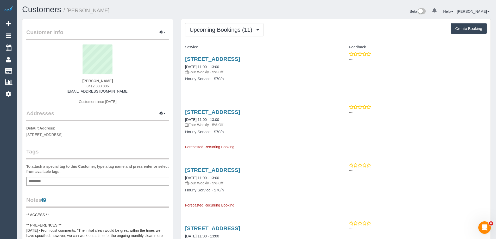
scroll to position [52, 0]
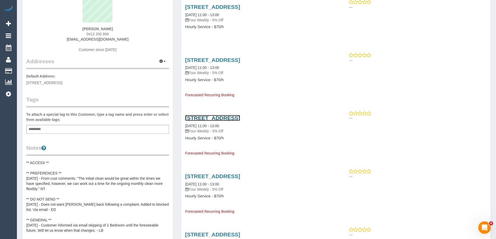
click at [240, 119] on link "35 Glenlyon Road, Brunswick, VIC 3056" at bounding box center [212, 118] width 55 height 6
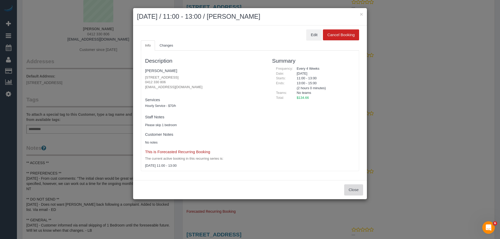
click at [350, 188] on button "Close" at bounding box center [353, 190] width 19 height 11
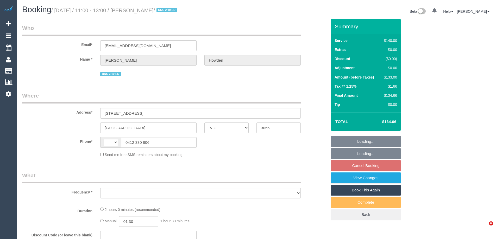
select select "VIC"
select select "string:AU"
select select "object:533"
select select "string:stripe-pm_1Qzvah2GScqysDRVt15k39qE"
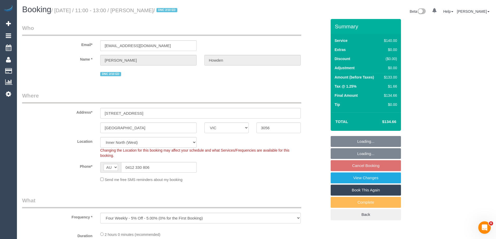
select select "number:27"
select select "number:14"
select select "number:19"
select select "number:36"
select select "number:35"
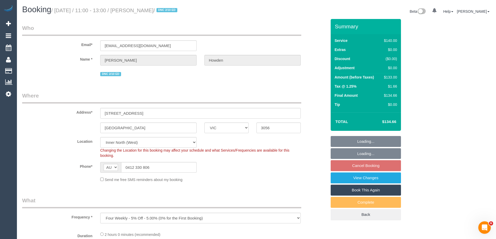
select select "number:12"
select select "object:860"
select select "spot5"
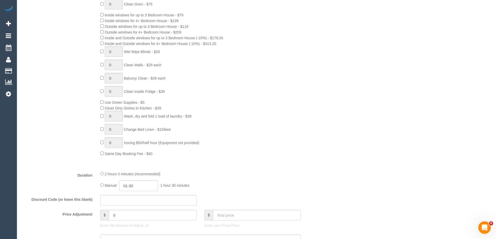
scroll to position [274, 0]
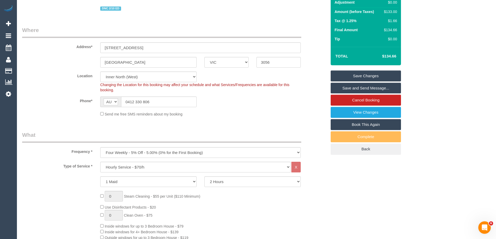
select select "spot38"
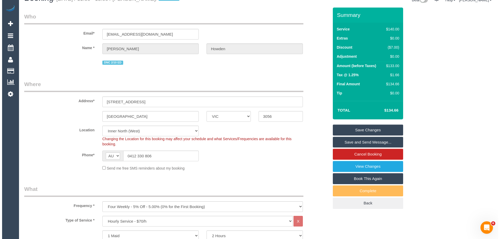
scroll to position [0, 0]
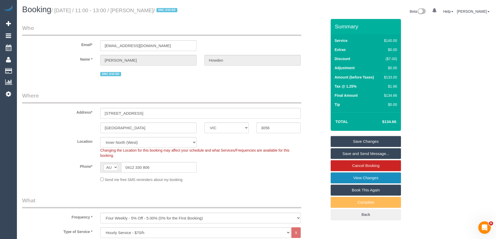
click at [357, 178] on link "View Changes" at bounding box center [366, 178] width 70 height 11
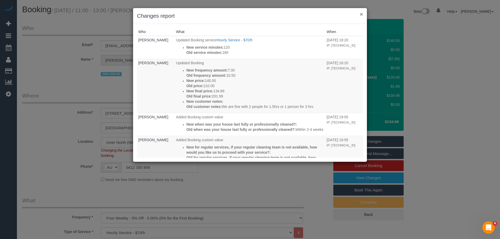
click at [361, 14] on button "×" at bounding box center [361, 13] width 3 height 5
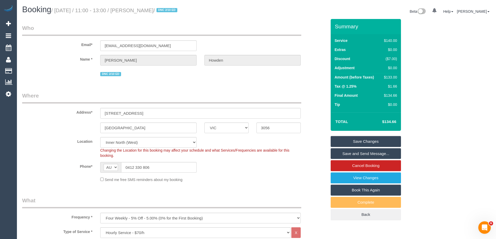
click at [366, 138] on link "Save Changes" at bounding box center [366, 141] width 70 height 11
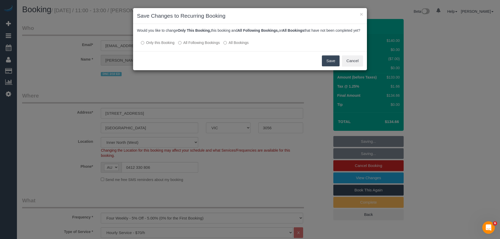
click at [216, 45] on label "All Following Bookings" at bounding box center [199, 42] width 42 height 5
click at [328, 65] on button "Save" at bounding box center [331, 60] width 18 height 11
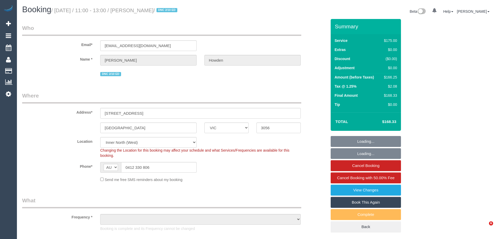
select select "VIC"
select select "object:733"
select select "string:stripe-pm_1Qzvah2GScqysDRVt15k39qE"
select select "number:27"
select select "number:14"
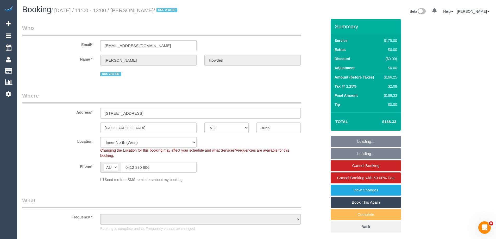
select select "number:19"
select select "number:36"
select select "number:35"
select select "number:12"
select select "150"
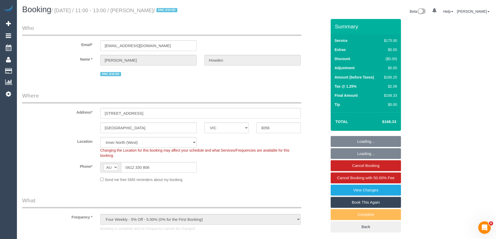
select select "object:1756"
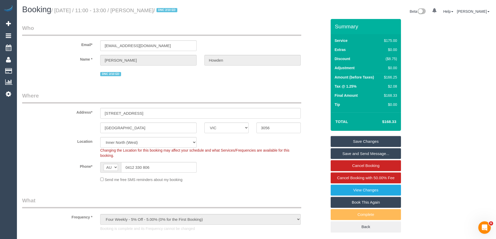
click at [392, 79] on div "$166.25" at bounding box center [389, 77] width 15 height 5
drag, startPoint x: 458, startPoint y: 98, endPoint x: 447, endPoint y: 95, distance: 11.2
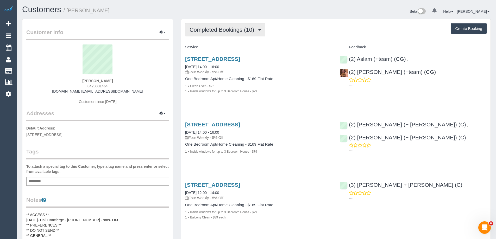
scroll to position [746, 496]
click at [215, 28] on span "Completed Bookings (10)" at bounding box center [223, 30] width 67 height 7
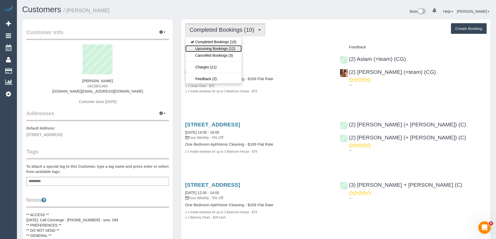
click at [217, 48] on link "Upcoming Bookings (12)" at bounding box center [213, 48] width 56 height 7
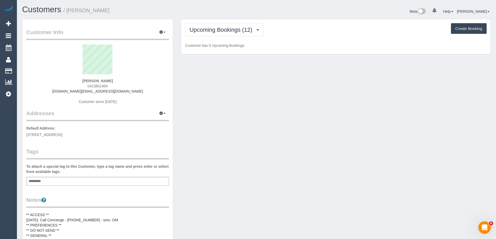
scroll to position [857, 496]
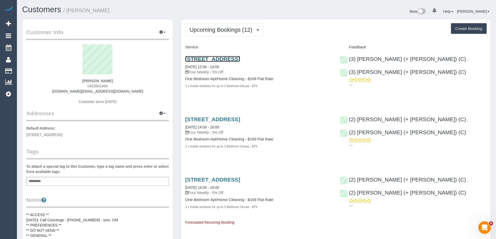
click at [217, 58] on link "1712/35 Spring Street, Melbourne, VIC 3000" at bounding box center [212, 59] width 55 height 6
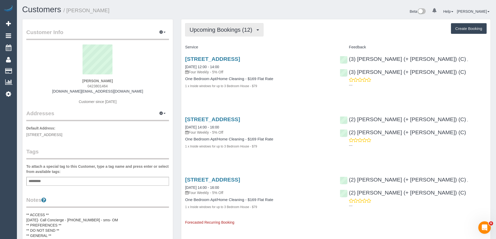
click at [225, 26] on button "Upcoming Bookings (12)" at bounding box center [224, 29] width 78 height 13
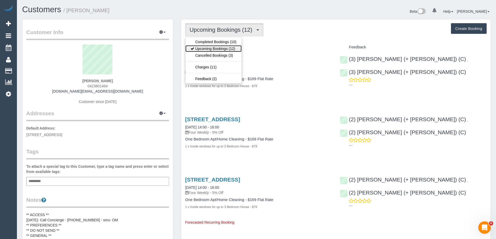
click at [219, 48] on link "Upcoming Bookings (12)" at bounding box center [213, 48] width 56 height 7
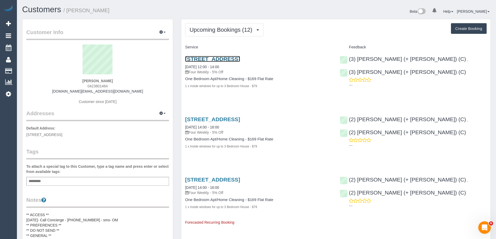
click at [218, 58] on link "1712/35 Spring Street, Melbourne, VIC 3000" at bounding box center [212, 59] width 55 height 6
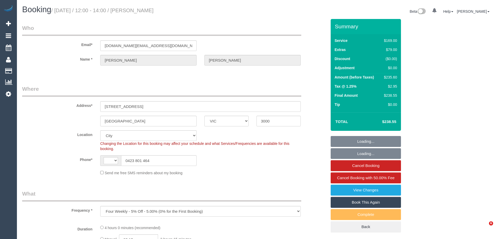
select select "VIC"
select select "object:457"
select select "string:AU"
select select "string:stripe-pm_1QlVLd2GScqysDRVpN2cy1Ds"
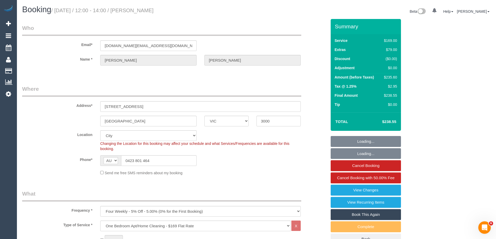
select select "number:28"
select select "number:14"
select select "number:20"
select select "number:24"
select select "number:34"
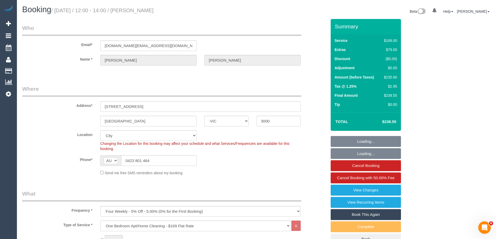
select select "number:26"
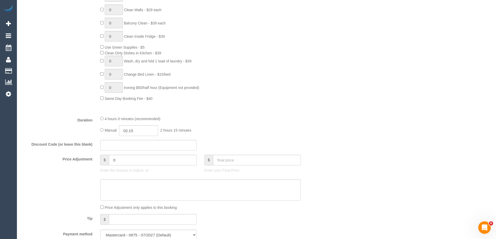
scroll to position [391, 0]
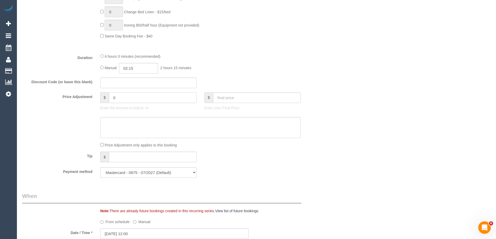
click at [150, 99] on input "0" at bounding box center [153, 97] width 88 height 11
paste input "34.34"
type input "34.34"
click at [136, 124] on textarea at bounding box center [200, 127] width 200 height 21
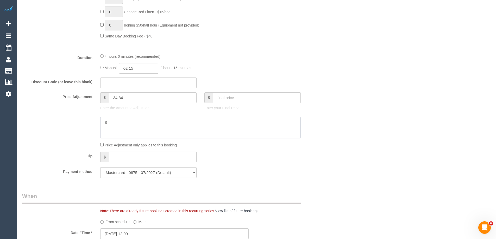
paste textarea "34.34"
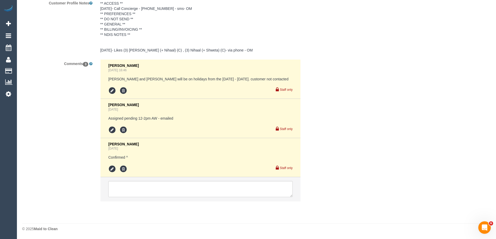
scroll to position [769, 0]
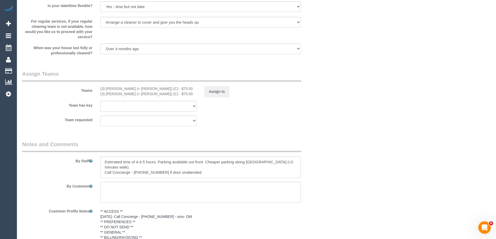
type textarea "$34.34 added for parking - ED"
click at [222, 96] on button "Assign to" at bounding box center [216, 91] width 25 height 11
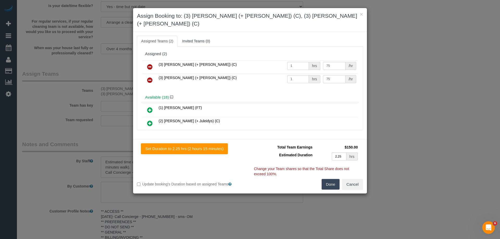
click at [328, 75] on input "75" at bounding box center [334, 79] width 22 height 8
paste input "109.34"
type input "109.34"
click at [333, 179] on button "Done" at bounding box center [331, 184] width 18 height 11
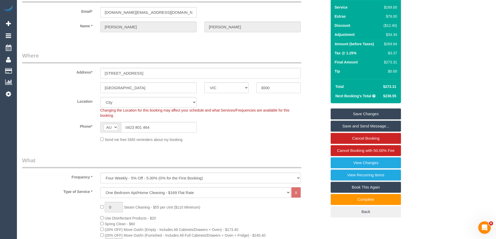
scroll to position [0, 0]
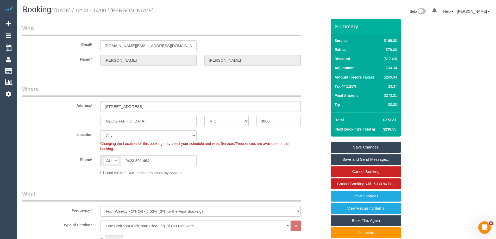
click at [159, 159] on input "0423 801 464" at bounding box center [159, 160] width 76 height 11
click at [393, 145] on link "Save Changes" at bounding box center [366, 147] width 70 height 11
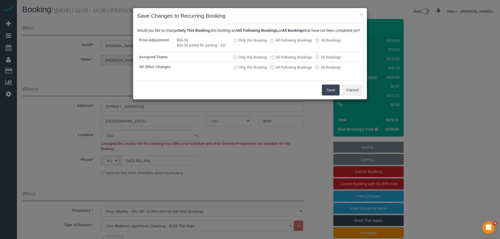
click at [333, 96] on button "Save" at bounding box center [331, 90] width 18 height 11
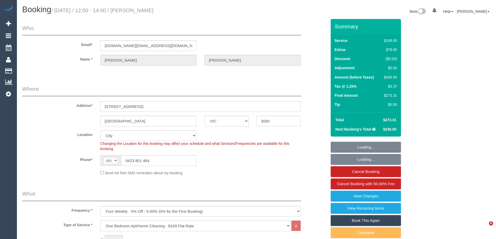
select select "VIC"
select select "object:853"
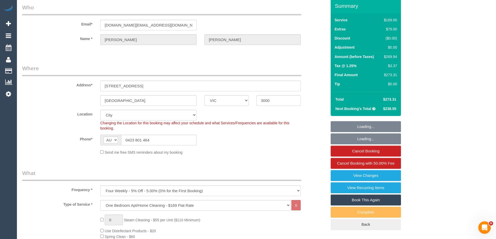
select select "string:stripe-pm_1QlVLd2GScqysDRVpN2cy1Ds"
select select "number:28"
select select "number:14"
select select "number:20"
select select "number:24"
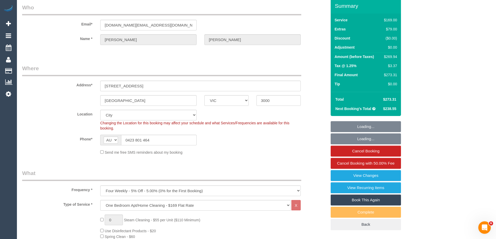
select select "number:34"
select select "number:26"
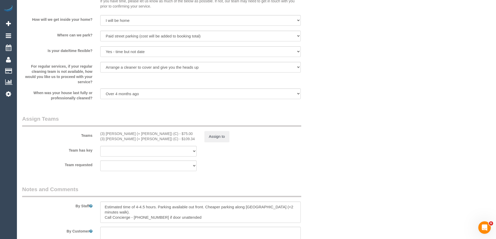
scroll to position [807, 0]
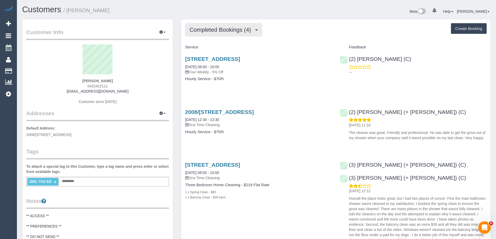
click at [203, 32] on span "Completed Bookings (4)" at bounding box center [222, 30] width 64 height 7
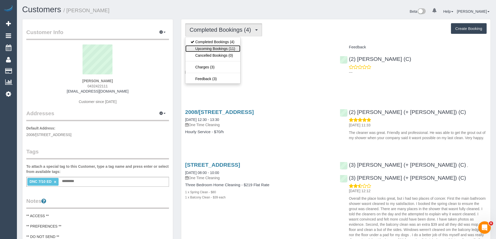
click at [204, 49] on link "Upcoming Bookings (11)" at bounding box center [212, 48] width 55 height 7
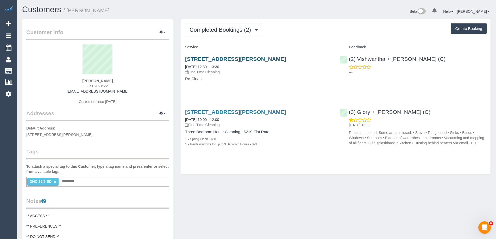
copy link "[STREET_ADDRESS][PERSON_NAME]"
drag, startPoint x: 304, startPoint y: 59, endPoint x: 185, endPoint y: 60, distance: 119.3
click at [185, 60] on h3 "[STREET_ADDRESS][PERSON_NAME]" at bounding box center [258, 59] width 147 height 6
click at [275, 188] on div "Customer Info Edit Contact Info Send Message Email Preferences Special Sales Ta…" at bounding box center [256, 212] width 476 height 386
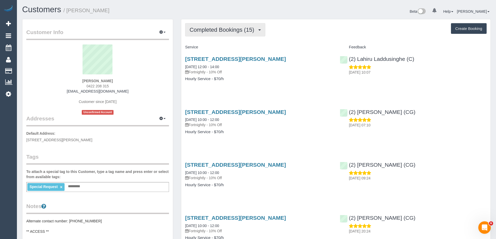
drag, startPoint x: 214, startPoint y: 26, endPoint x: 213, endPoint y: 33, distance: 6.3
click at [214, 26] on button "Completed Bookings (15)" at bounding box center [225, 29] width 80 height 13
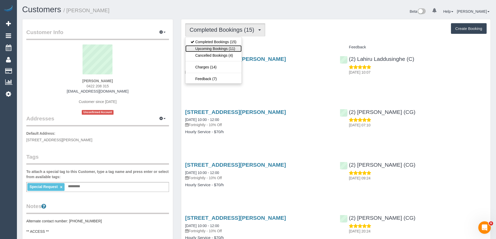
click at [216, 46] on link "Upcoming Bookings (11)" at bounding box center [213, 48] width 56 height 7
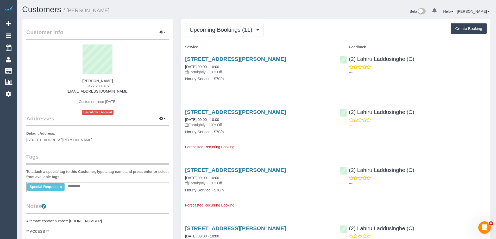
drag, startPoint x: 303, startPoint y: 36, endPoint x: 284, endPoint y: 45, distance: 20.4
click at [251, 59] on link "21 Sidney St, Cranbourne, VIC 3977" at bounding box center [235, 59] width 101 height 6
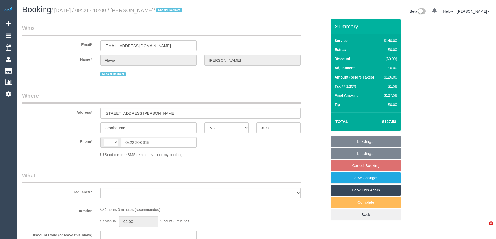
select select "VIC"
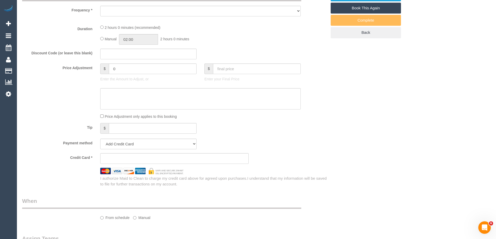
select select "object:347"
select select "string:stripe-pm_1NELu12GScqysDRVCbSECFj2"
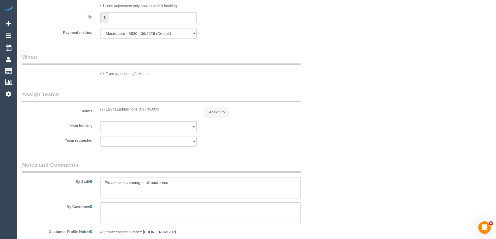
select select "string:AU"
select select "number:27"
select select "number:14"
select select "number:19"
select select "number:36"
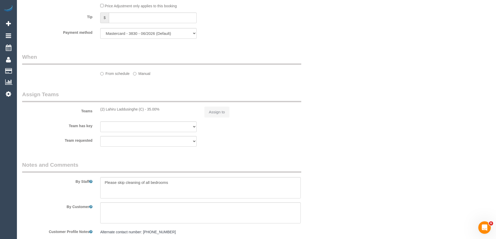
select select "number:34"
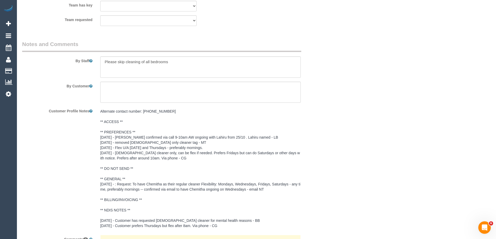
select select "object:1246"
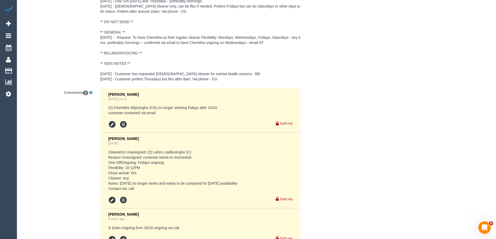
scroll to position [1082, 0]
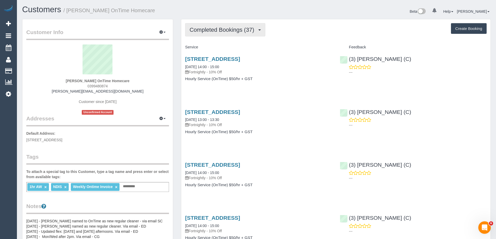
drag, startPoint x: 206, startPoint y: 30, endPoint x: 208, endPoint y: 35, distance: 4.9
click at [206, 30] on span "Completed Bookings (37)" at bounding box center [223, 30] width 67 height 7
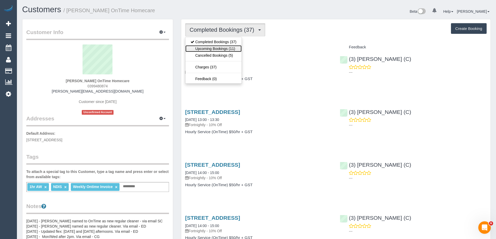
click at [213, 47] on link "Upcoming Bookings (11)" at bounding box center [213, 48] width 56 height 7
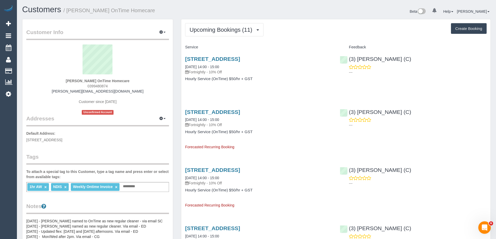
click at [240, 60] on link "[STREET_ADDRESS]" at bounding box center [212, 59] width 55 height 6
click at [207, 27] on span "Upcoming Bookings (11)" at bounding box center [222, 30] width 65 height 7
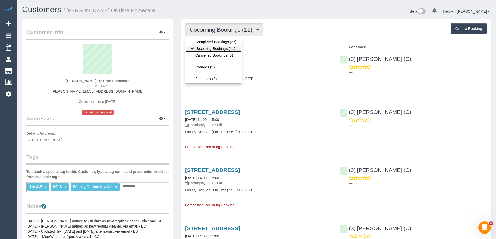
click at [212, 48] on link "Upcoming Bookings (11)" at bounding box center [213, 48] width 56 height 7
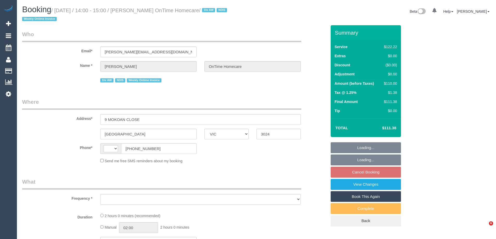
select select "VIC"
select select "number:28"
select select "number:14"
select select "number:19"
select select "number:25"
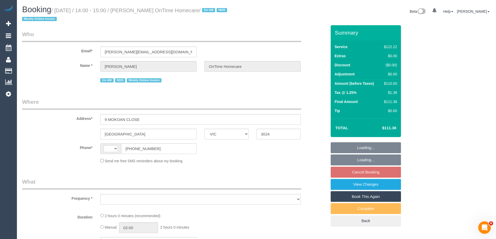
select select "number:35"
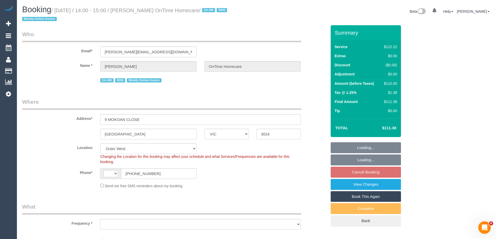
select select "string:AU"
select select "object:755"
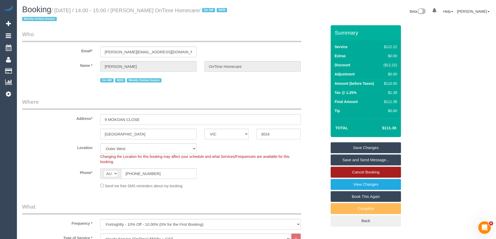
click at [361, 173] on link "Cancel Booking" at bounding box center [366, 172] width 70 height 11
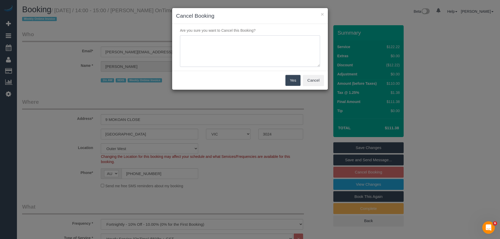
click at [228, 62] on textarea at bounding box center [250, 51] width 140 height 32
type textarea "Not required. Via email - ED"
click at [297, 79] on button "Yes" at bounding box center [292, 80] width 15 height 11
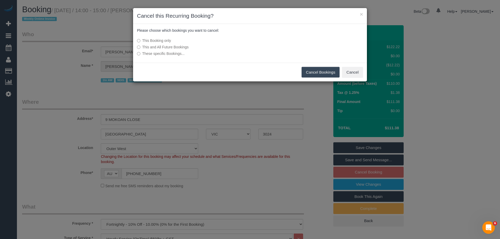
click at [311, 72] on button "Cancel Bookings" at bounding box center [321, 72] width 38 height 11
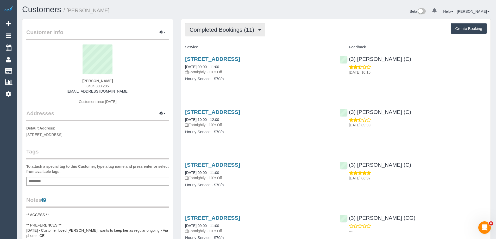
click at [235, 33] on button "Completed Bookings (11)" at bounding box center [225, 29] width 80 height 13
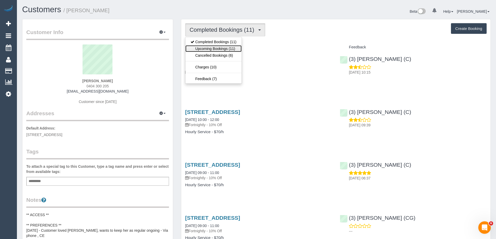
click at [228, 47] on link "Upcoming Bookings (11)" at bounding box center [213, 48] width 56 height 7
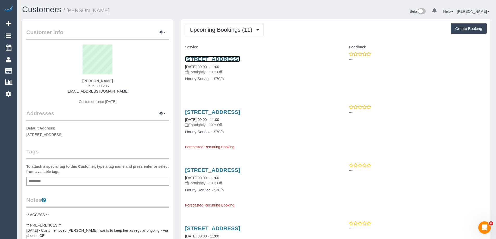
click at [239, 59] on link "[STREET_ADDRESS]" at bounding box center [212, 59] width 55 height 6
click at [231, 112] on link "[STREET_ADDRESS]" at bounding box center [212, 112] width 55 height 6
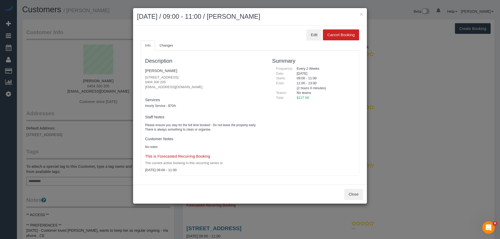
click at [359, 14] on h2 "[DATE] / 09:00 - 11:00 / [PERSON_NAME]" at bounding box center [250, 16] width 226 height 9
click at [362, 12] on button "×" at bounding box center [361, 13] width 3 height 5
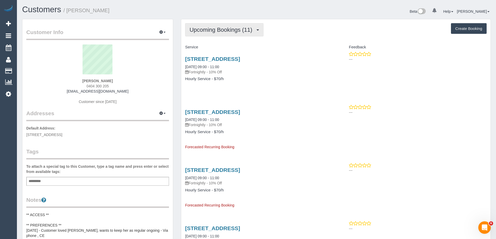
click at [203, 36] on button "Upcoming Bookings (11)" at bounding box center [224, 29] width 78 height 13
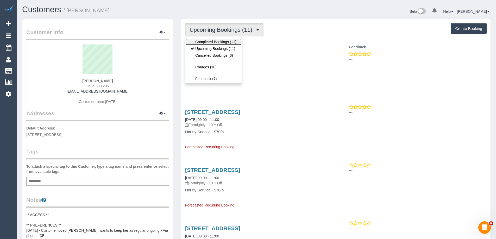
click at [203, 43] on link "Completed Bookings (11)" at bounding box center [213, 42] width 56 height 7
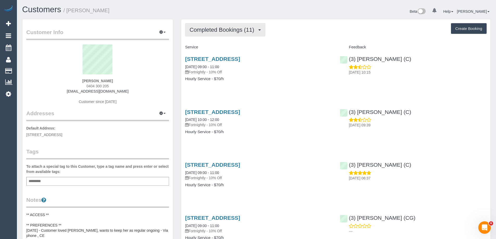
click at [210, 33] on button "Completed Bookings (11)" at bounding box center [225, 29] width 80 height 13
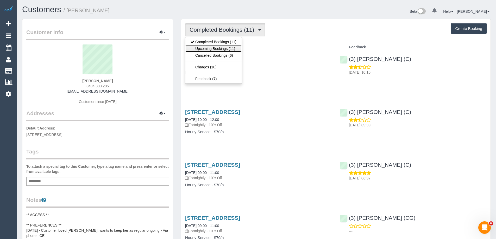
click at [210, 46] on link "Upcoming Bookings (11)" at bounding box center [213, 48] width 56 height 7
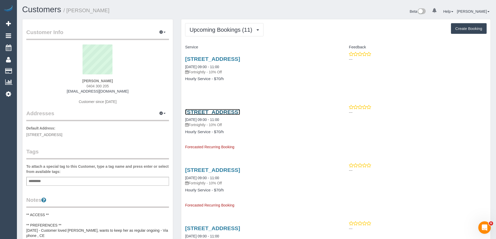
click at [240, 111] on link "[STREET_ADDRESS]" at bounding box center [212, 112] width 55 height 6
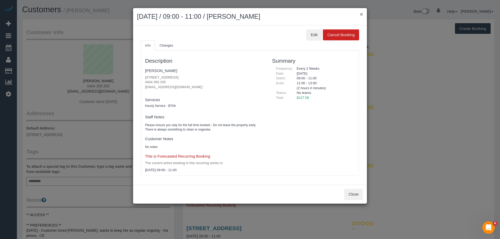
click at [361, 14] on button "×" at bounding box center [361, 13] width 3 height 5
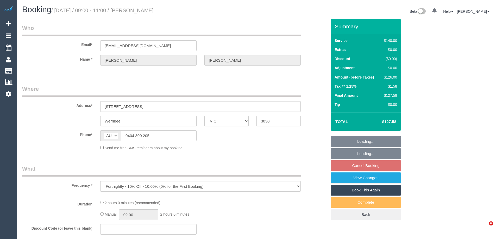
select select "VIC"
select select "string:stripe-pm_1Qz4Kv2GScqysDRVWCzsC0w2"
select select "number:32"
select select "number:14"
select select "number:18"
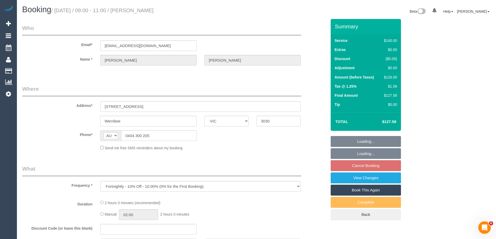
select select "number:25"
select select "number:35"
select select "number:12"
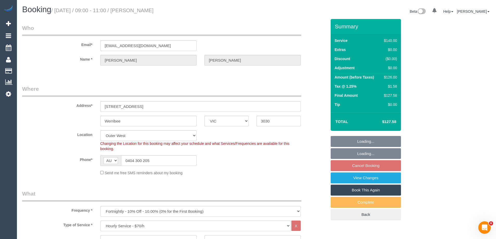
select select "object:872"
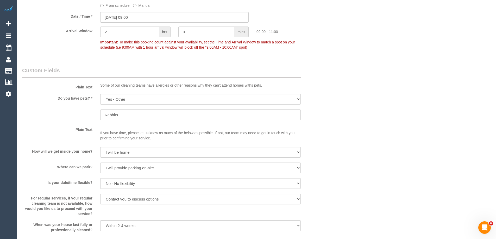
scroll to position [547, 0]
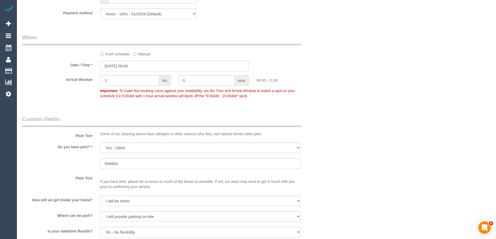
click at [117, 55] on label "From schedule" at bounding box center [114, 53] width 29 height 7
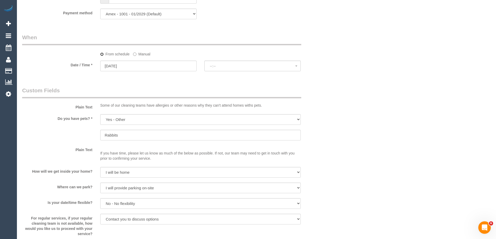
select select "spot22"
click at [123, 66] on input "[DATE]" at bounding box center [148, 66] width 96 height 11
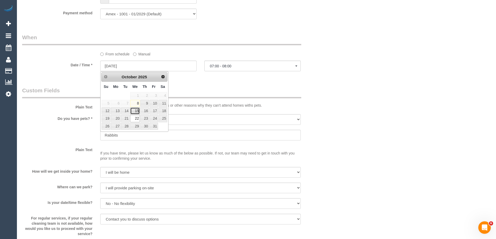
click at [135, 110] on link "15" at bounding box center [135, 111] width 10 height 7
type input "[DATE]"
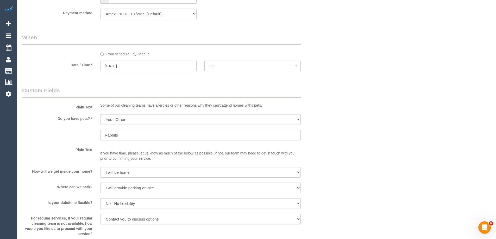
select select "spot43"
click at [224, 67] on span "07:00 - 08:00" at bounding box center [252, 66] width 85 height 4
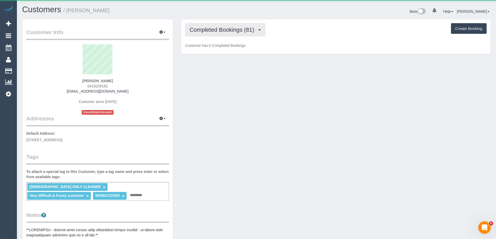
click at [208, 32] on span "Completed Bookings (81)" at bounding box center [223, 30] width 67 height 7
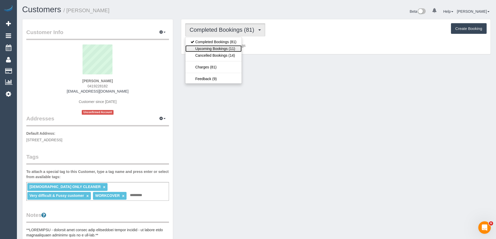
click at [208, 48] on link "Upcoming Bookings (11)" at bounding box center [213, 48] width 56 height 7
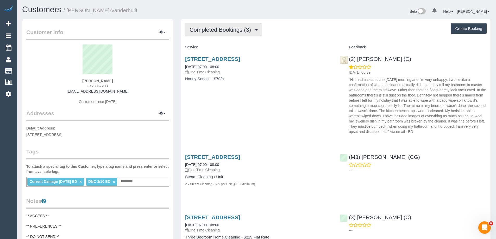
click at [228, 27] on span "Completed Bookings (3)" at bounding box center [222, 30] width 64 height 7
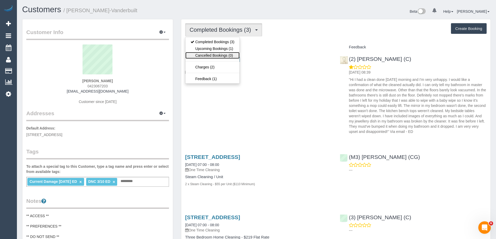
click at [222, 52] on link "Cancelled Bookings (0)" at bounding box center [212, 55] width 54 height 7
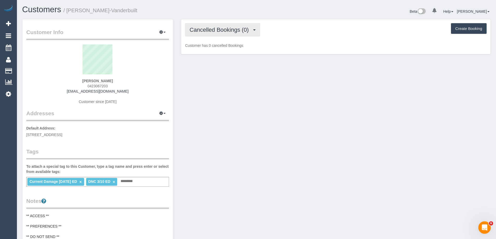
click at [236, 28] on span "Cancelled Bookings (0)" at bounding box center [221, 30] width 62 height 7
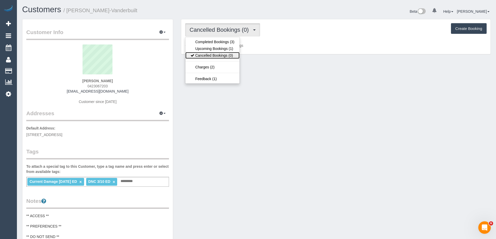
click at [223, 52] on link "Cancelled Bookings (0)" at bounding box center [212, 55] width 54 height 7
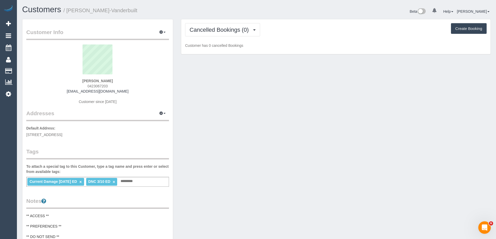
click at [230, 36] on div "Cancelled Bookings (0) Completed Bookings (3) Upcoming Bookings (1) Cancelled B…" at bounding box center [335, 36] width 309 height 35
click at [230, 32] on span "Cancelled Bookings (0)" at bounding box center [221, 30] width 62 height 7
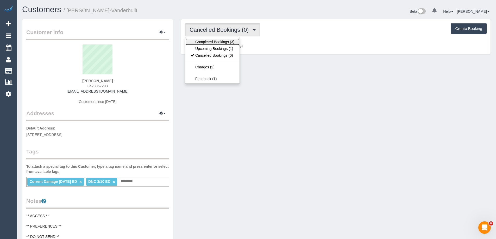
click at [225, 44] on link "Completed Bookings (3)" at bounding box center [212, 42] width 54 height 7
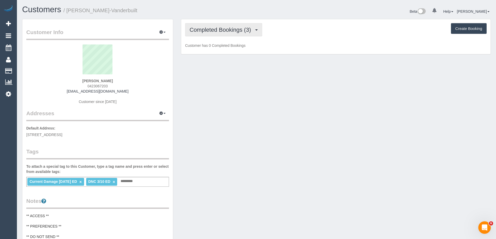
click at [230, 27] on button "Completed Bookings (3)" at bounding box center [223, 29] width 77 height 13
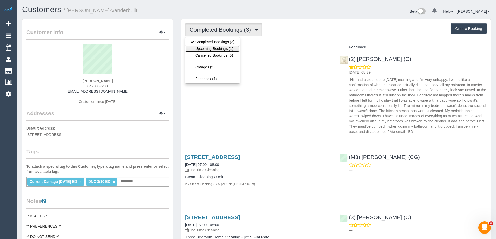
click at [223, 48] on link "Upcoming Bookings (1)" at bounding box center [212, 48] width 54 height 7
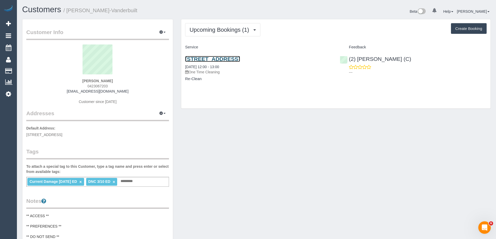
click at [240, 61] on link "33 Cycad Ave, Donnybrook, VIC 3064" at bounding box center [212, 59] width 55 height 6
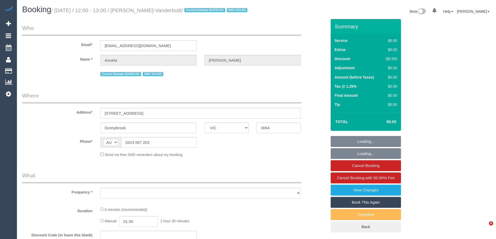
select select "VIC"
select select "object:545"
select select "string:stripe-pm_1S9cON2GScqysDRV7tX5BhOe"
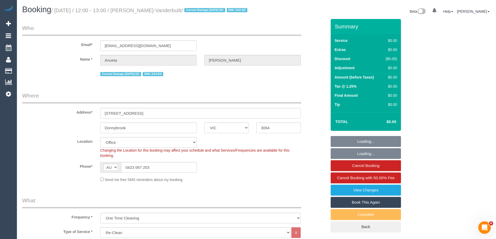
select select "object:824"
select select "number:27"
select select "number:15"
select select "number:18"
select select "number:24"
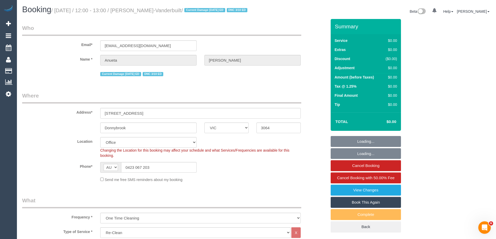
select select "number:34"
select select "number:12"
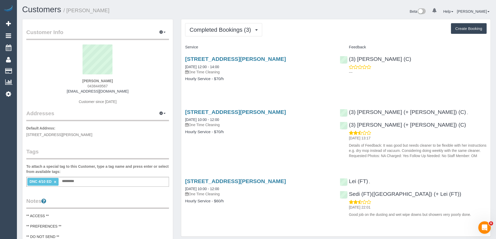
click at [96, 86] on span "0438449567" at bounding box center [97, 86] width 20 height 4
copy span "0438449567"
click at [259, 56] on link "[STREET_ADDRESS][PERSON_NAME]" at bounding box center [235, 59] width 101 height 6
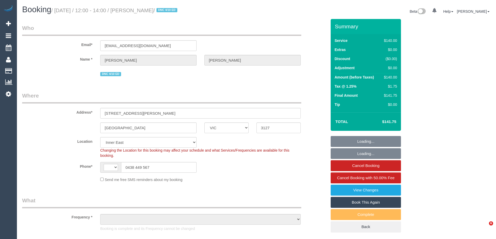
select select "VIC"
select select "string:AU"
select select "string:stripe-pm_1RcfbX2GScqysDRV6cMESLr1"
select select "object:1487"
select select "number:30"
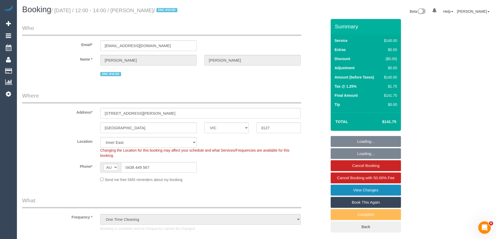
select select "number:14"
select select "number:19"
select select "number:24"
select select "number:12"
click at [374, 190] on link "View Changes" at bounding box center [366, 190] width 70 height 11
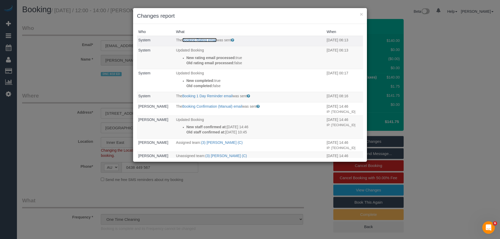
click at [195, 40] on link "Booking Rating email" at bounding box center [199, 40] width 34 height 4
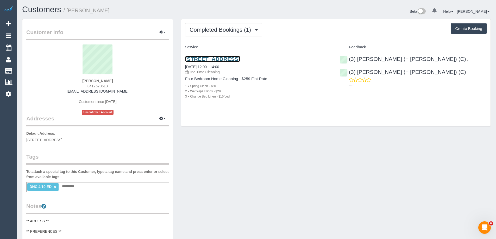
click at [240, 58] on link "23 Surrey Road, Mount Waverley, VIC 3149" at bounding box center [212, 59] width 55 height 6
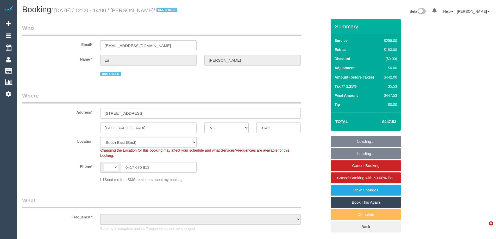
select select "VIC"
select select "string:AU"
select select "string:stripe-pm_1SCGJL2GScqysDRVbs3jMqIj"
select select "object:594"
select select "number:28"
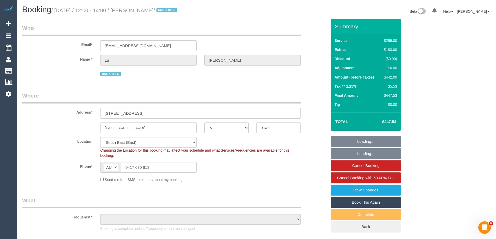
select select "number:14"
select select "number:19"
select select "number:25"
select select "number:13"
select select "object:1301"
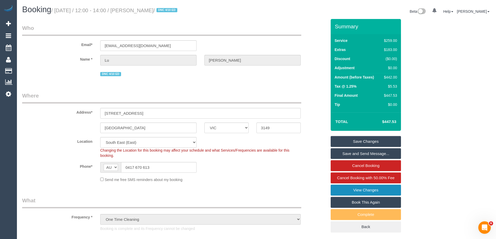
click at [390, 188] on link "View Changes" at bounding box center [366, 190] width 70 height 11
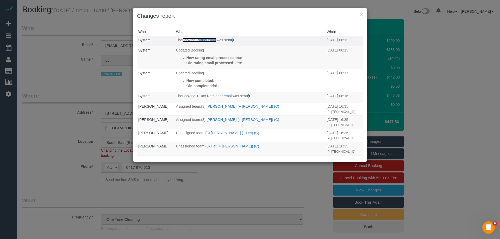
click at [205, 39] on link "Booking Rating email" at bounding box center [199, 40] width 34 height 4
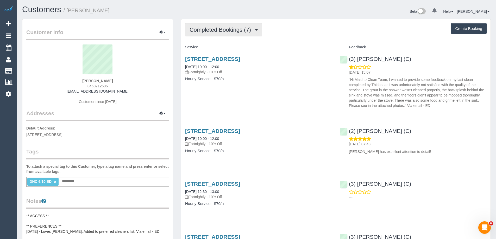
click at [227, 32] on span "Completed Bookings (7)" at bounding box center [222, 30] width 64 height 7
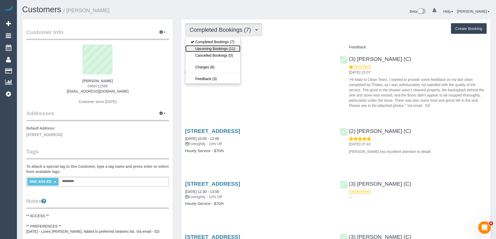
click at [223, 49] on link "Upcoming Bookings (11)" at bounding box center [212, 48] width 55 height 7
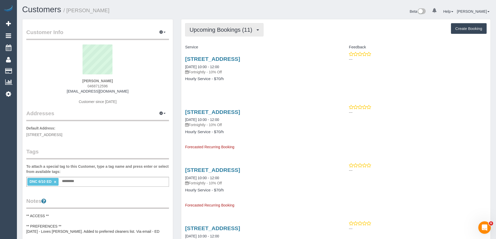
click at [227, 31] on span "Upcoming Bookings (11)" at bounding box center [222, 30] width 65 height 7
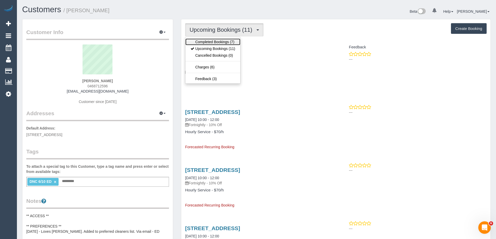
click at [221, 41] on link "Completed Bookings (7)" at bounding box center [212, 42] width 55 height 7
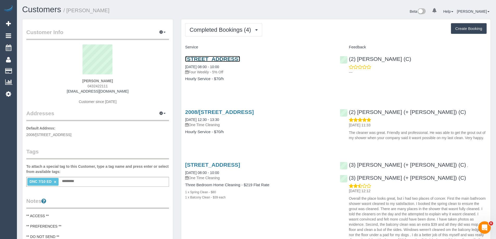
click at [232, 59] on link "241 City Road, Unit 2008, Southbank, VIC 3006" at bounding box center [212, 59] width 55 height 6
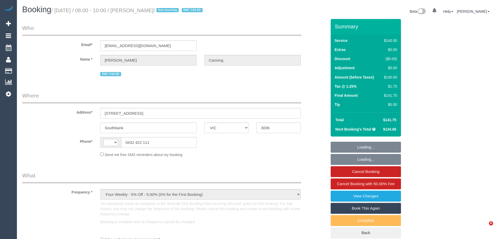
select select "VIC"
select select "string:stripe-pm_1SBsah2GScqysDRVt2OELqX1"
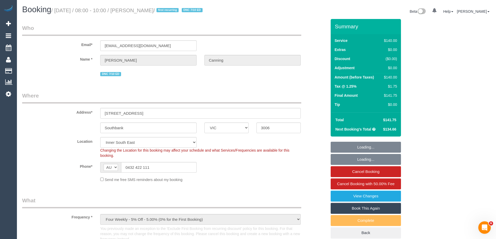
select select "string:AU"
select select "object:736"
select select "number:27"
select select "number:14"
select select "number:18"
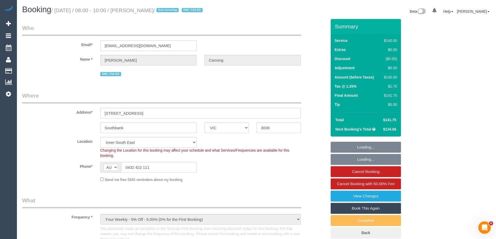
select select "number:23"
select select "number:34"
select select "number:13"
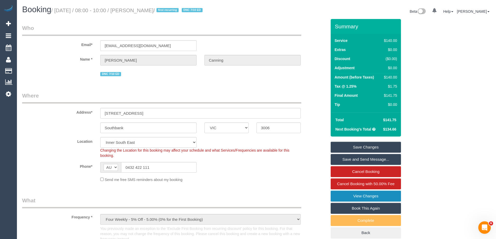
click at [370, 194] on link "View Changes" at bounding box center [366, 196] width 70 height 11
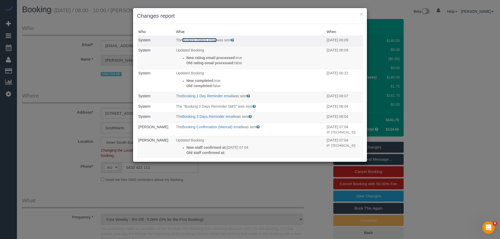
click at [210, 41] on link "Booking Rating email" at bounding box center [199, 40] width 34 height 4
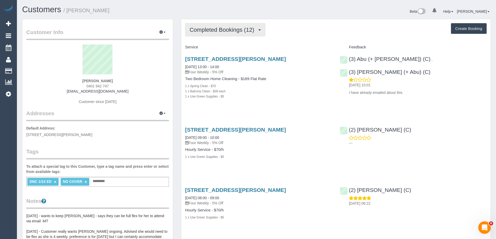
click at [210, 30] on span "Completed Bookings (12)" at bounding box center [223, 30] width 67 height 7
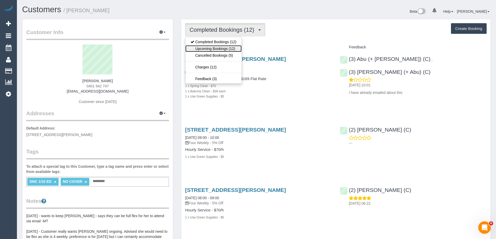
click at [210, 47] on link "Upcoming Bookings (12)" at bounding box center [213, 48] width 56 height 7
